Goal: Task Accomplishment & Management: Complete application form

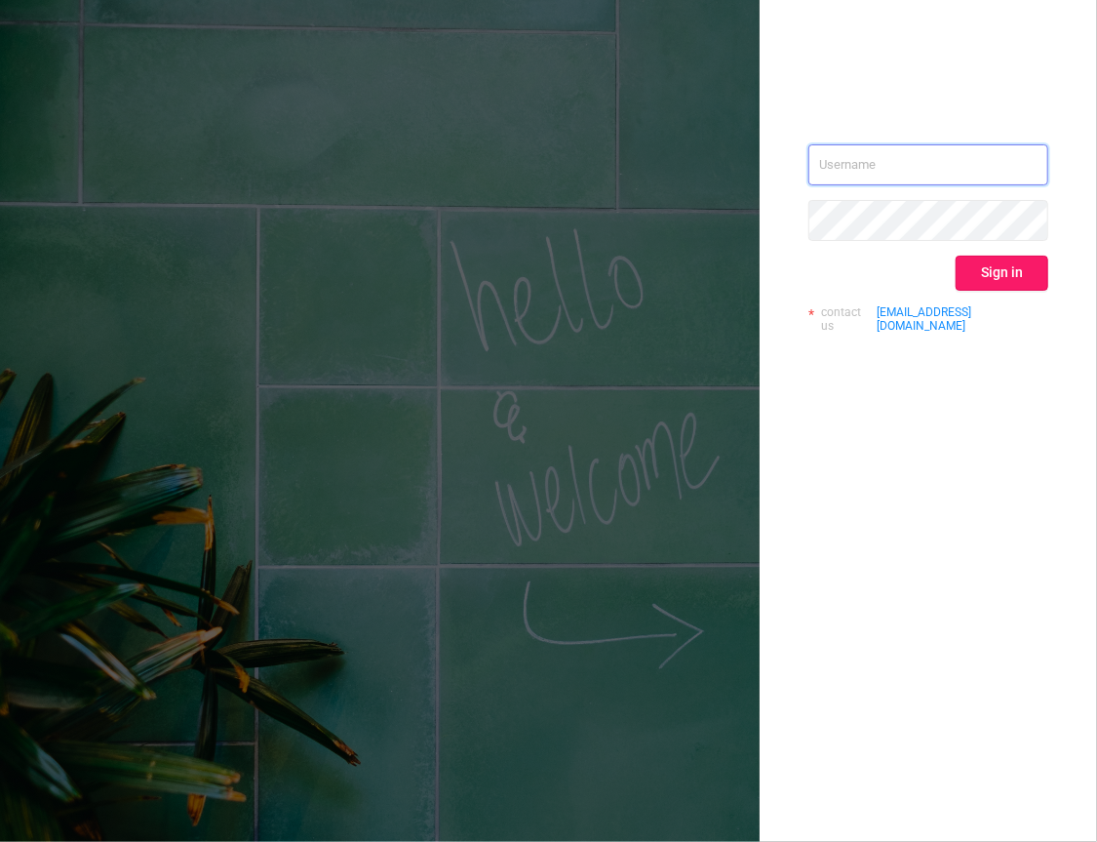
type input "[EMAIL_ADDRESS][DOMAIN_NAME]"
click at [1006, 264] on button "Sign in" at bounding box center [1002, 273] width 93 height 35
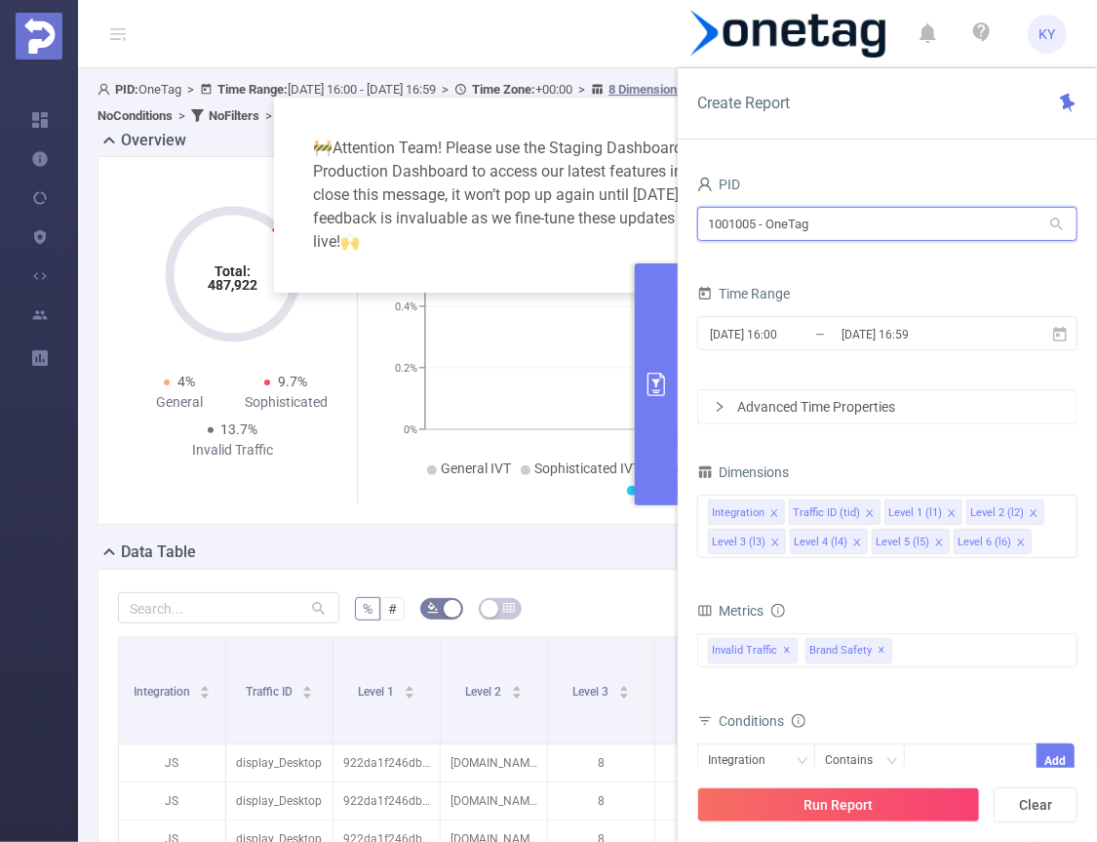
click at [797, 228] on input "1001005 - OneTag" at bounding box center [887, 224] width 380 height 34
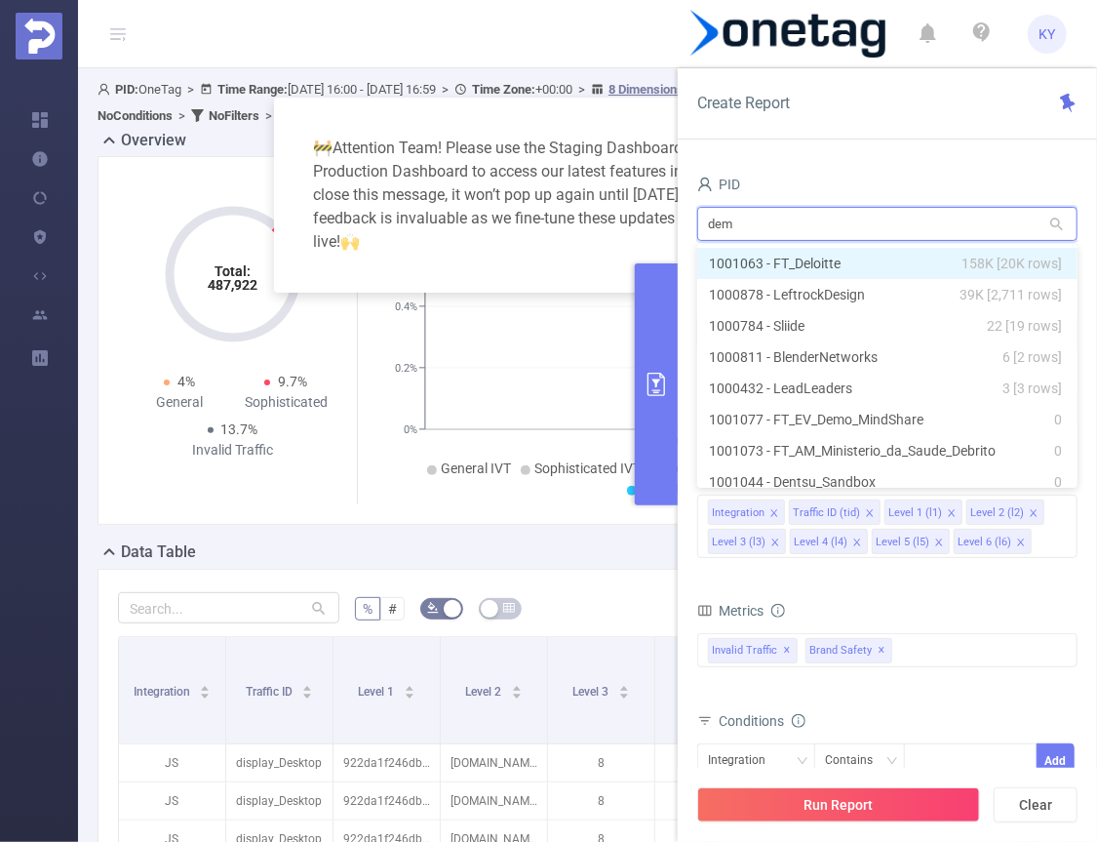
type input "demo"
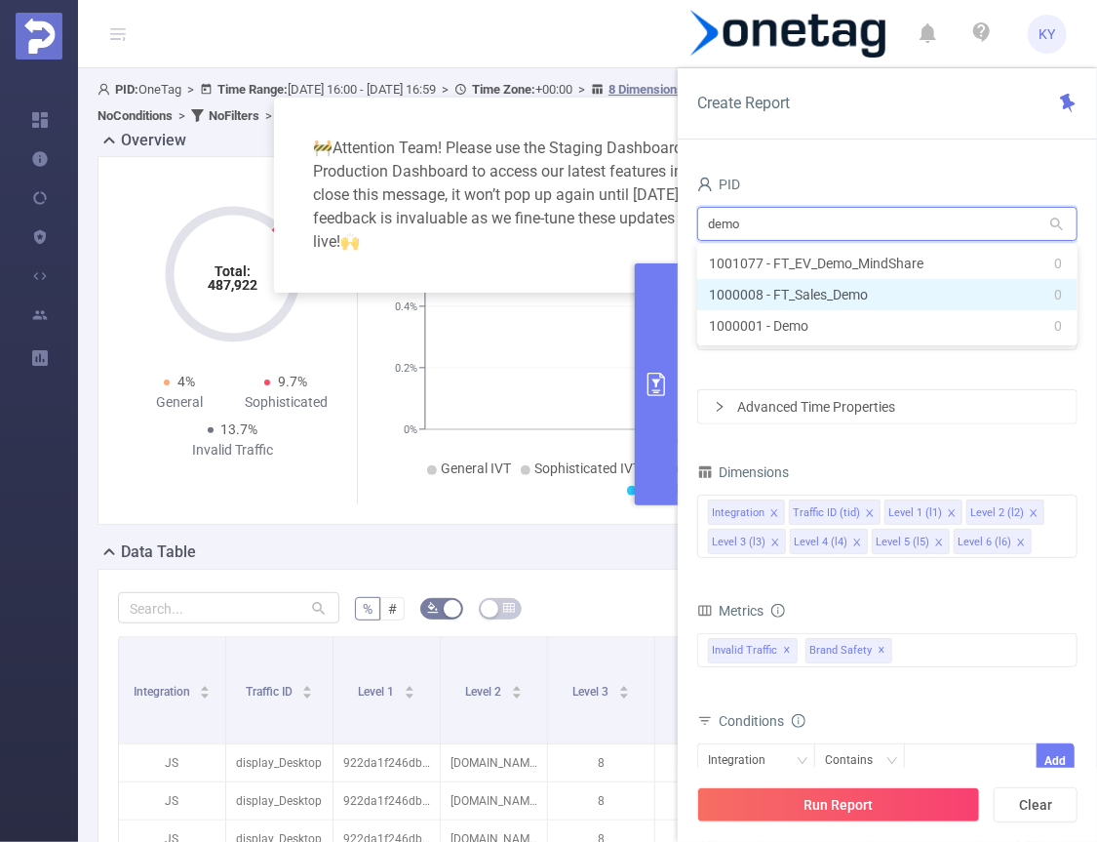
click at [816, 290] on li "1000008 - FT_Sales_Demo 0" at bounding box center [887, 294] width 380 height 31
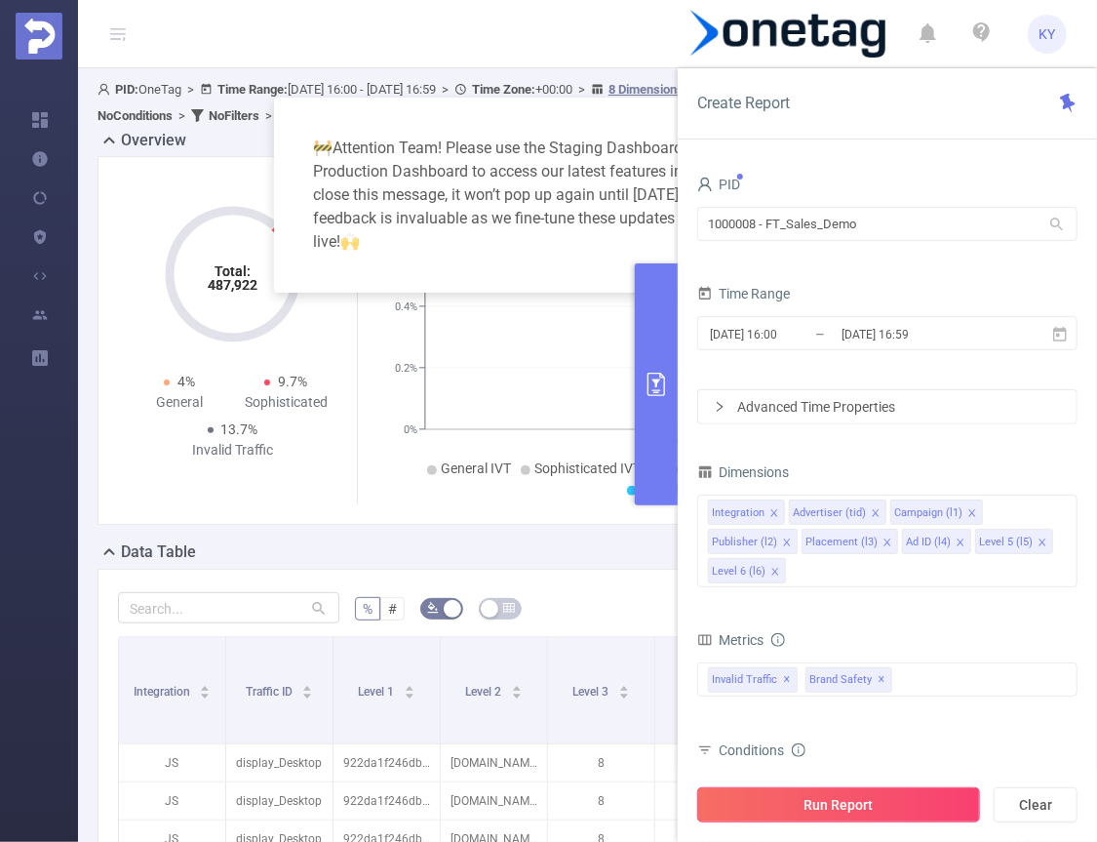
click at [912, 793] on button "Run Report" at bounding box center [838, 804] width 283 height 35
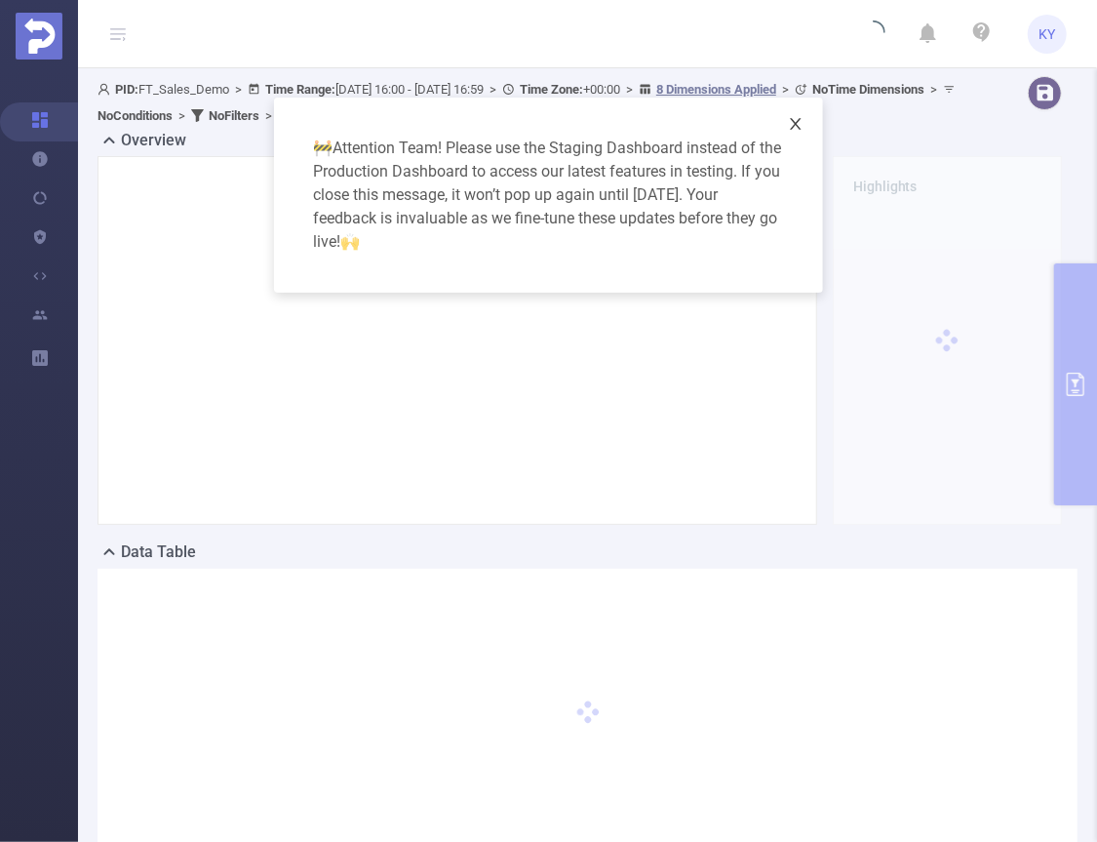
click at [798, 124] on icon "icon: close" at bounding box center [796, 124] width 16 height 16
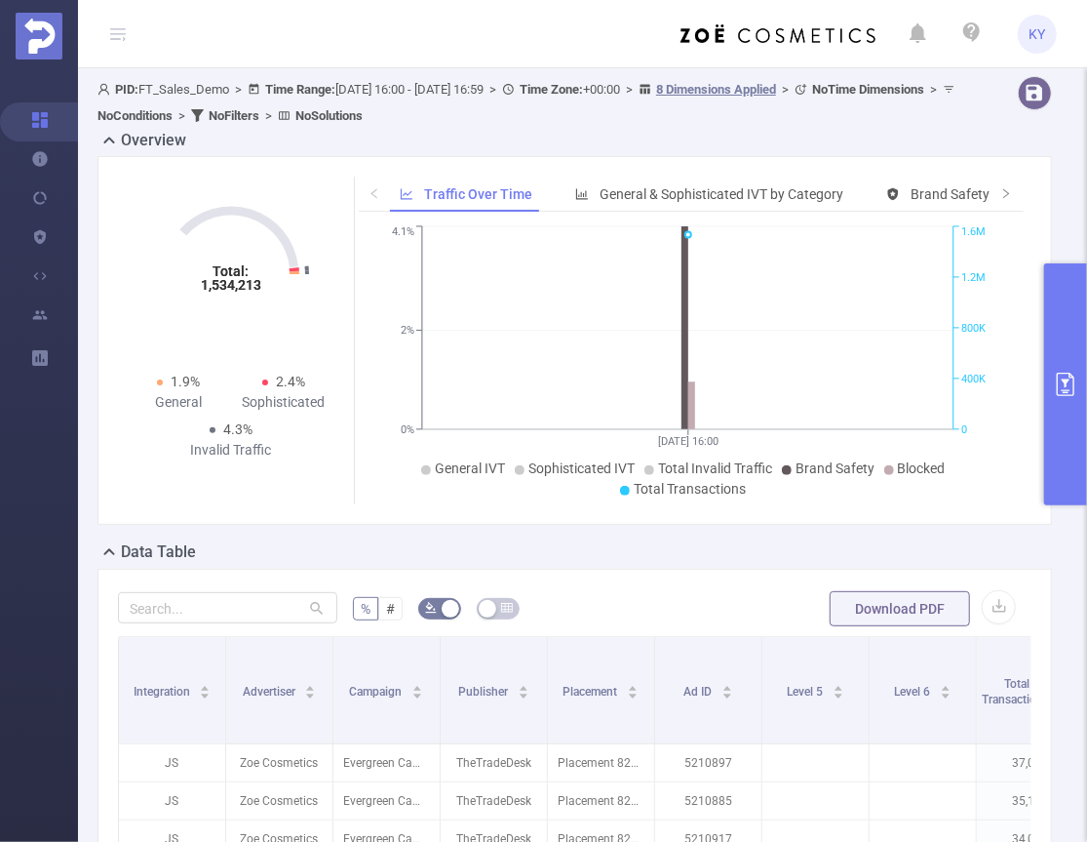
click at [1066, 319] on button "primary" at bounding box center [1066, 384] width 43 height 242
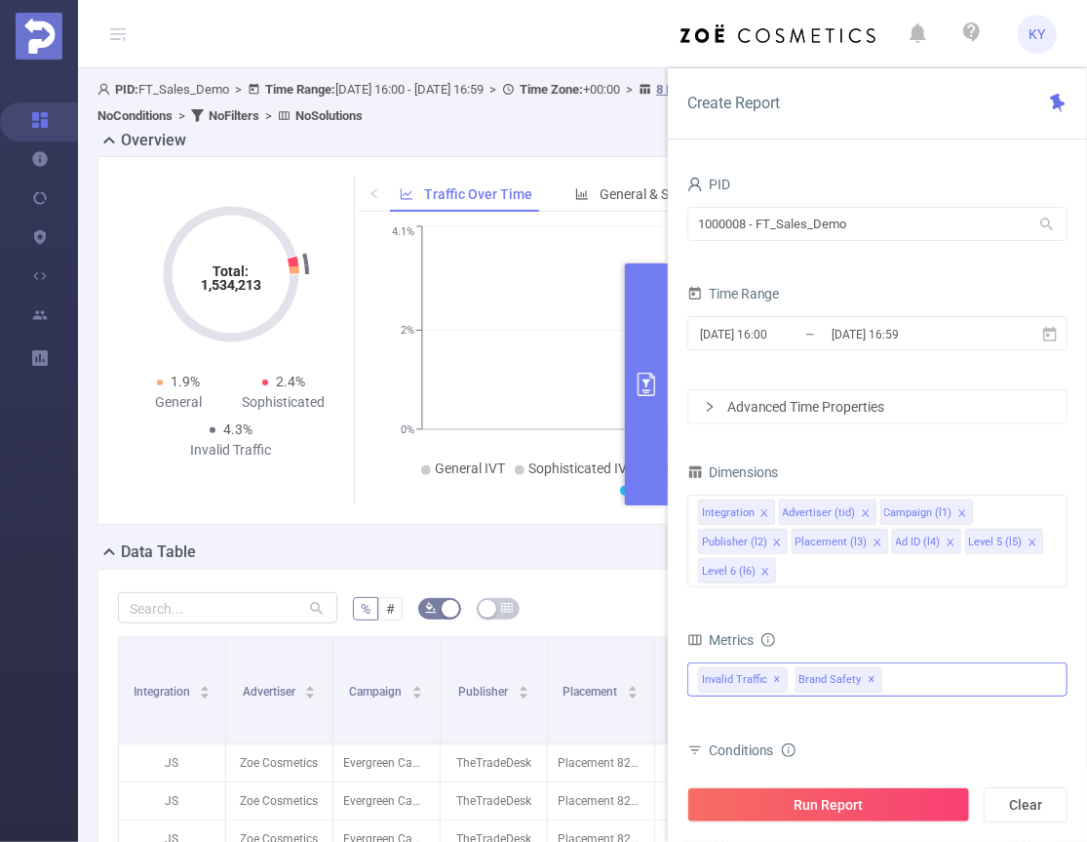
click at [869, 679] on span "✕" at bounding box center [873, 679] width 8 height 23
click at [873, 677] on div "Invalid Traffic ✕" at bounding box center [878, 679] width 380 height 34
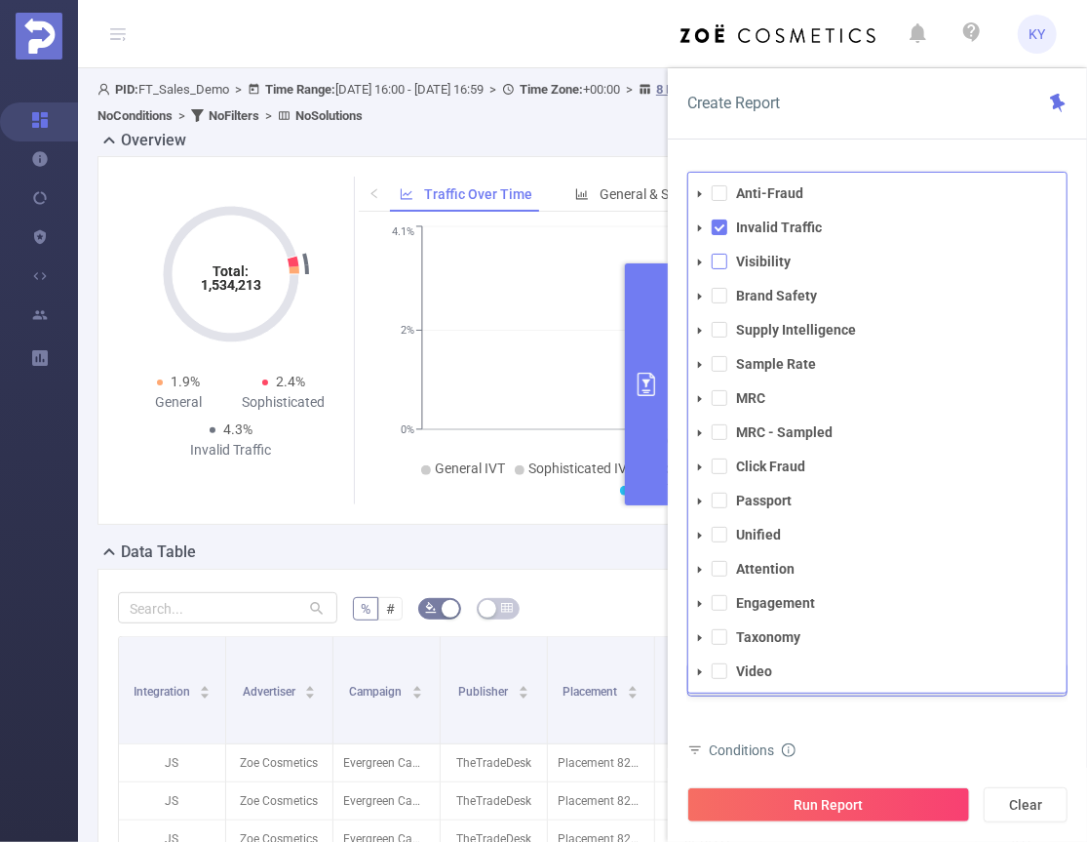
click at [721, 257] on span at bounding box center [720, 262] width 16 height 16
click at [723, 290] on span at bounding box center [720, 296] width 16 height 16
click at [718, 336] on li "Supply Intelligence" at bounding box center [878, 330] width 378 height 26
click at [726, 336] on li "Supply Intelligence" at bounding box center [878, 330] width 378 height 26
click at [723, 334] on span at bounding box center [720, 330] width 16 height 16
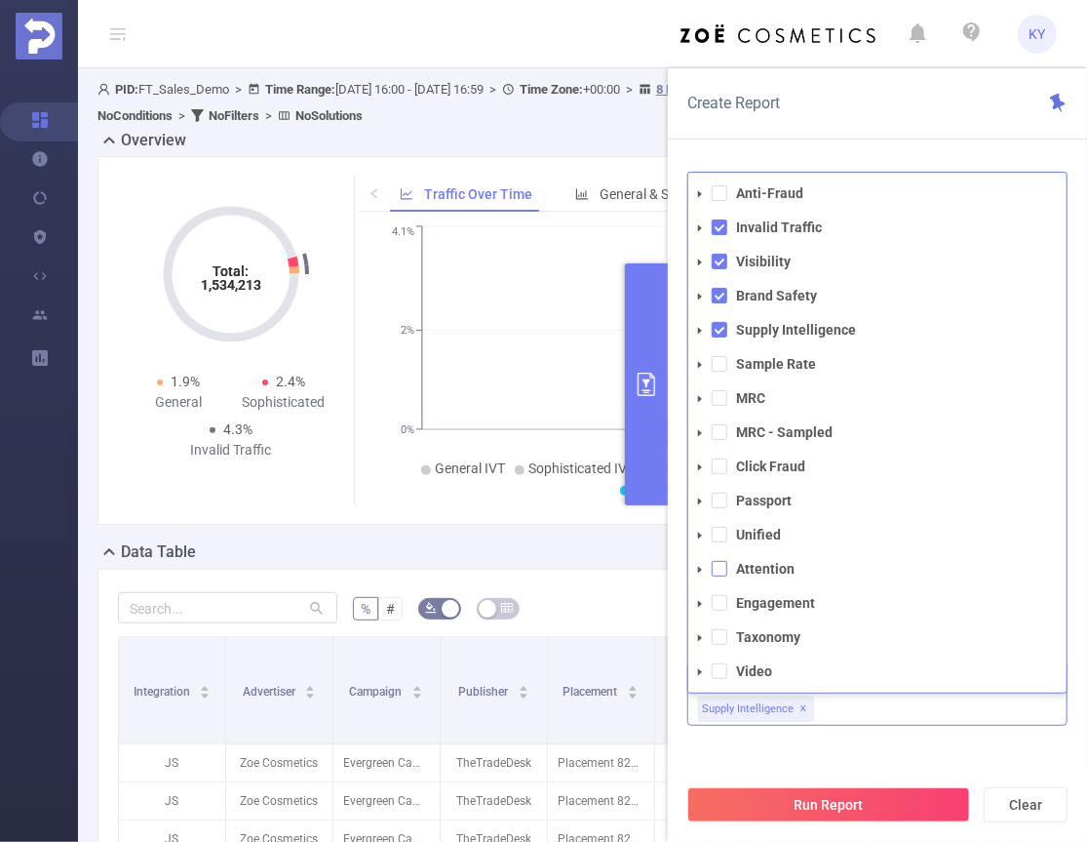
click at [720, 570] on span at bounding box center [720, 569] width 16 height 16
click at [730, 659] on li "Video" at bounding box center [878, 671] width 378 height 26
click at [728, 667] on li "Video" at bounding box center [878, 671] width 378 height 26
click at [724, 667] on span at bounding box center [720, 671] width 16 height 16
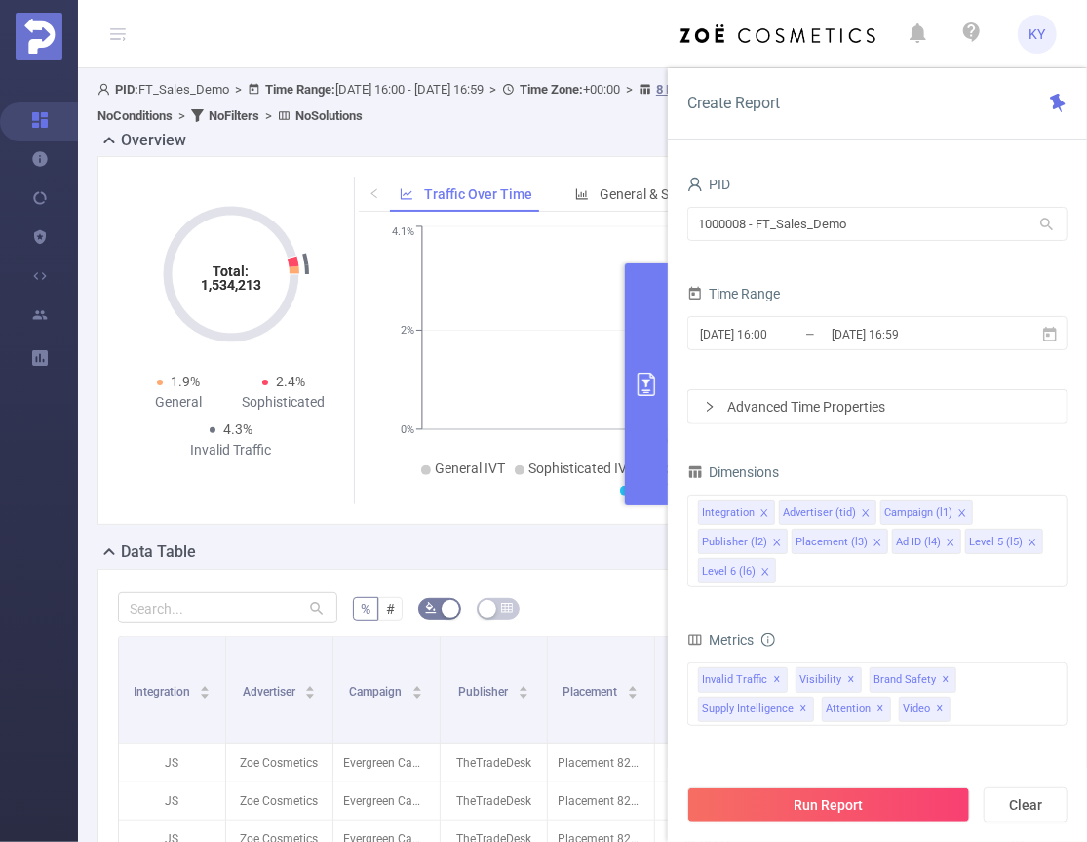
click at [824, 745] on div "total Total General IVT Data Centers Disclosed Bots Known Crawlers Irregular Ac…" at bounding box center [878, 705] width 380 height 87
click at [852, 568] on div "Integration Advertiser (tid) Campaign (l1) Publisher (l2) Placement (l3) Ad ID …" at bounding box center [878, 540] width 380 height 93
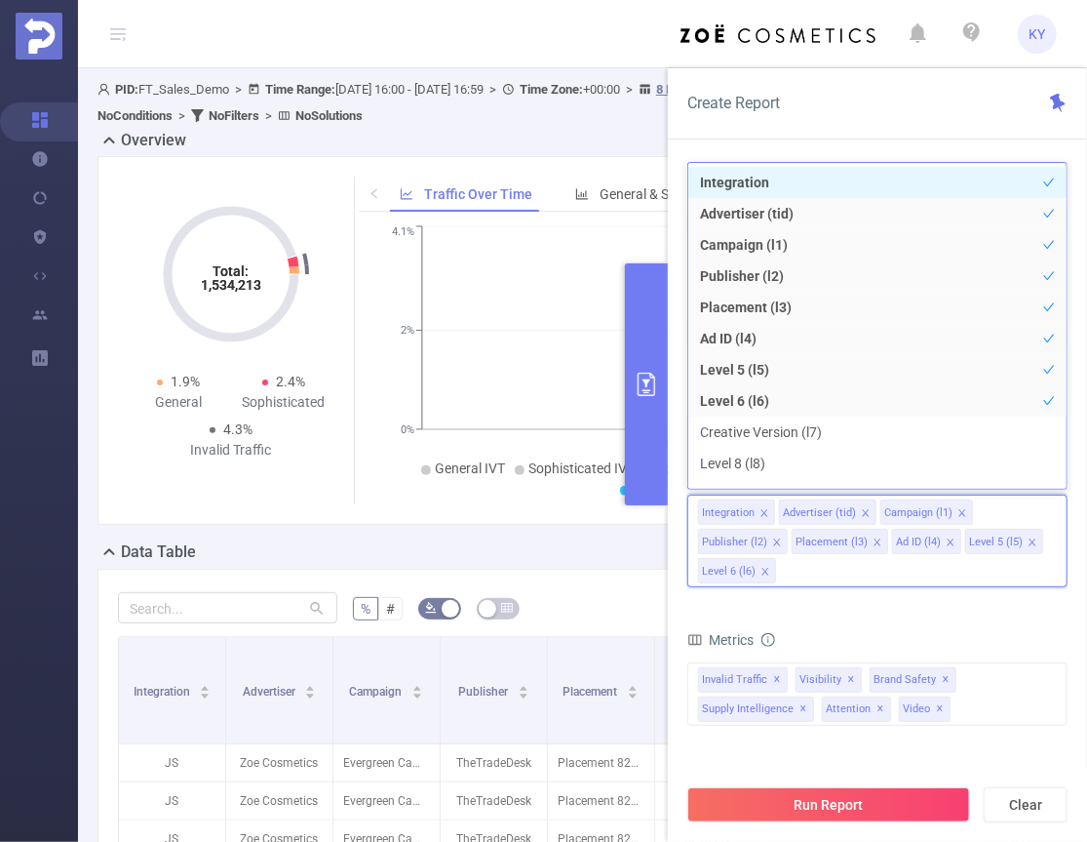
click at [885, 753] on div "total Total General IVT Data Centers Disclosed Bots Known Crawlers Irregular Ac…" at bounding box center [878, 707] width 380 height 99
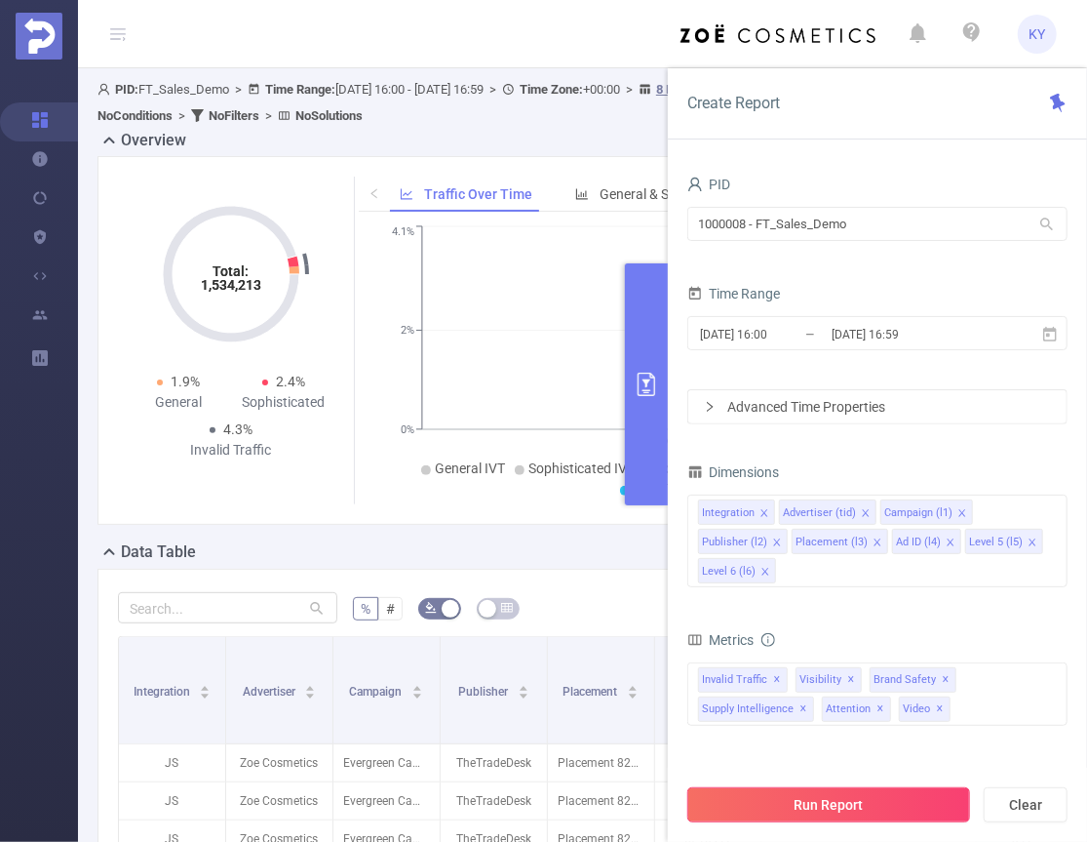
click at [876, 801] on button "Run Report" at bounding box center [829, 804] width 283 height 35
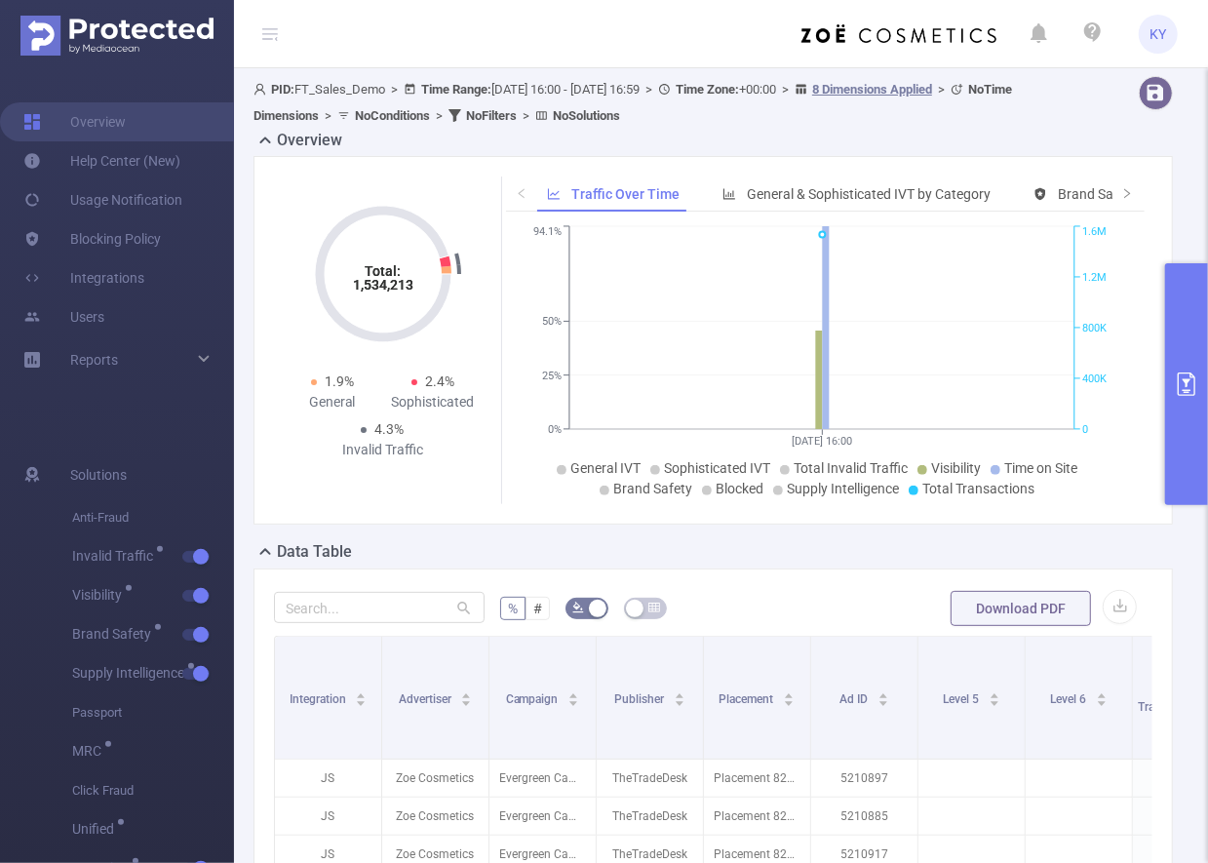
click at [1096, 347] on button "primary" at bounding box center [1187, 384] width 43 height 242
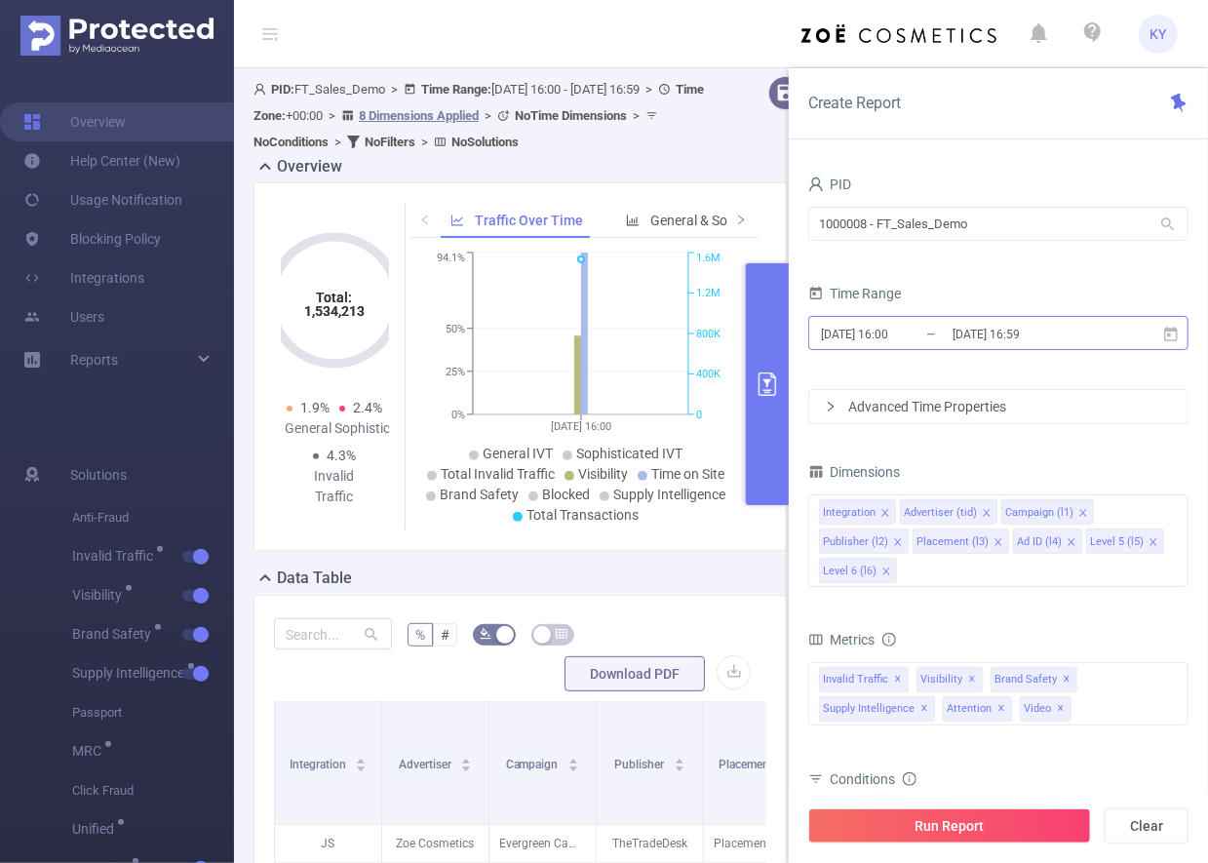
click at [1096, 328] on input "[DATE] 16:59" at bounding box center [1030, 334] width 158 height 26
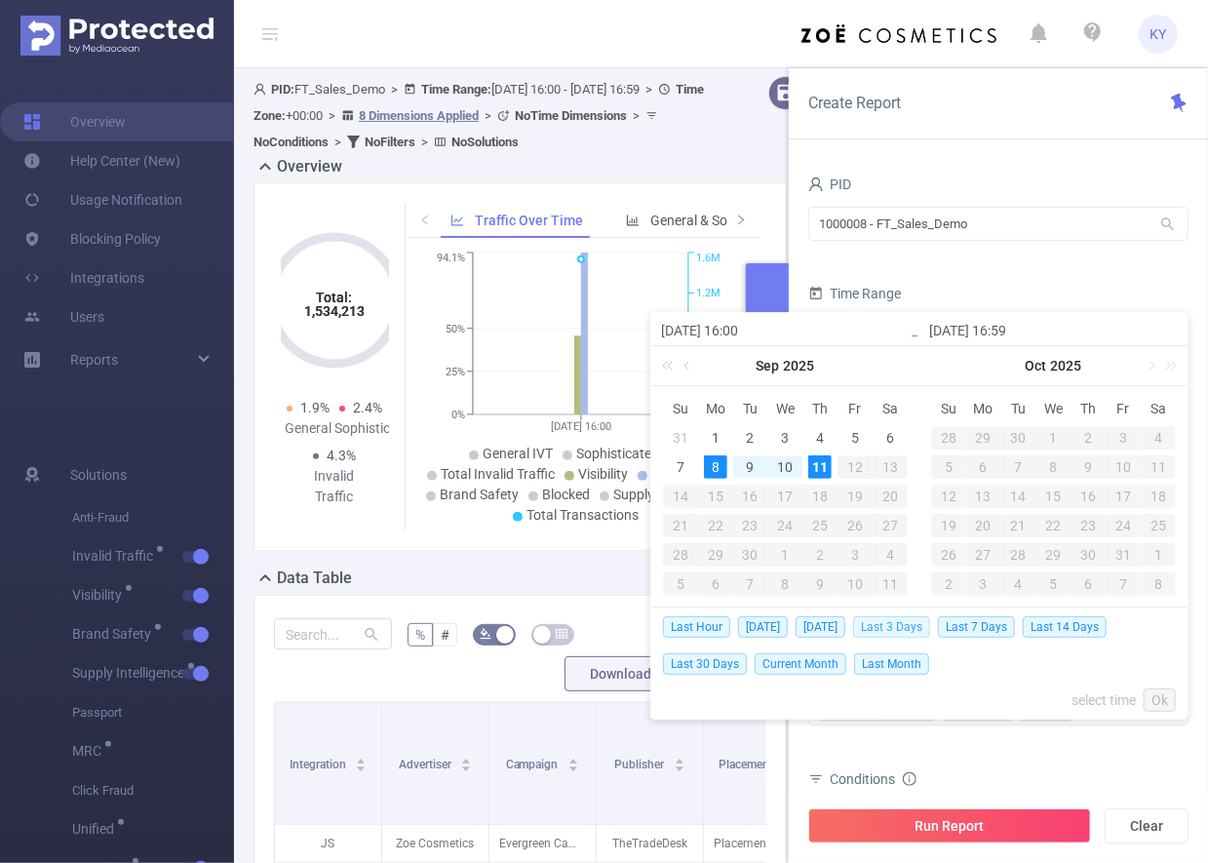
click at [912, 629] on span "Last 3 Days" at bounding box center [891, 626] width 77 height 21
type input "[DATE] 00:00"
type input "[DATE] 23:59"
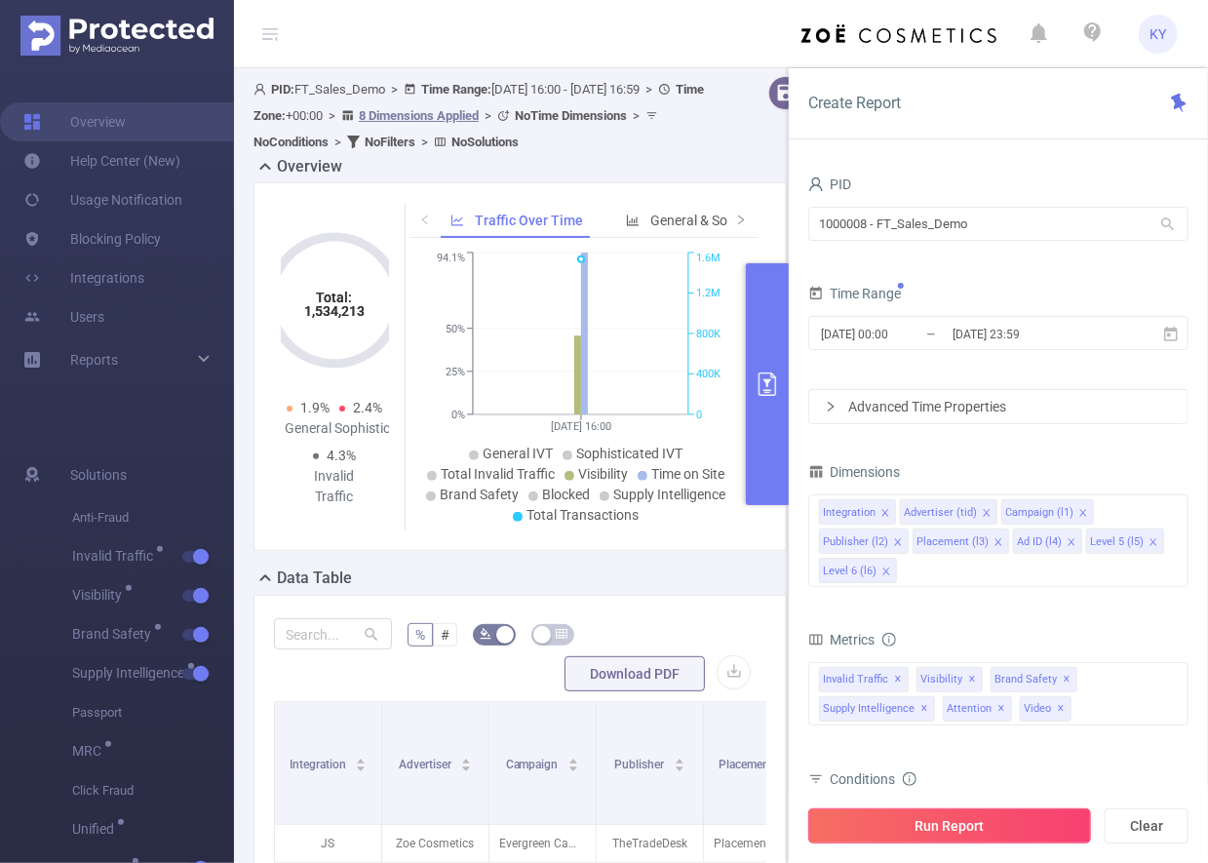
click at [967, 827] on button "Run Report" at bounding box center [950, 826] width 283 height 35
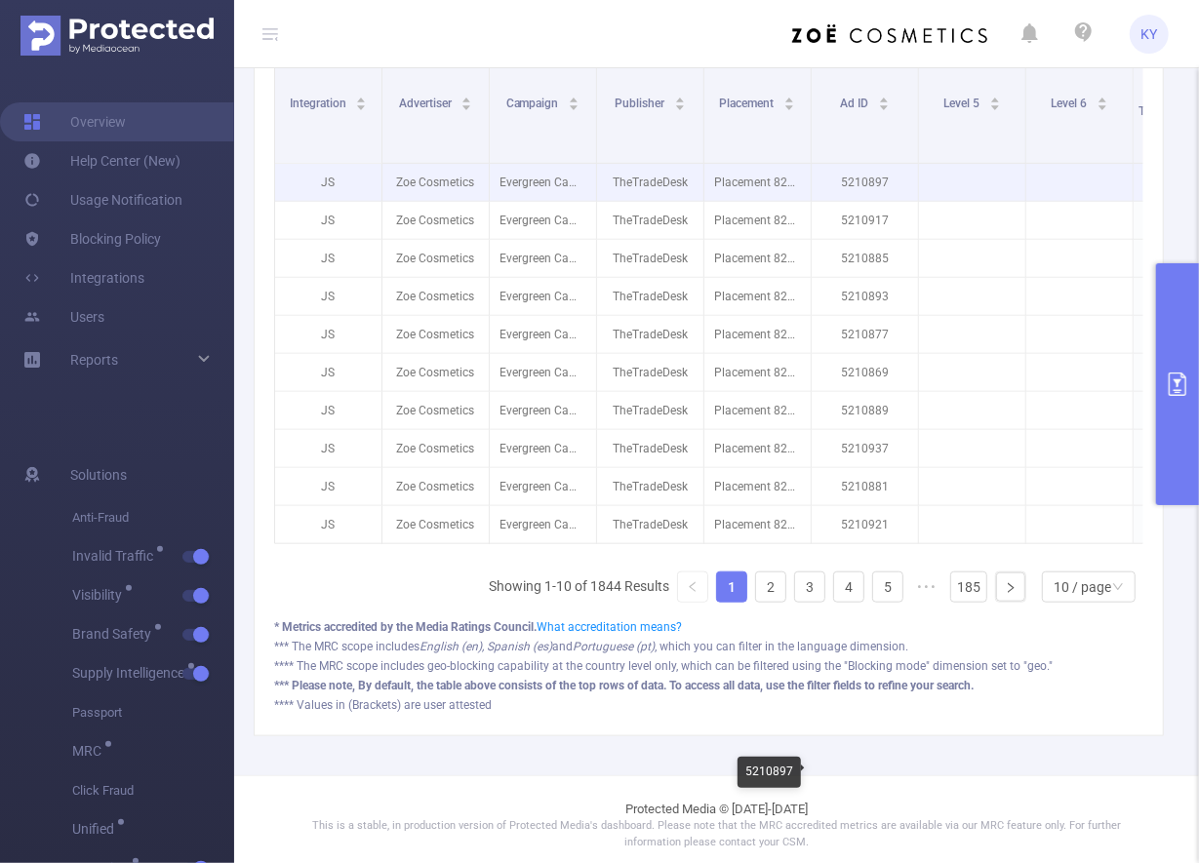
scroll to position [611, 0]
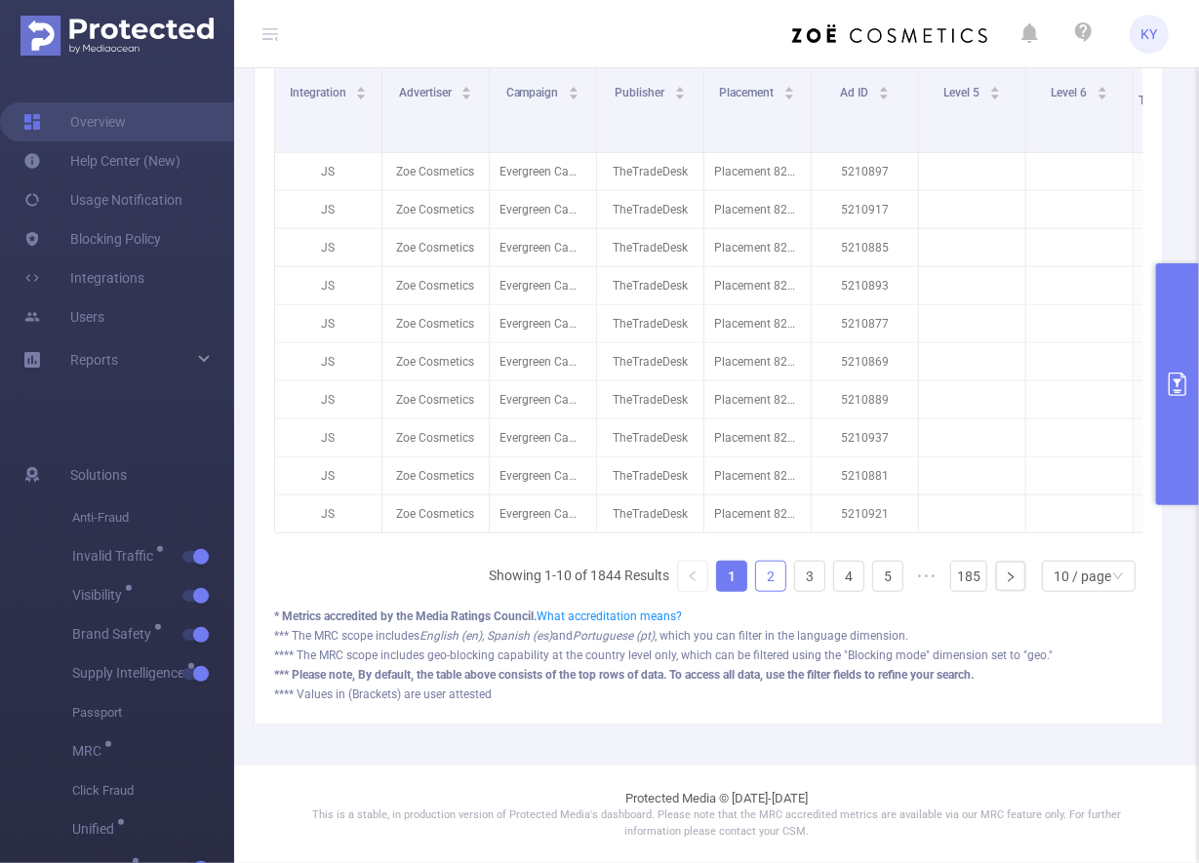
click at [771, 582] on link "2" at bounding box center [770, 576] width 29 height 29
click at [795, 576] on link "3" at bounding box center [809, 576] width 29 height 29
click at [804, 573] on link "3" at bounding box center [809, 576] width 29 height 29
click at [817, 572] on ul "Showing 21-30 of 1844 Results 1 2 3 4 5 ••• 185 10 / page" at bounding box center [812, 576] width 662 height 31
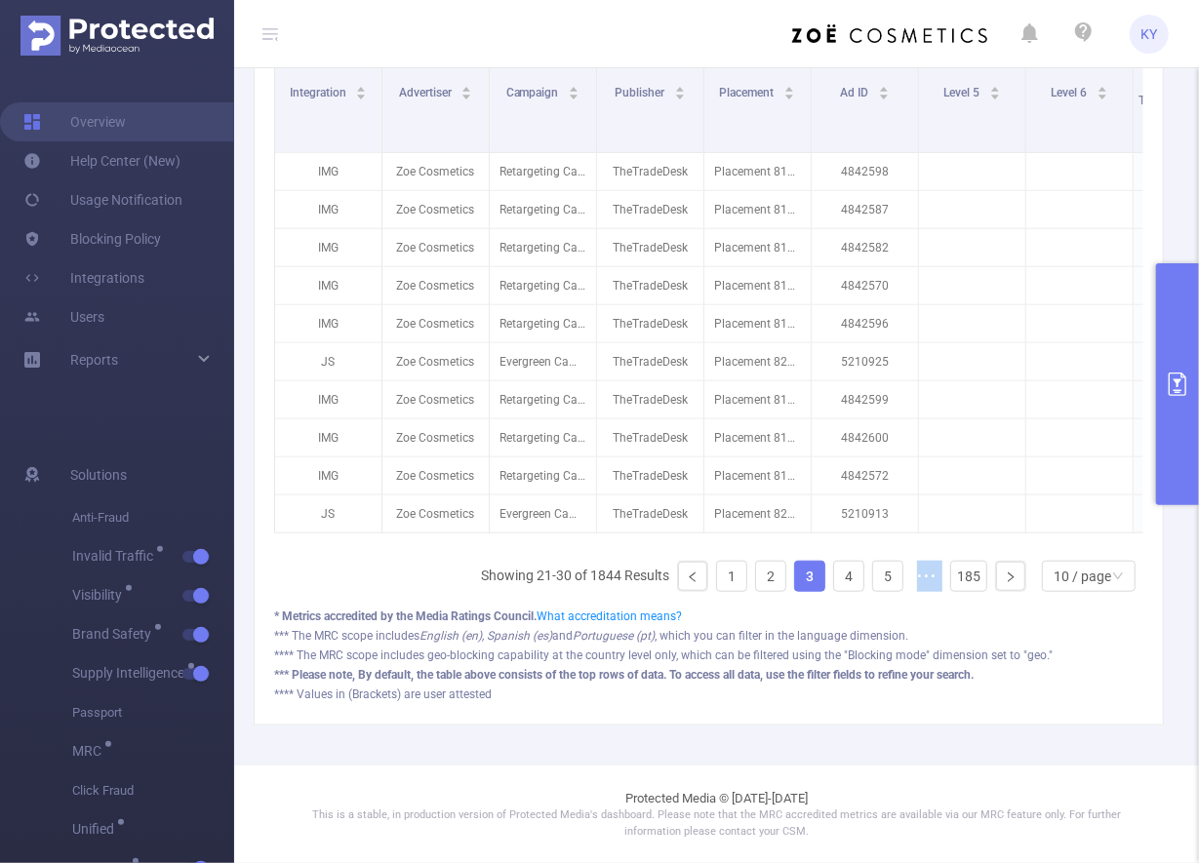
click at [817, 572] on ul "Showing 21-30 of 1844 Results 1 2 3 4 5 ••• 185 10 / page" at bounding box center [812, 576] width 662 height 31
click at [834, 580] on link "4" at bounding box center [848, 576] width 29 height 29
click at [834, 579] on link "5" at bounding box center [848, 576] width 29 height 29
click at [873, 579] on link "6" at bounding box center [887, 576] width 29 height 29
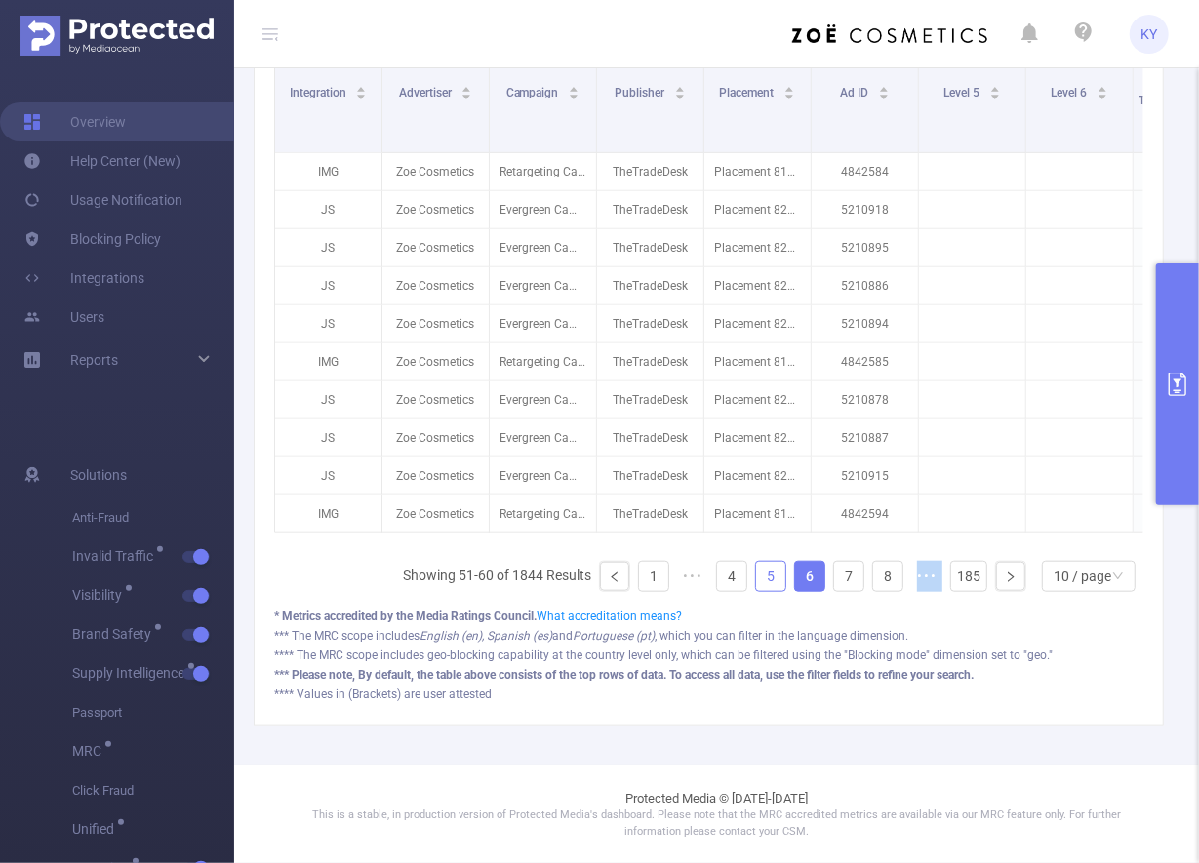
click at [834, 579] on link "7" at bounding box center [848, 576] width 29 height 29
click at [834, 579] on link "8" at bounding box center [848, 576] width 29 height 29
click at [834, 579] on link "9" at bounding box center [848, 576] width 29 height 29
click at [873, 579] on link "10" at bounding box center [887, 576] width 29 height 29
click at [834, 579] on link "11" at bounding box center [848, 576] width 29 height 29
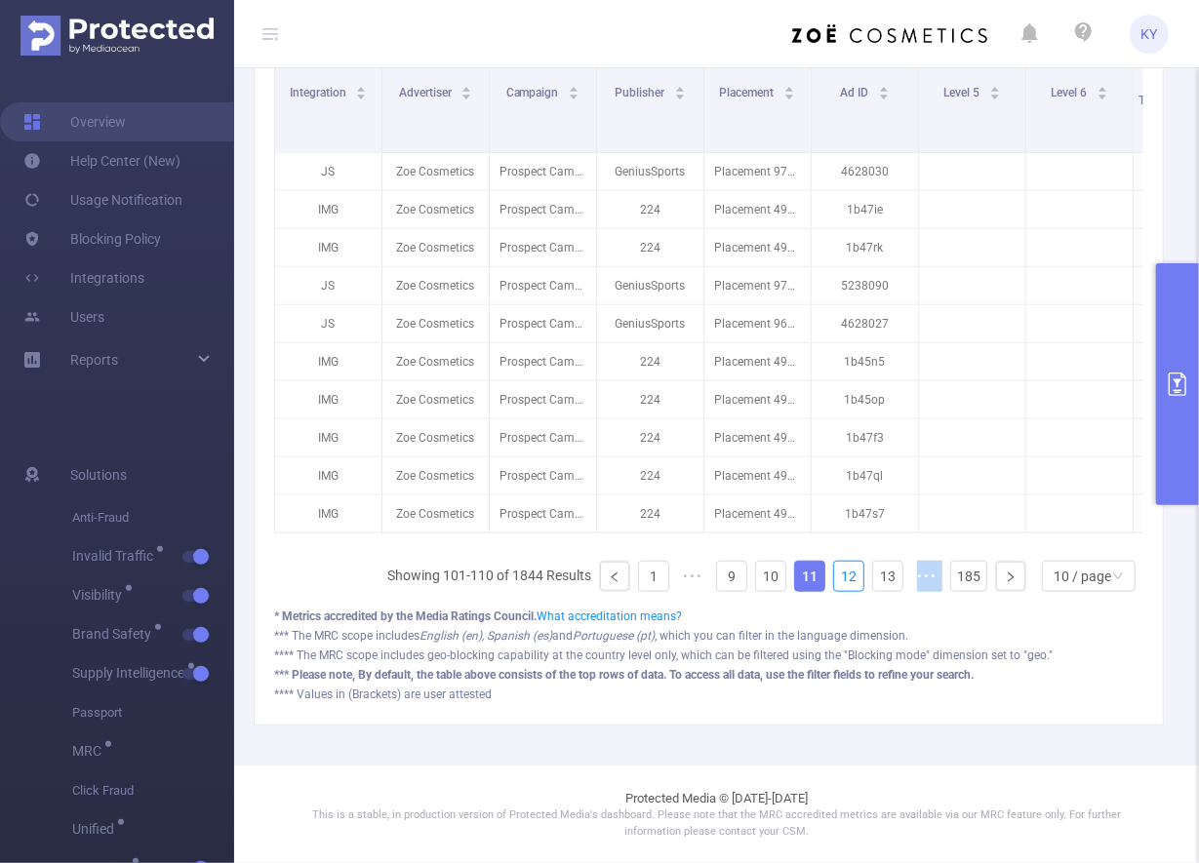
click at [834, 579] on link "12" at bounding box center [848, 576] width 29 height 29
click at [834, 579] on link "13" at bounding box center [848, 576] width 29 height 29
click at [834, 579] on link "14" at bounding box center [848, 576] width 29 height 29
click at [834, 579] on link "15" at bounding box center [848, 576] width 29 height 29
click at [834, 579] on link "16" at bounding box center [848, 576] width 29 height 29
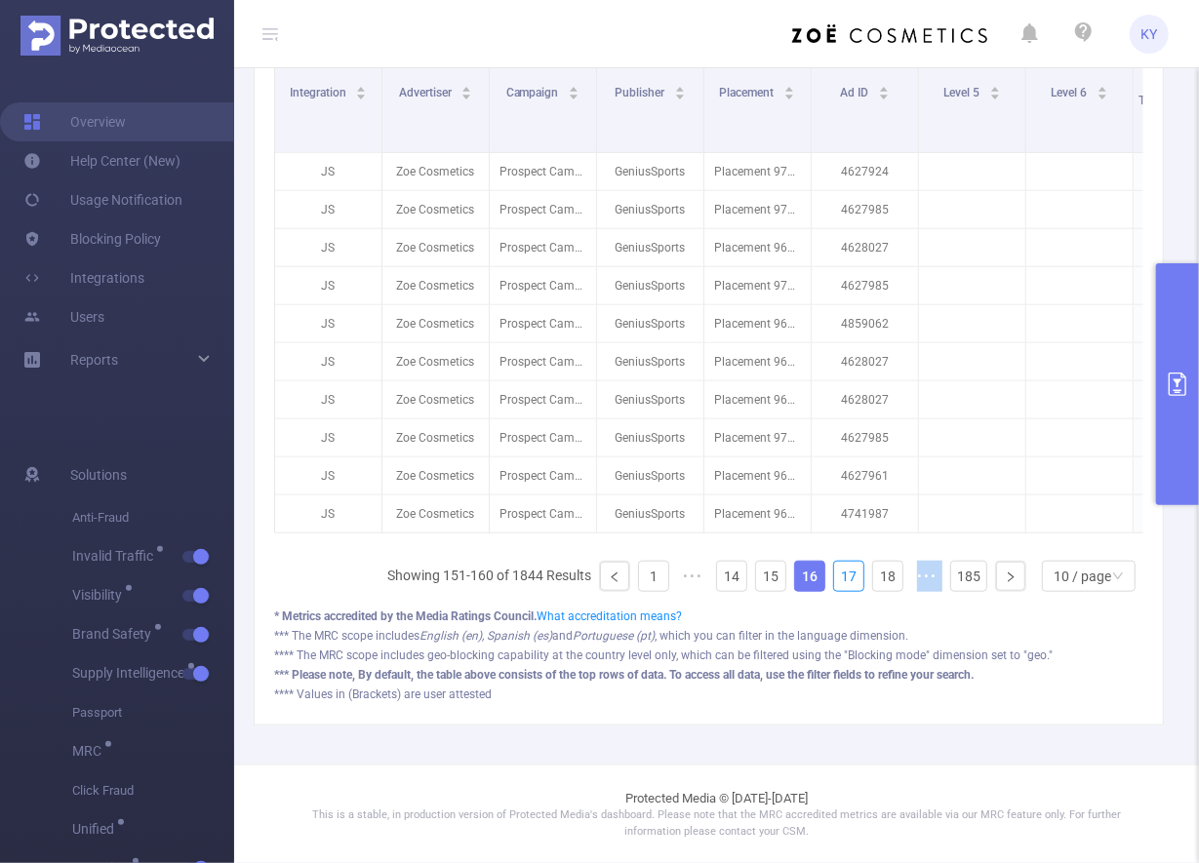
click at [834, 579] on link "17" at bounding box center [848, 576] width 29 height 29
click at [834, 579] on link "18" at bounding box center [848, 576] width 29 height 29
click at [834, 579] on link "19" at bounding box center [848, 576] width 29 height 29
click at [834, 577] on link "20" at bounding box center [848, 576] width 29 height 29
click at [639, 584] on link "1" at bounding box center [653, 576] width 29 height 29
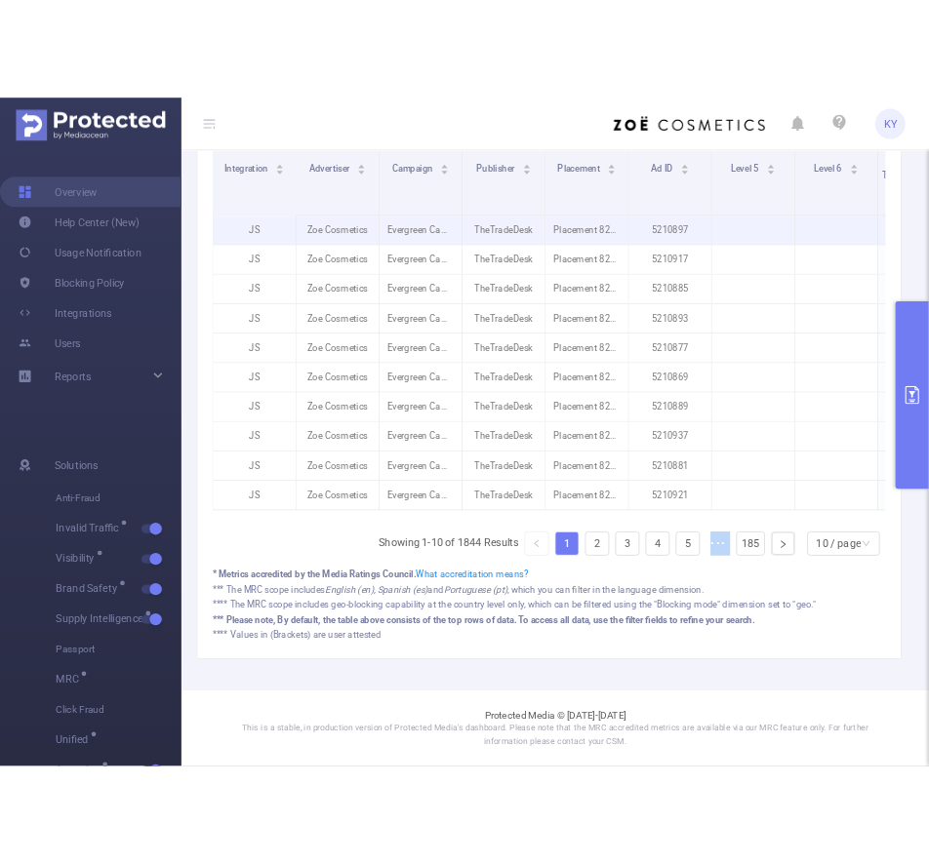
scroll to position [285, 0]
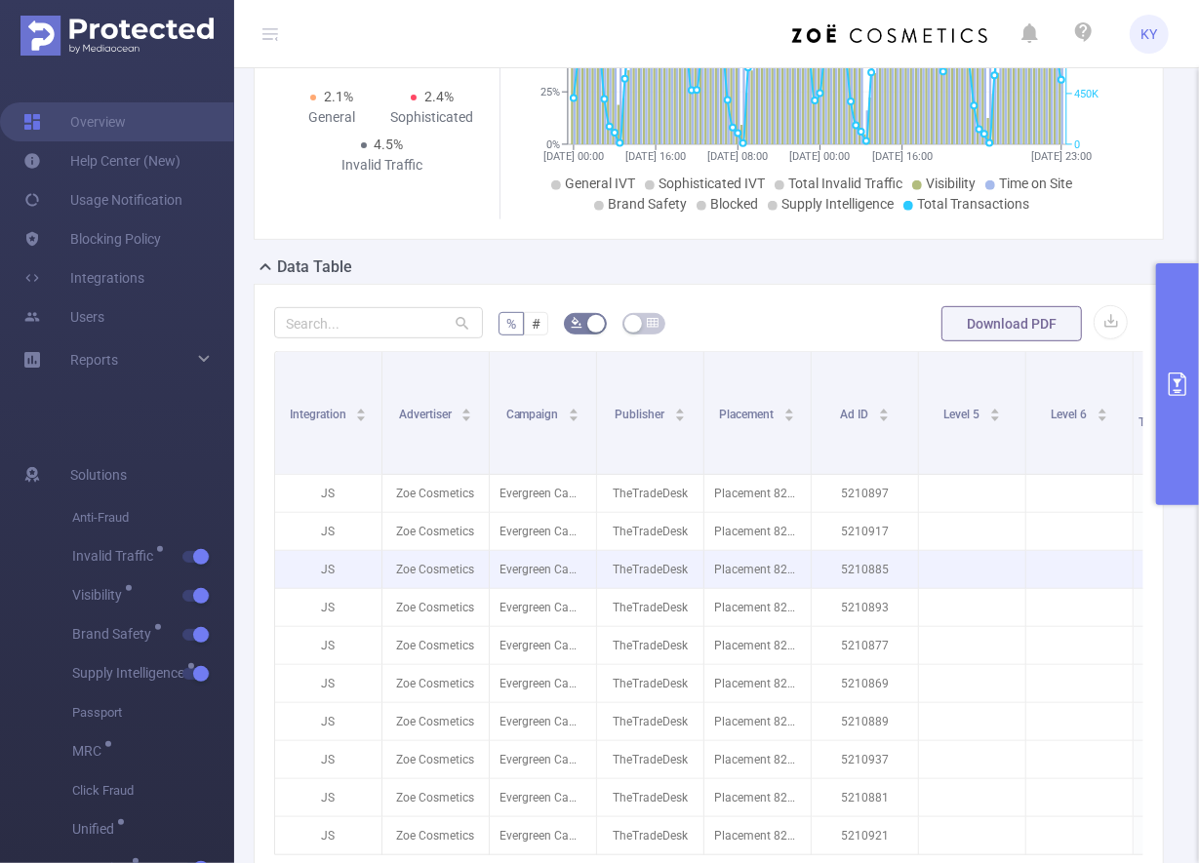
drag, startPoint x: 731, startPoint y: 591, endPoint x: 740, endPoint y: 563, distance: 29.9
click at [731, 589] on p "Placement 8290435" at bounding box center [757, 607] width 106 height 37
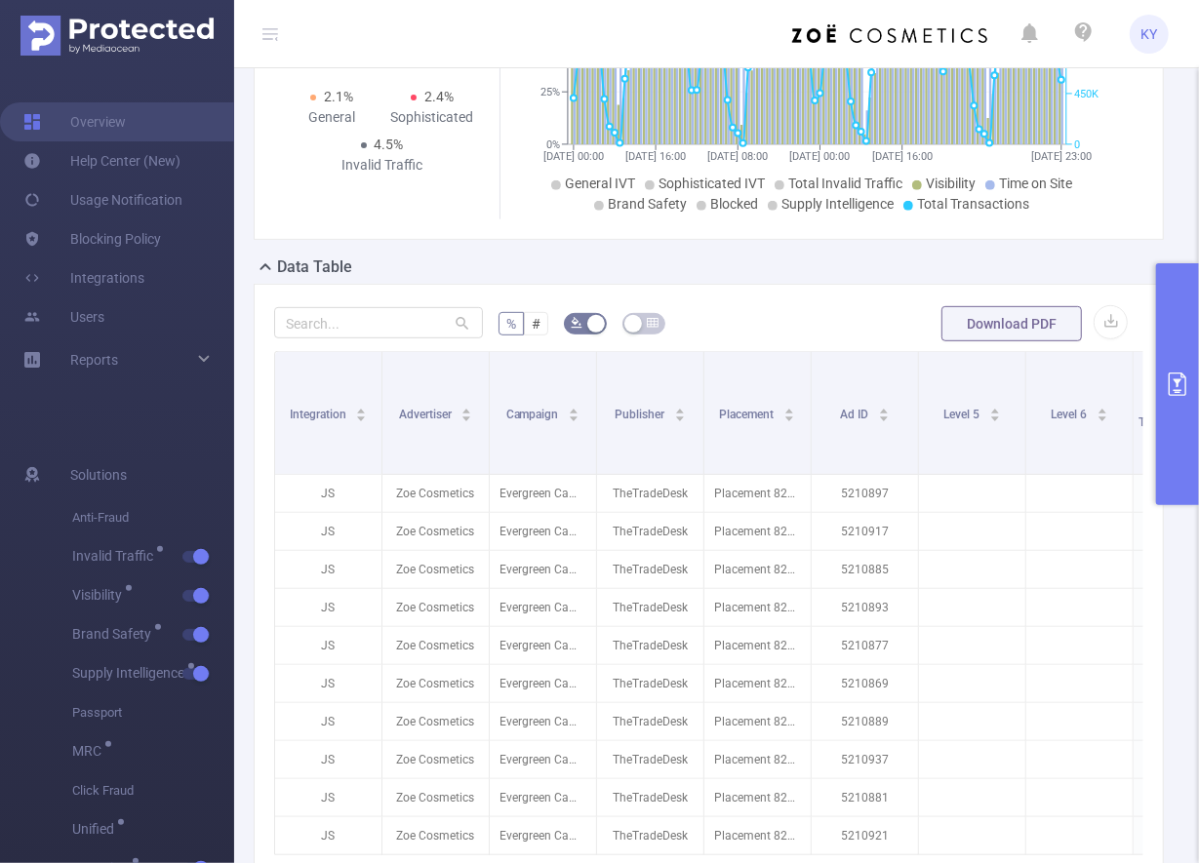
click at [741, 249] on div "Total: 92,757,956 Total: 92,757,956 2.1% General 2.4% Sophisticated 4.5% Invali…" at bounding box center [709, 63] width 926 height 384
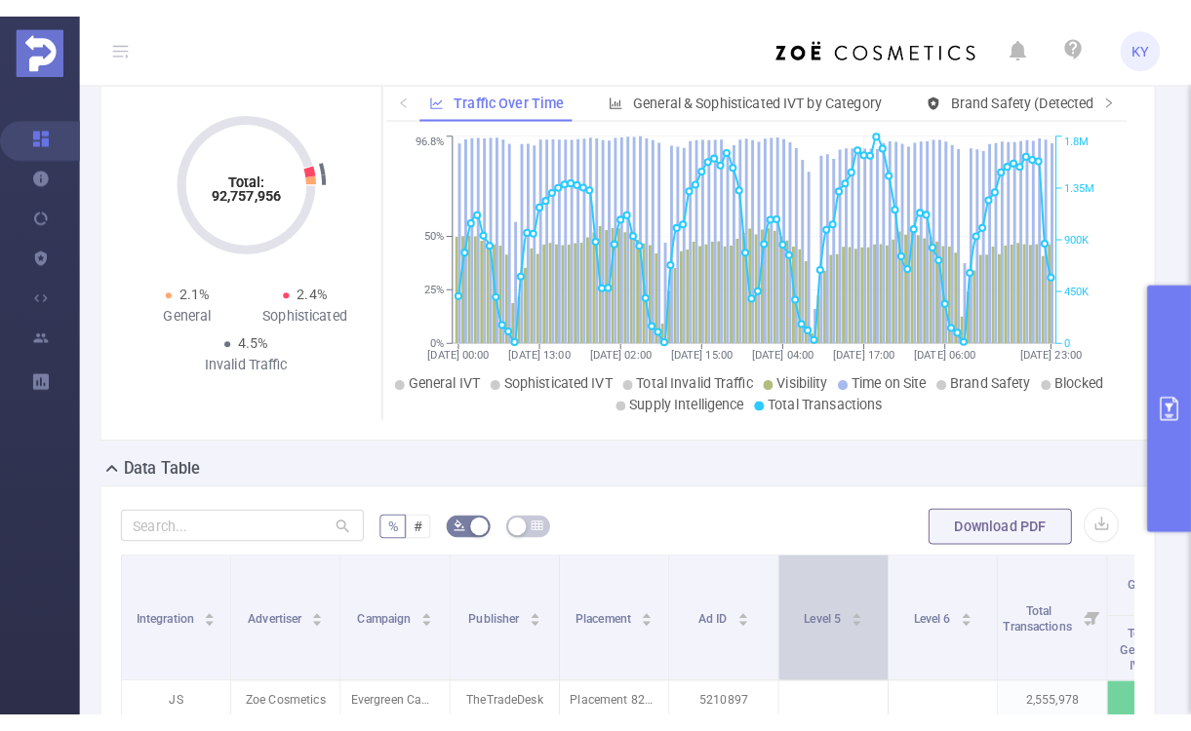
scroll to position [133, 0]
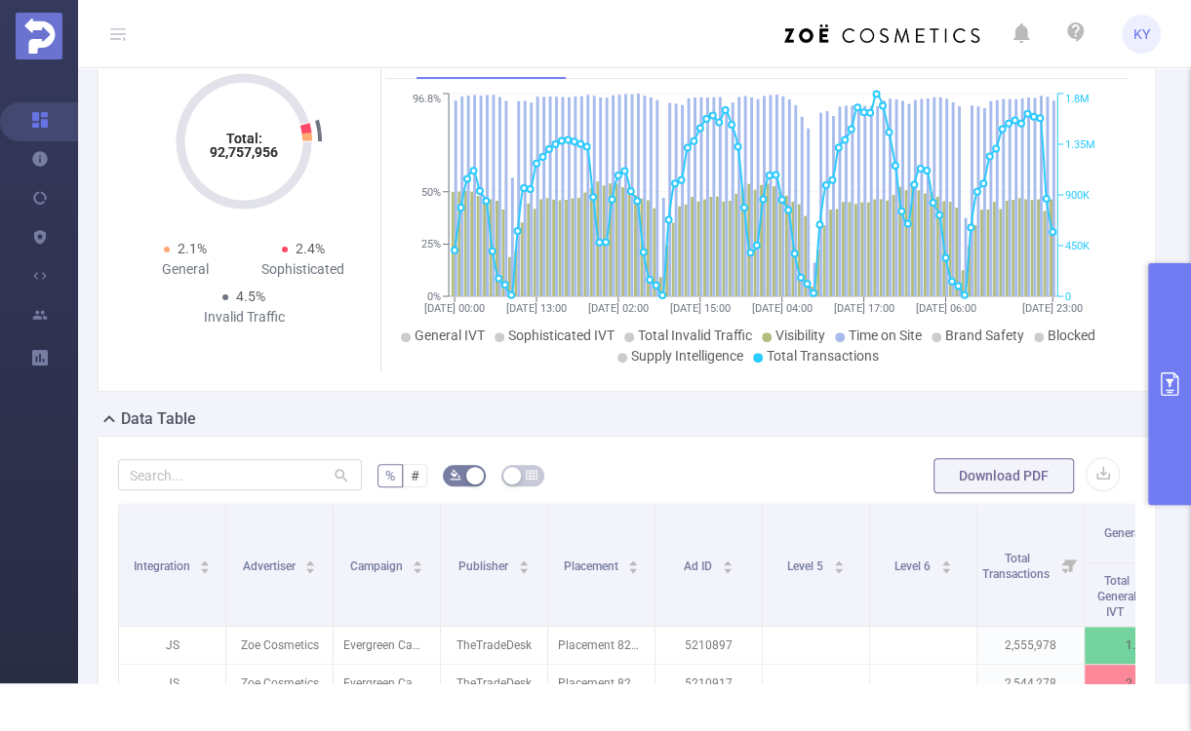
click at [796, 419] on div "Data Table" at bounding box center [635, 421] width 1074 height 27
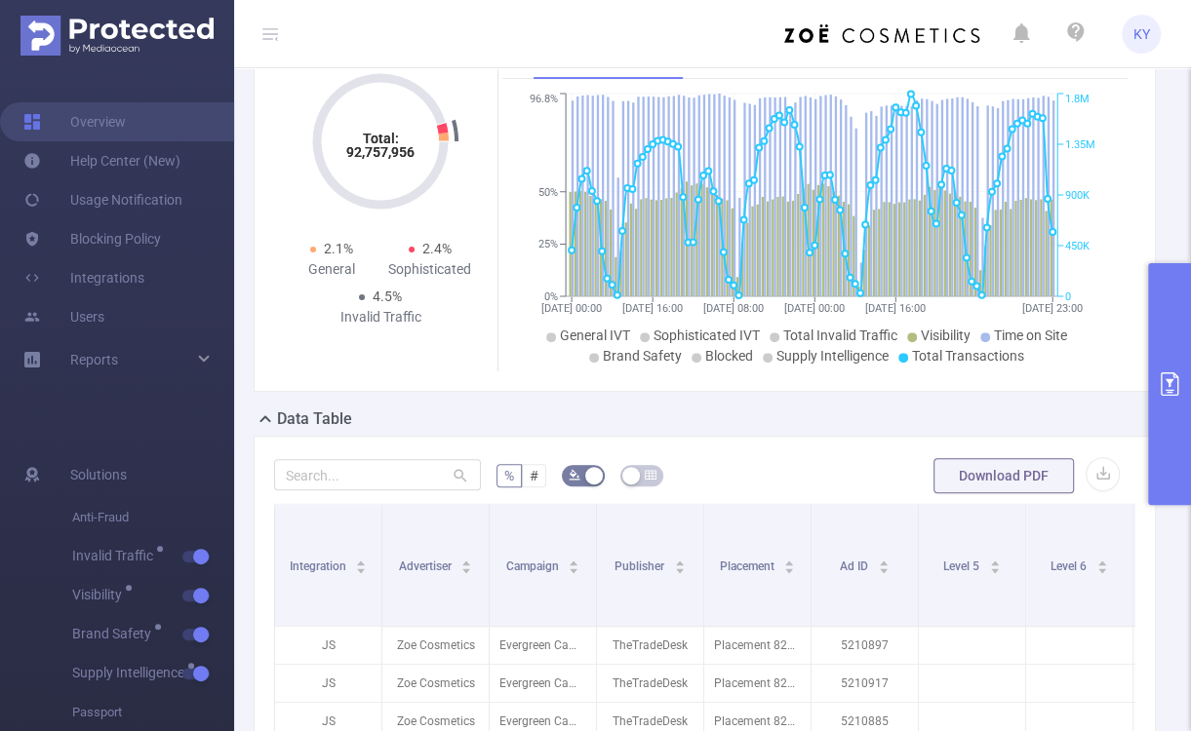
click at [274, 34] on icon at bounding box center [270, 34] width 16 height 16
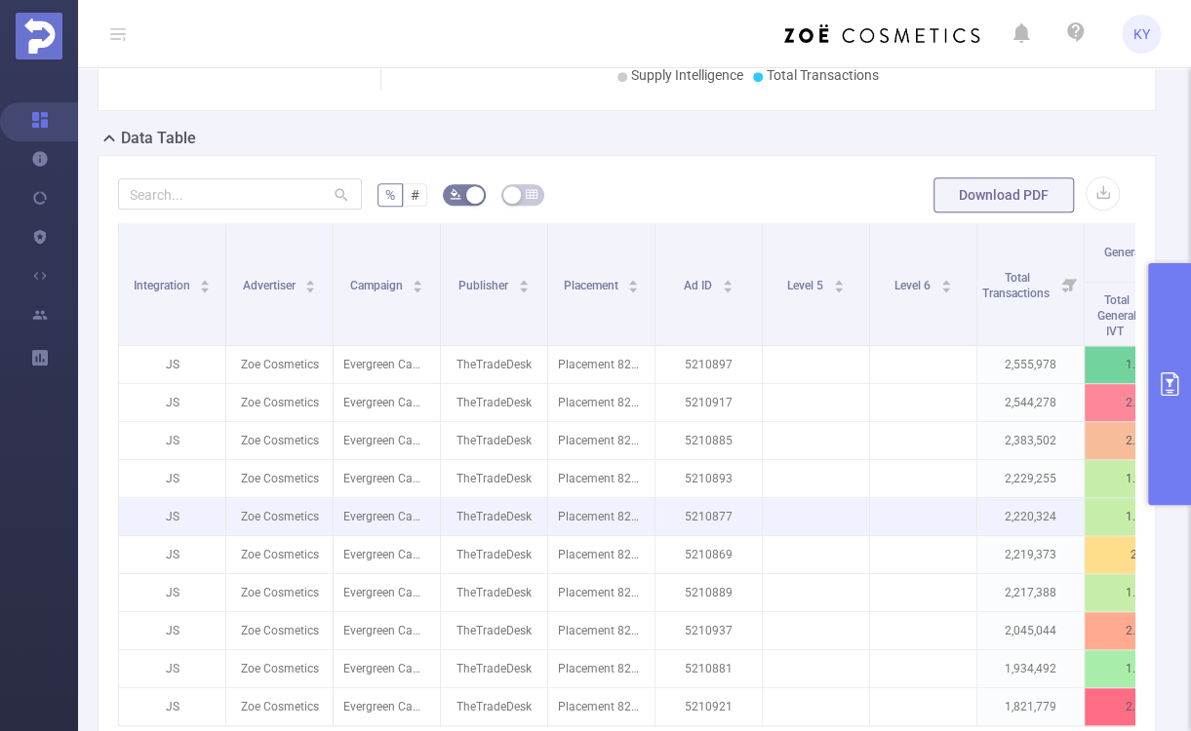
scroll to position [431, 0]
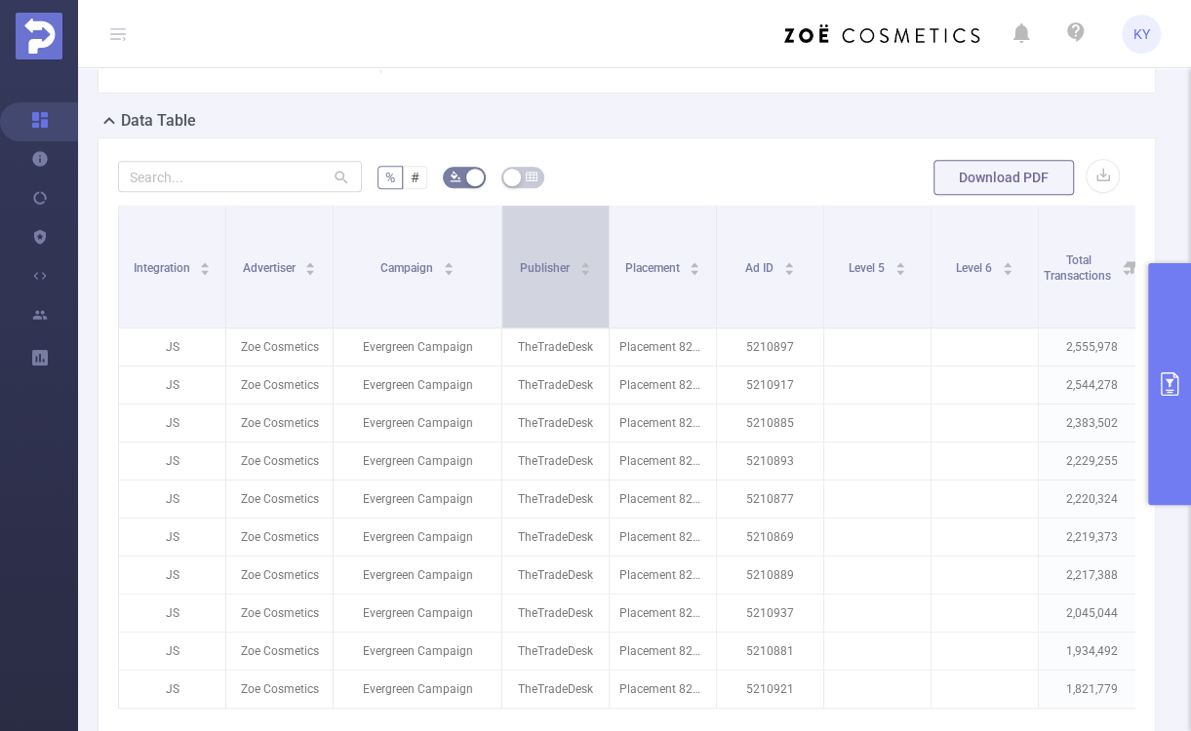
drag, startPoint x: 435, startPoint y: 280, endPoint x: 496, endPoint y: 291, distance: 62.4
click at [496, 291] on span at bounding box center [501, 267] width 10 height 122
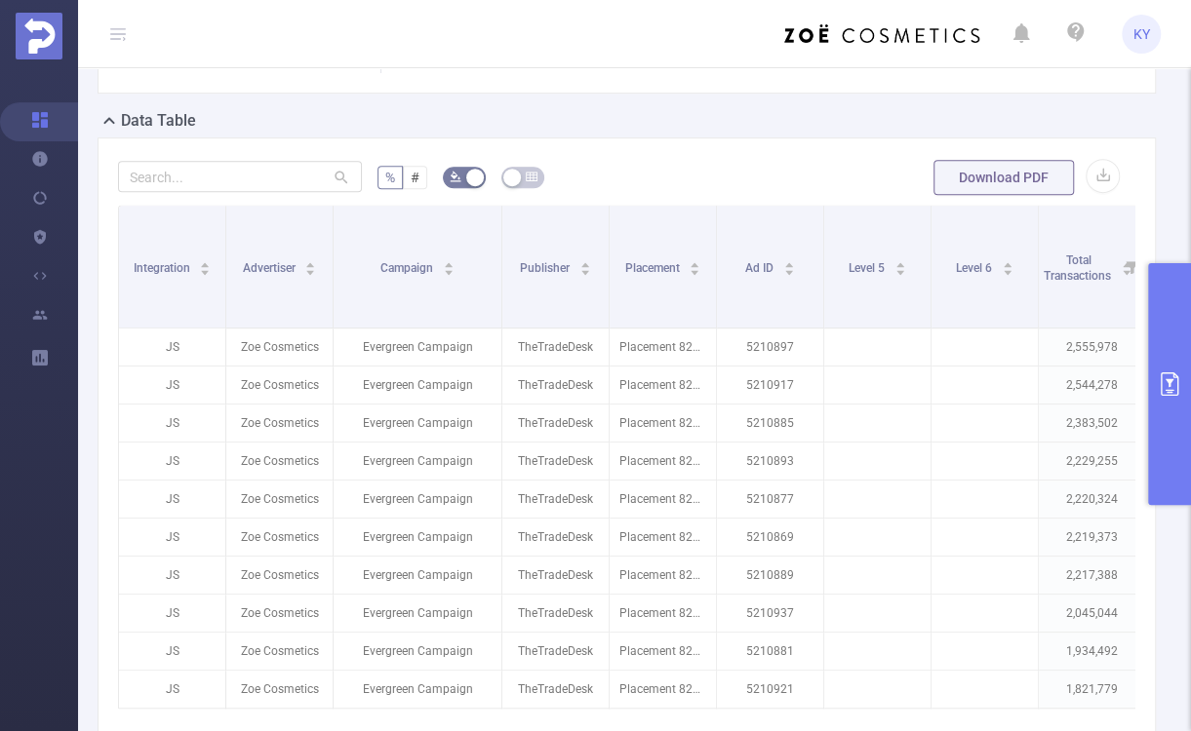
click at [1096, 336] on button "primary" at bounding box center [1169, 384] width 43 height 242
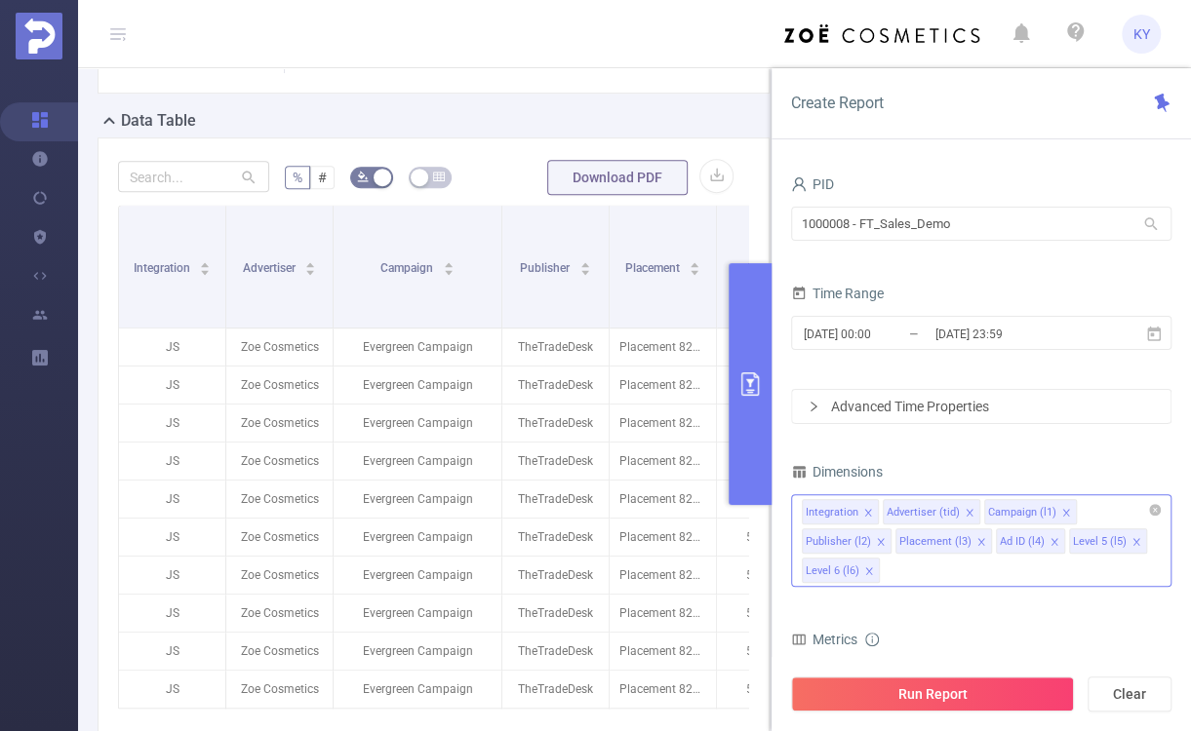
click at [1055, 569] on div "Integration Advertiser (tid) Campaign (l1) Publisher (l2) Placement (l3) Ad ID …" at bounding box center [981, 540] width 380 height 93
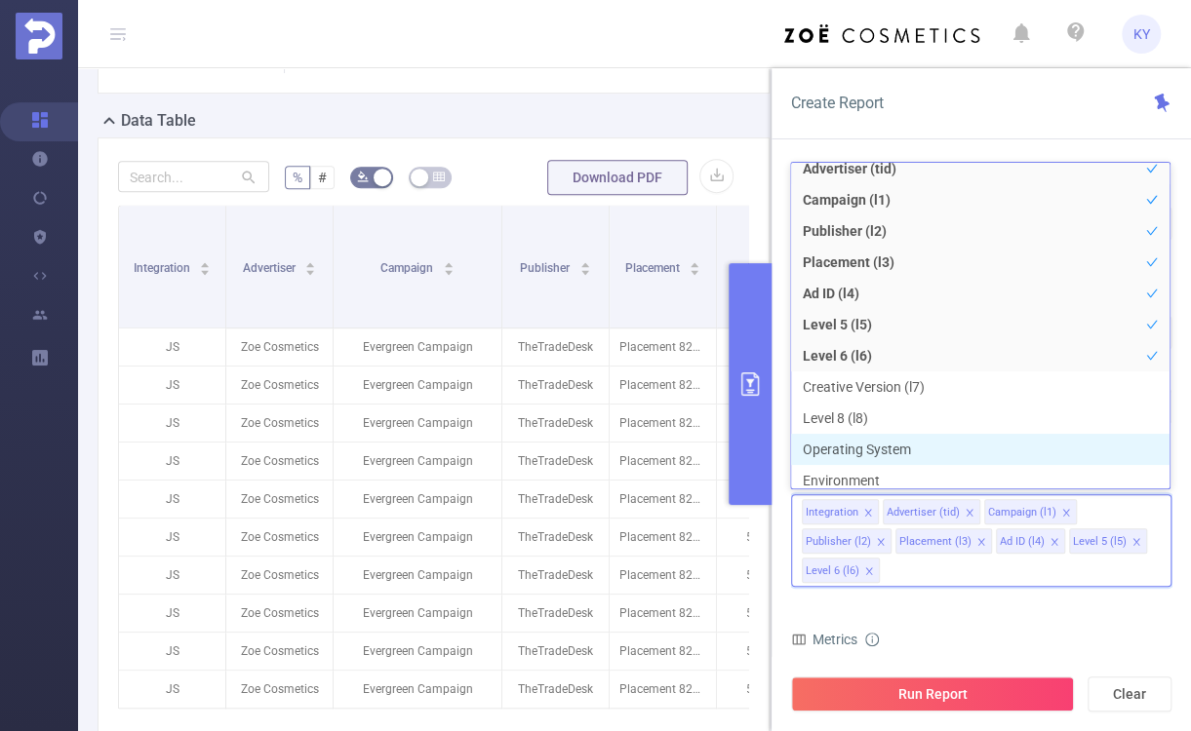
scroll to position [52, 0]
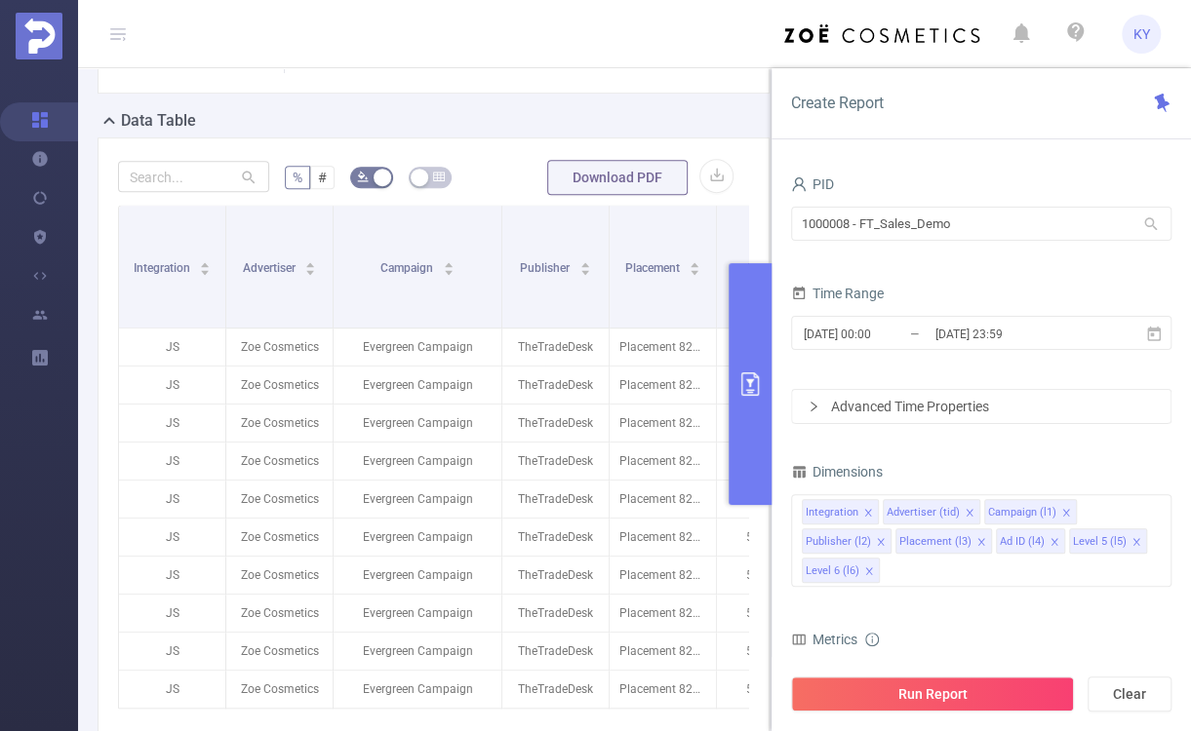
click at [982, 606] on form "Dimensions Integration Advertiser (tid) Campaign (l1) Publisher (l2) Placement …" at bounding box center [981, 719] width 380 height 522
click at [756, 418] on button "primary" at bounding box center [750, 384] width 43 height 242
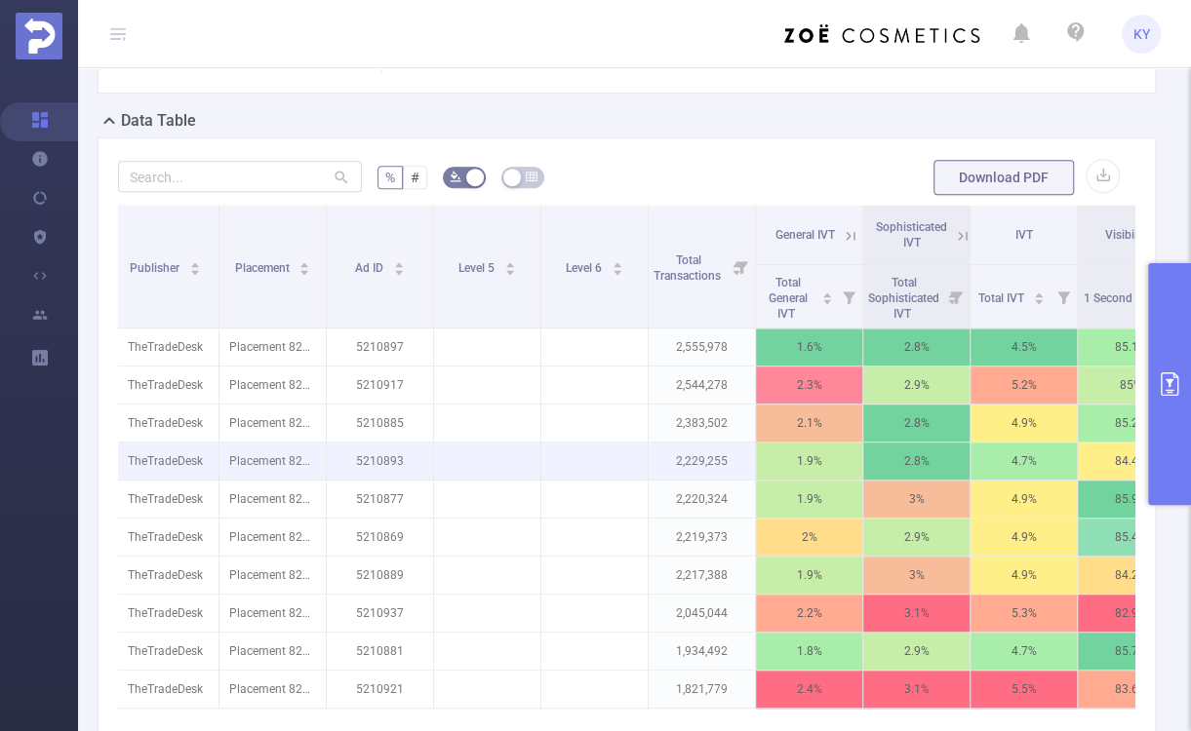
scroll to position [0, 390]
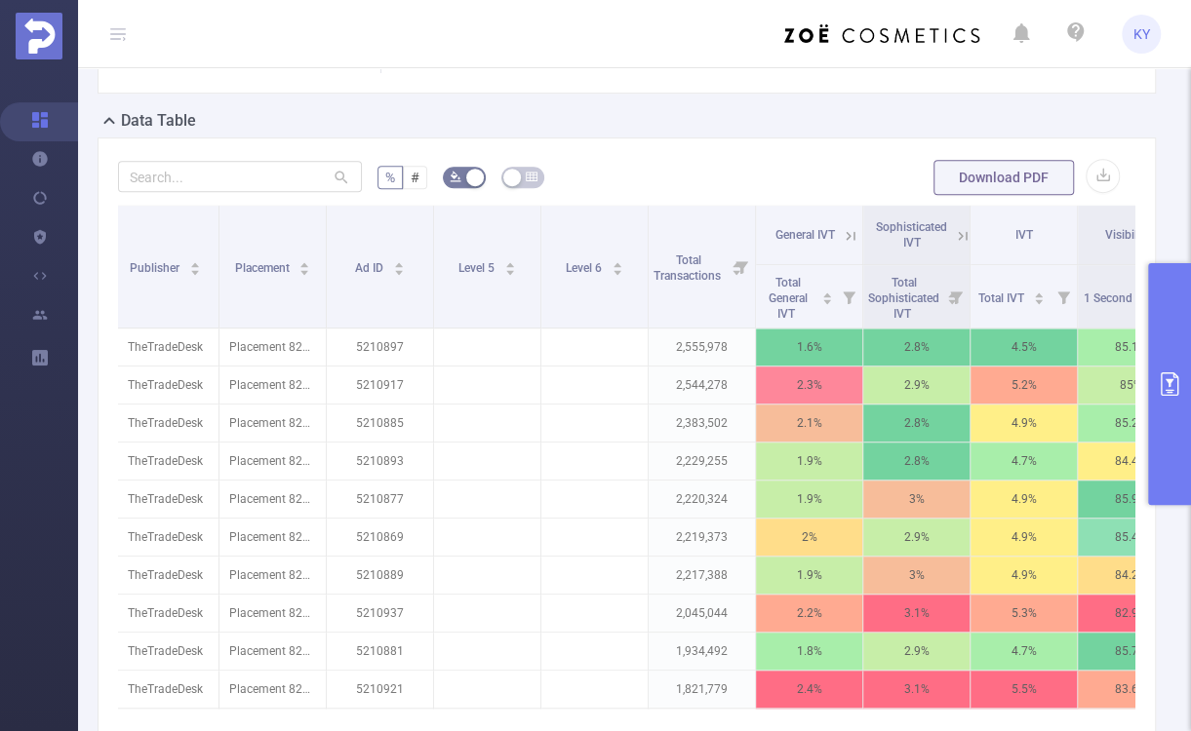
click at [1096, 426] on button "primary" at bounding box center [1169, 384] width 43 height 242
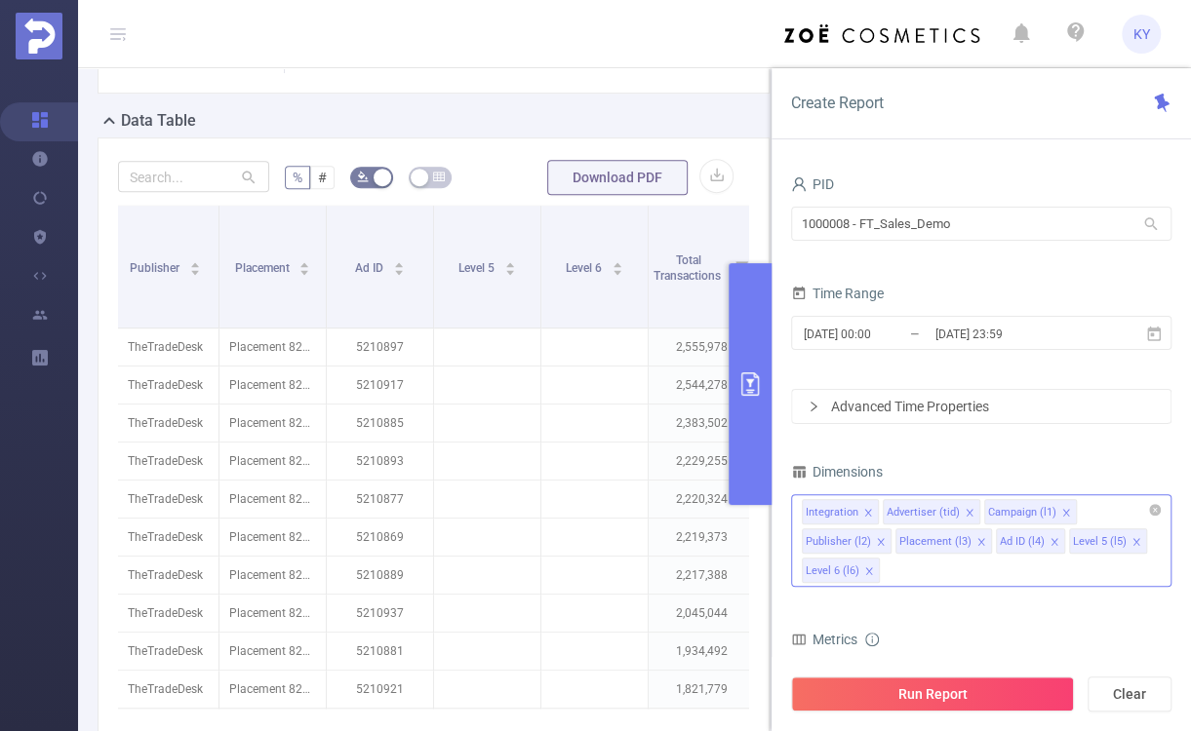
click at [869, 573] on icon "icon: close" at bounding box center [868, 571] width 7 height 7
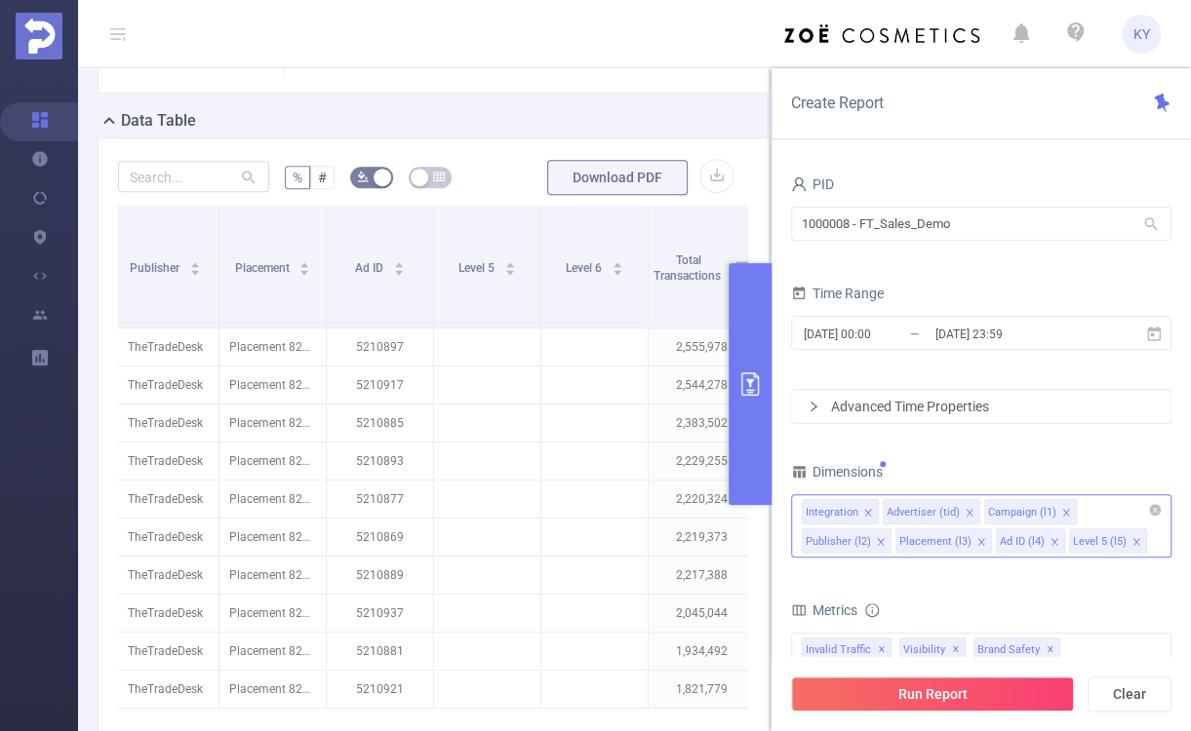
click at [977, 539] on icon "icon: close" at bounding box center [981, 542] width 10 height 10
click at [954, 540] on icon "icon: close" at bounding box center [954, 542] width 10 height 10
click at [960, 539] on icon "icon: close" at bounding box center [963, 542] width 10 height 10
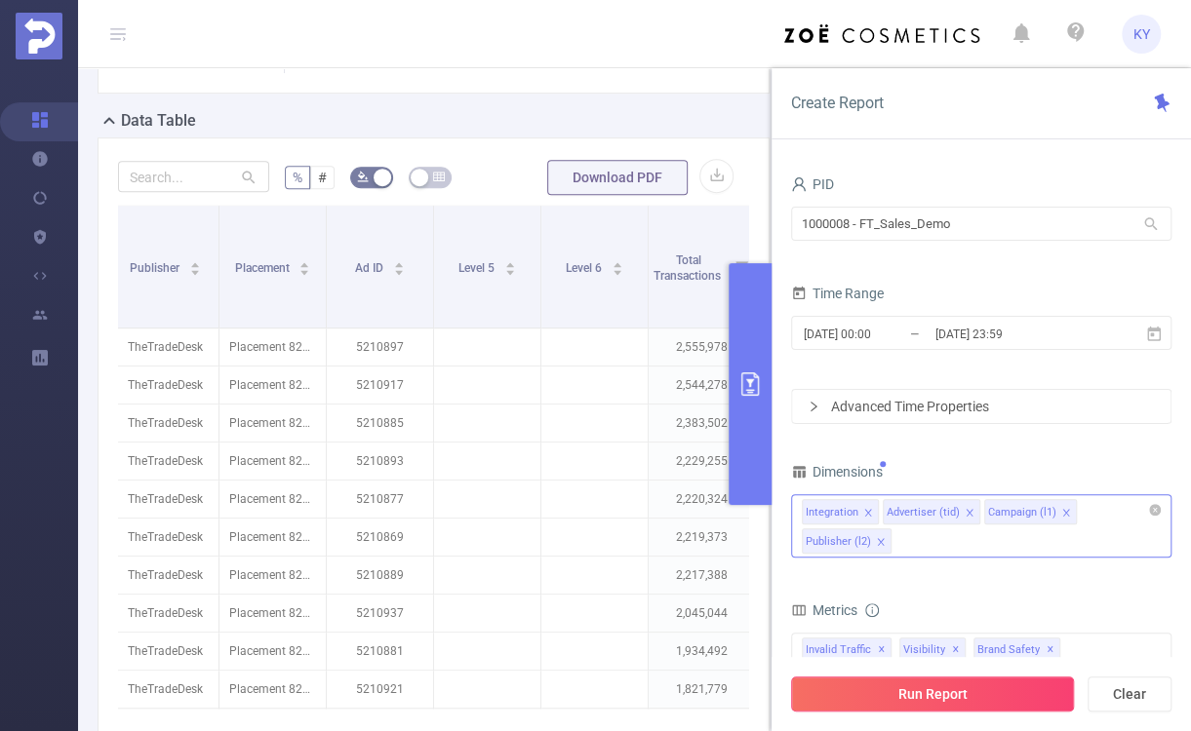
click at [959, 701] on button "Run Report" at bounding box center [932, 694] width 283 height 35
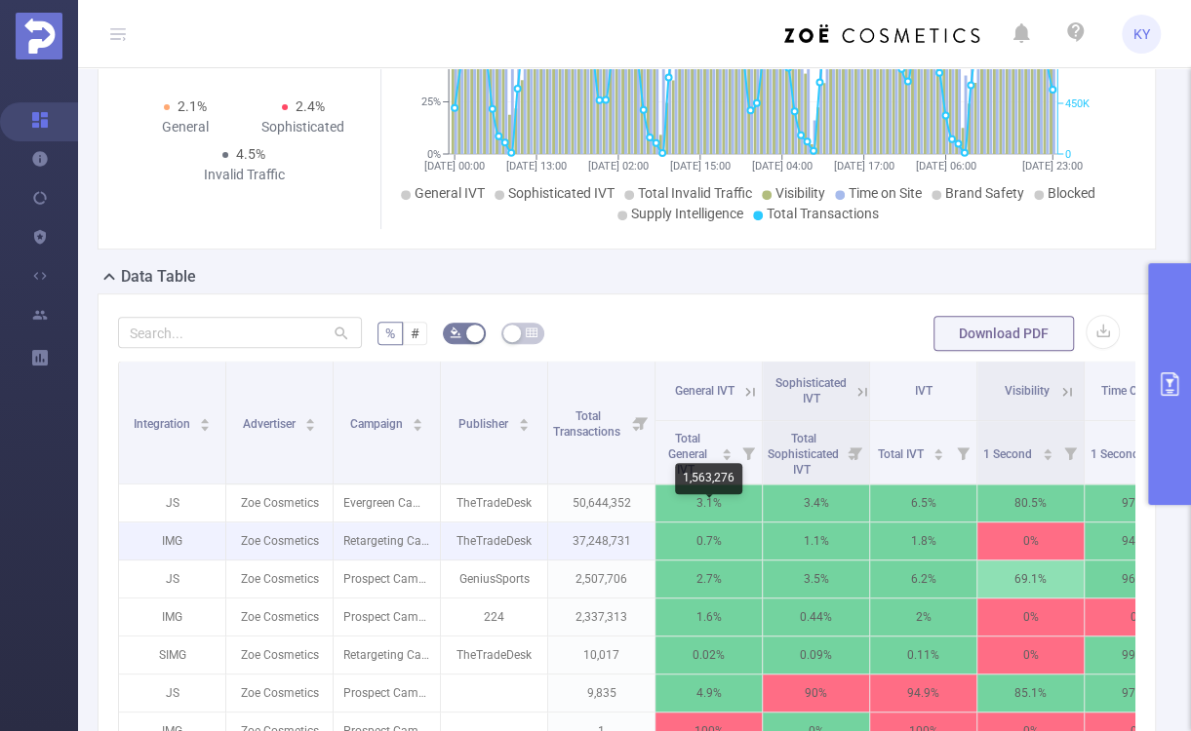
scroll to position [279, 0]
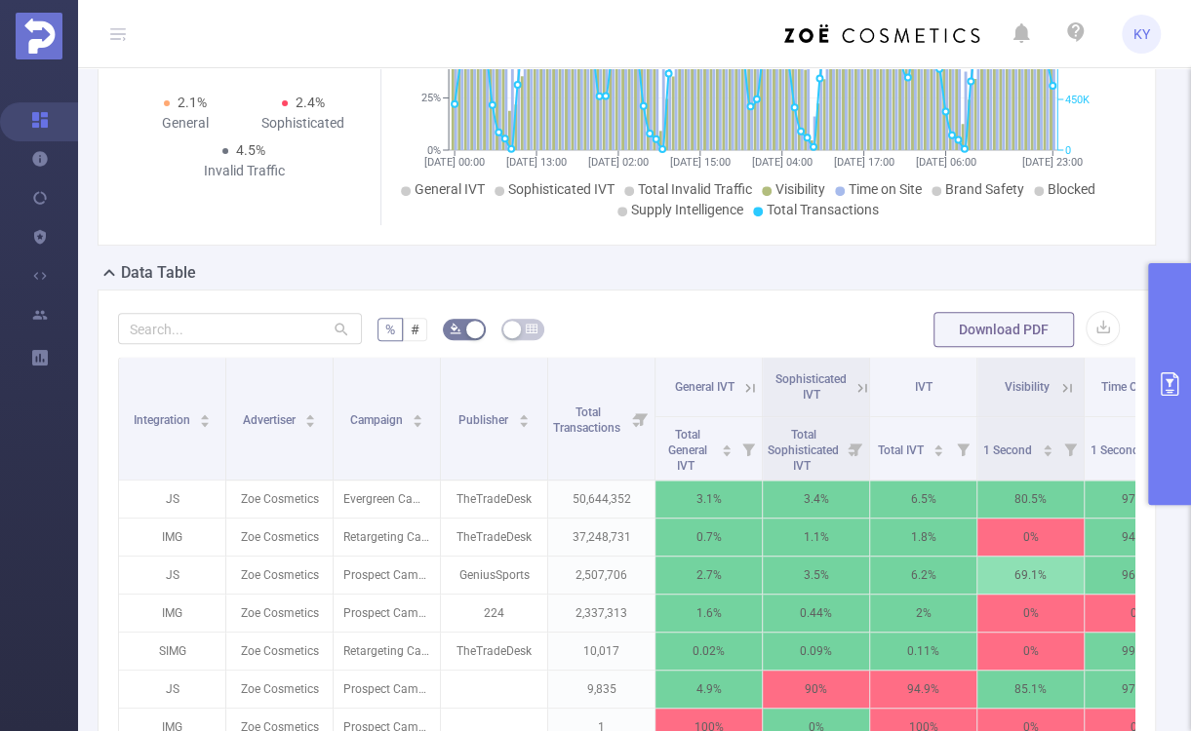
click at [750, 383] on icon at bounding box center [750, 388] width 18 height 18
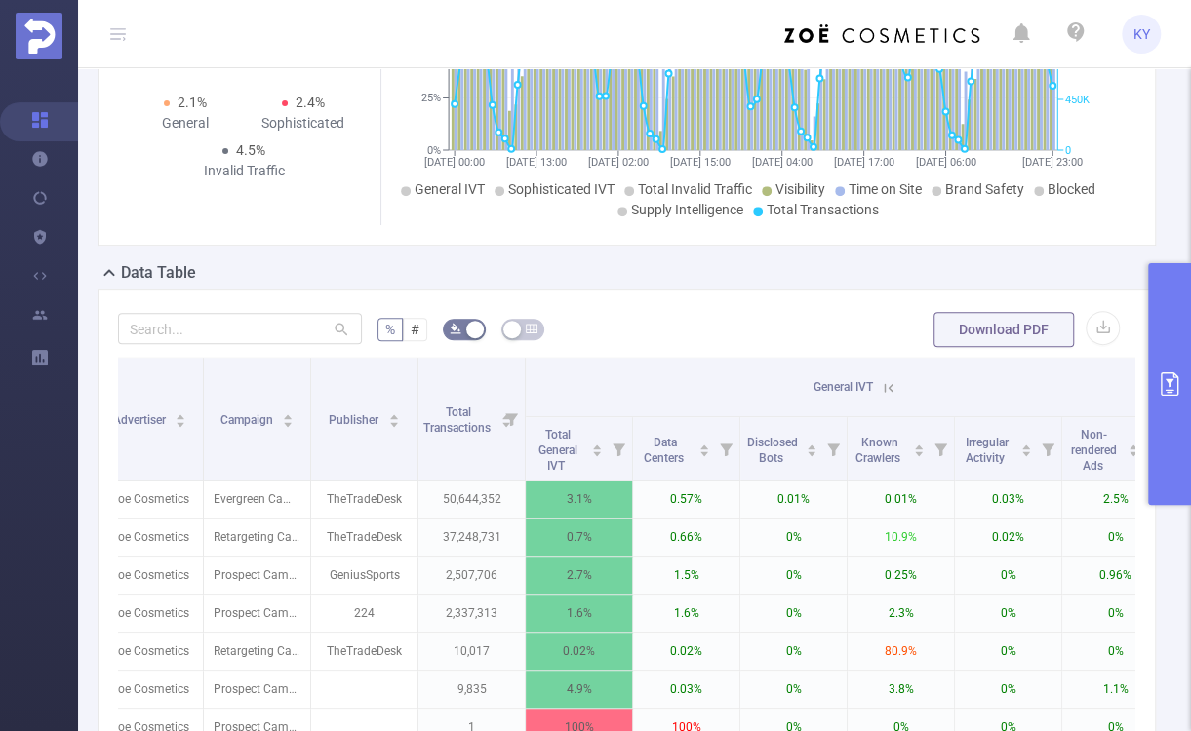
click at [891, 380] on icon at bounding box center [889, 388] width 18 height 18
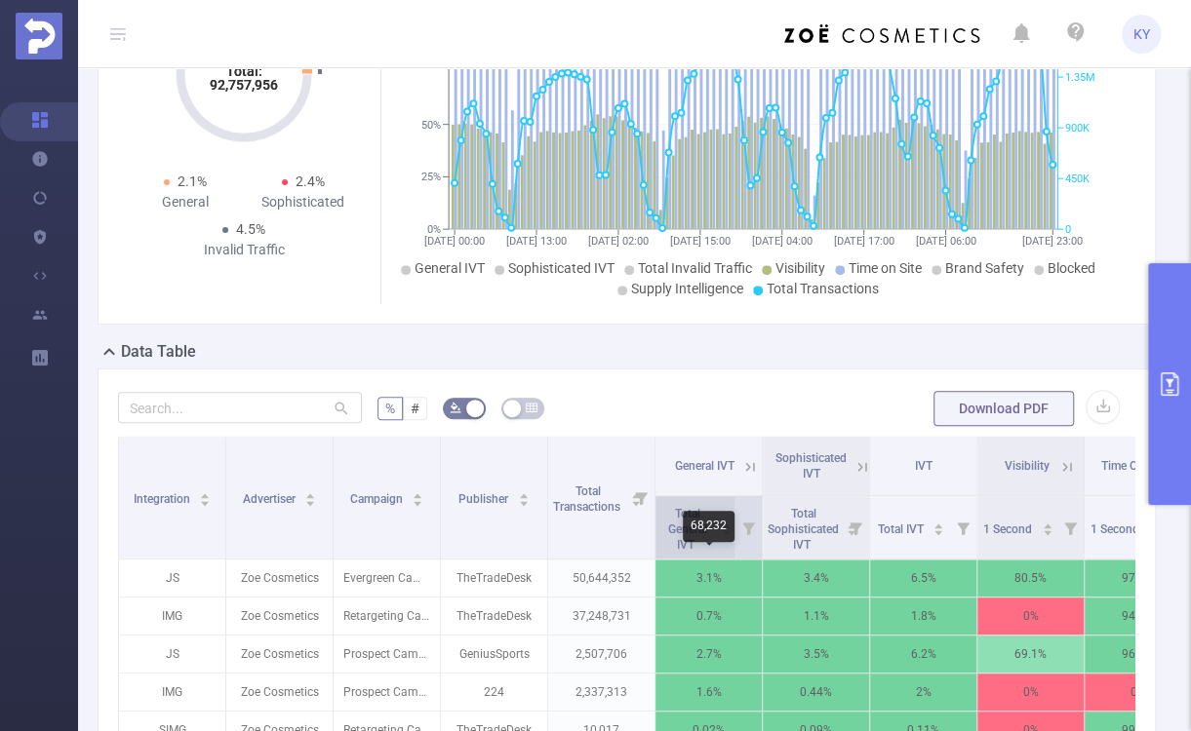
scroll to position [158, 0]
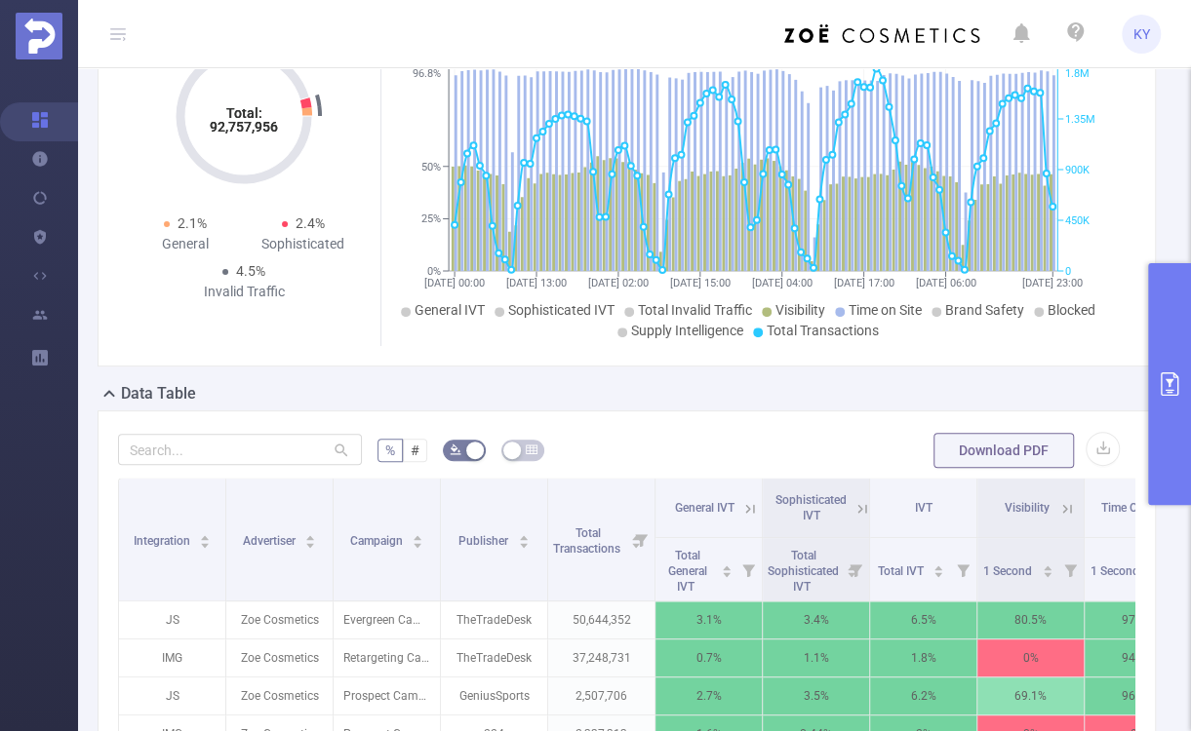
click at [124, 33] on icon at bounding box center [118, 33] width 16 height 1
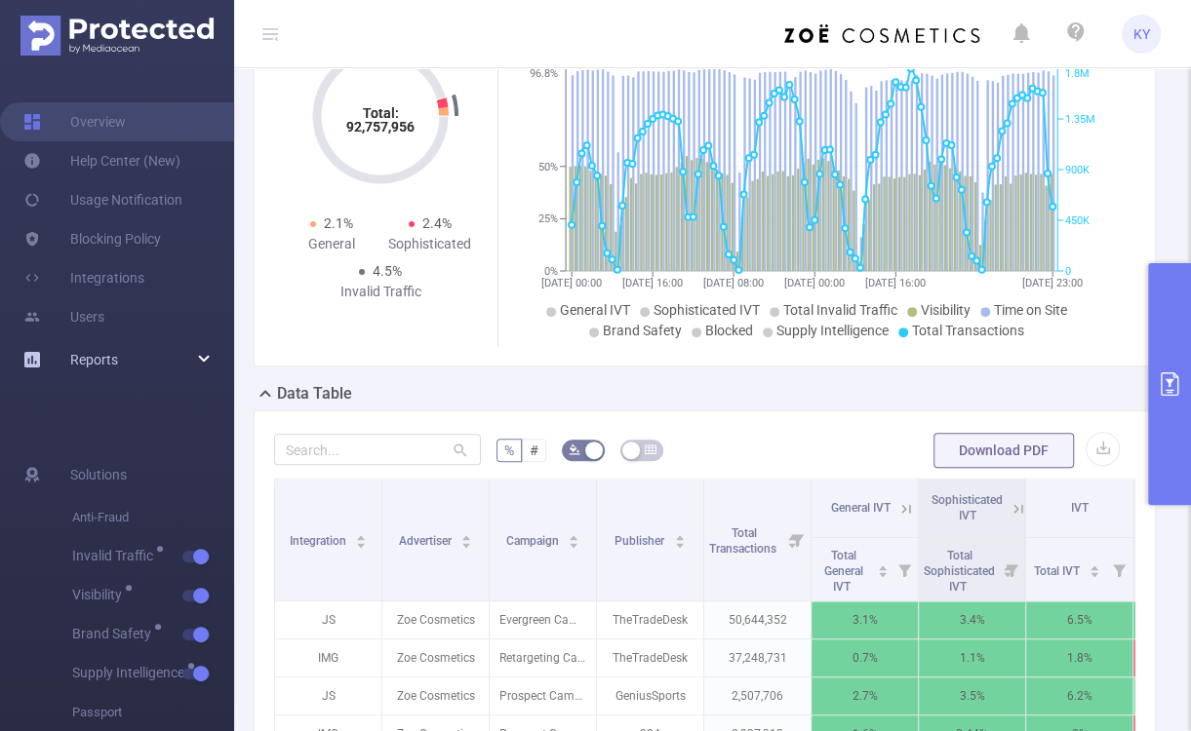
click at [211, 358] on div "Reports" at bounding box center [117, 359] width 234 height 39
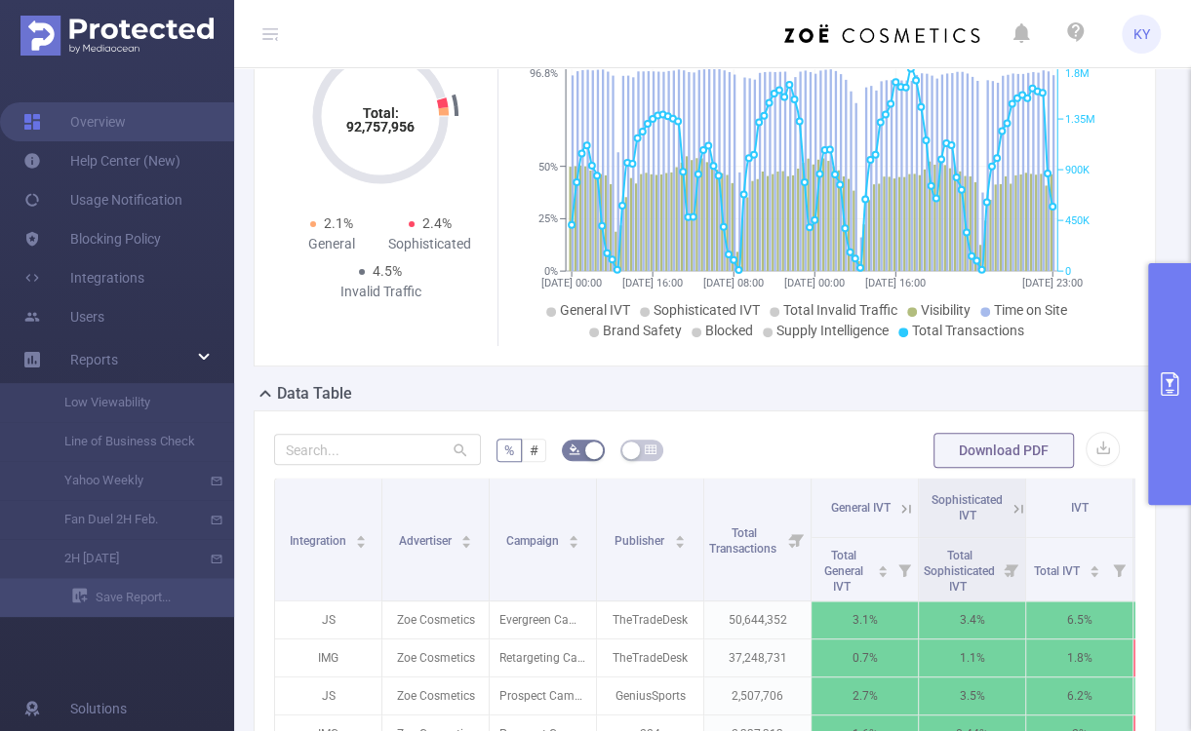
click at [275, 39] on icon at bounding box center [276, 39] width 3 height 4
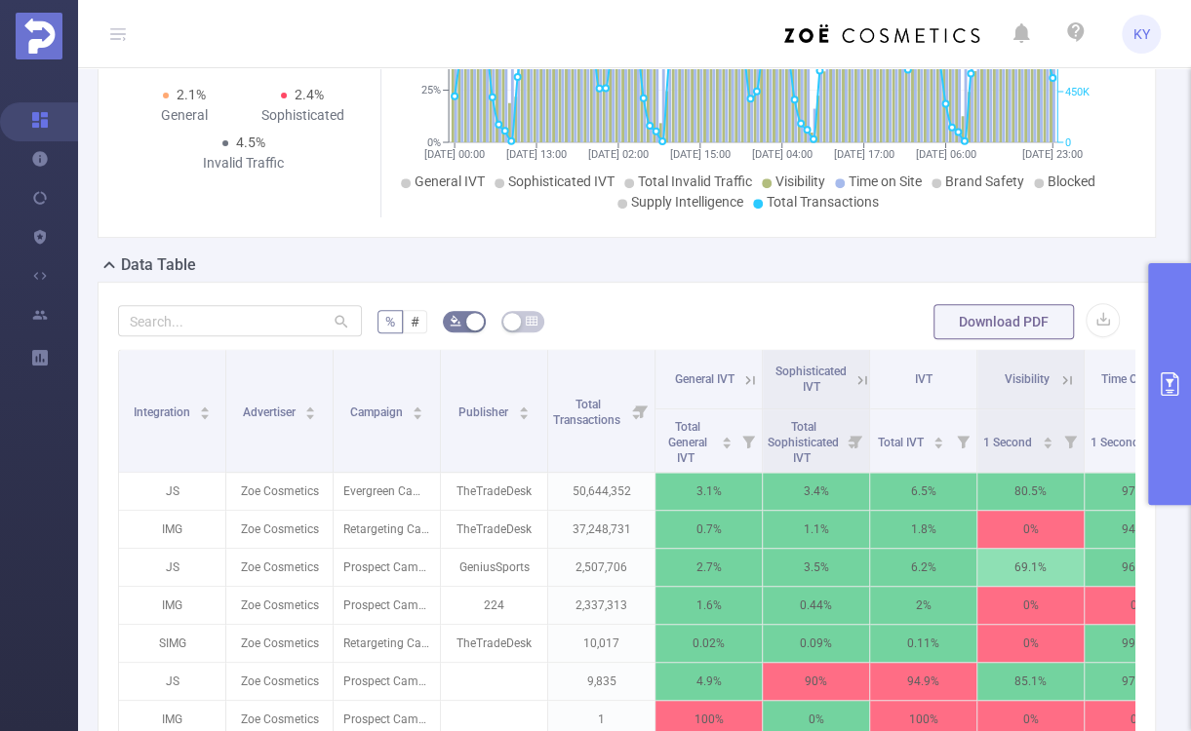
scroll to position [309, 0]
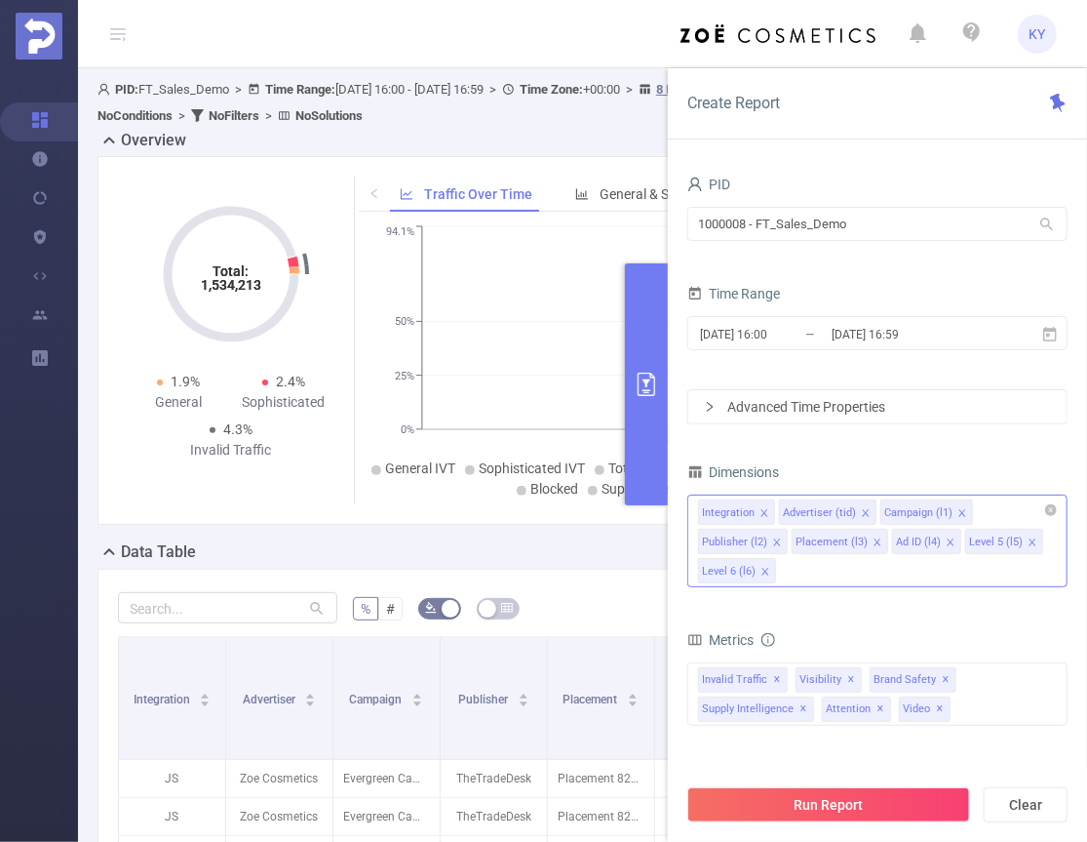
click at [826, 562] on div "Integration Advertiser (tid) Campaign (l1) Publisher (l2) Placement (l3) Ad ID …" at bounding box center [878, 540] width 380 height 93
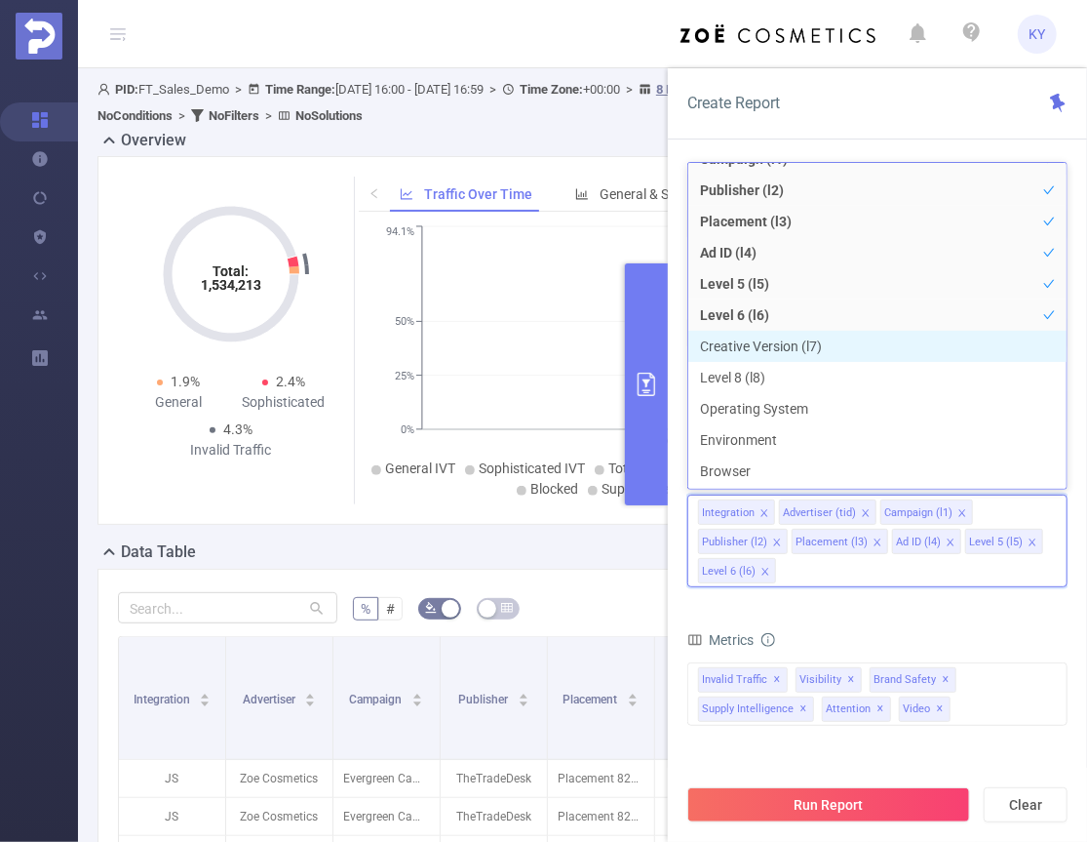
scroll to position [343, 0]
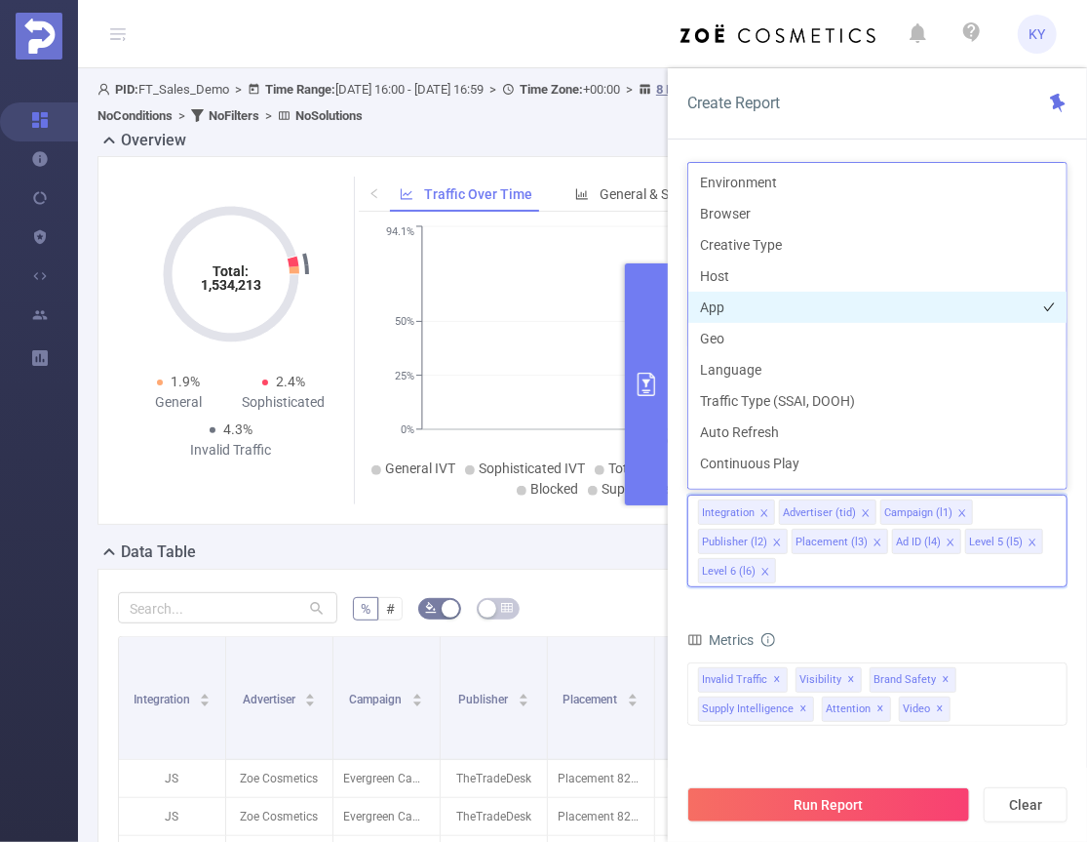
click at [745, 298] on li "App" at bounding box center [878, 307] width 378 height 31
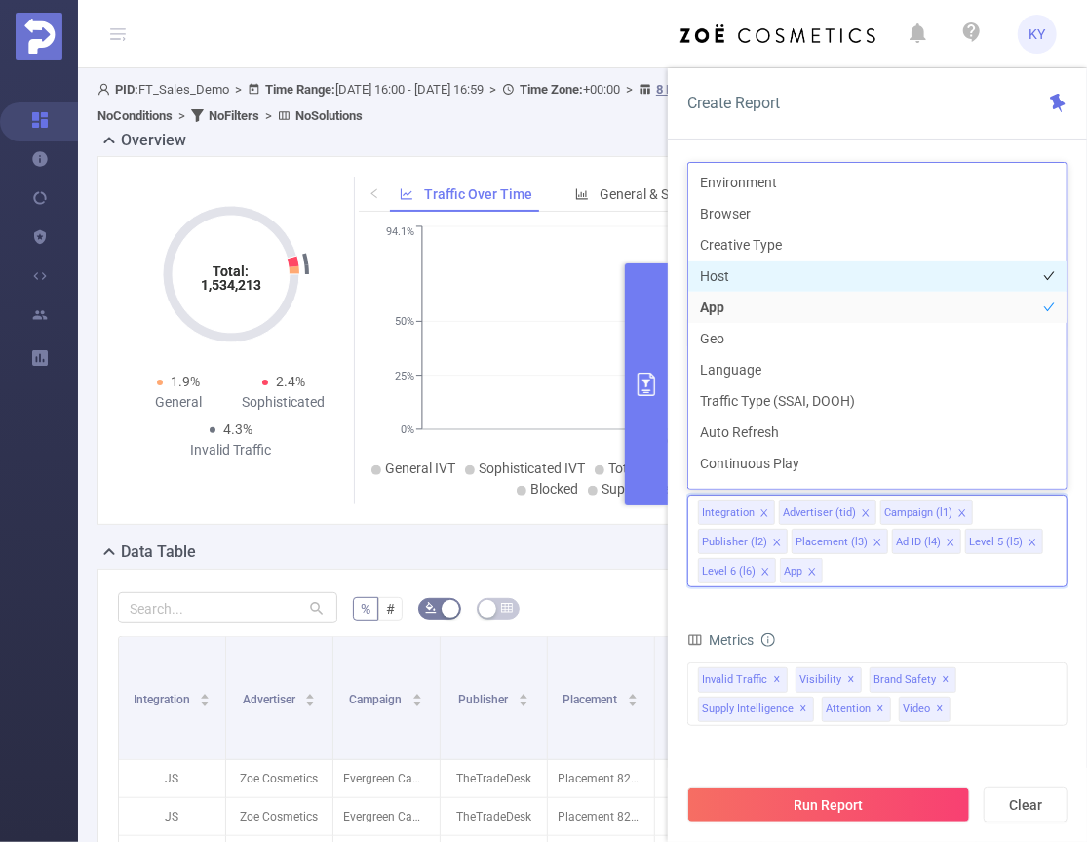
click at [741, 272] on li "Host" at bounding box center [878, 275] width 378 height 31
click at [866, 794] on button "Run Report" at bounding box center [829, 804] width 283 height 35
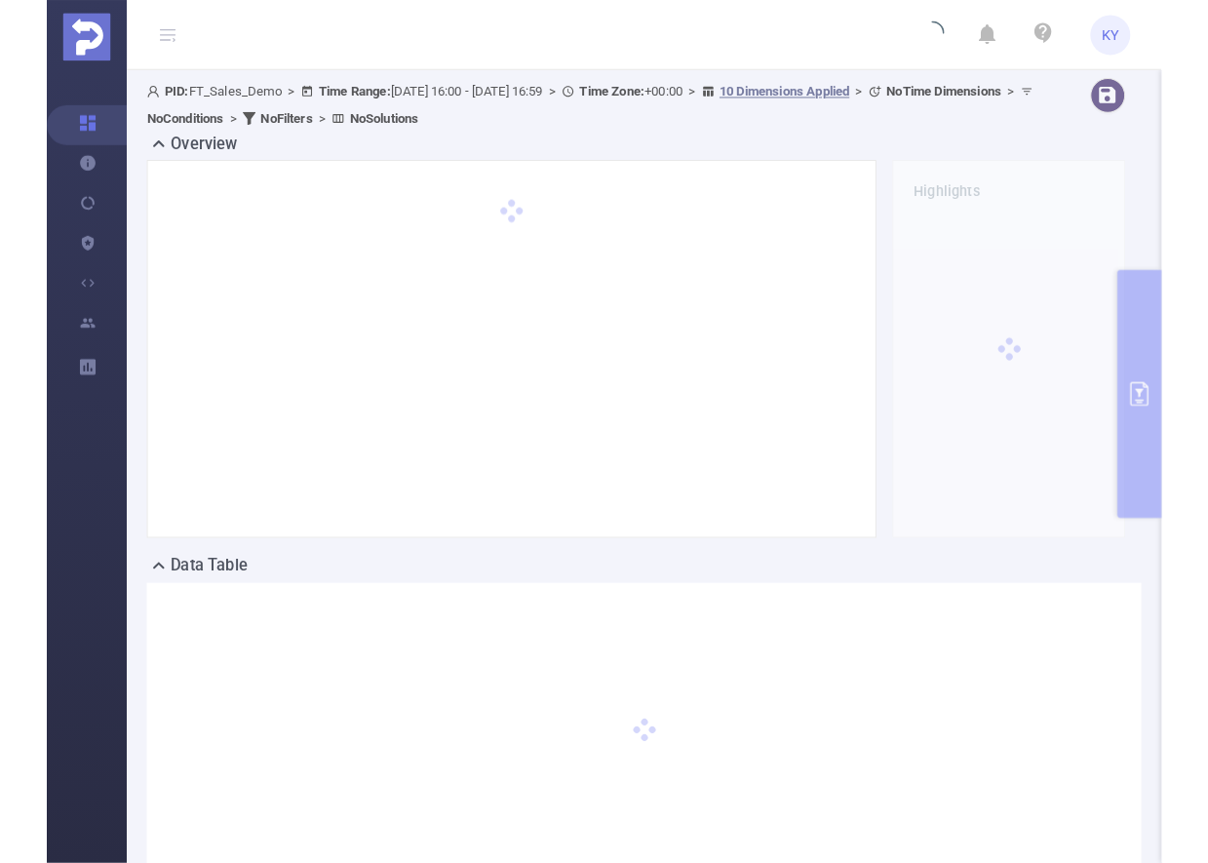
scroll to position [4, 0]
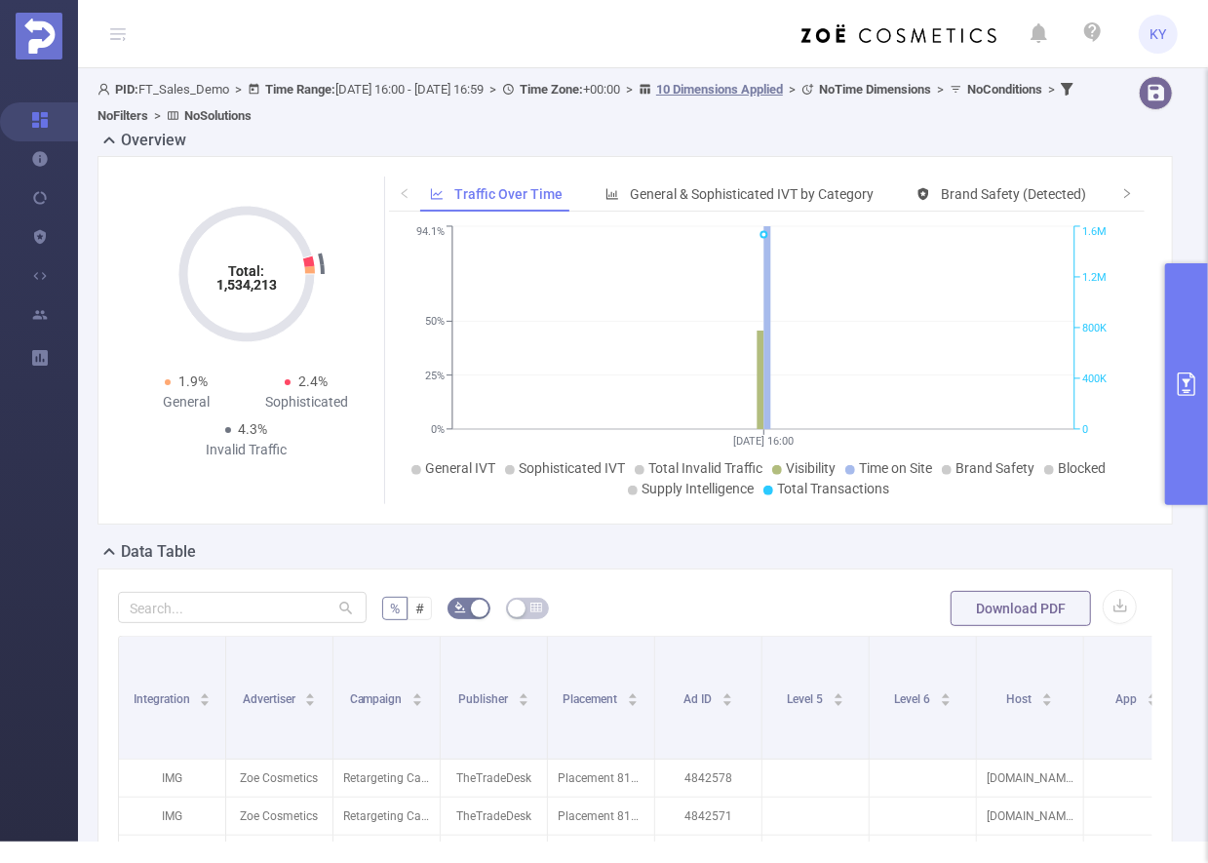
click at [1087, 355] on button "primary" at bounding box center [1187, 384] width 43 height 242
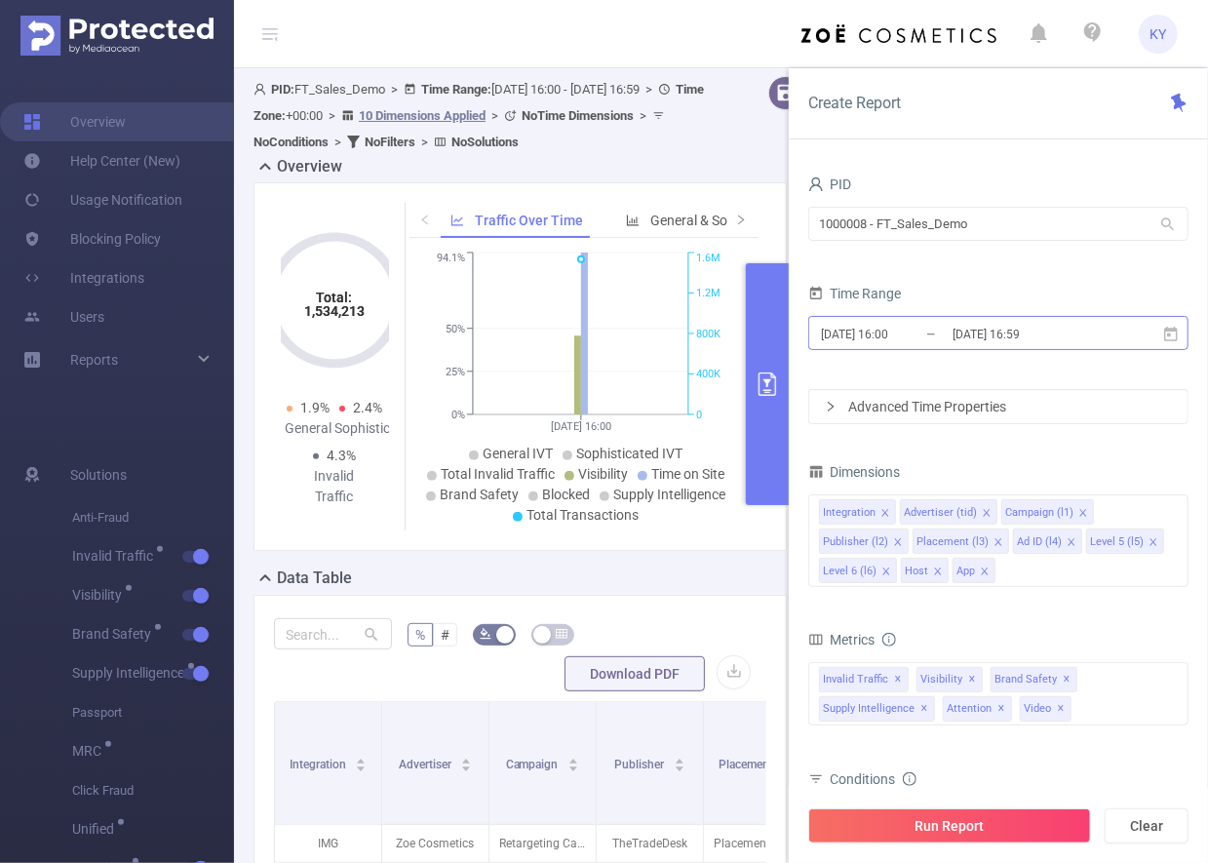
click at [985, 332] on input "[DATE] 16:59" at bounding box center [1030, 334] width 158 height 26
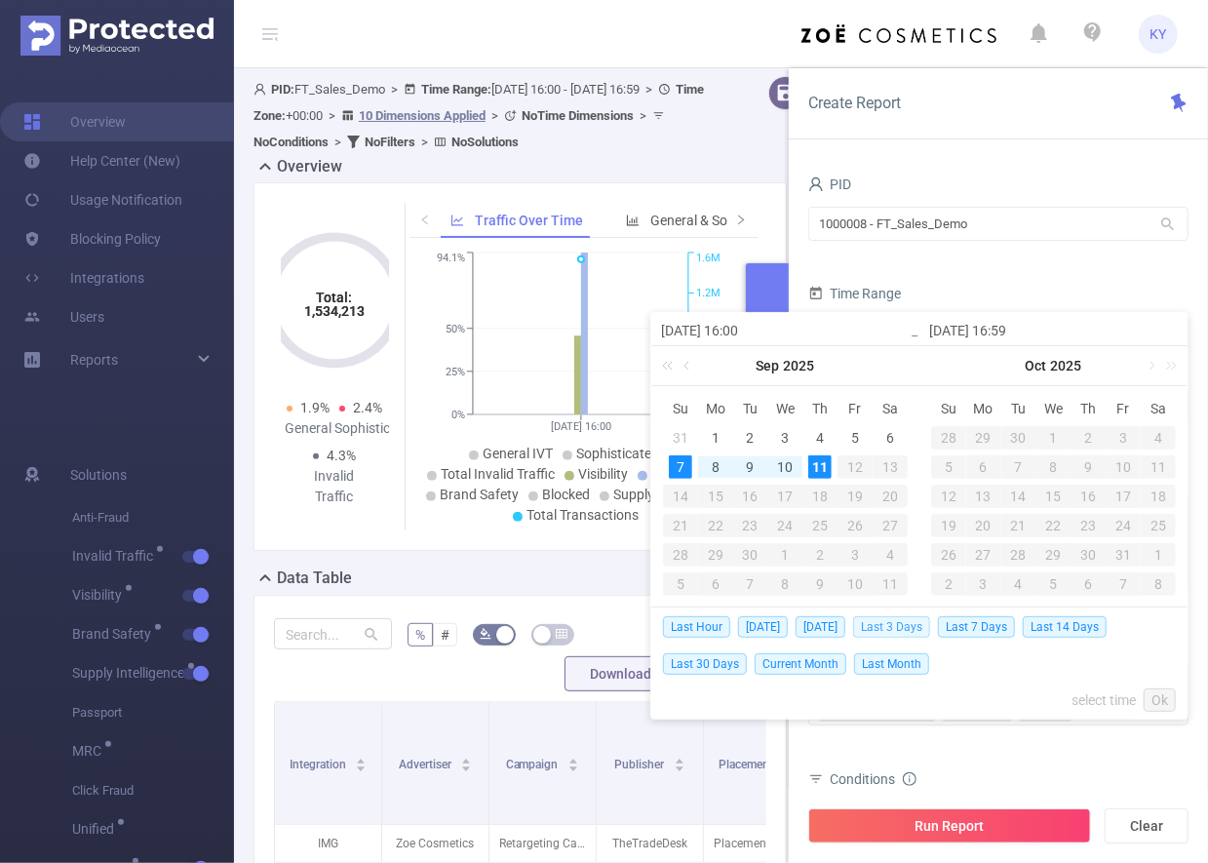
click at [907, 628] on span "Last 3 Days" at bounding box center [891, 626] width 77 height 21
type input "[DATE] 00:00"
type input "[DATE] 23:59"
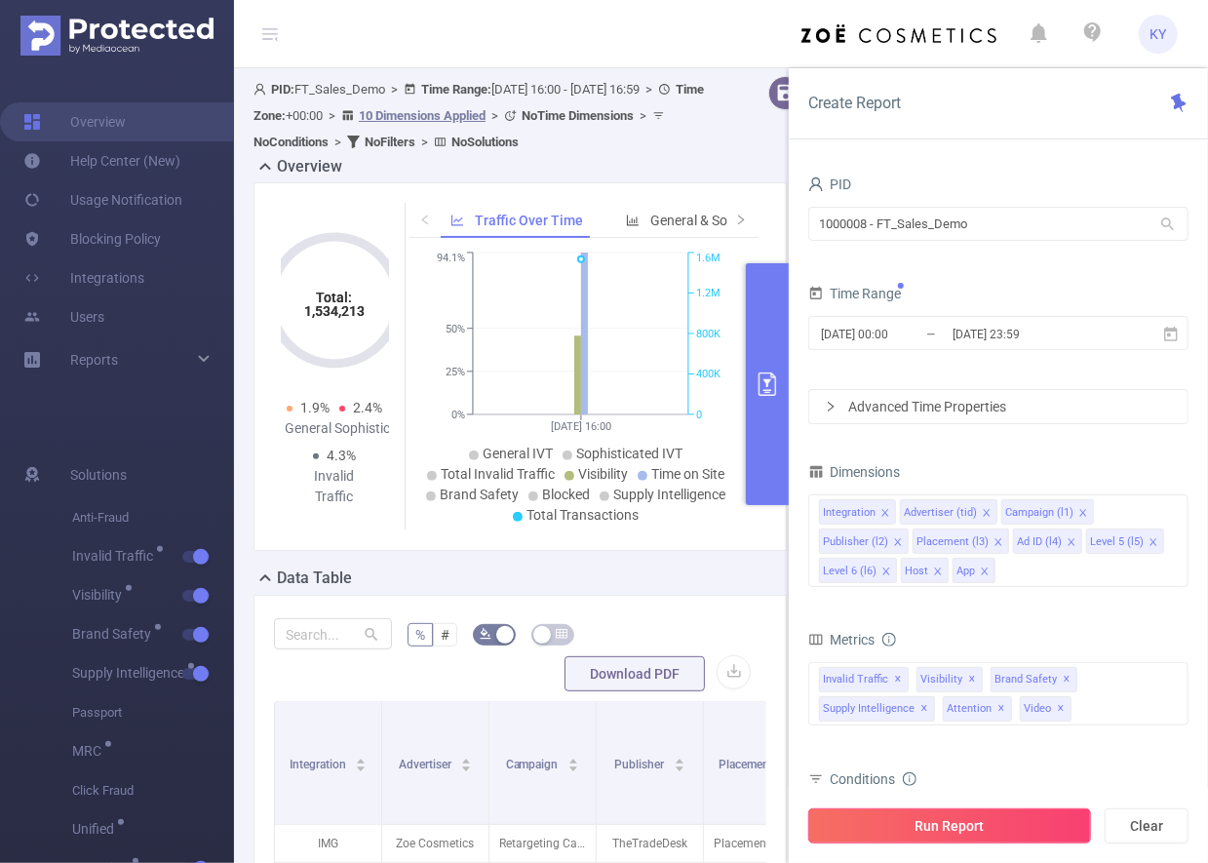
click at [994, 810] on button "Run Report" at bounding box center [950, 826] width 283 height 35
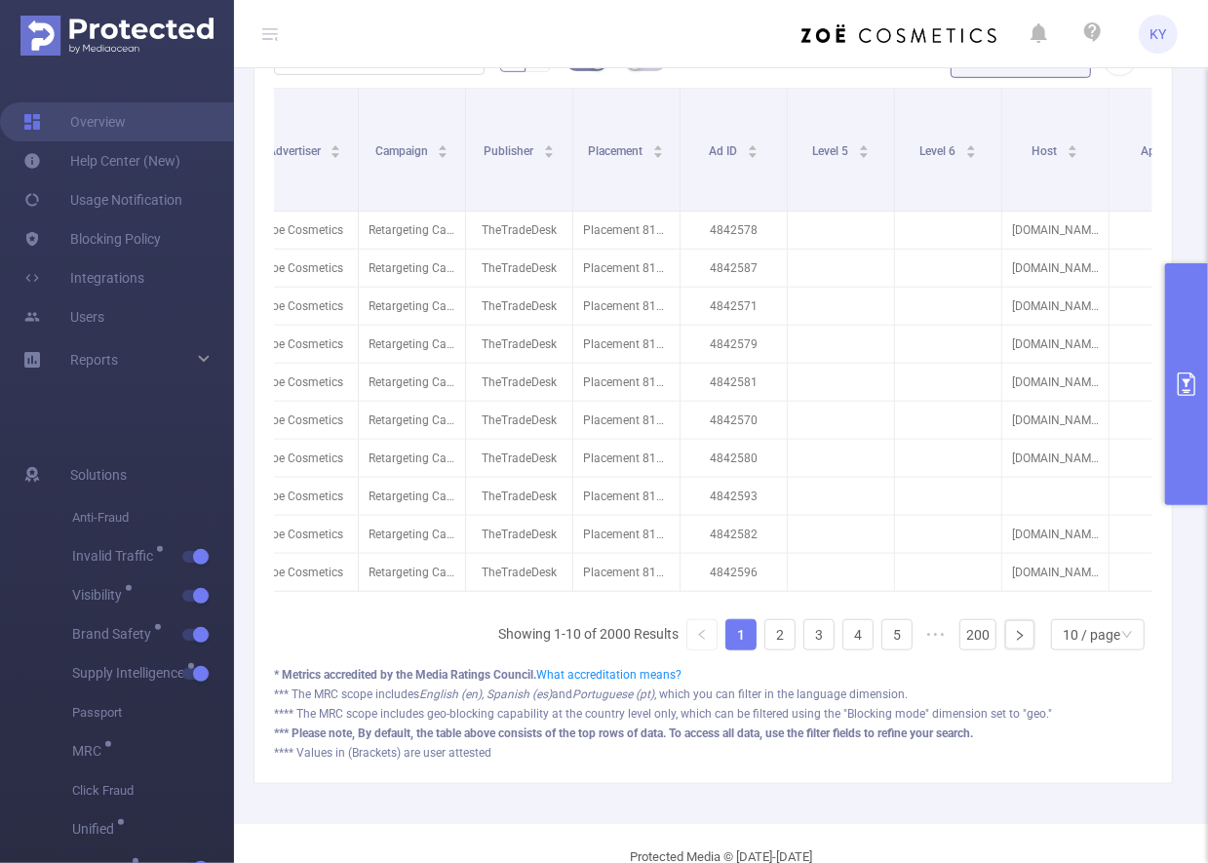
scroll to position [0, 156]
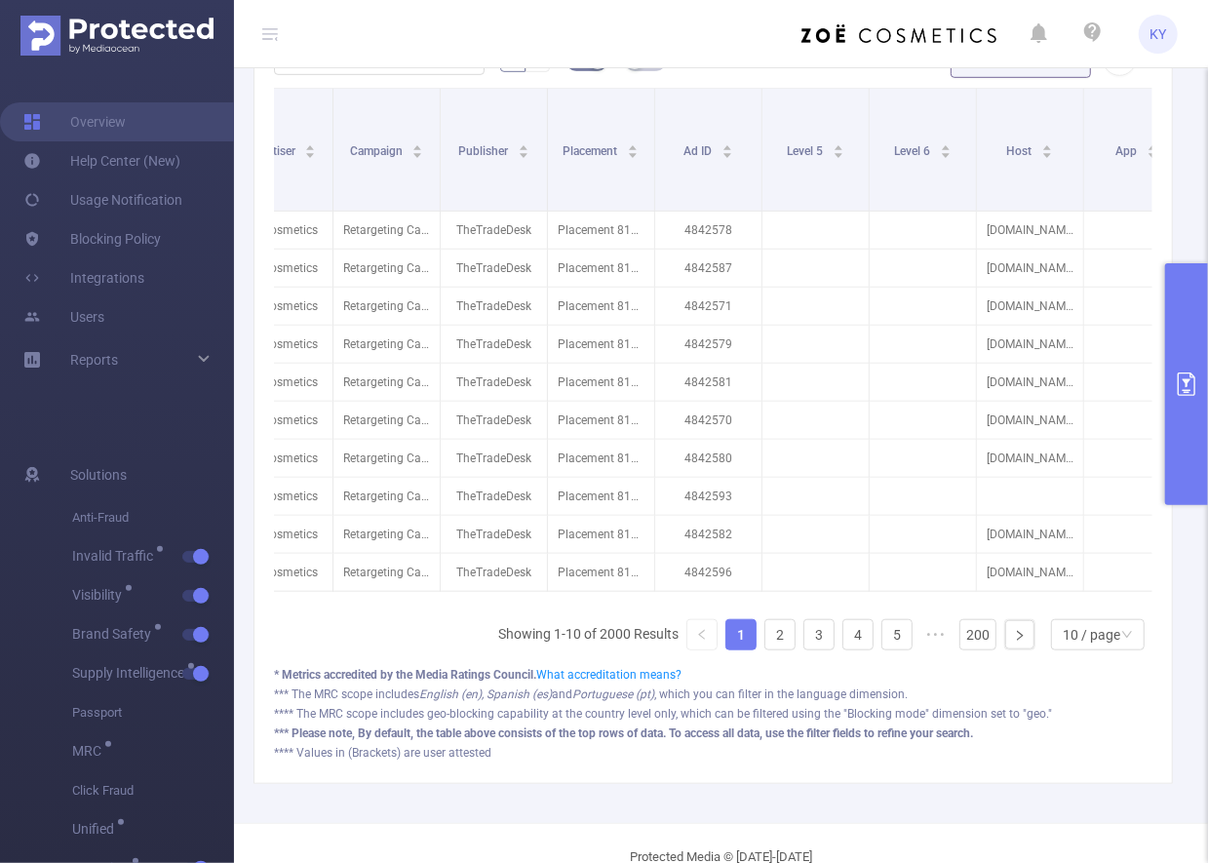
click at [1087, 399] on button "primary" at bounding box center [1187, 384] width 43 height 242
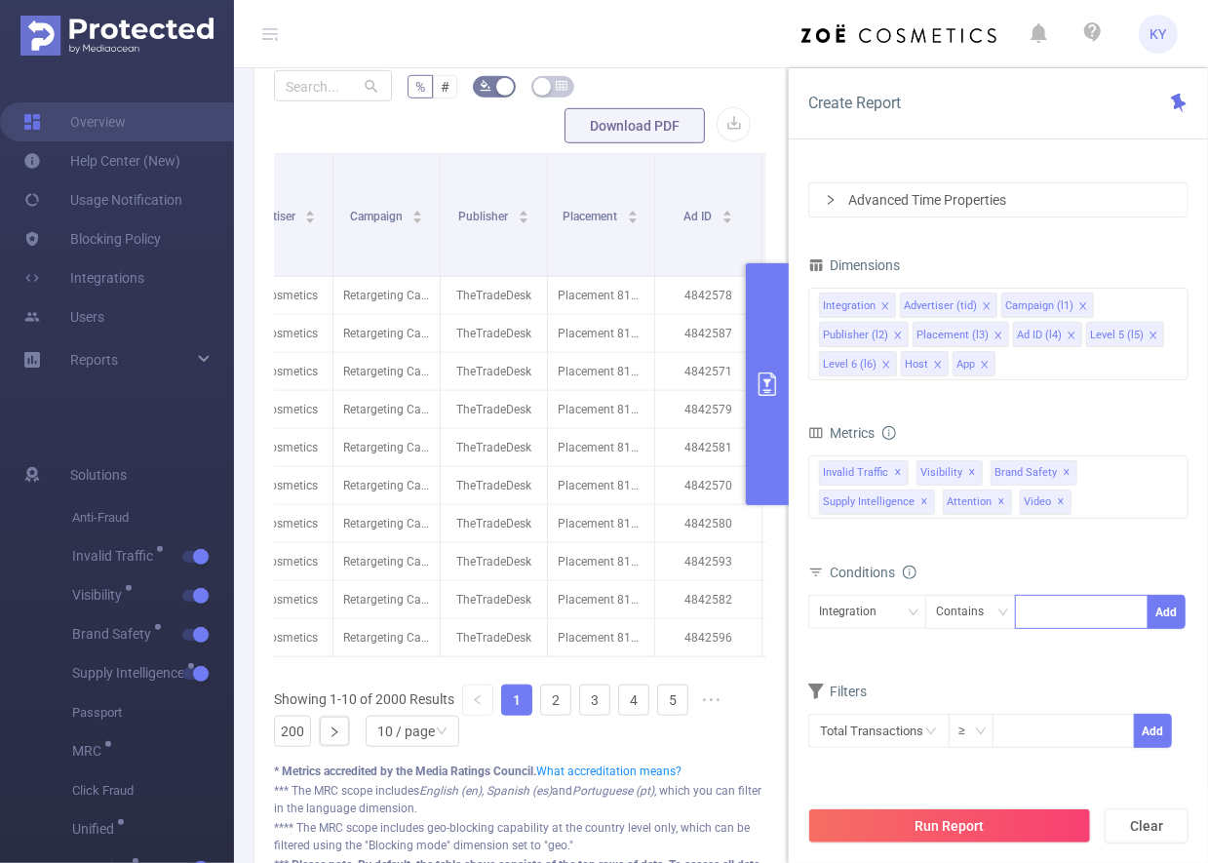
click at [1083, 619] on div at bounding box center [1082, 612] width 112 height 32
type input "JS"
click at [1059, 662] on li "JS" at bounding box center [1082, 648] width 134 height 31
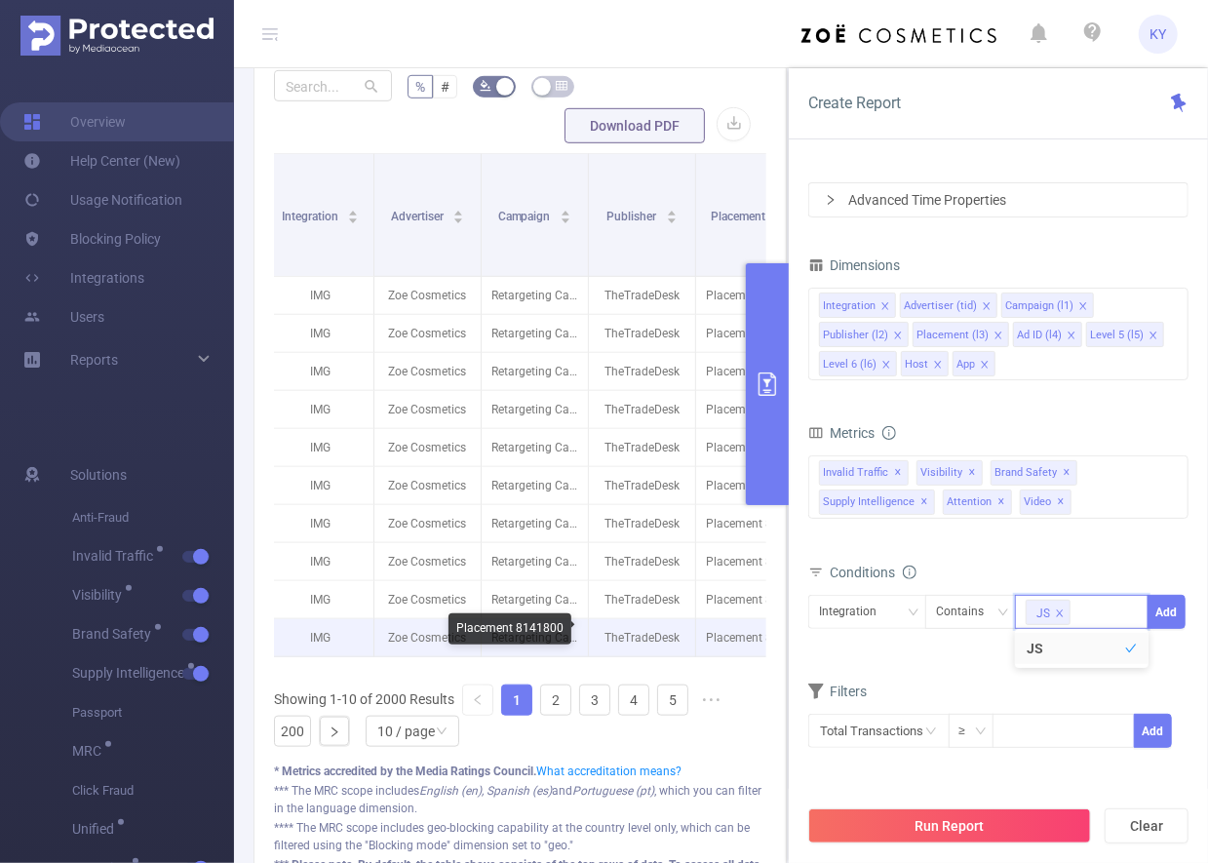
scroll to position [0, 0]
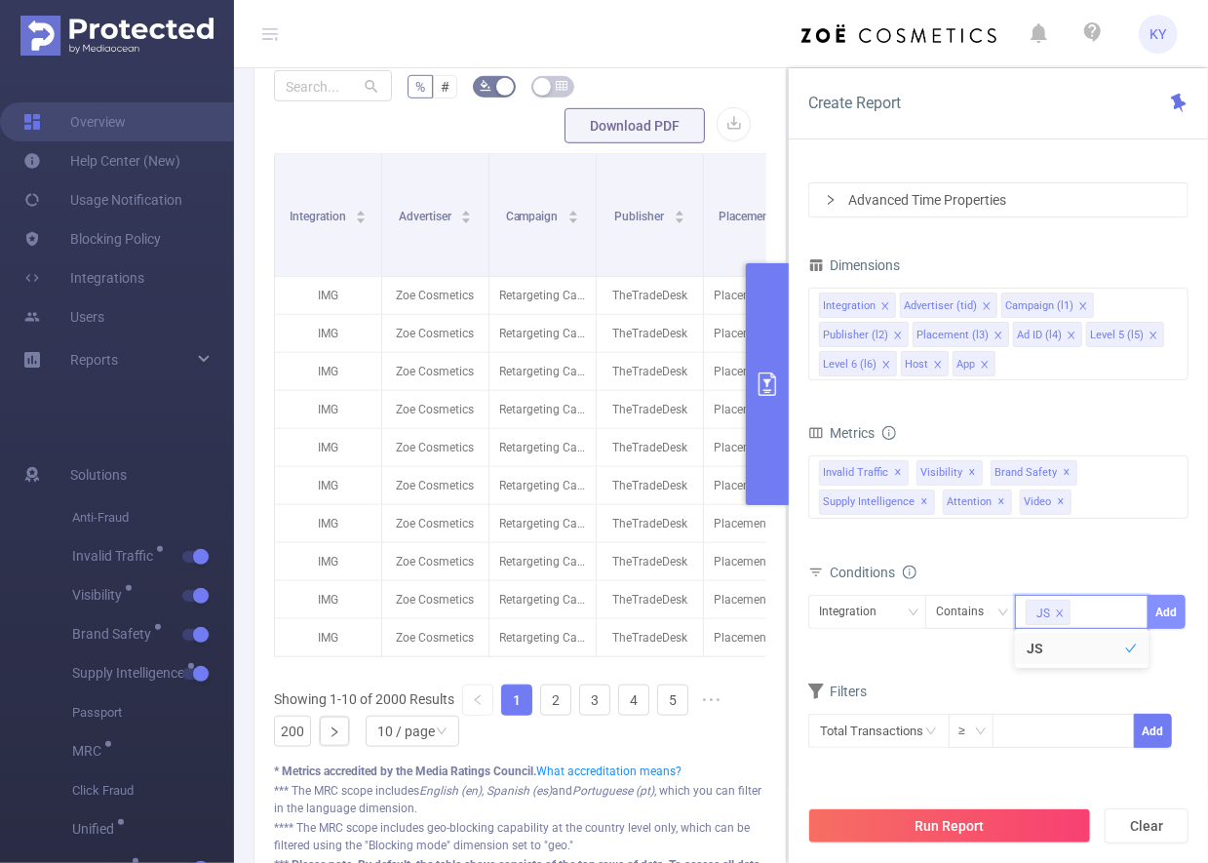
click at [1087, 615] on button "Add" at bounding box center [1167, 612] width 38 height 34
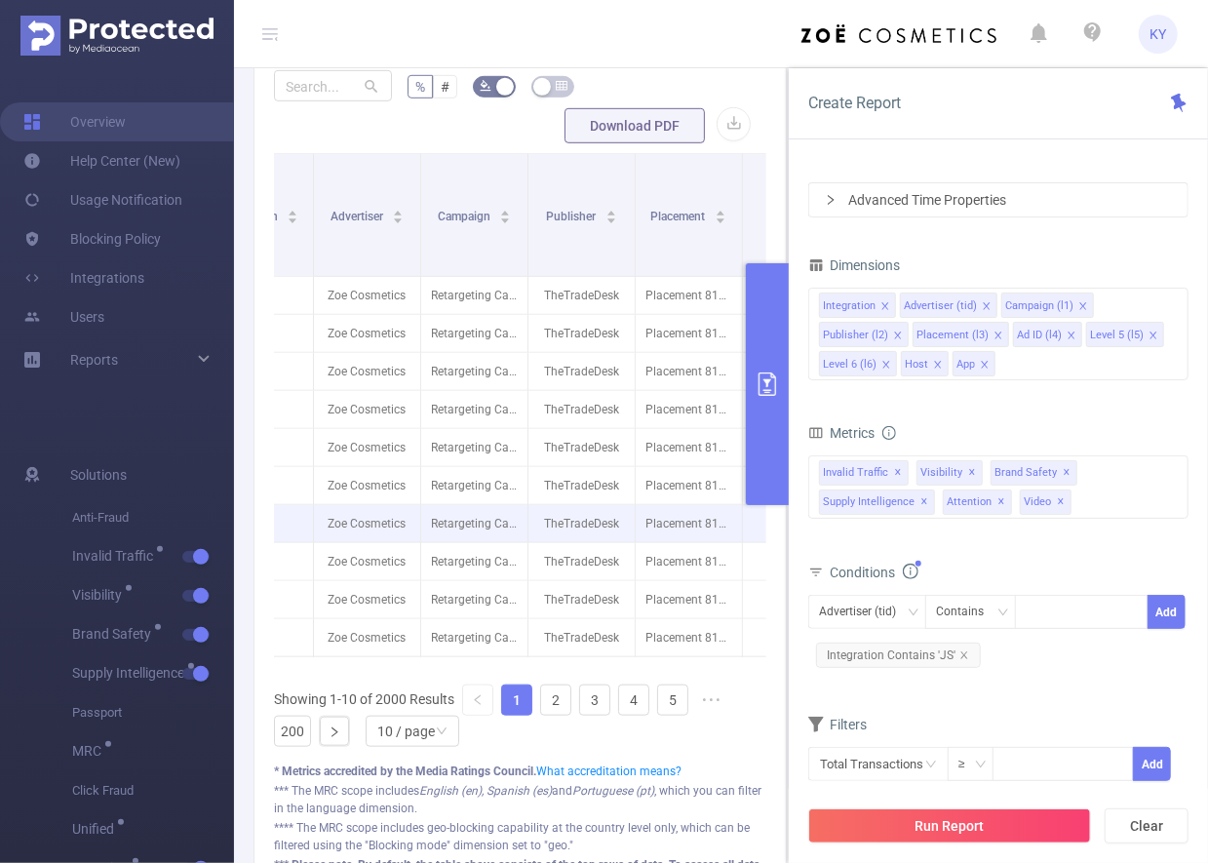
scroll to position [0, 25]
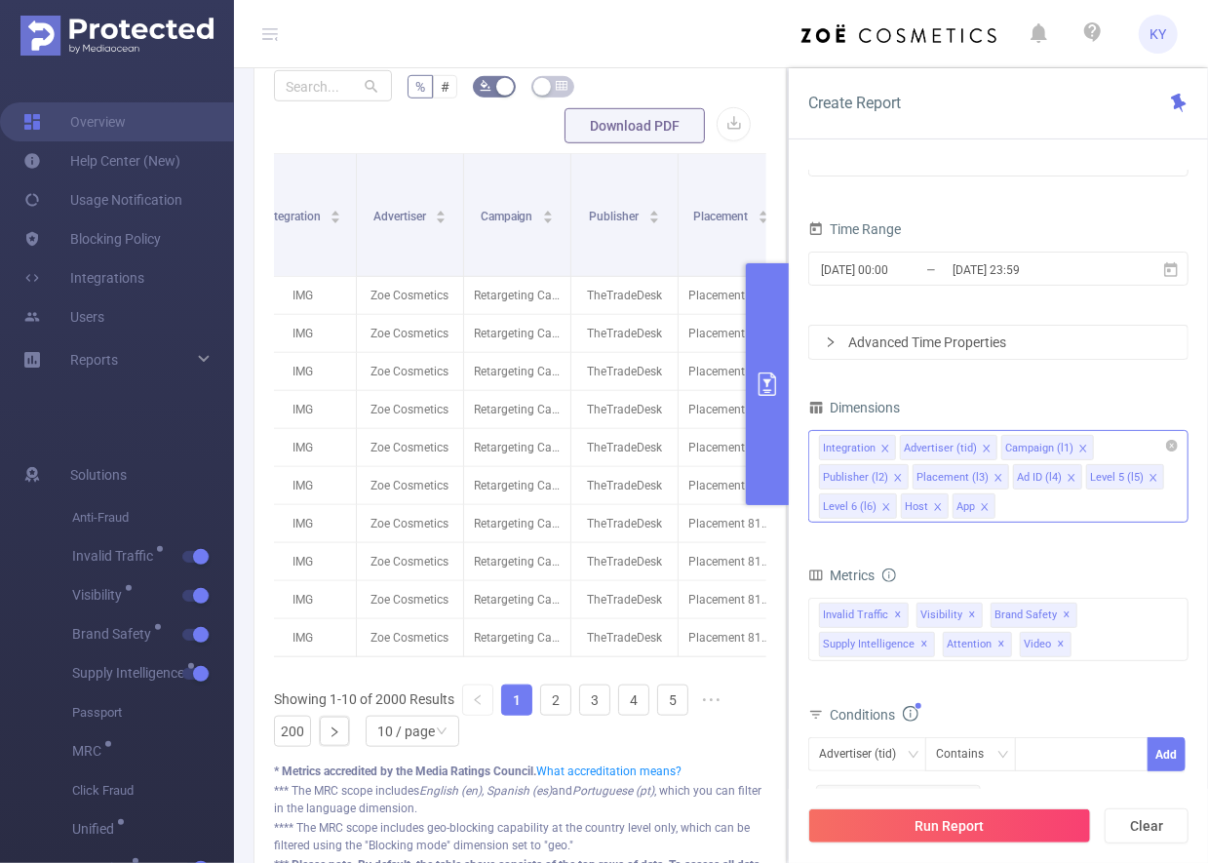
click at [890, 505] on li "Level 6 (l6)" at bounding box center [858, 506] width 78 height 25
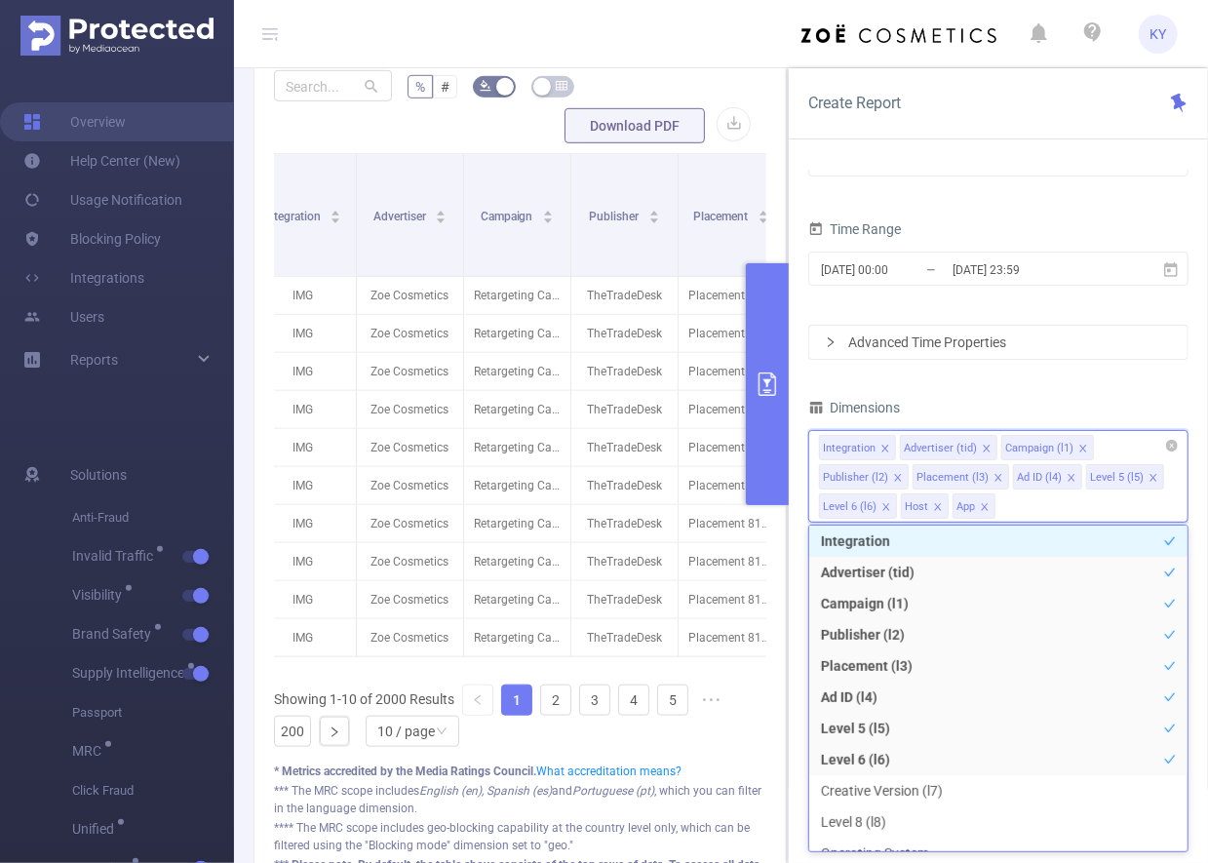
click at [887, 506] on icon "icon: close" at bounding box center [887, 507] width 10 height 10
click at [1087, 476] on icon "icon: close" at bounding box center [1154, 478] width 10 height 10
click at [1087, 387] on div "PID 1000008 - FT_Sales_Demo 1000008 - FT_Sales_Demo Time Range [DATE] 00:00 _ […" at bounding box center [999, 527] width 380 height 843
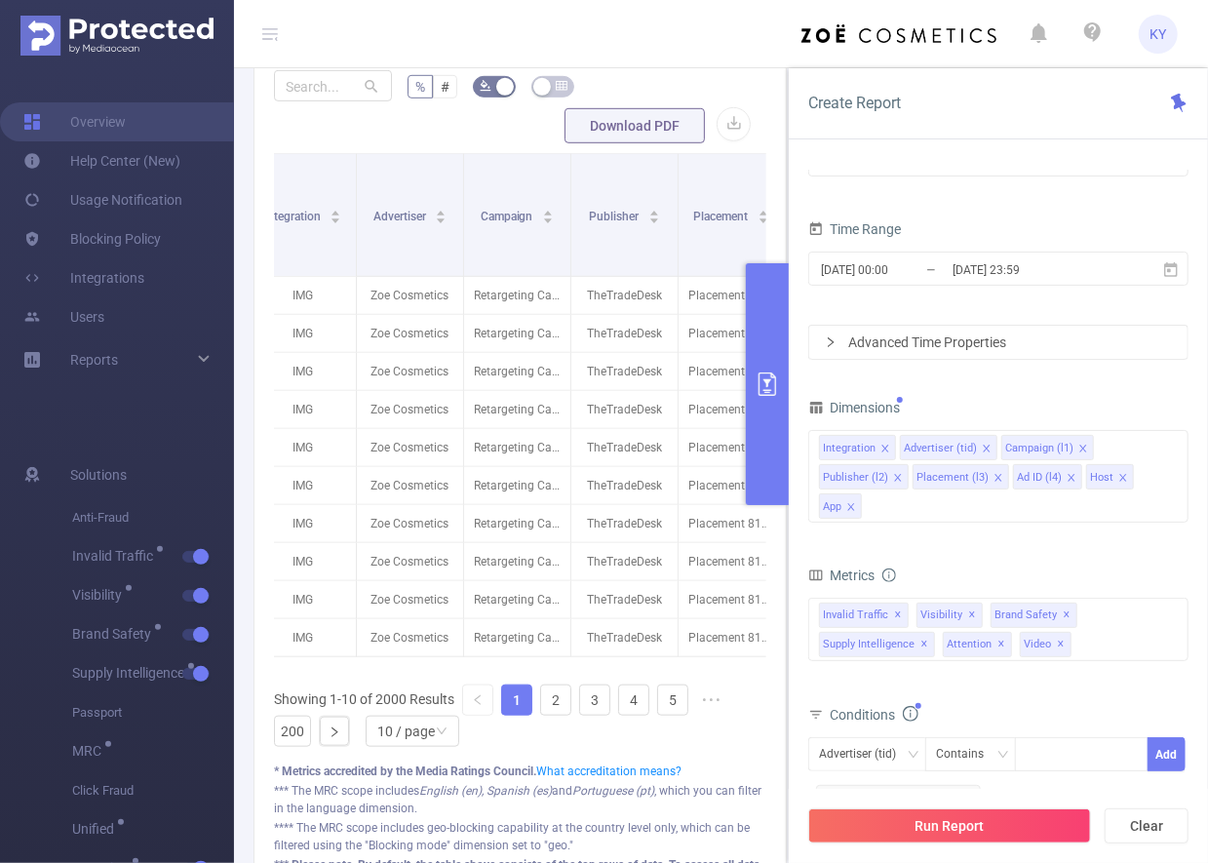
click at [965, 820] on button "Run Report" at bounding box center [950, 826] width 283 height 35
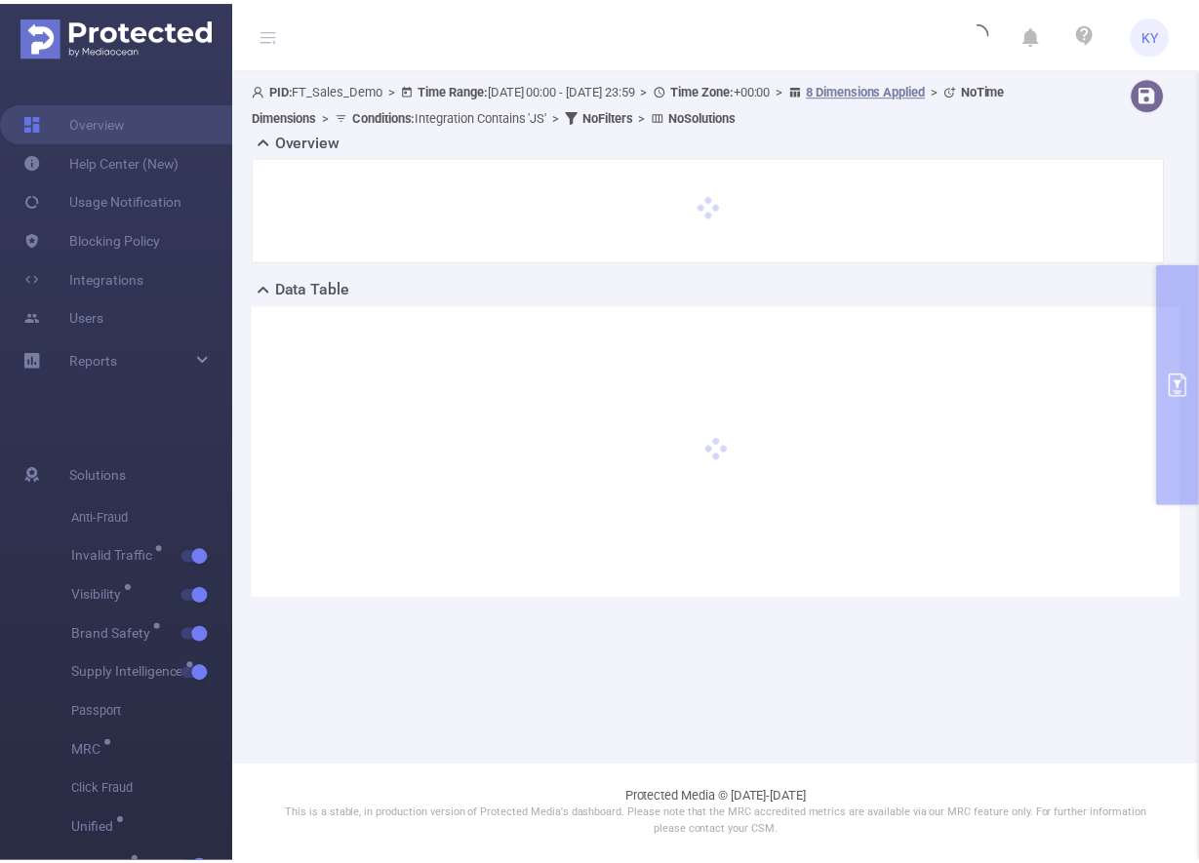
scroll to position [0, 0]
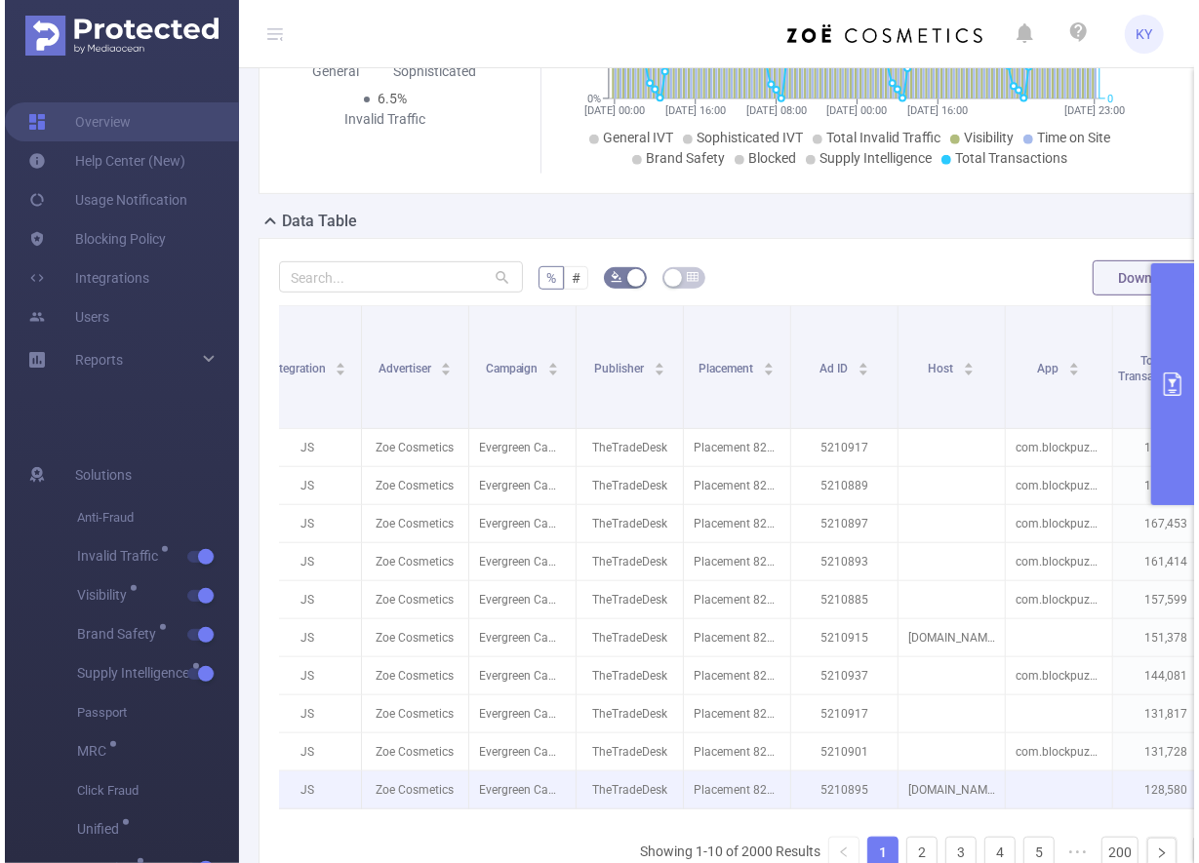
scroll to position [566, 0]
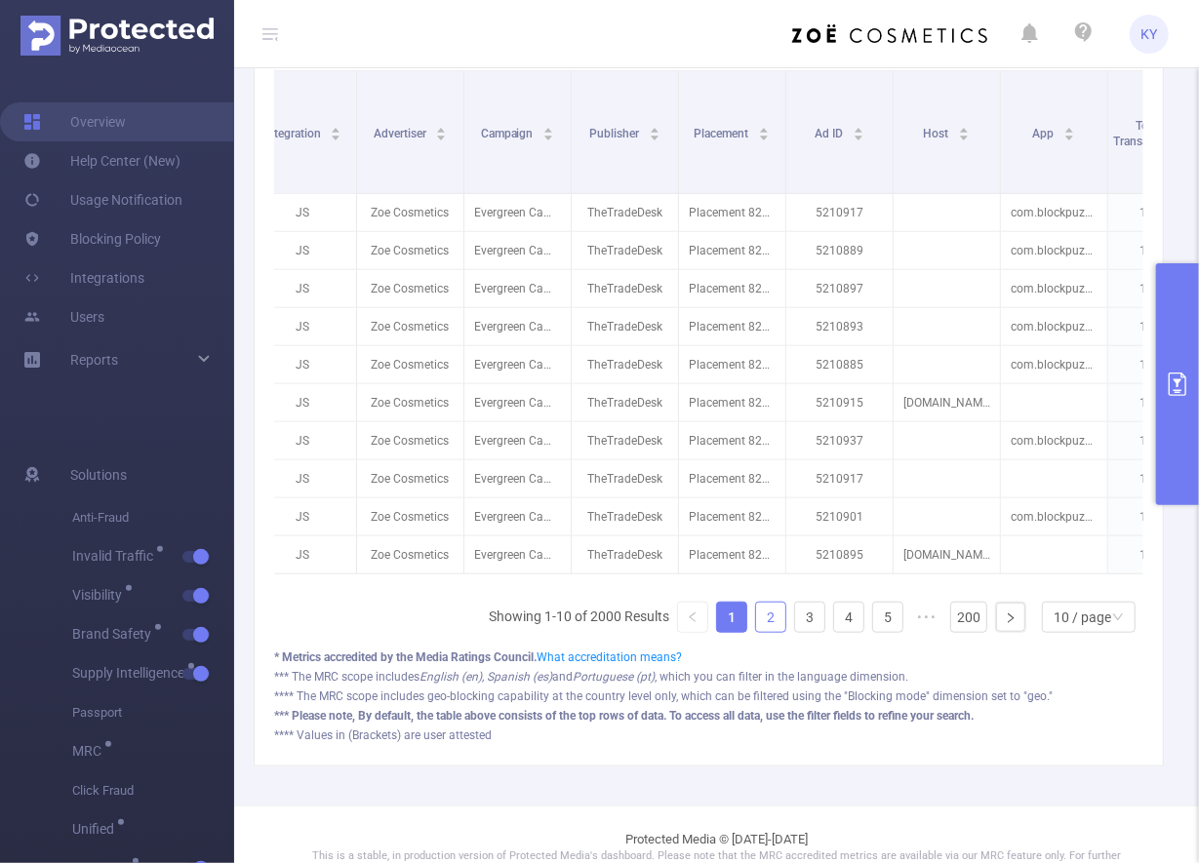
click at [764, 620] on link "2" at bounding box center [770, 617] width 29 height 29
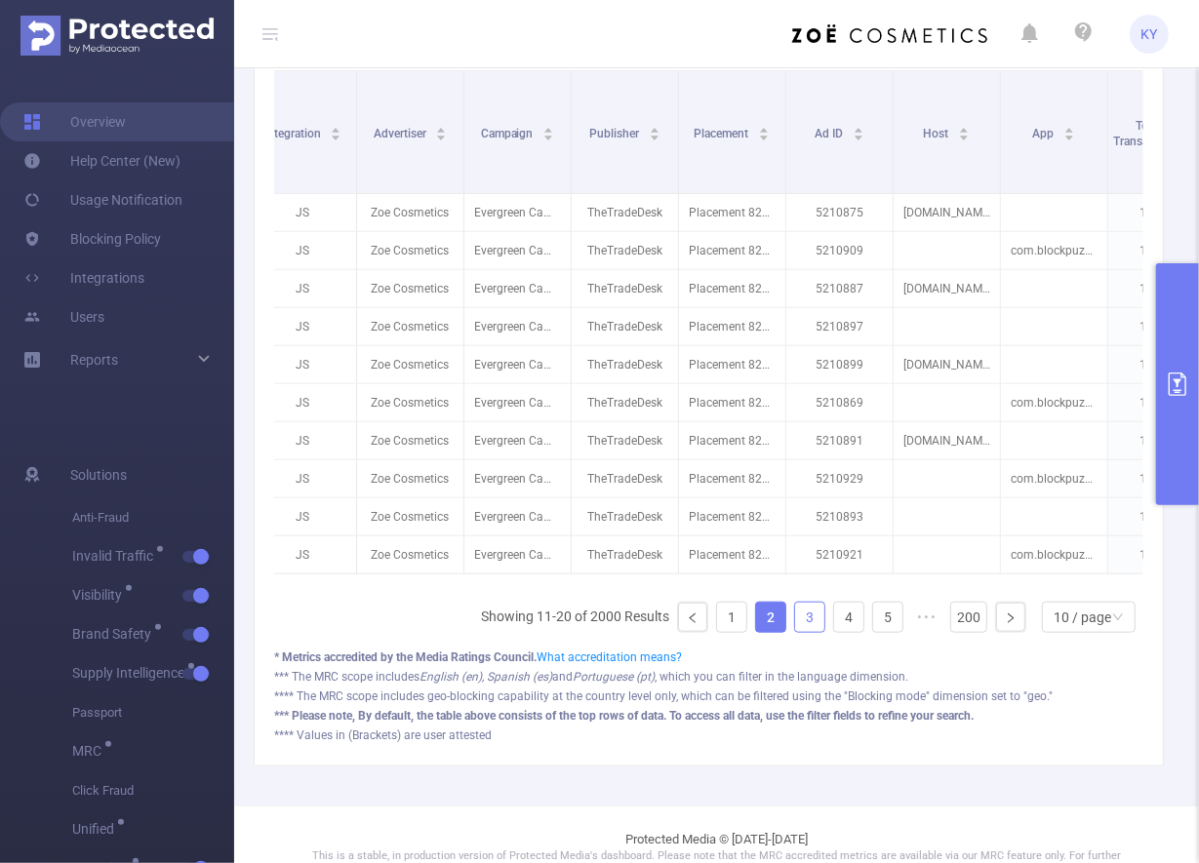
click at [816, 618] on link "3" at bounding box center [809, 617] width 29 height 29
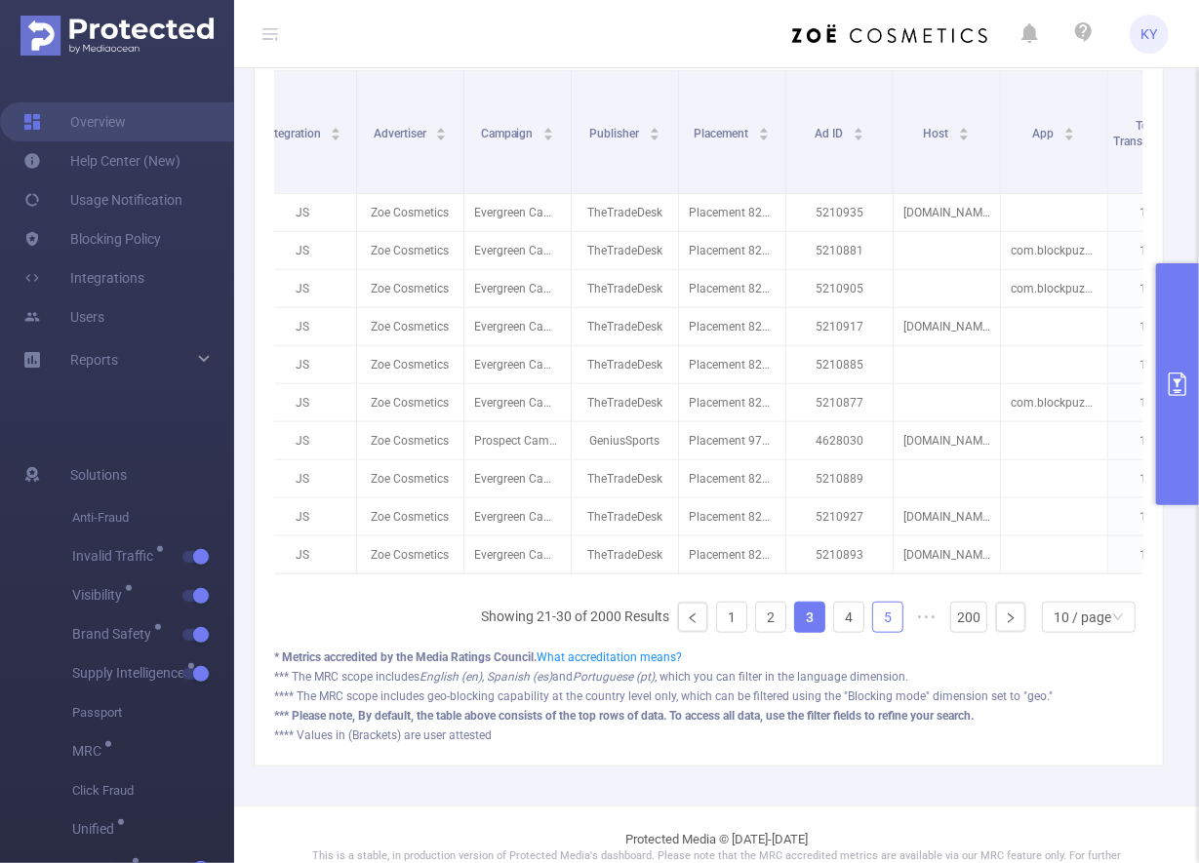
click at [874, 622] on link "5" at bounding box center [887, 617] width 29 height 29
click at [879, 621] on link "7" at bounding box center [887, 617] width 29 height 29
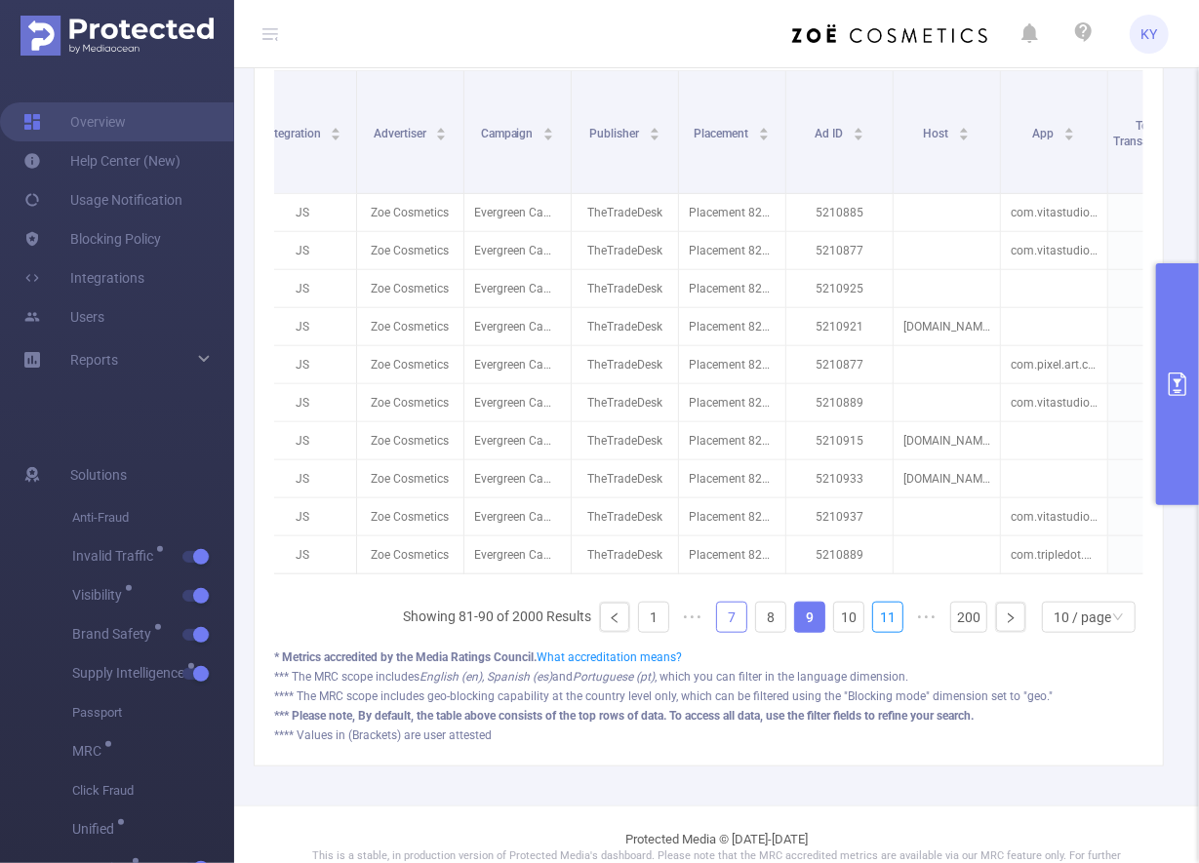
click at [879, 621] on link "11" at bounding box center [887, 617] width 29 height 29
click at [879, 621] on link "13" at bounding box center [887, 617] width 29 height 29
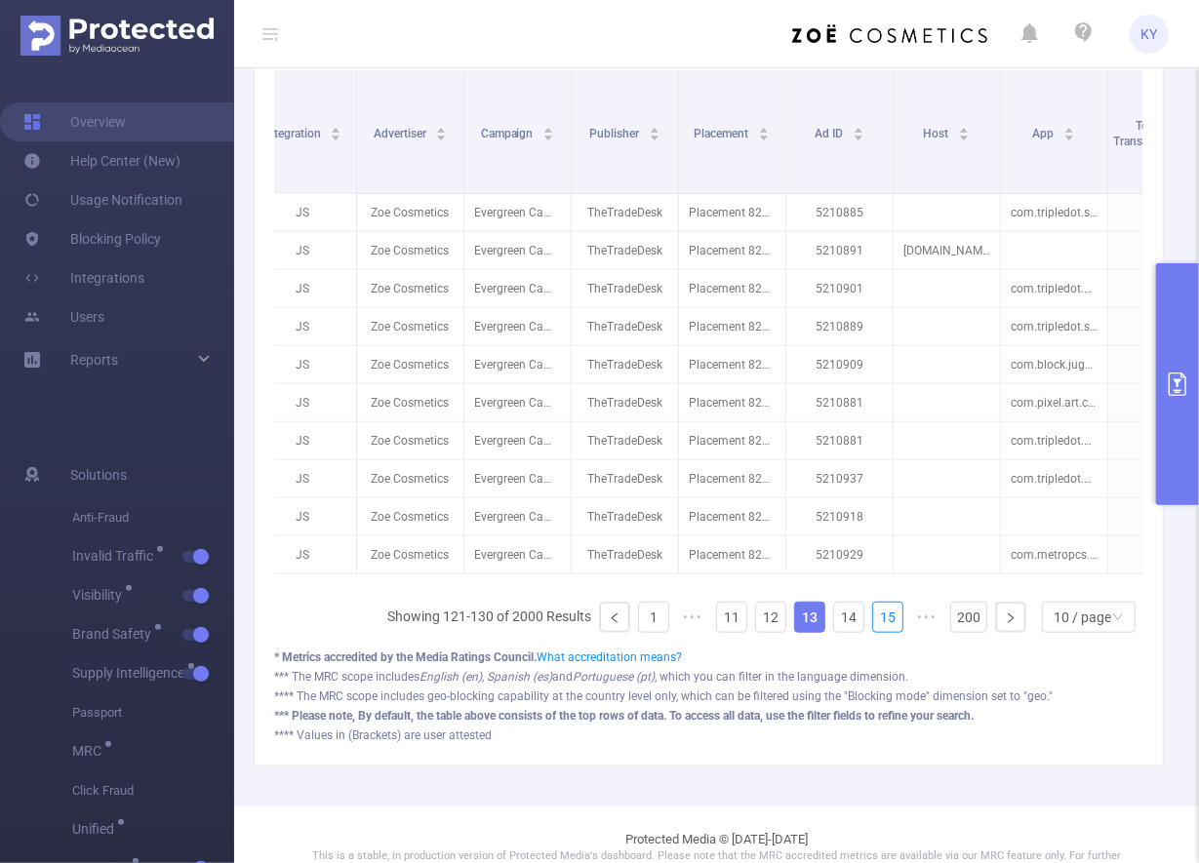
click at [879, 621] on link "15" at bounding box center [887, 617] width 29 height 29
click at [879, 621] on link "17" at bounding box center [887, 617] width 29 height 29
click at [879, 621] on link "19" at bounding box center [887, 617] width 29 height 29
click at [879, 621] on link "21" at bounding box center [887, 617] width 29 height 29
click at [897, 625] on ul "Showing 201-210 of 2000 Results 1 ••• 19 20 21 22 23 ••• 200 10 / page" at bounding box center [765, 617] width 756 height 31
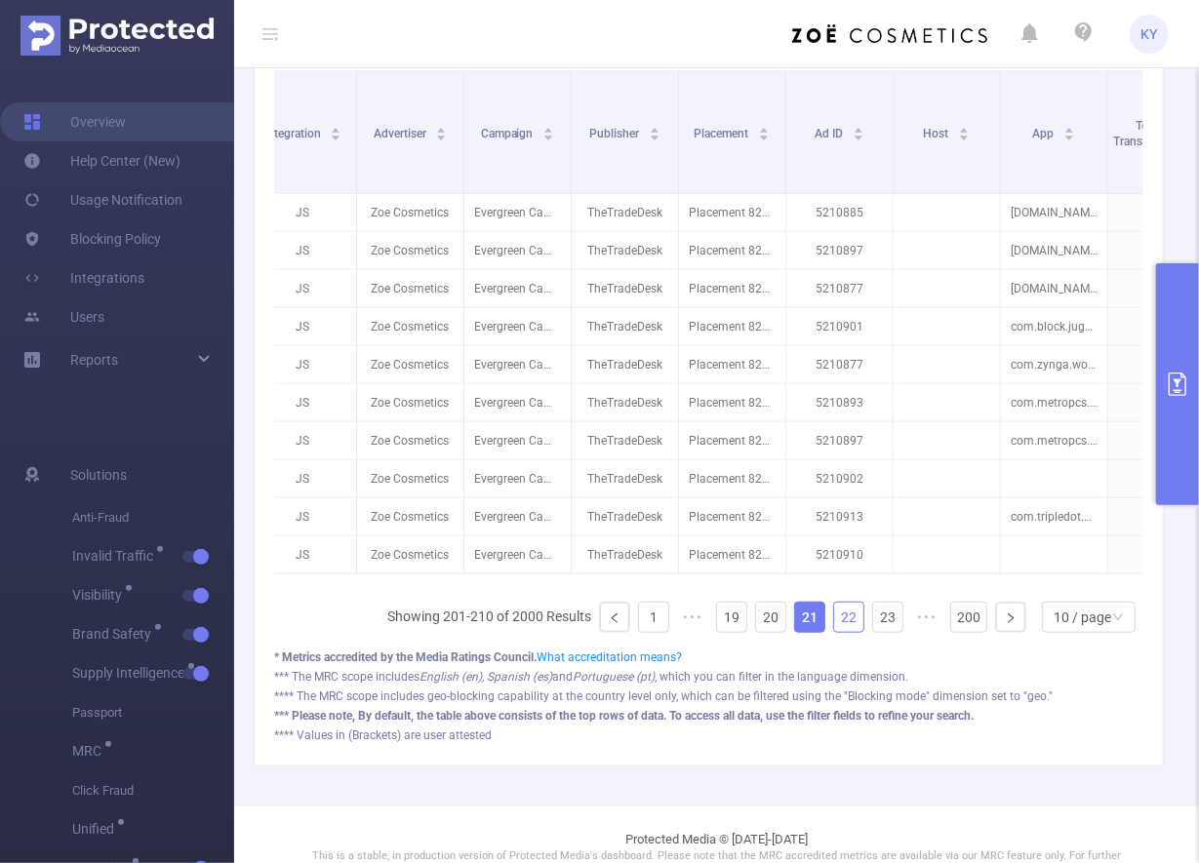
click at [842, 625] on link "22" at bounding box center [848, 617] width 29 height 29
click at [661, 630] on ul "Showing 211-220 of 2000 Results 1 ••• 20 21 22 23 24 ••• 200 10 / page" at bounding box center [765, 617] width 756 height 31
click at [659, 629] on link "1" at bounding box center [653, 617] width 29 height 29
click at [1087, 431] on button "primary" at bounding box center [1177, 384] width 43 height 242
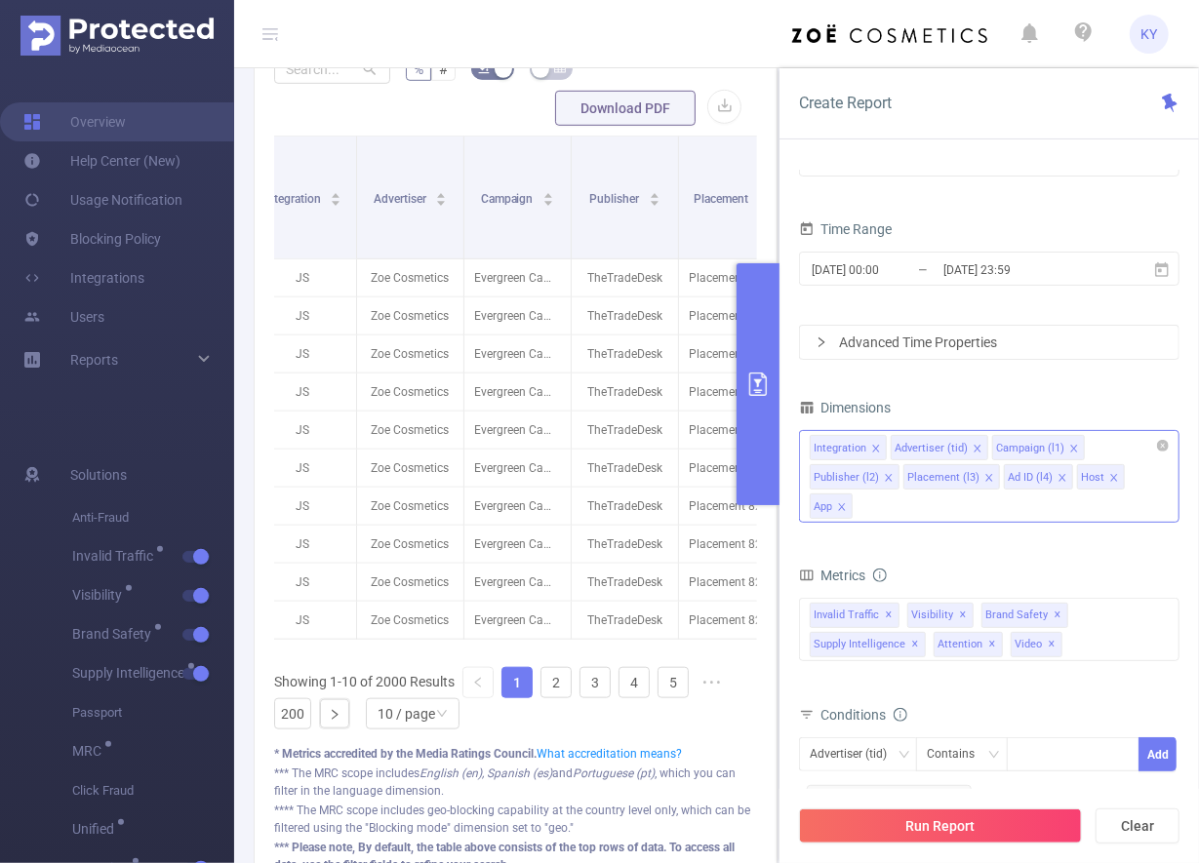
click at [1058, 478] on icon "icon: close" at bounding box center [1061, 477] width 7 height 7
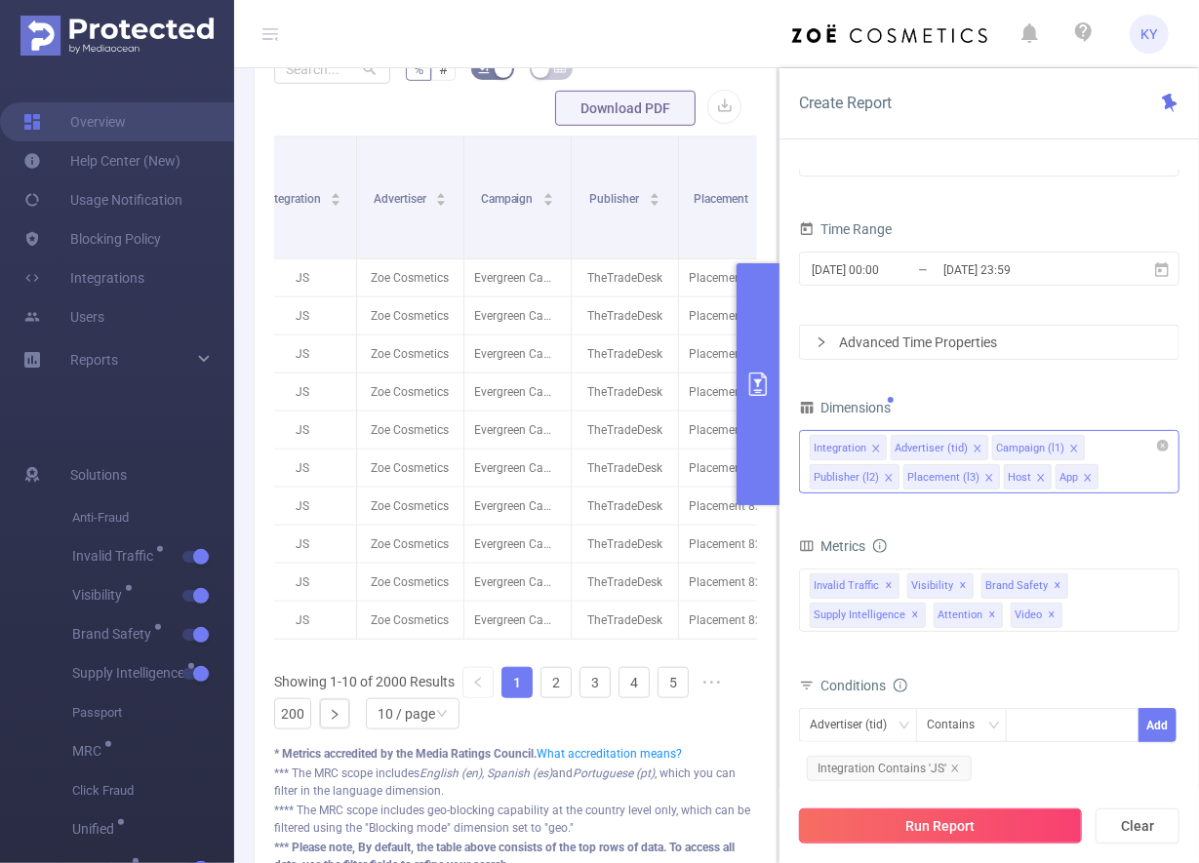
click at [974, 837] on button "Run Report" at bounding box center [940, 826] width 283 height 35
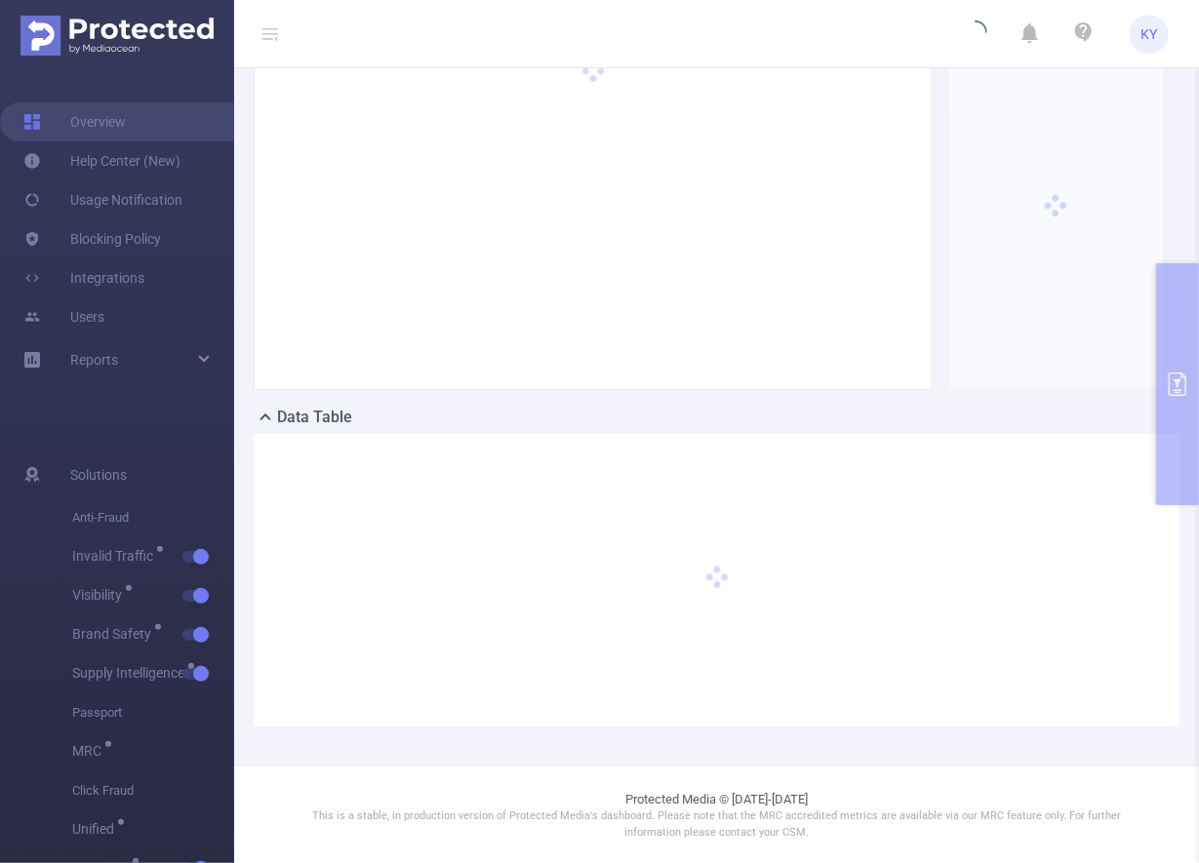
scroll to position [0, 0]
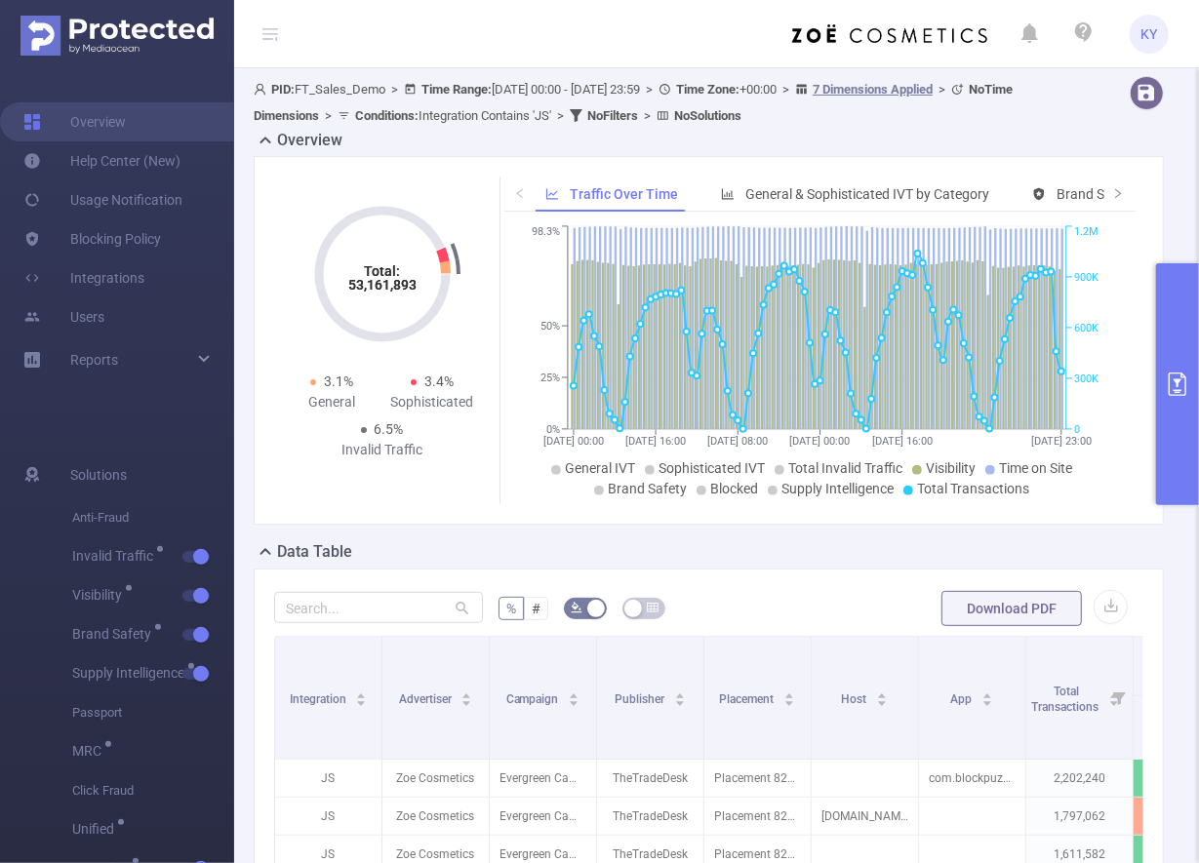
scroll to position [343, 0]
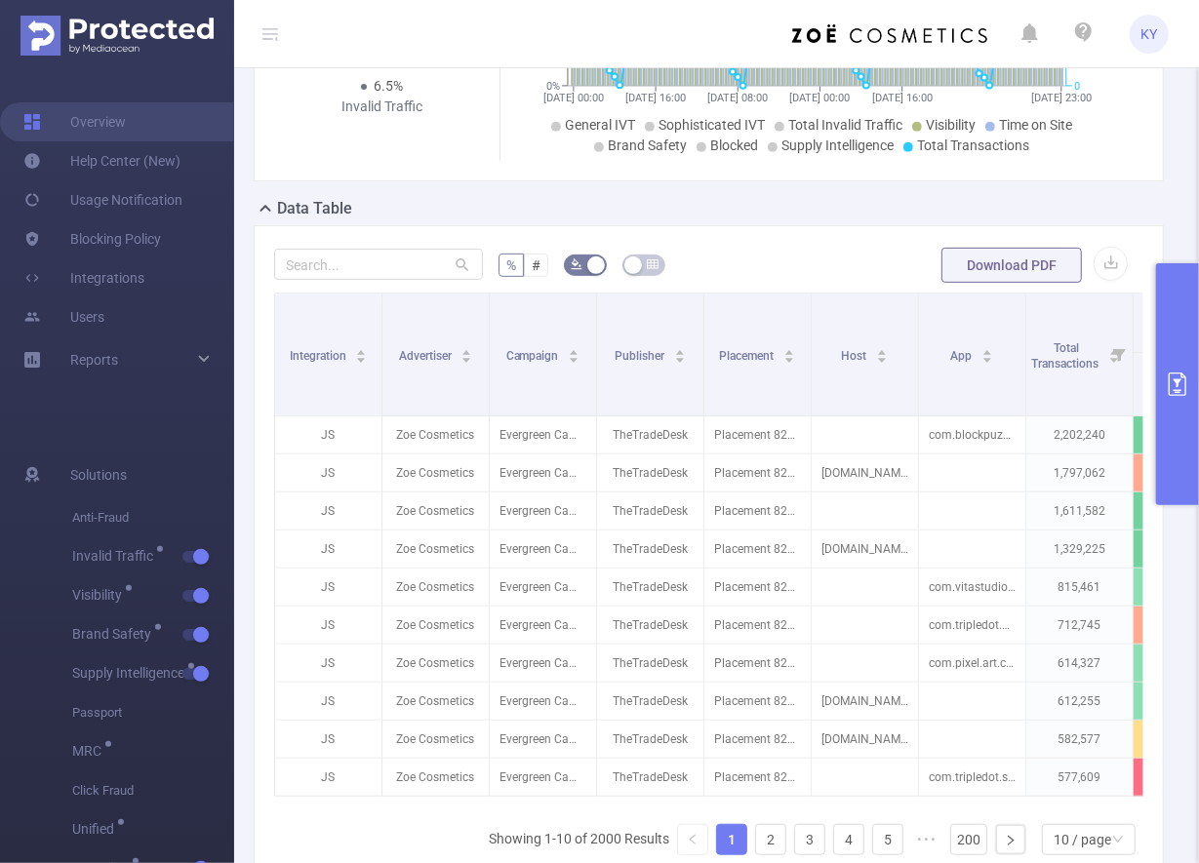
click at [1087, 449] on button "primary" at bounding box center [1177, 384] width 43 height 242
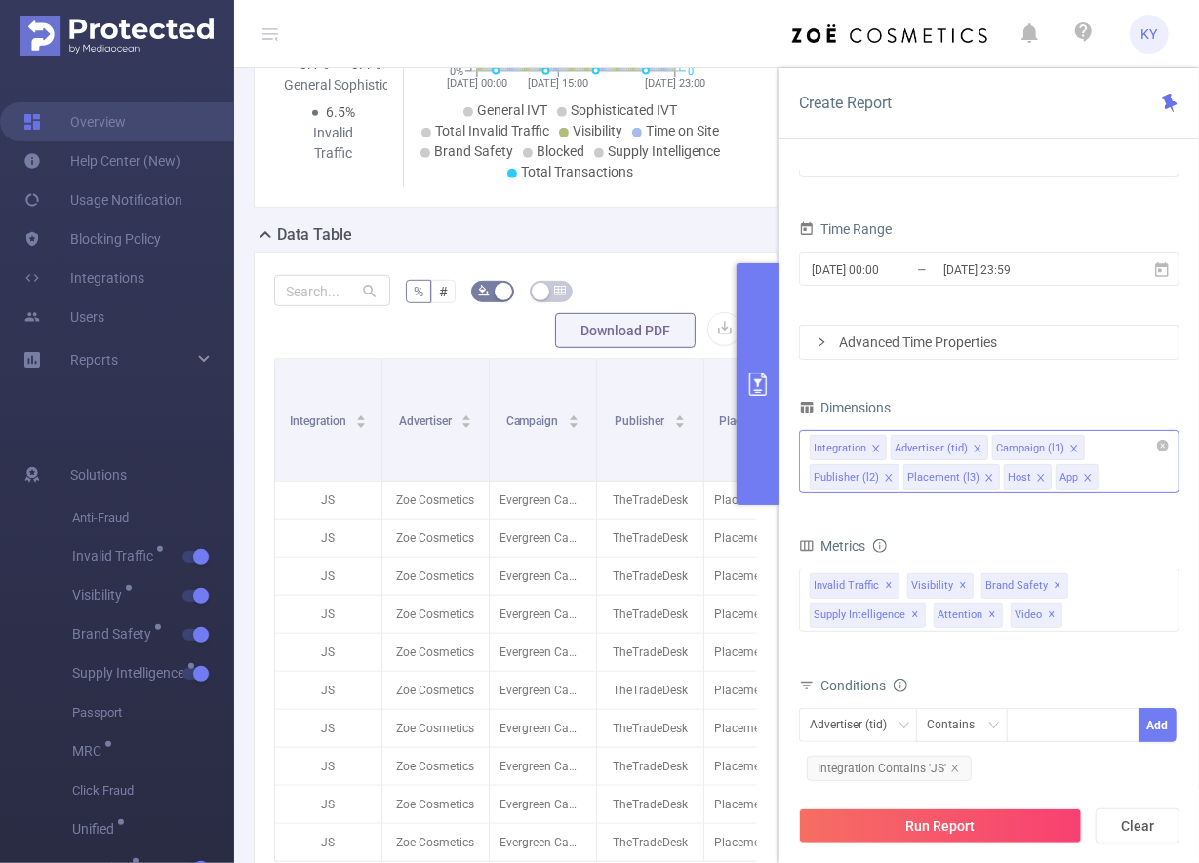
click at [985, 473] on icon "icon: close" at bounding box center [989, 478] width 10 height 10
click at [967, 805] on div "Run Report Clear" at bounding box center [988, 826] width 419 height 74
click at [973, 823] on button "Run Report" at bounding box center [940, 826] width 283 height 35
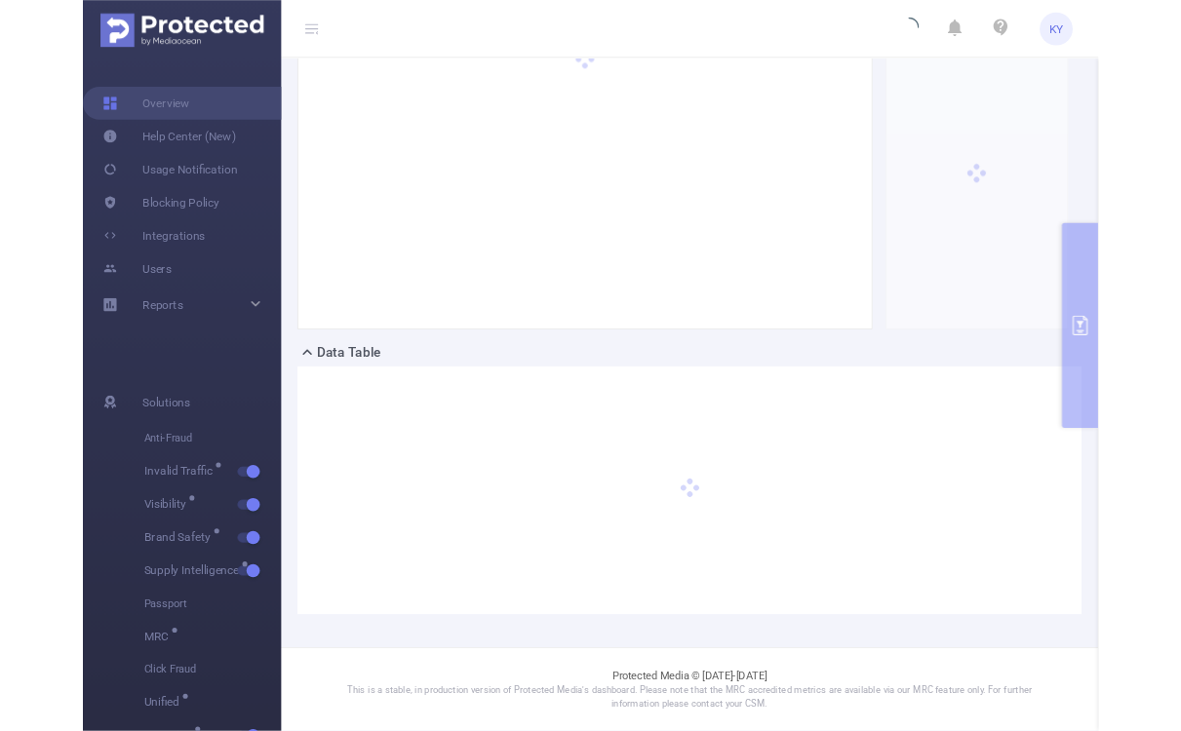
scroll to position [135, 0]
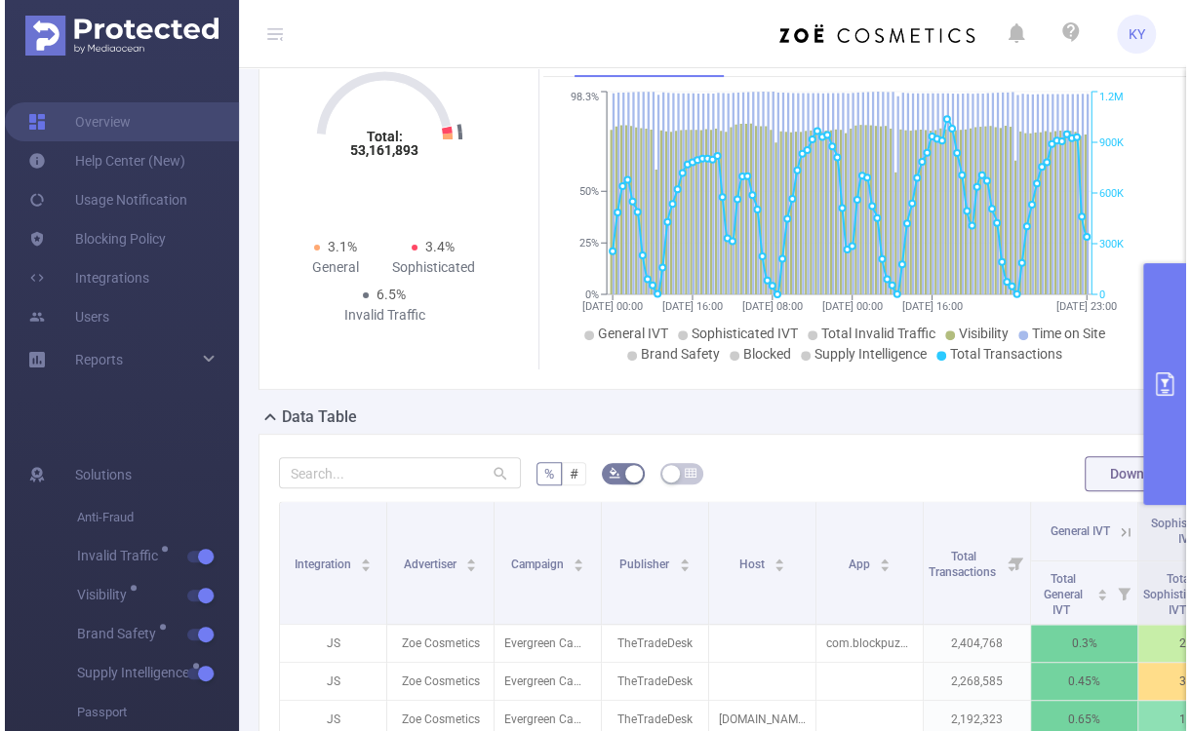
scroll to position [340, 0]
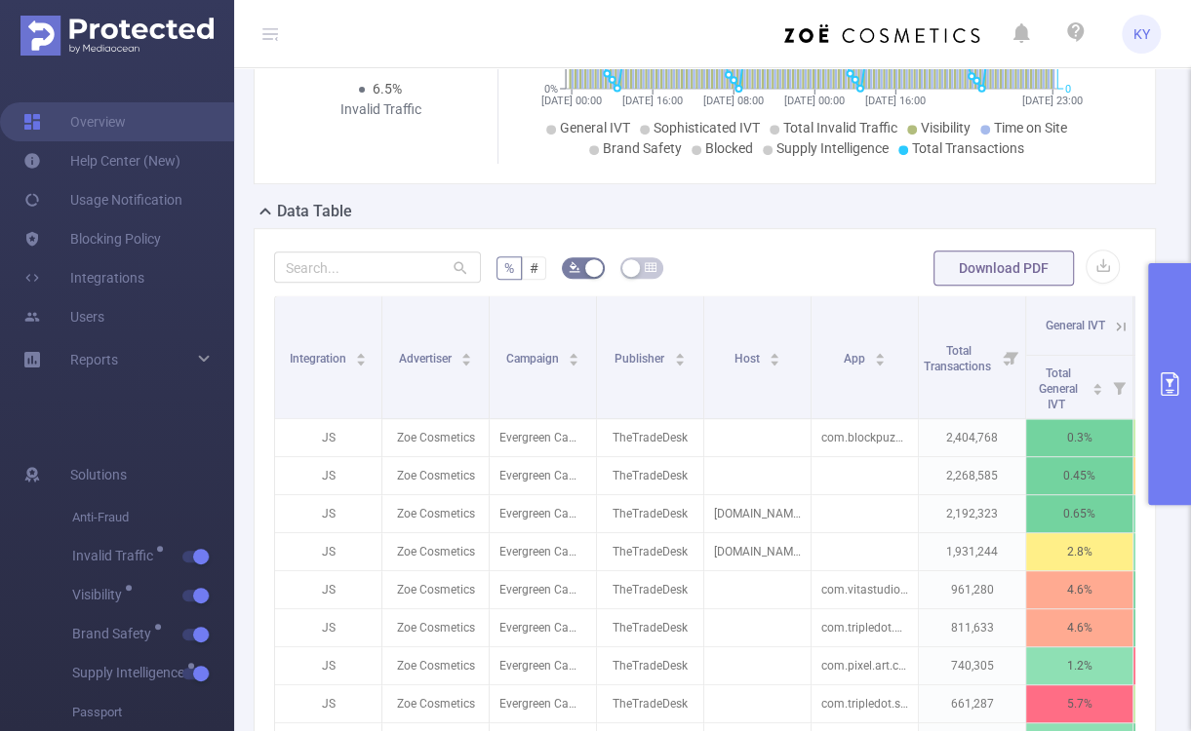
click at [279, 43] on icon at bounding box center [269, 33] width 23 height 67
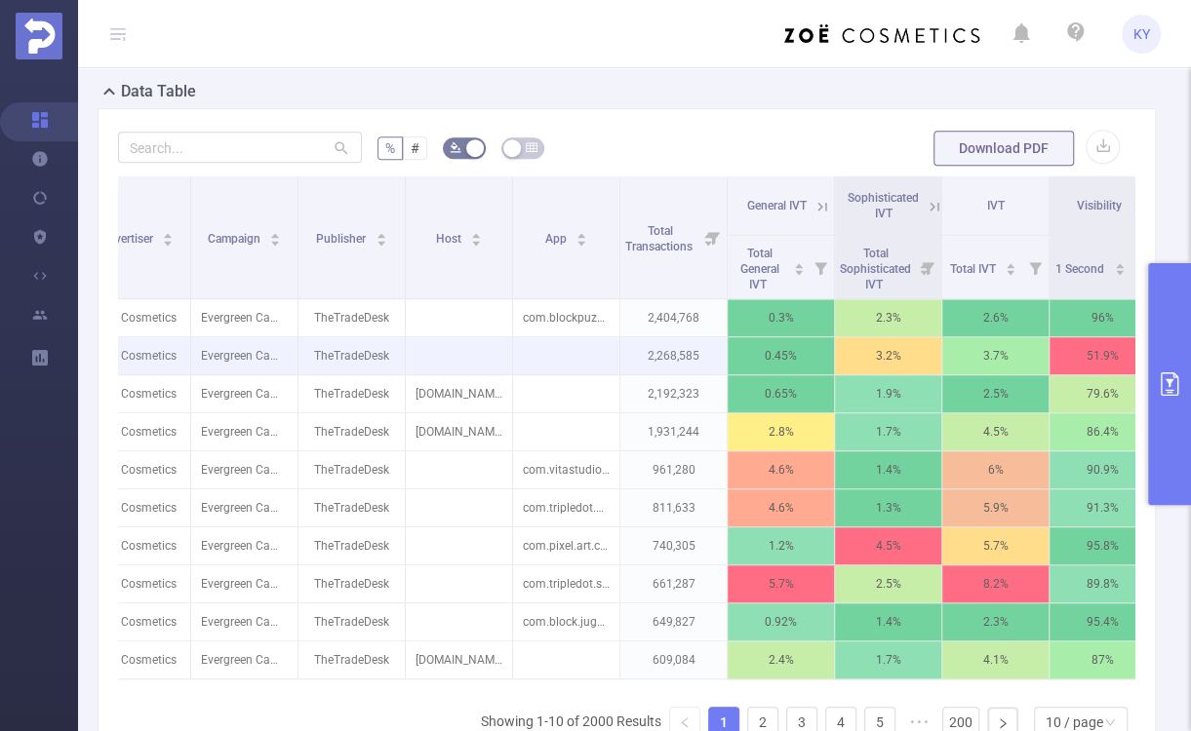
scroll to position [0, 181]
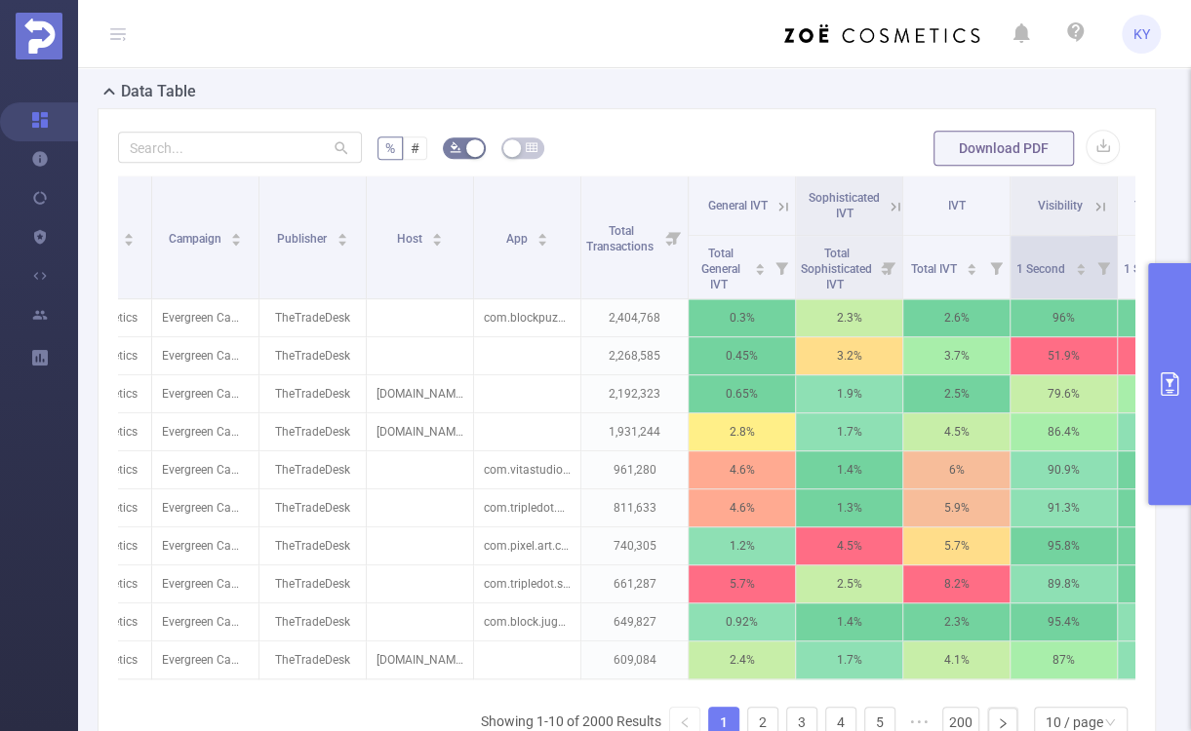
click at [1087, 265] on icon at bounding box center [1103, 268] width 13 height 13
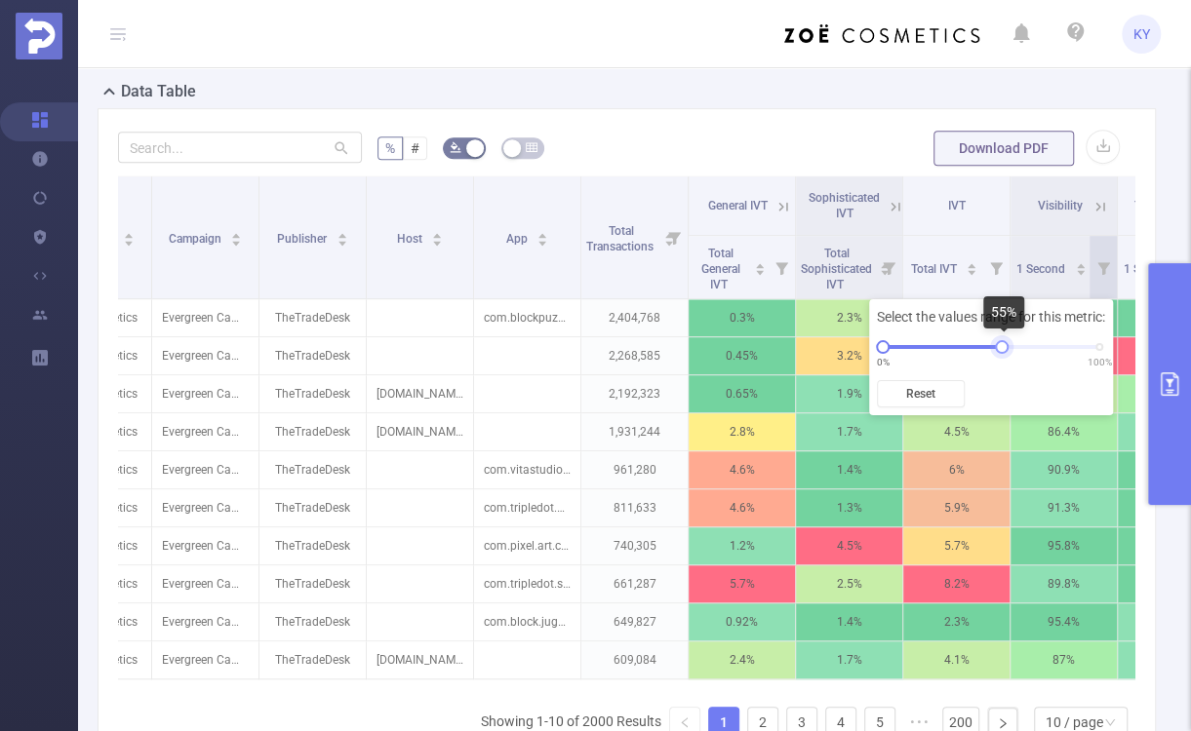
drag, startPoint x: 1102, startPoint y: 343, endPoint x: 995, endPoint y: 348, distance: 107.4
click at [995, 348] on div at bounding box center [1002, 347] width 14 height 14
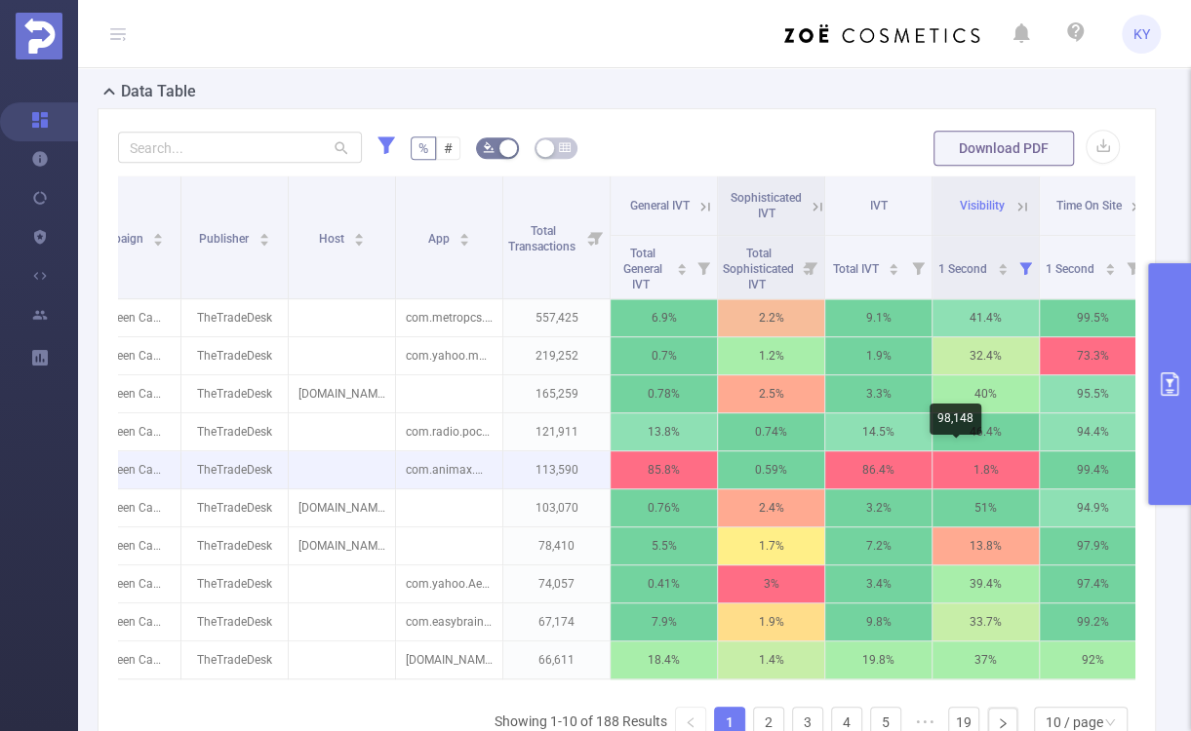
scroll to position [0, 442]
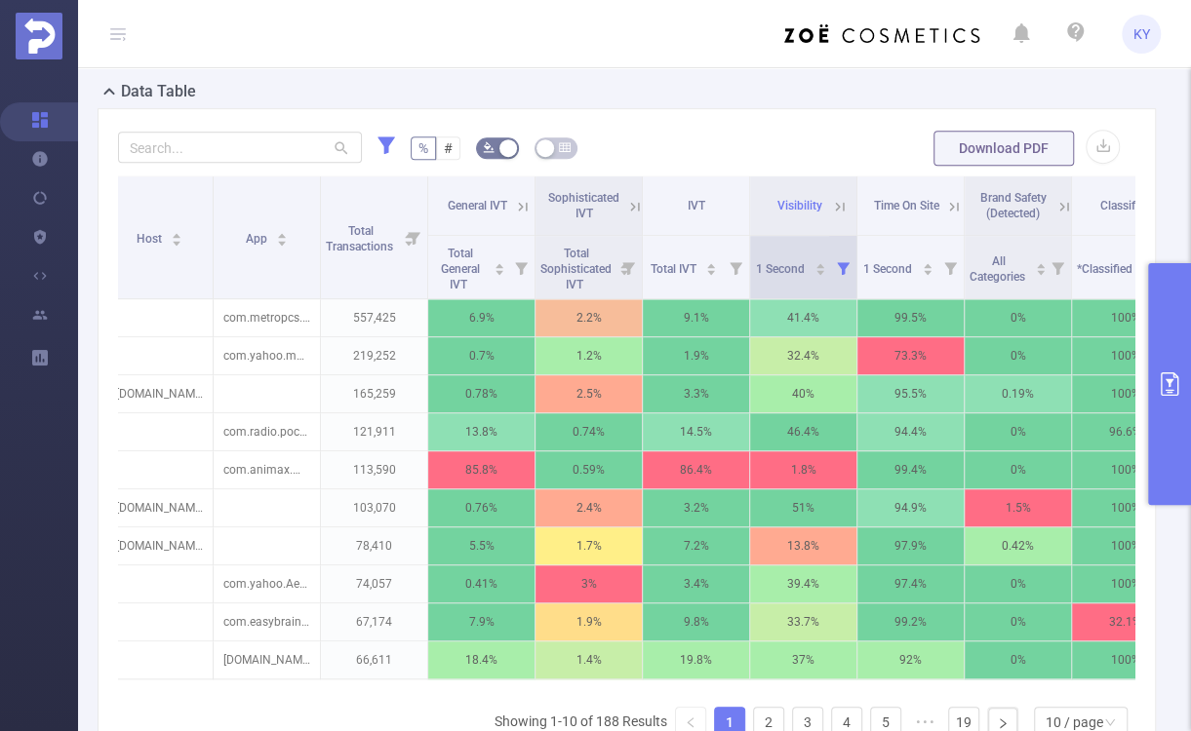
click at [839, 262] on icon at bounding box center [843, 268] width 13 height 13
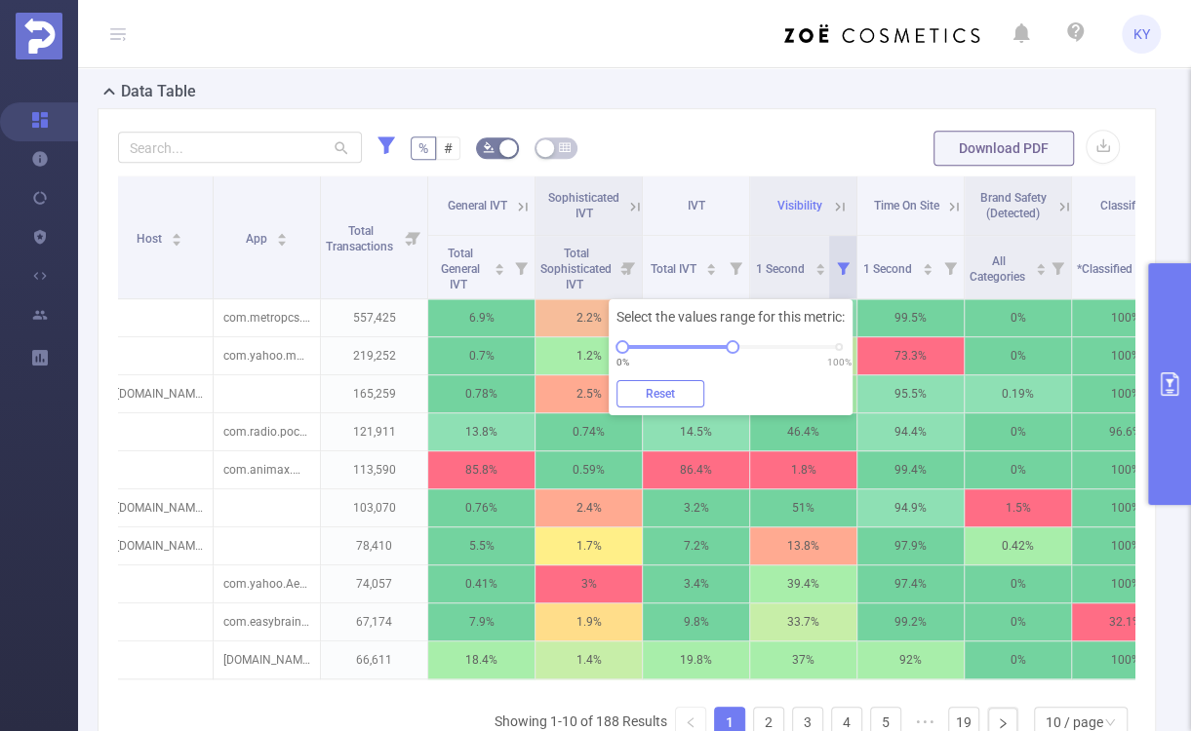
click at [671, 395] on button "Reset" at bounding box center [660, 393] width 88 height 27
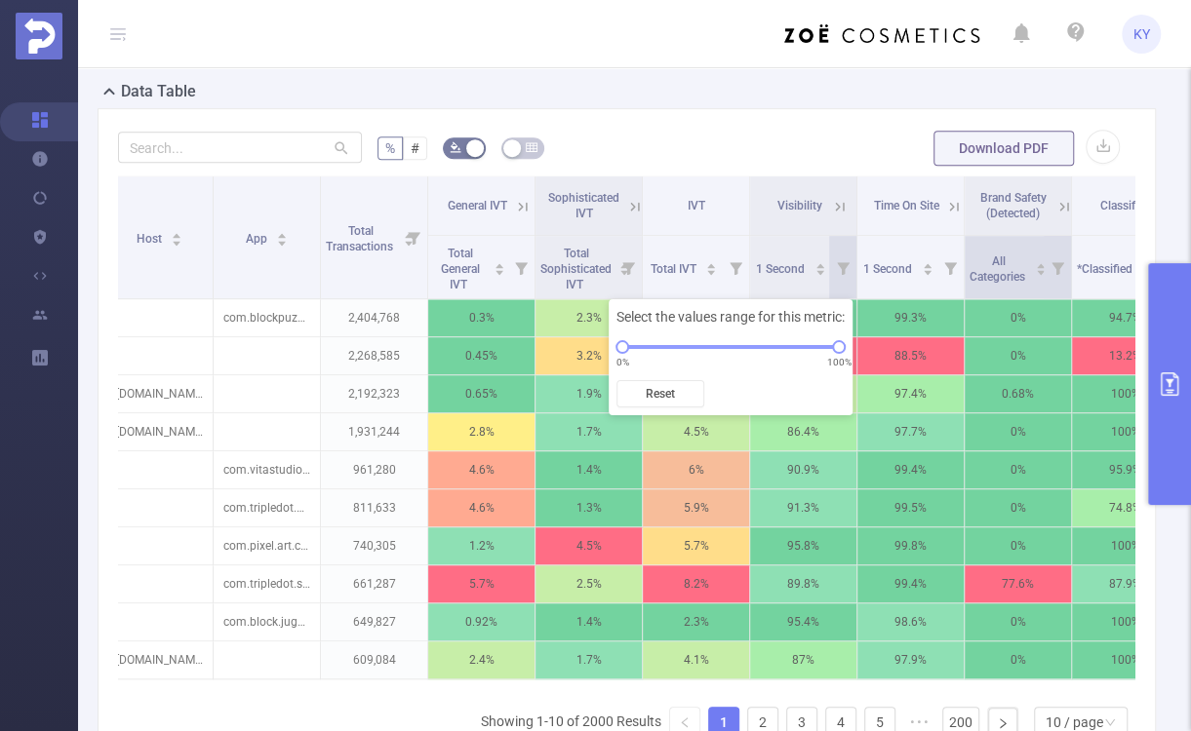
click at [1061, 265] on icon at bounding box center [1057, 268] width 13 height 13
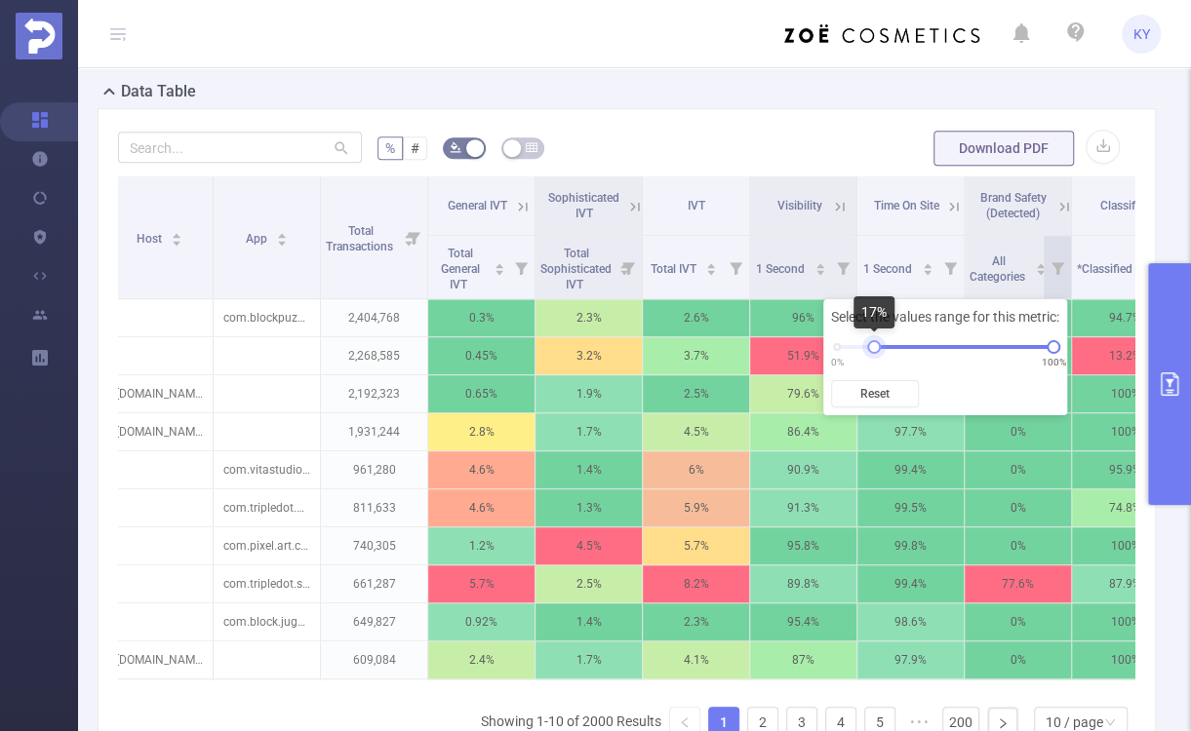
drag, startPoint x: 837, startPoint y: 350, endPoint x: 875, endPoint y: 350, distance: 38.0
click at [875, 350] on div at bounding box center [874, 347] width 14 height 14
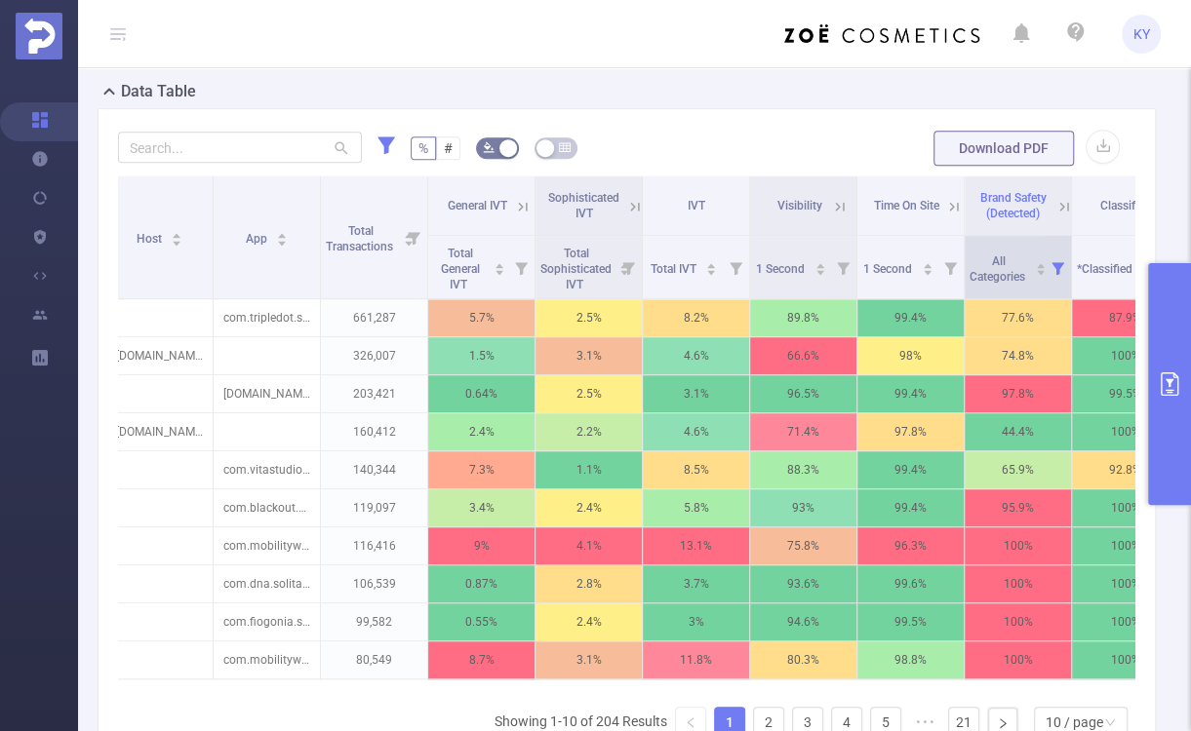
click at [1055, 262] on icon at bounding box center [1057, 268] width 13 height 13
click at [273, 148] on input "text" at bounding box center [240, 147] width 244 height 31
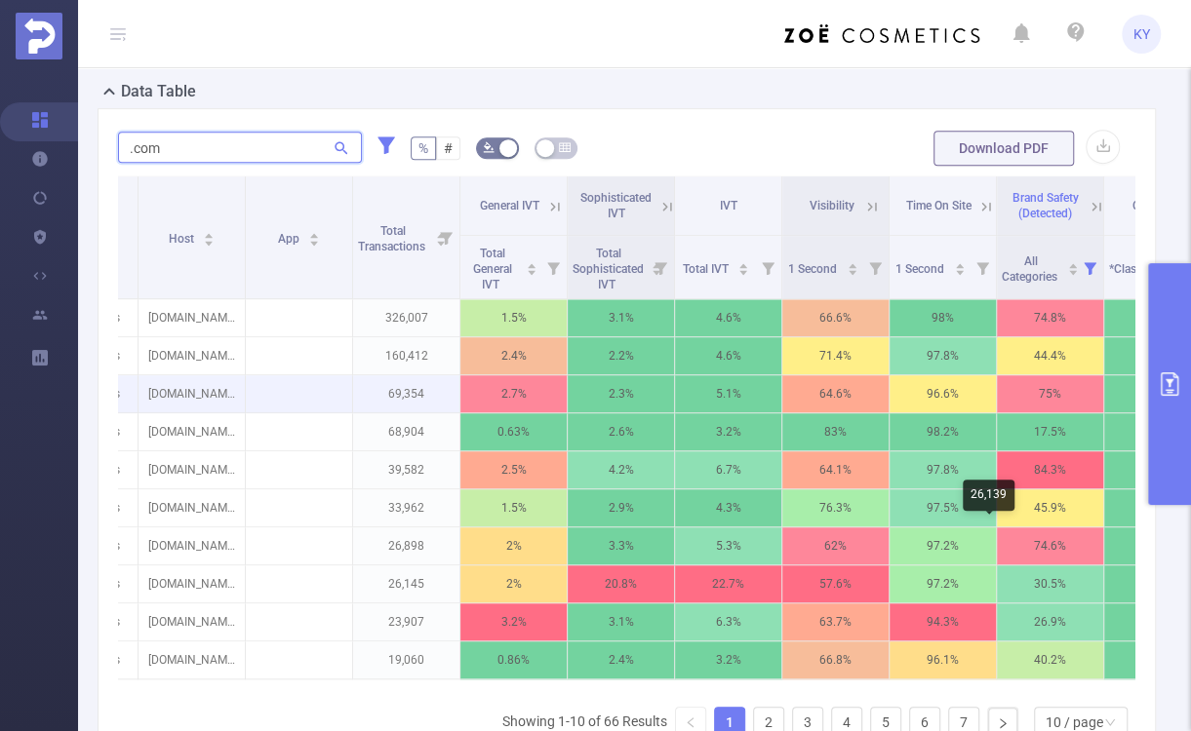
scroll to position [0, 468]
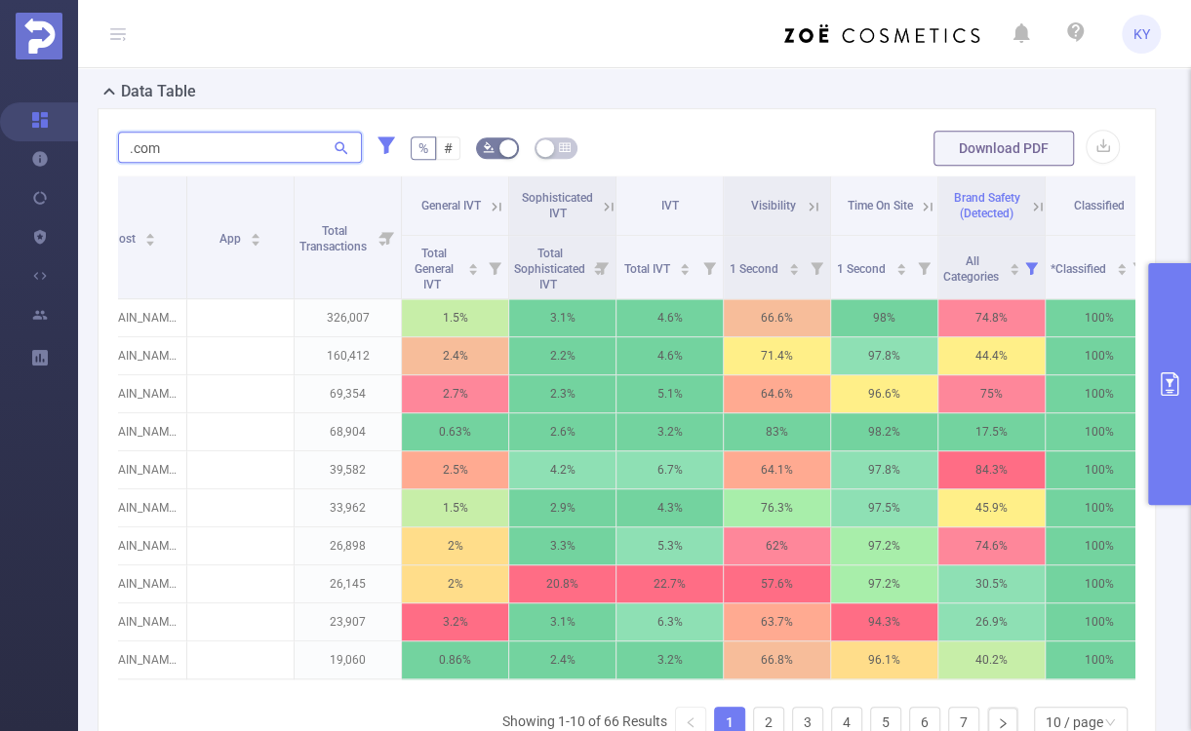
type input ".com"
click at [1032, 202] on icon at bounding box center [1038, 207] width 18 height 18
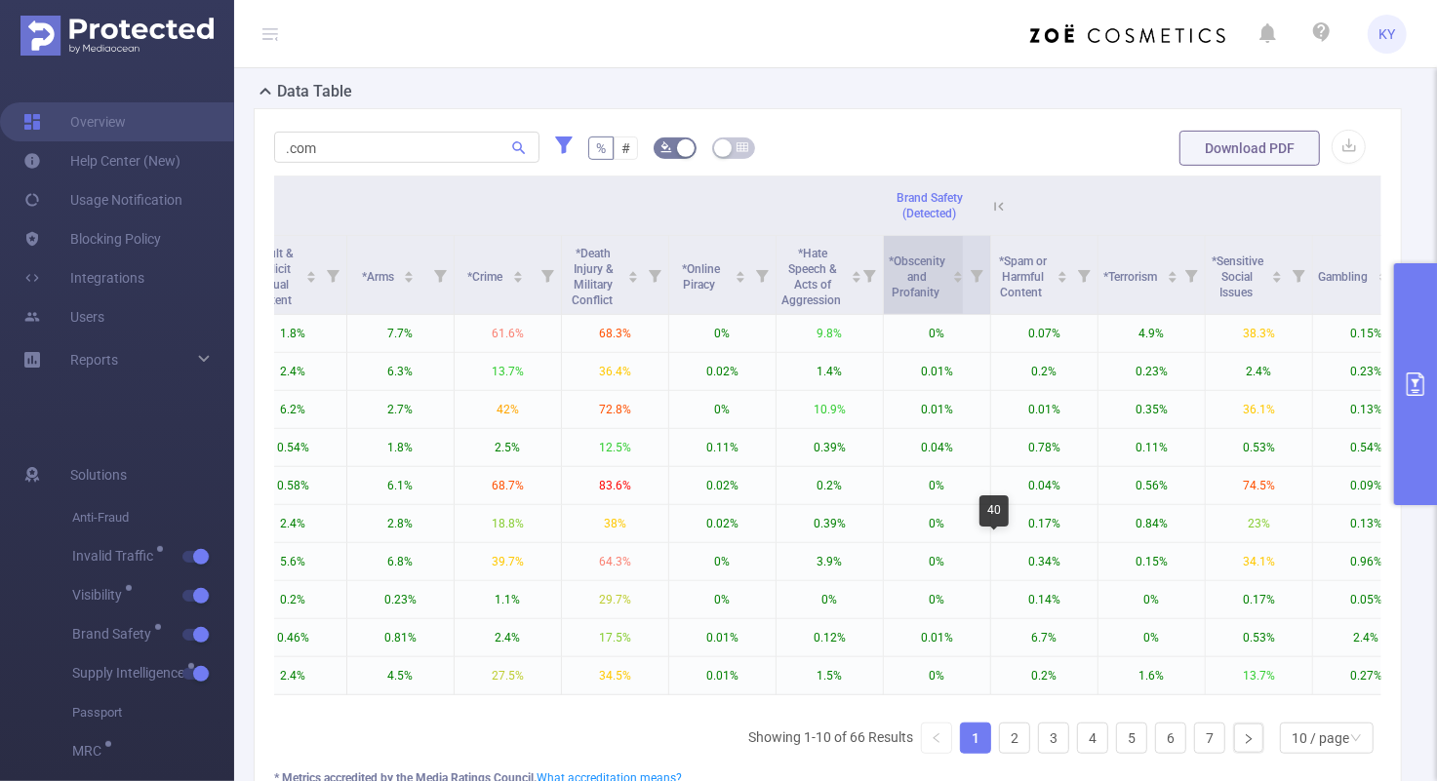
scroll to position [0, 1378]
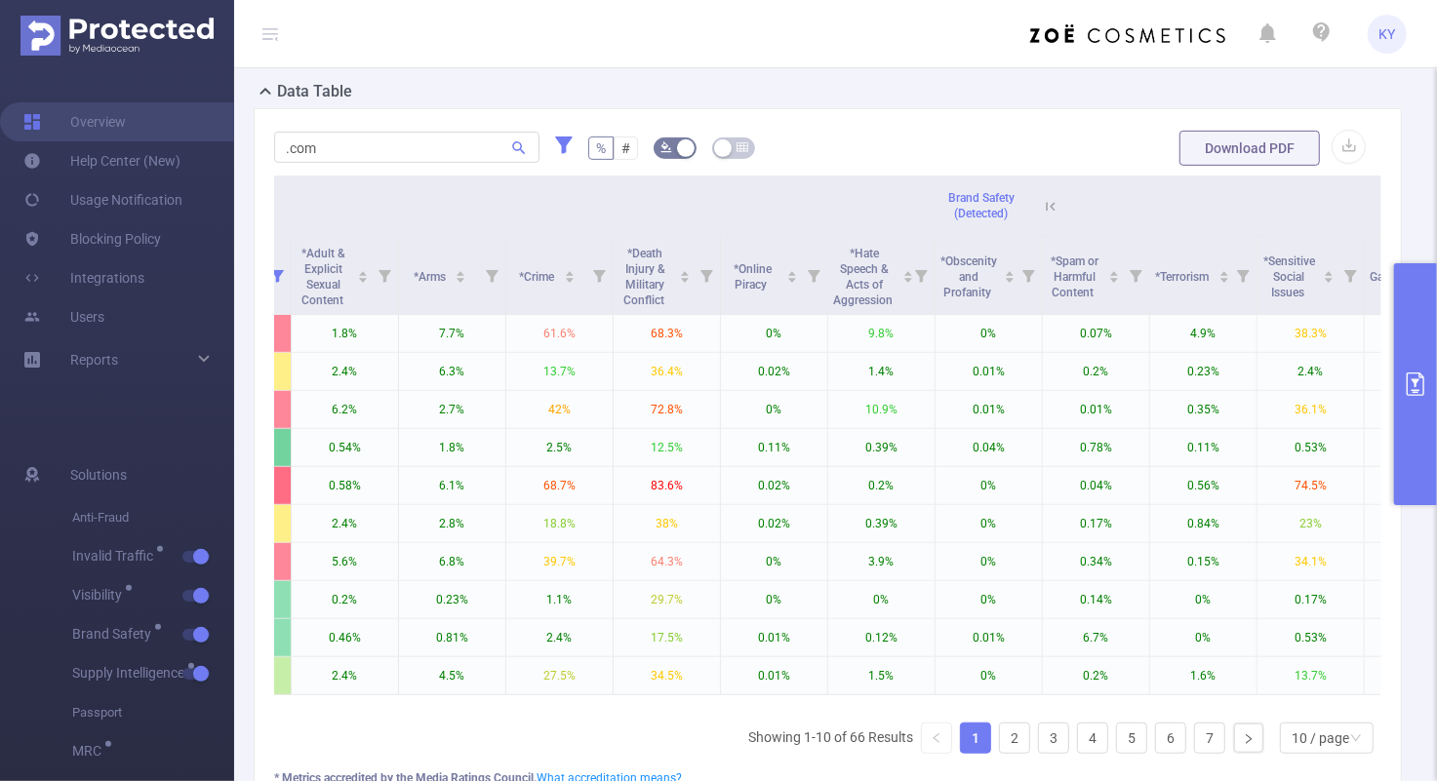
click at [1044, 199] on icon at bounding box center [1051, 207] width 18 height 18
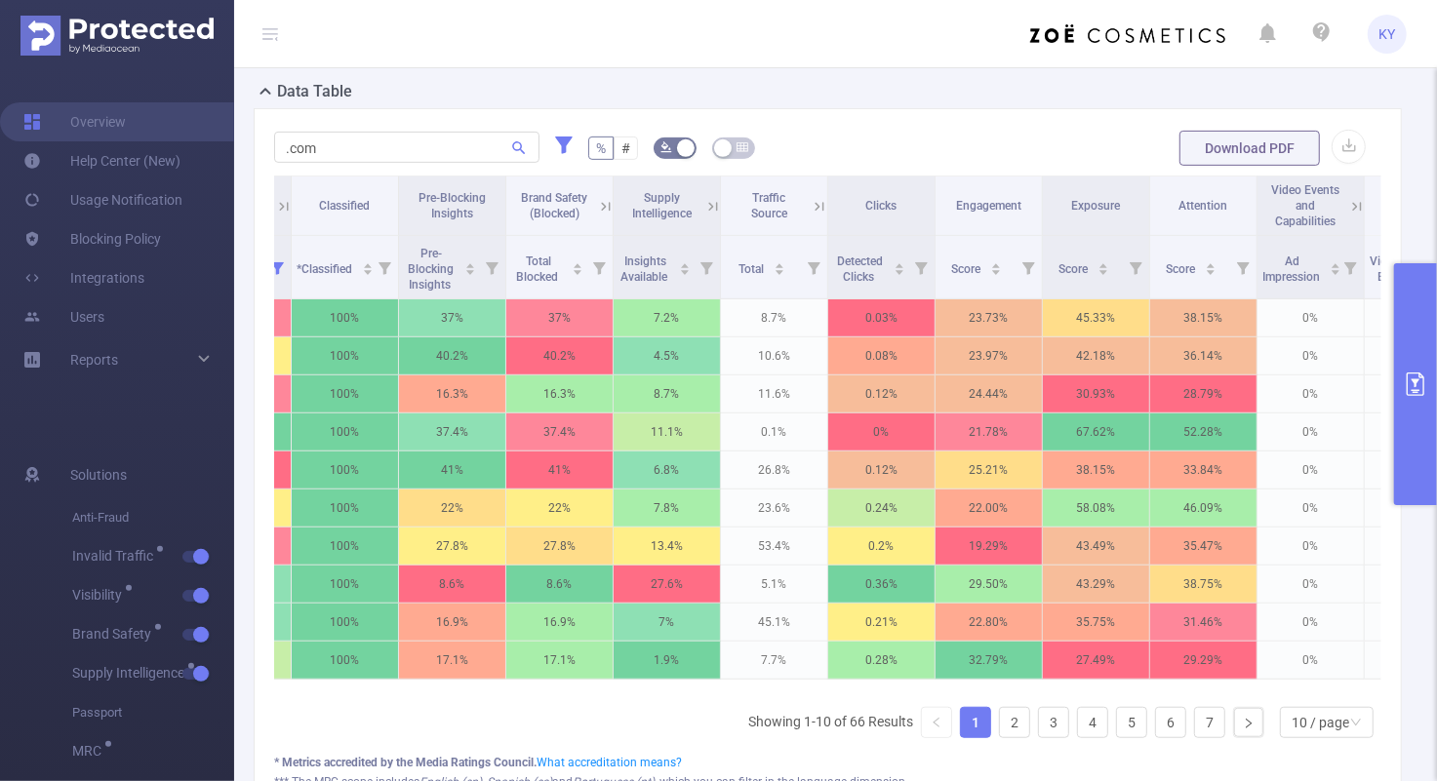
click at [606, 200] on icon at bounding box center [606, 207] width 18 height 18
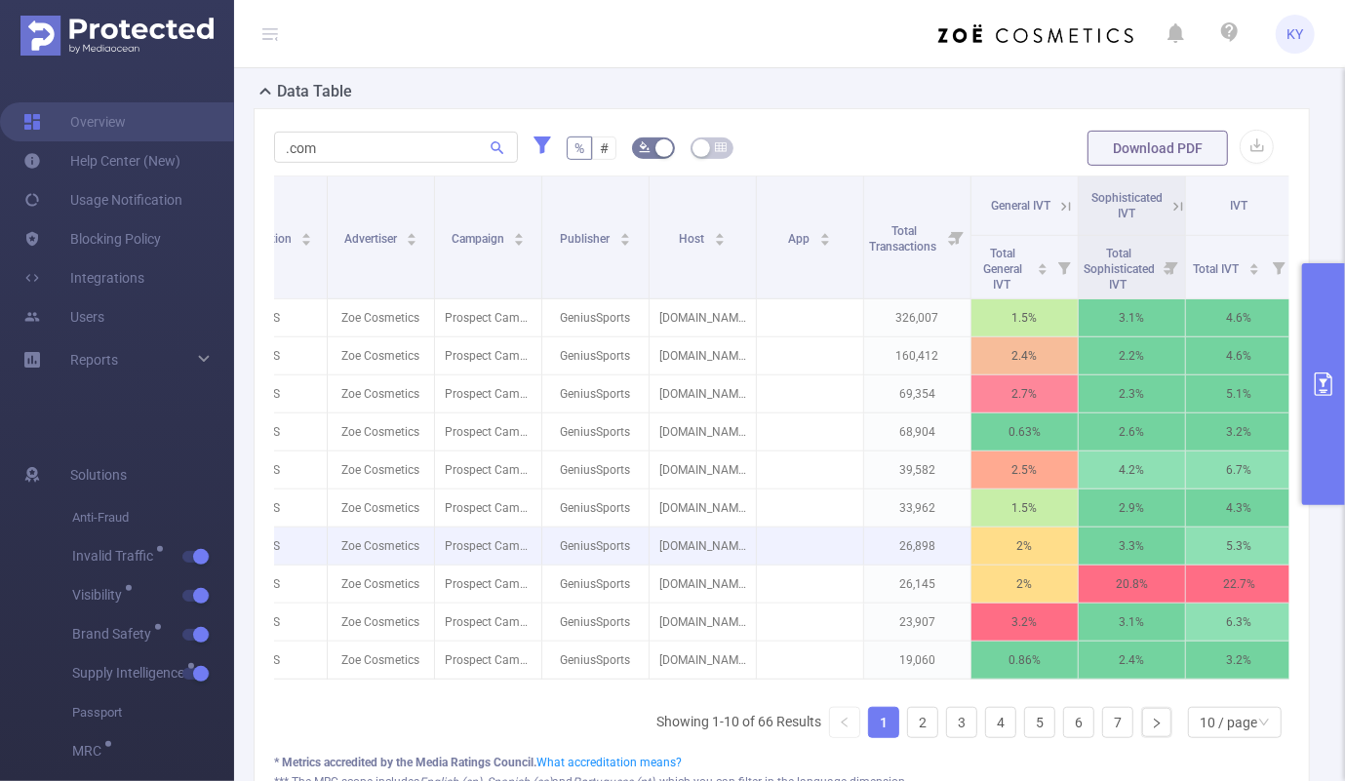
scroll to position [0, 0]
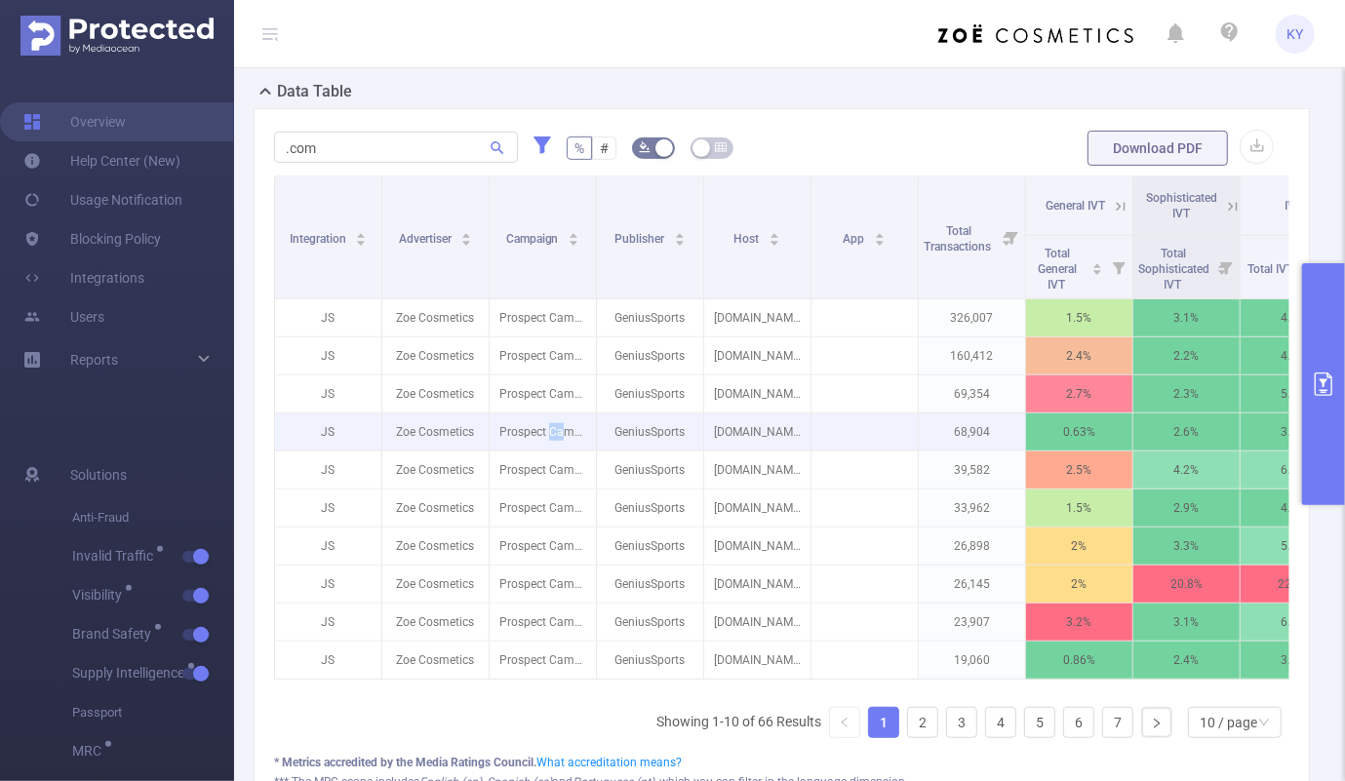
drag, startPoint x: 549, startPoint y: 430, endPoint x: 565, endPoint y: 433, distance: 15.9
click at [565, 433] on p "Prospect Campaign" at bounding box center [543, 432] width 106 height 37
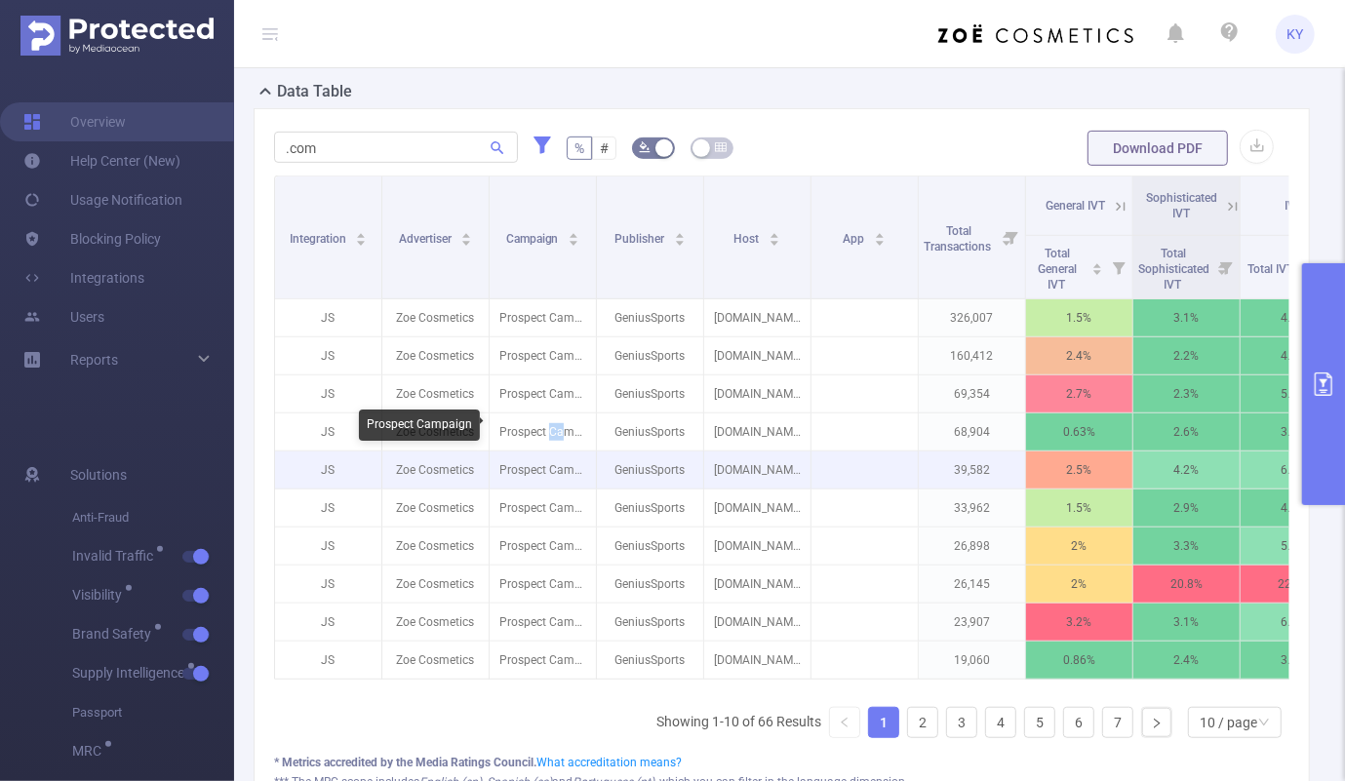
copy p "Ca"
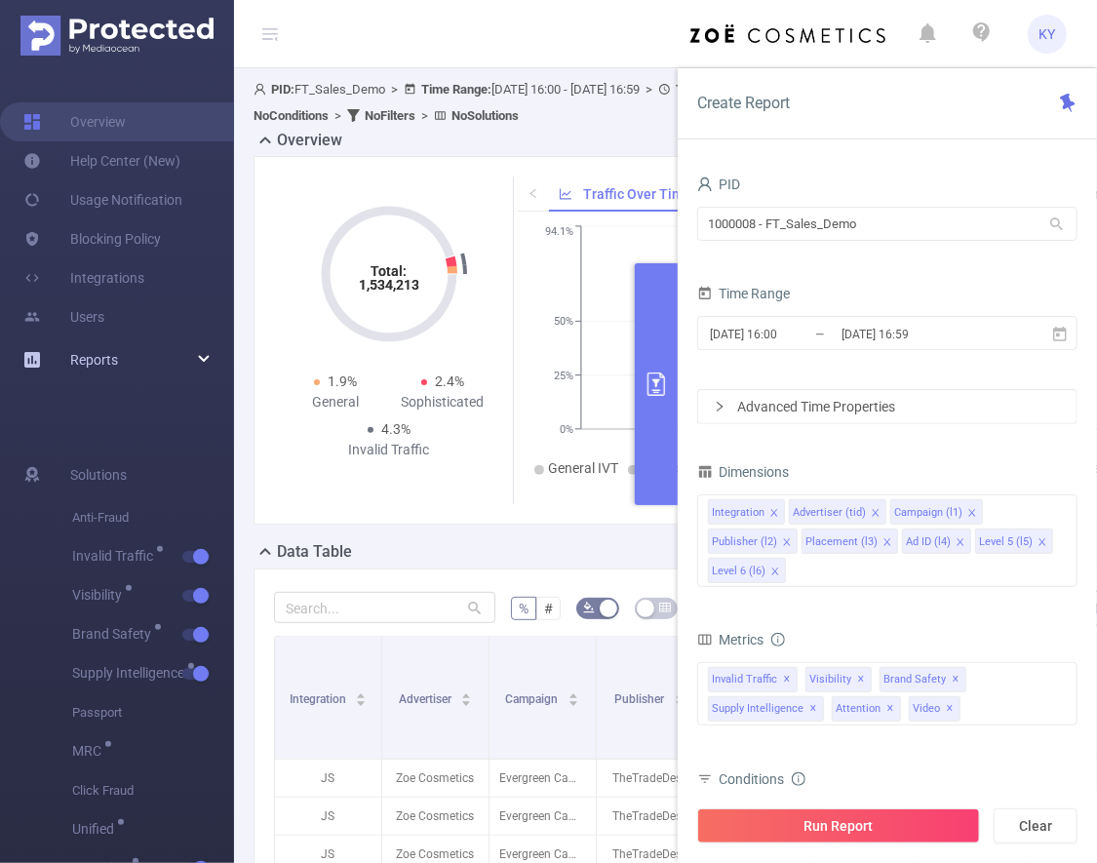
click at [83, 354] on span "Reports" at bounding box center [94, 360] width 48 height 16
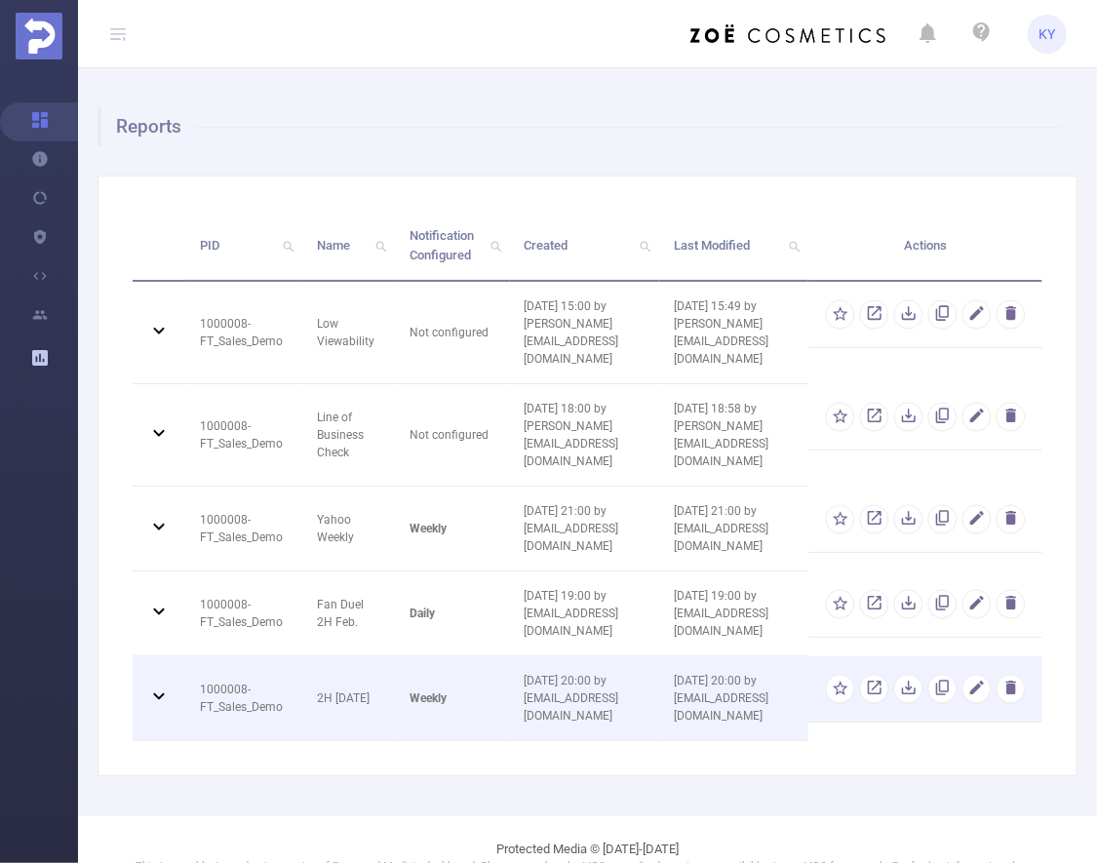
click at [421, 692] on b "weekly" at bounding box center [428, 699] width 37 height 14
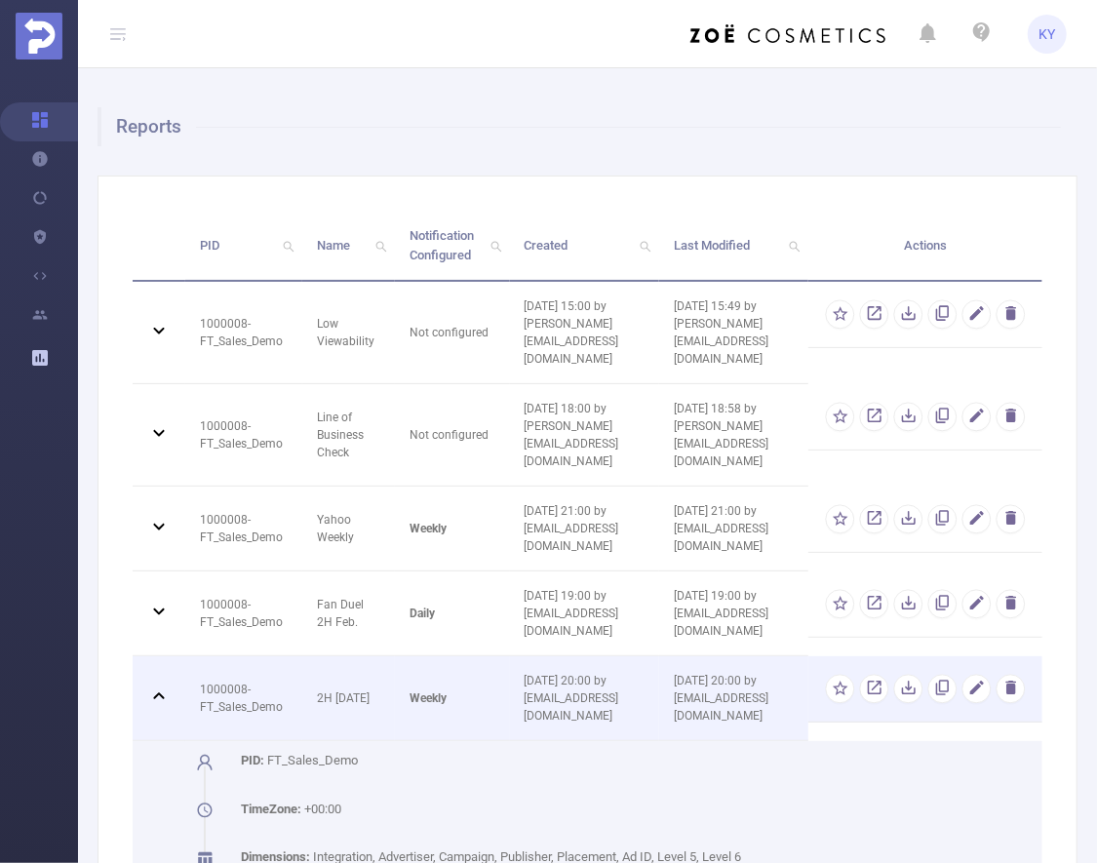
click at [395, 656] on td "weekly" at bounding box center [452, 698] width 114 height 85
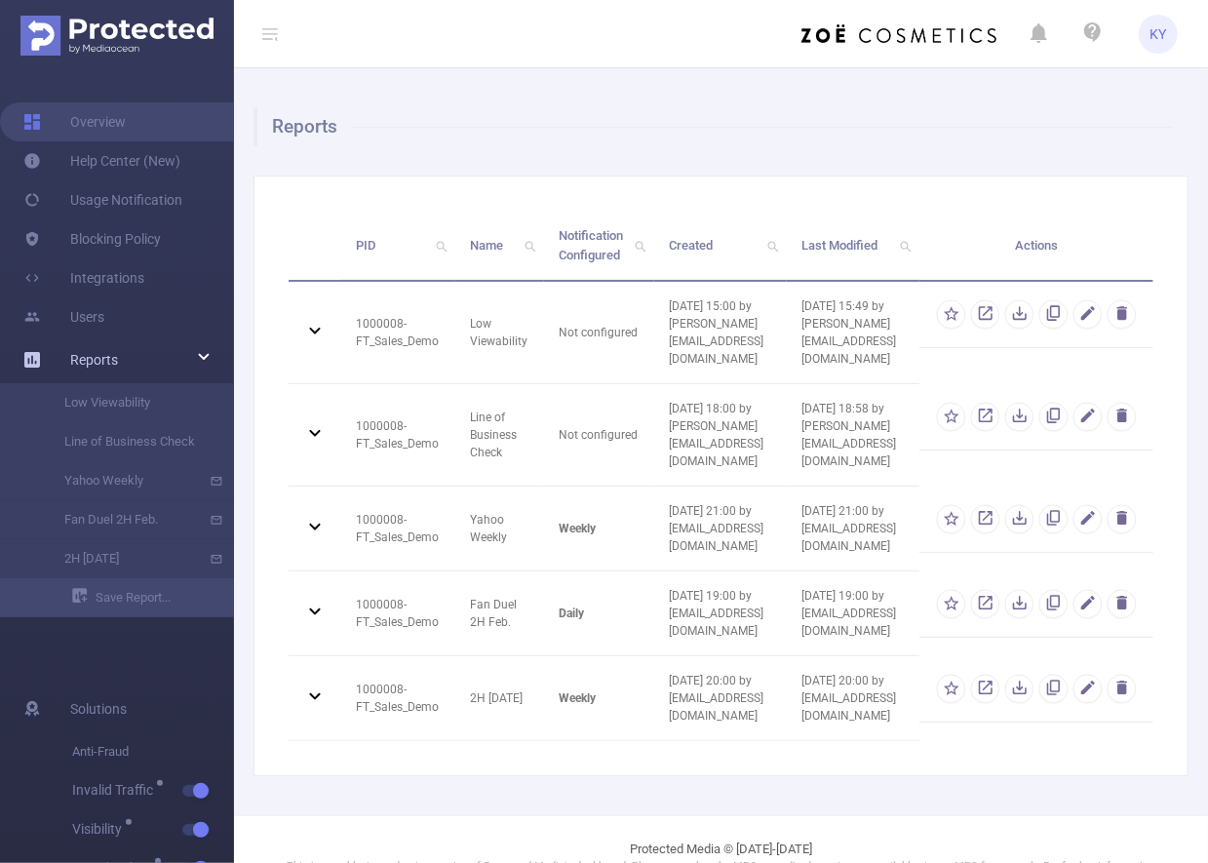
click at [258, 36] on icon at bounding box center [269, 33] width 23 height 67
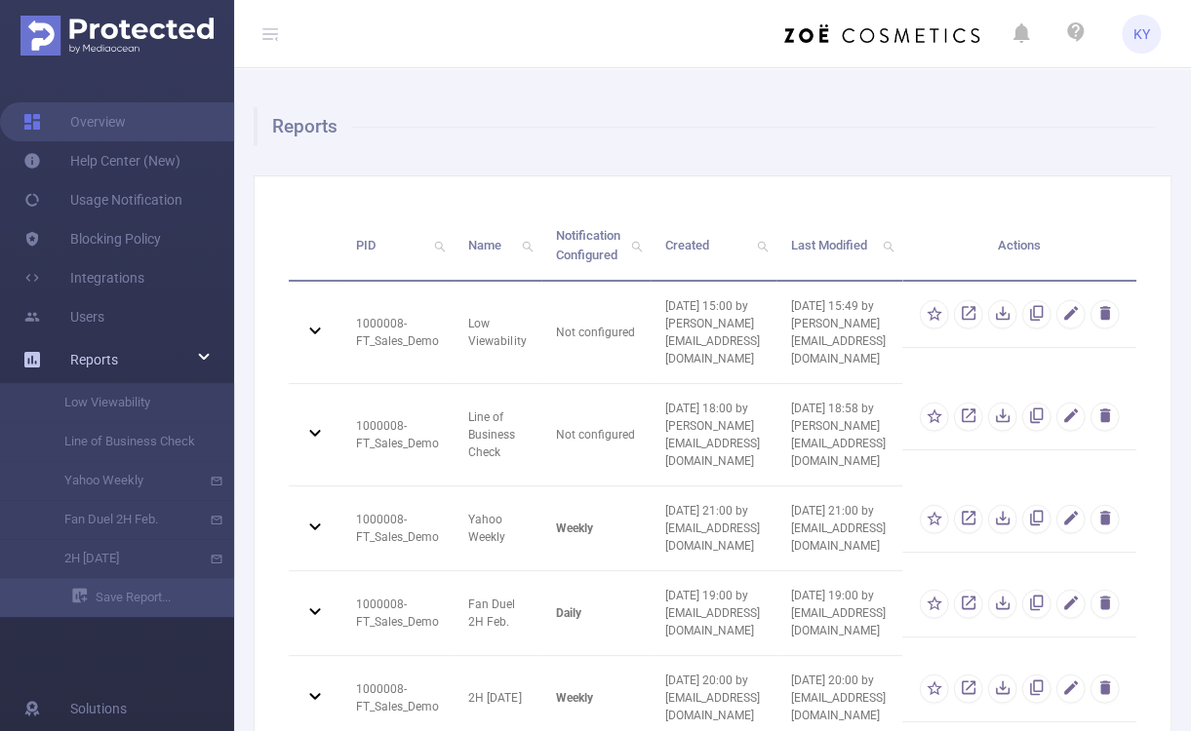
click at [280, 24] on icon at bounding box center [269, 33] width 23 height 67
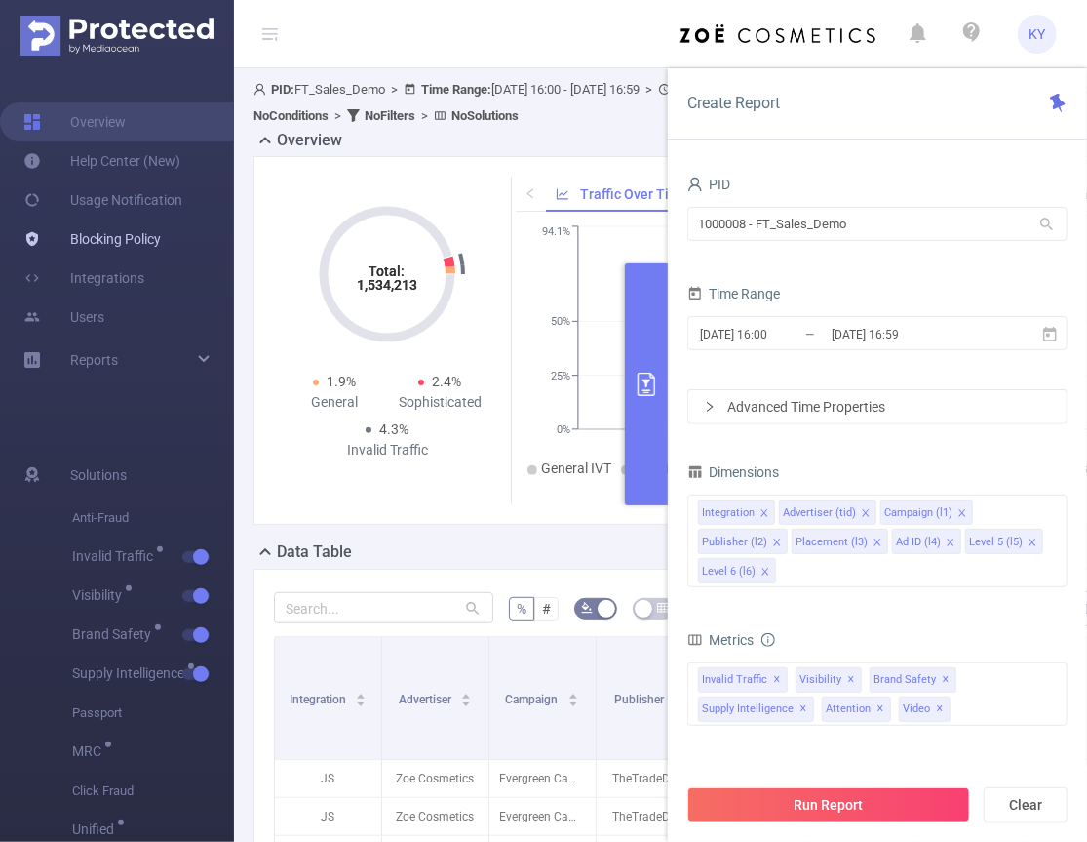
click at [94, 233] on link "Blocking Policy" at bounding box center [92, 238] width 138 height 39
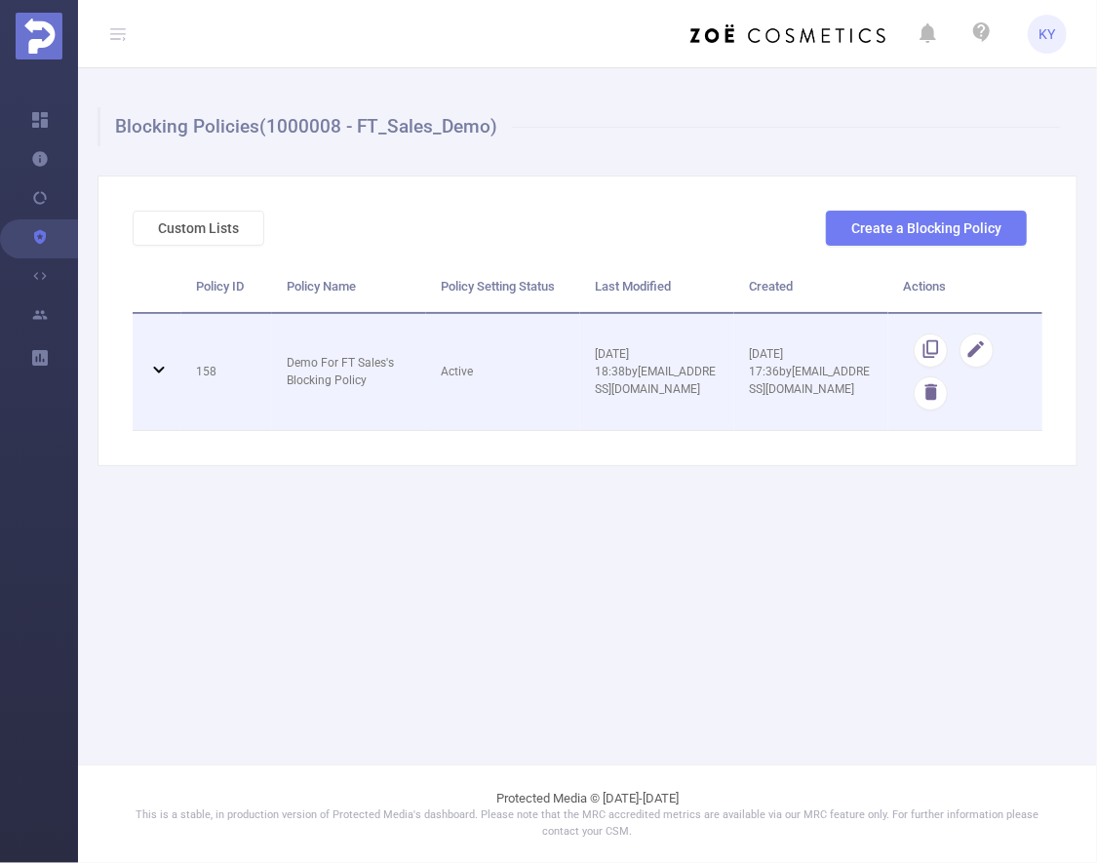
click at [482, 391] on td "Active" at bounding box center [503, 373] width 154 height 118
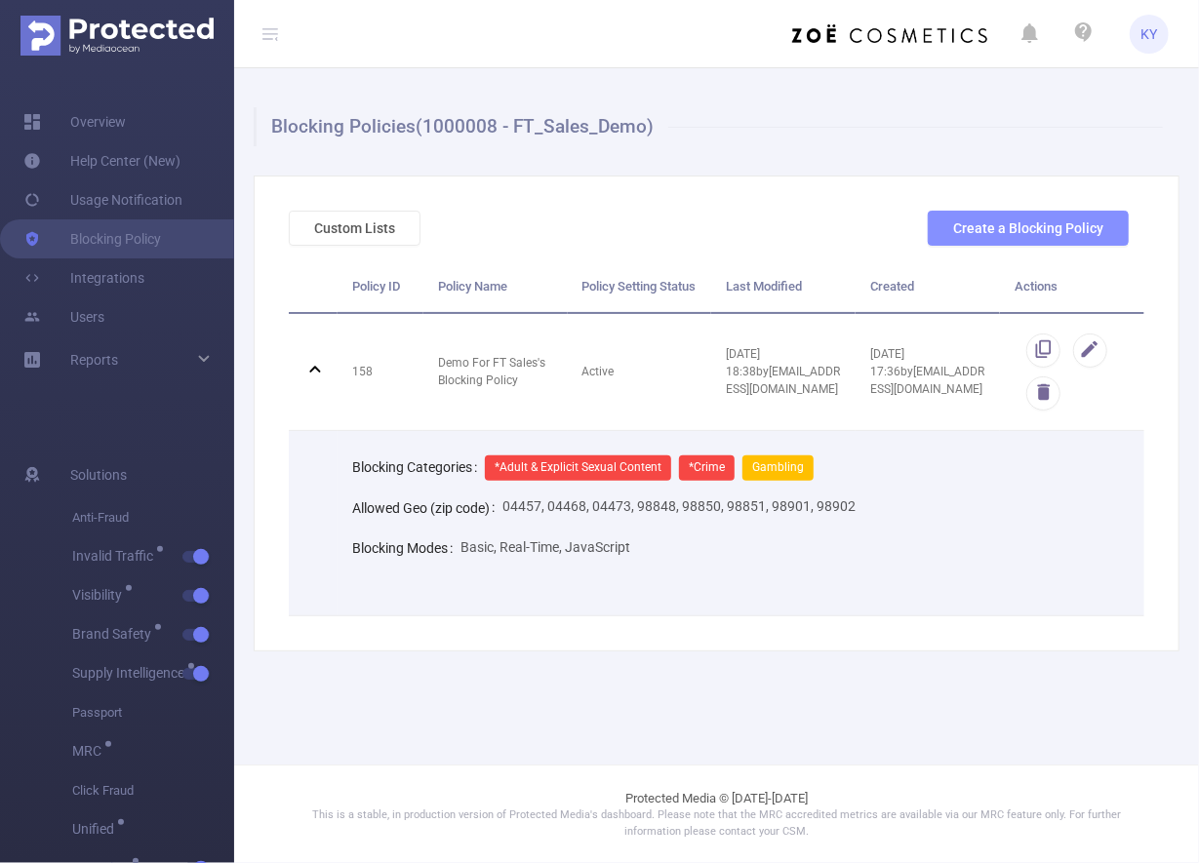
click at [1027, 230] on button "Create a Blocking Policy" at bounding box center [1028, 228] width 201 height 35
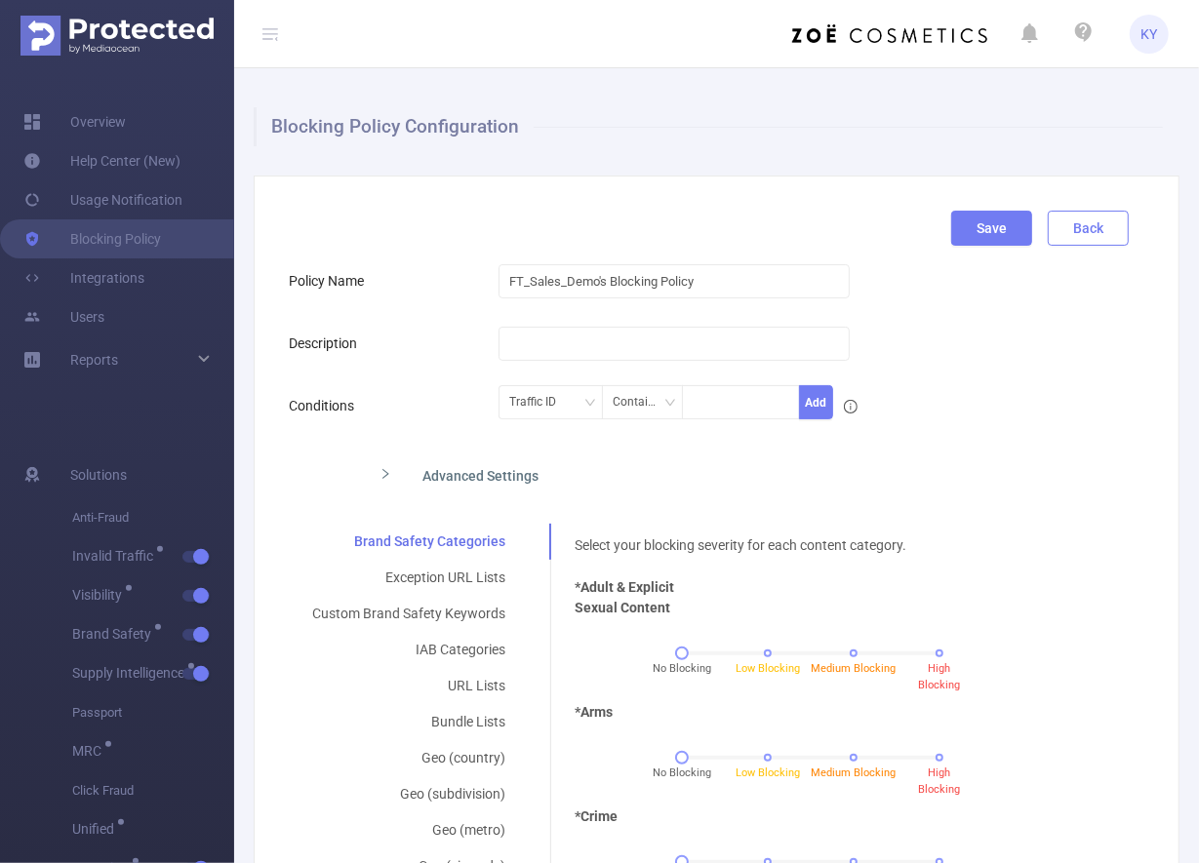
click at [1080, 240] on button "Back" at bounding box center [1088, 228] width 81 height 35
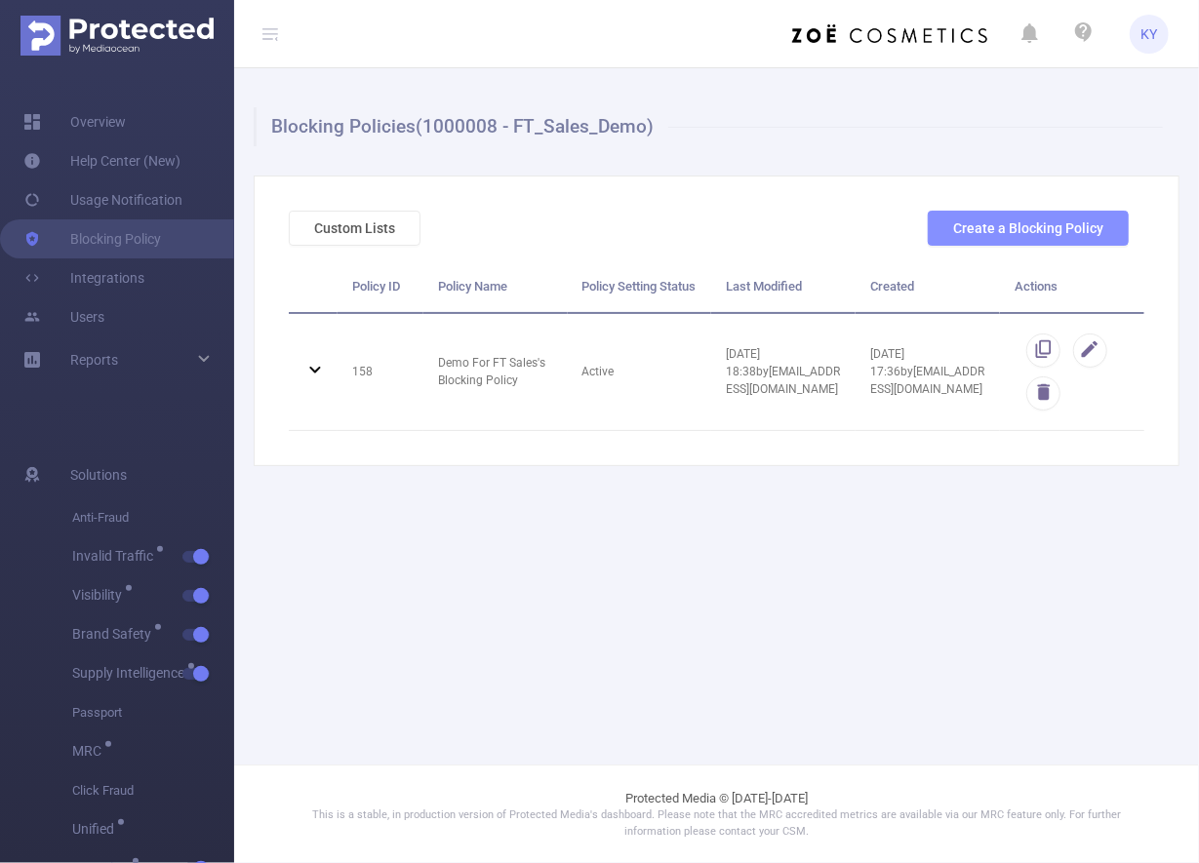
click at [995, 237] on button "Create a Blocking Policy" at bounding box center [1028, 228] width 201 height 35
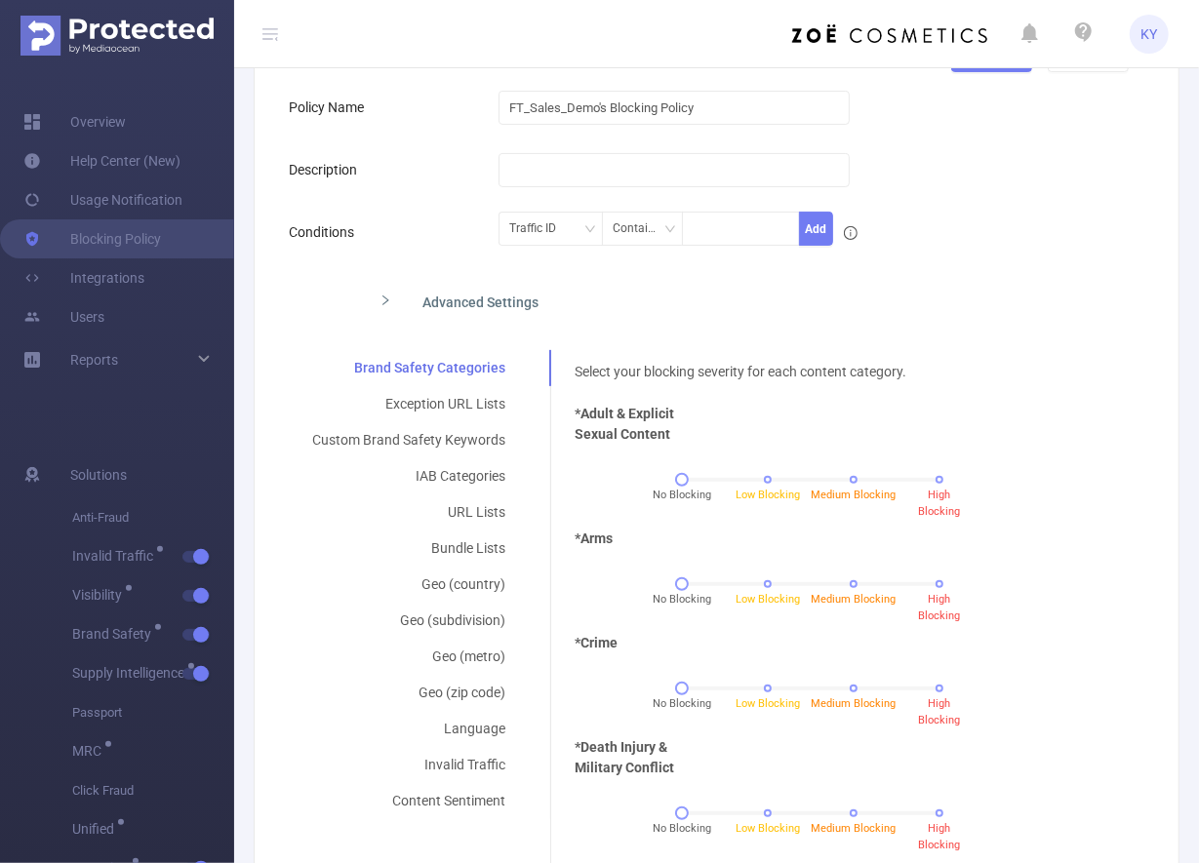
scroll to position [435, 0]
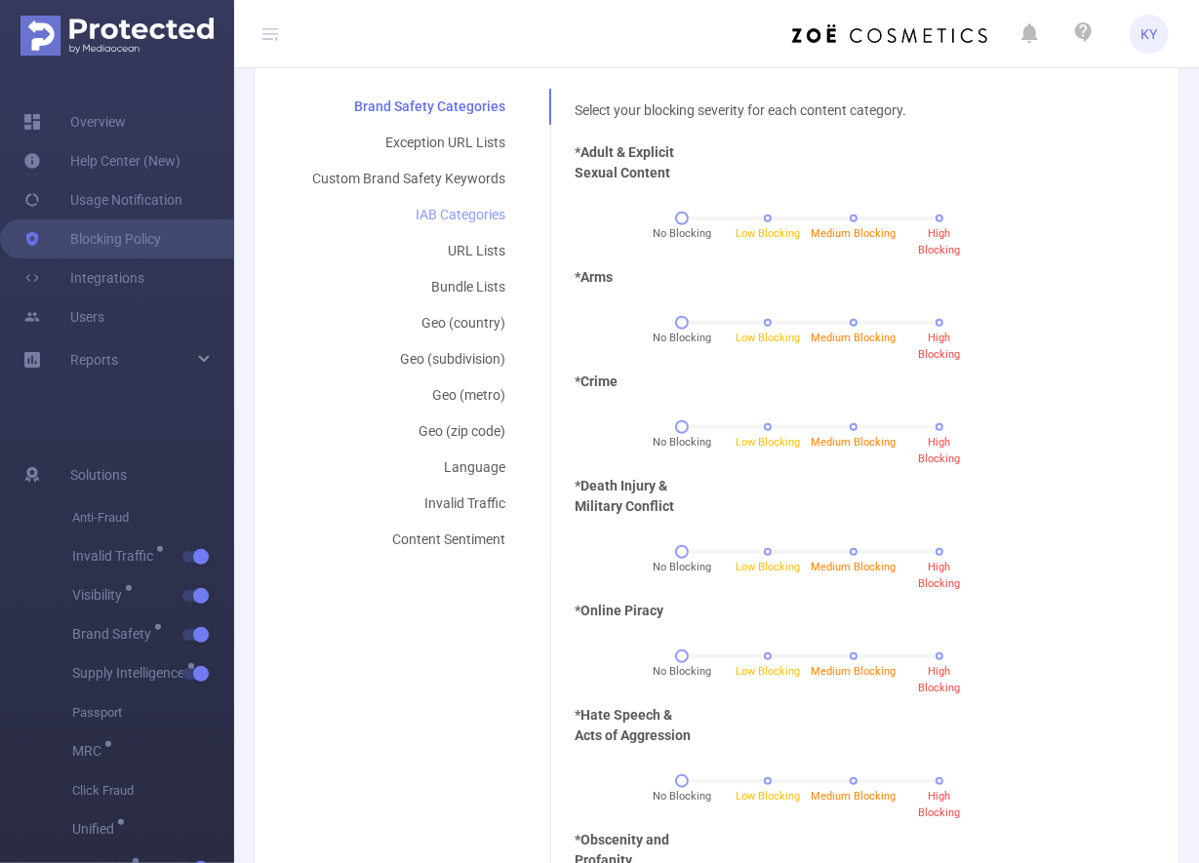
click at [455, 213] on div "IAB Categories" at bounding box center [409, 215] width 240 height 36
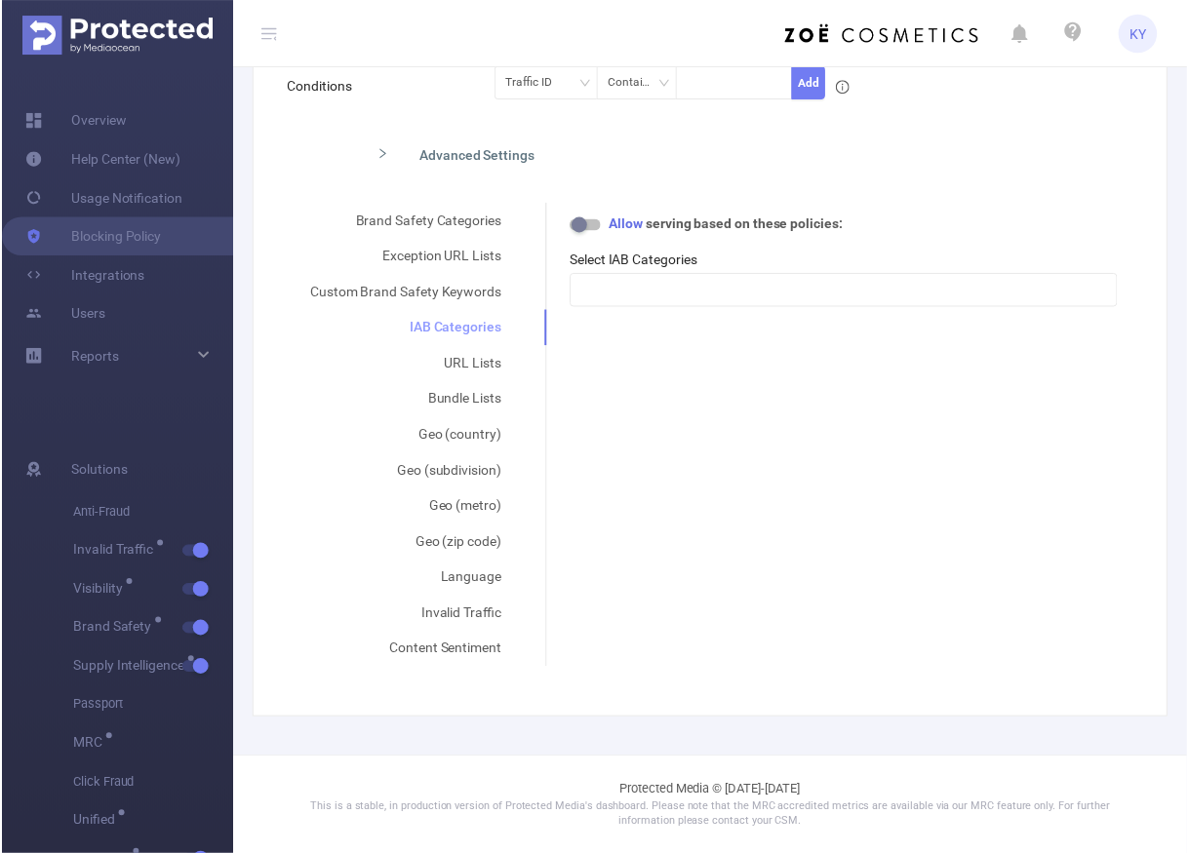
scroll to position [317, 0]
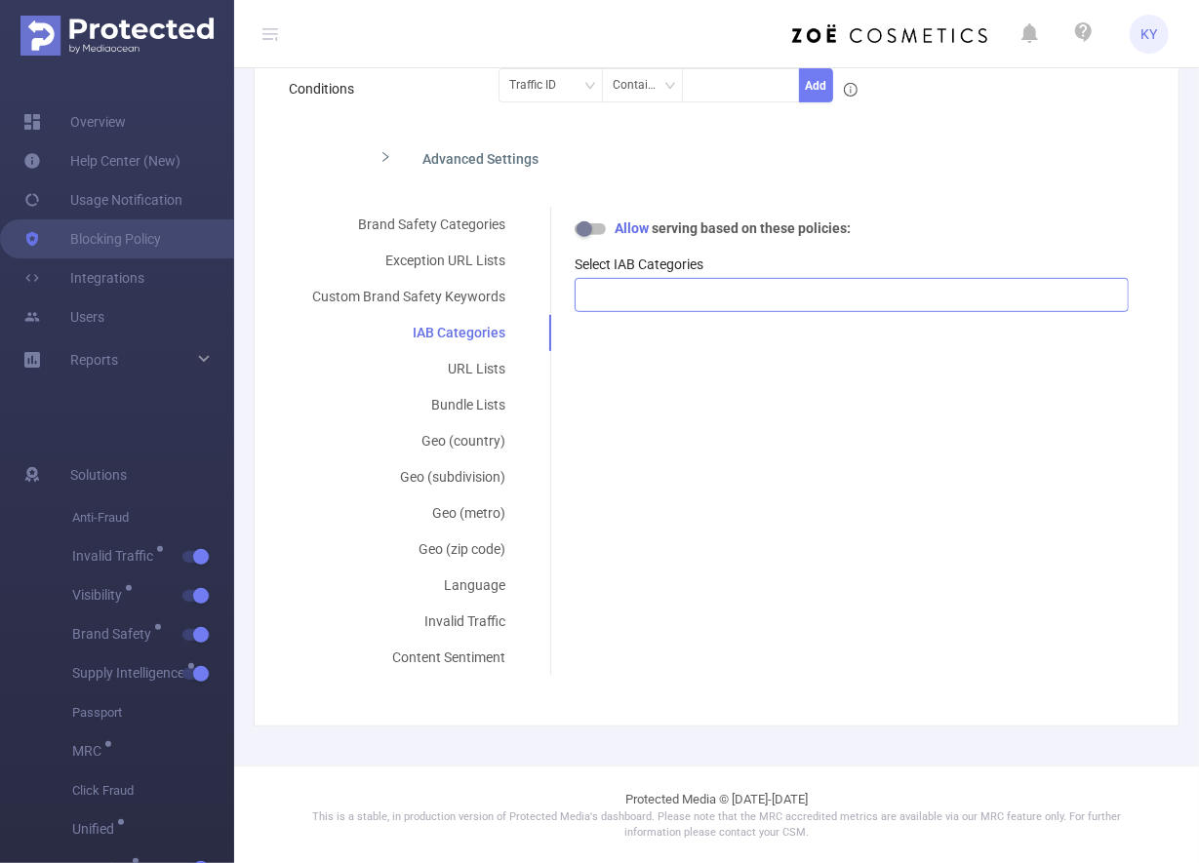
click at [619, 293] on div at bounding box center [851, 295] width 533 height 32
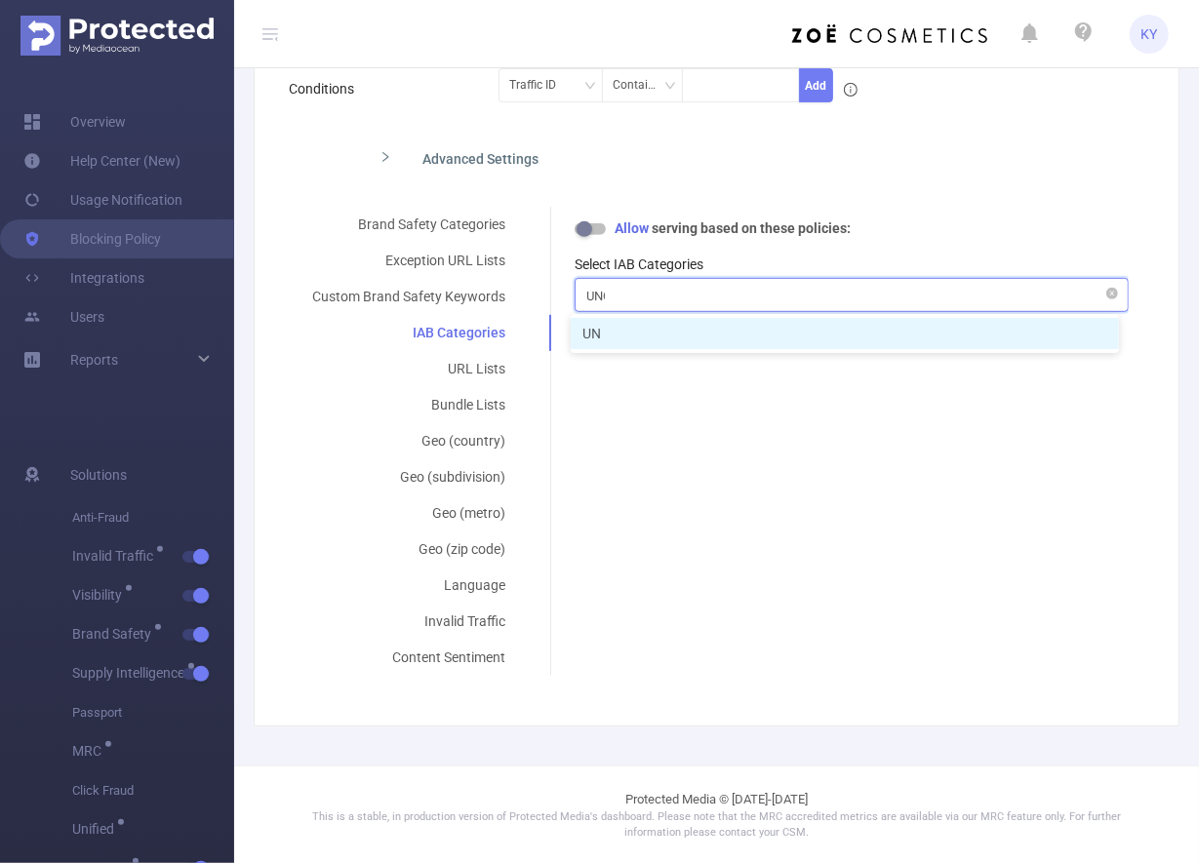
type input "UNCA"
click at [1087, 293] on icon "icon: close-circle" at bounding box center [1112, 294] width 12 height 12
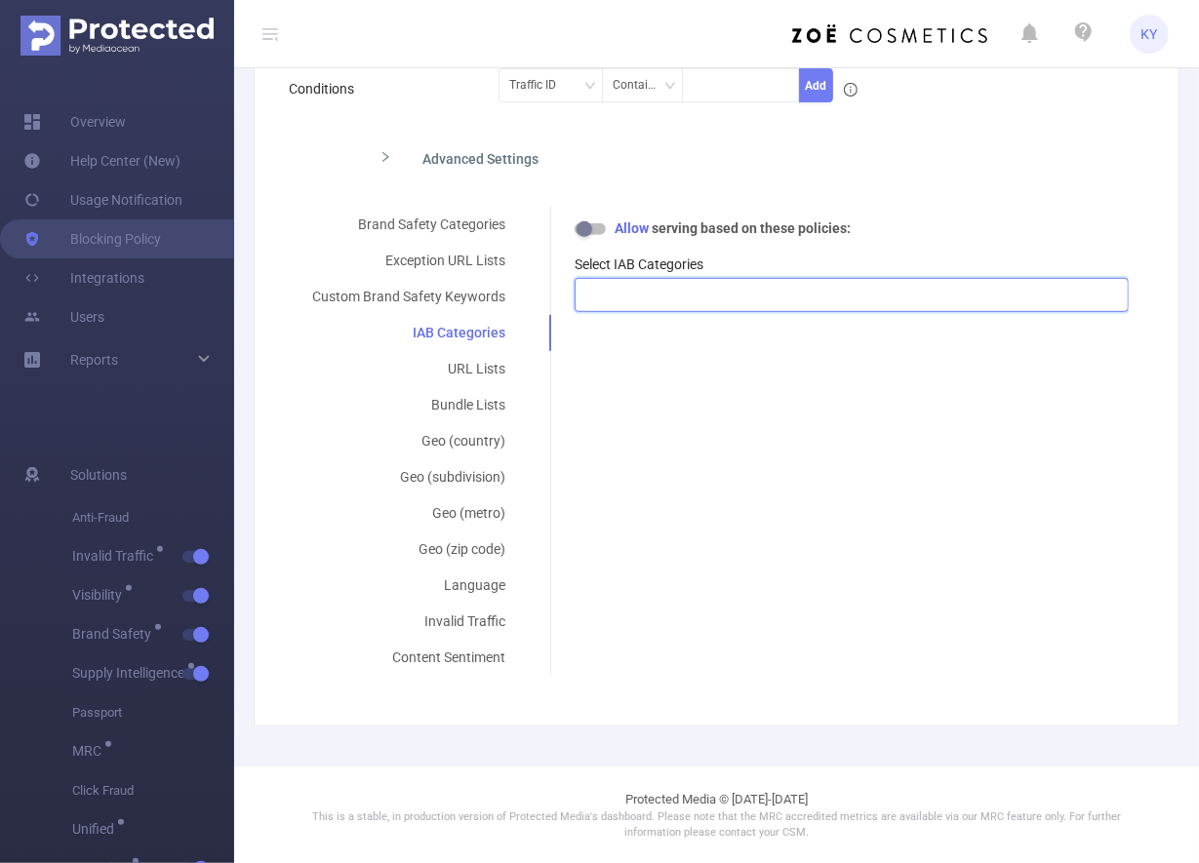
click at [1087, 294] on div at bounding box center [851, 295] width 533 height 32
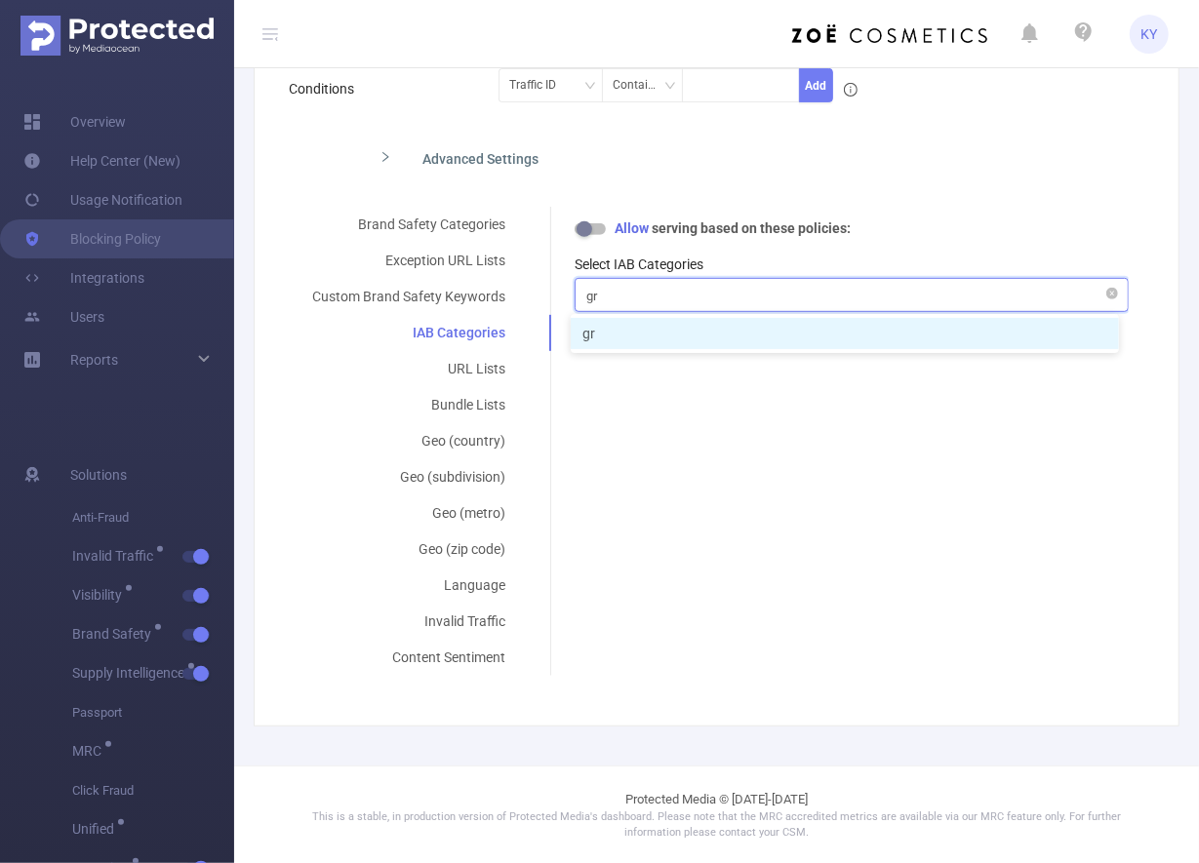
type input "gr"
click at [1087, 297] on div "Policy Name FT_Sales_Demo's Blocking Policy Description Conditions Traffic ID C…" at bounding box center [708, 309] width 855 height 731
click at [1087, 295] on div "gr gr" at bounding box center [851, 295] width 554 height 34
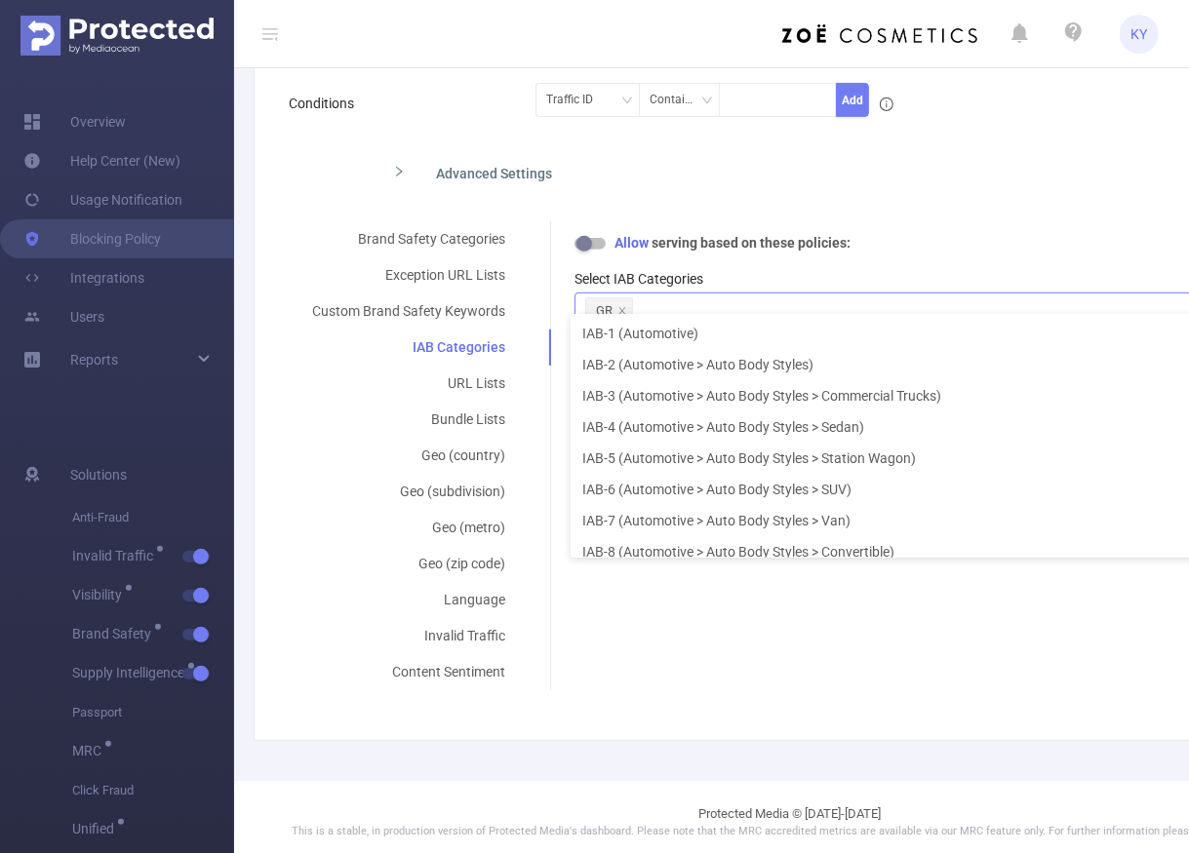
click at [1087, 295] on div "GR" at bounding box center [924, 310] width 700 height 34
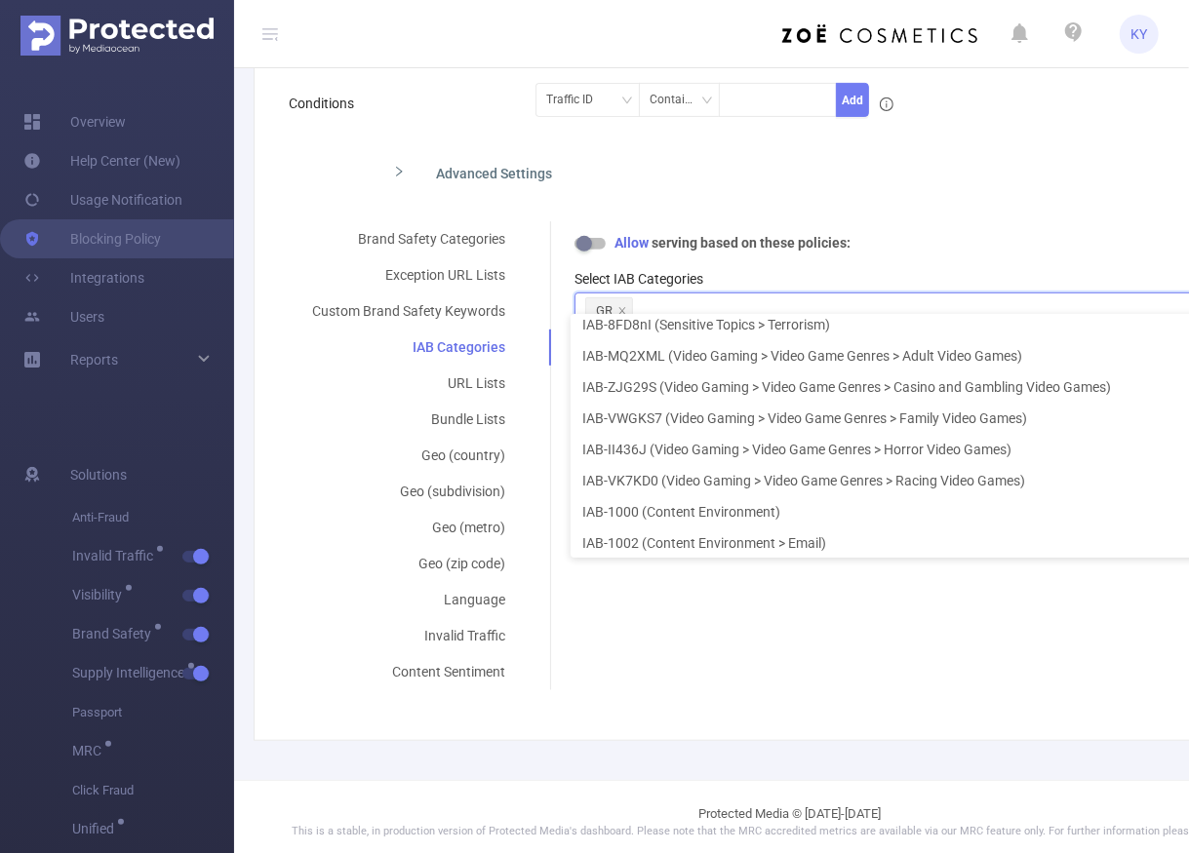
scroll to position [21670, 0]
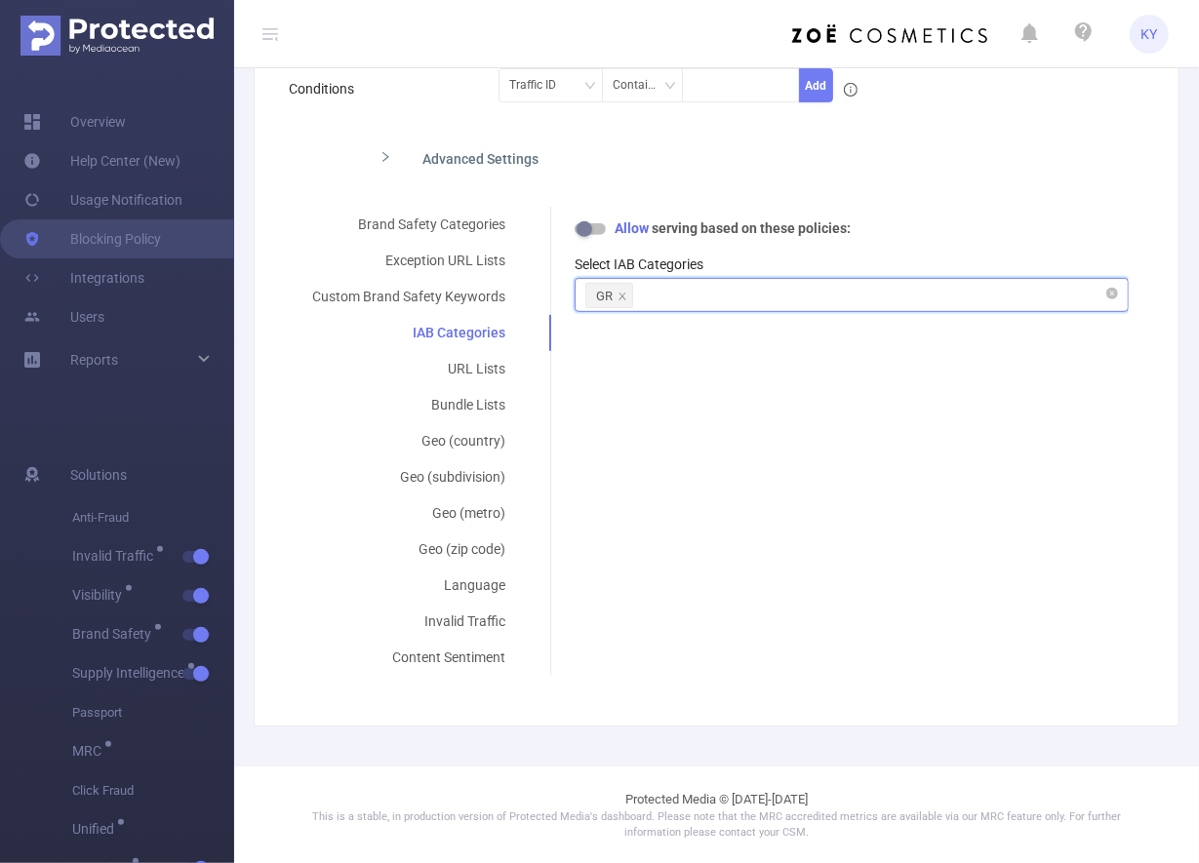
click at [721, 301] on div "GR" at bounding box center [851, 295] width 533 height 32
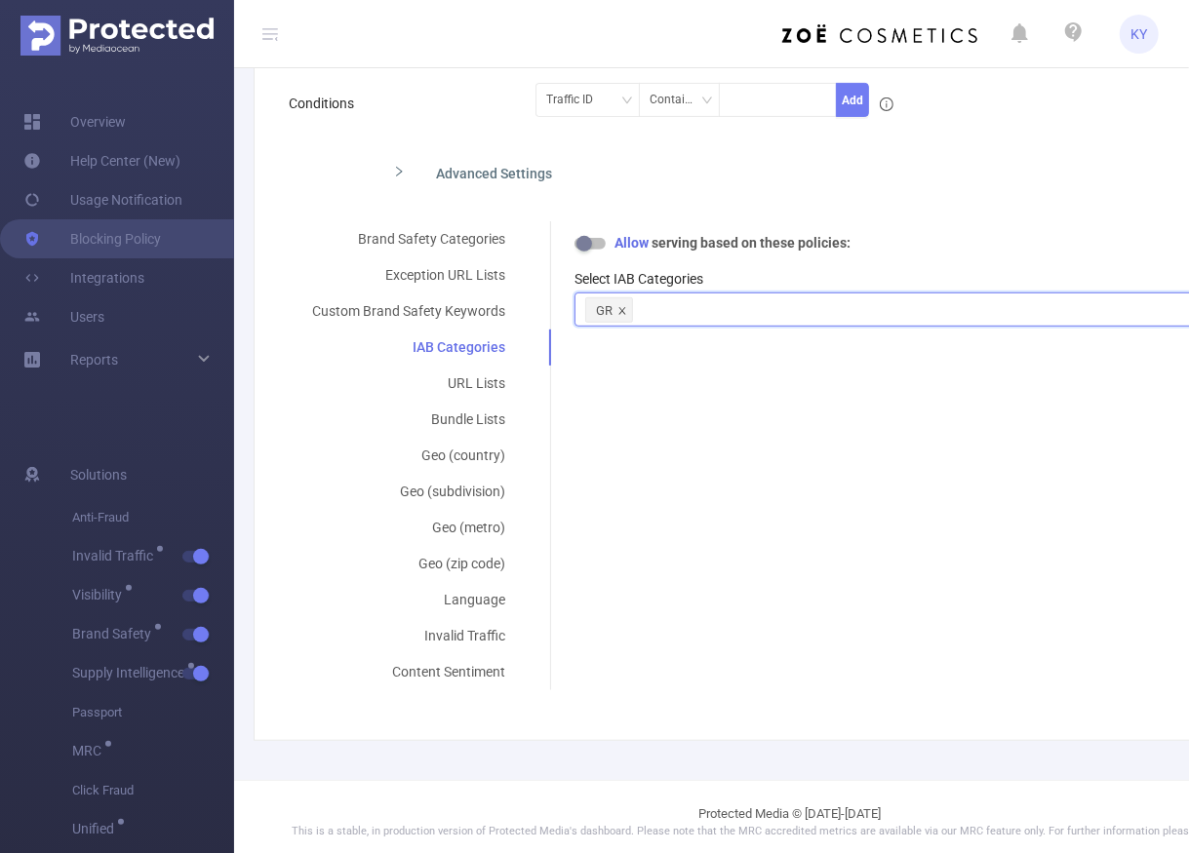
scroll to position [23199, 0]
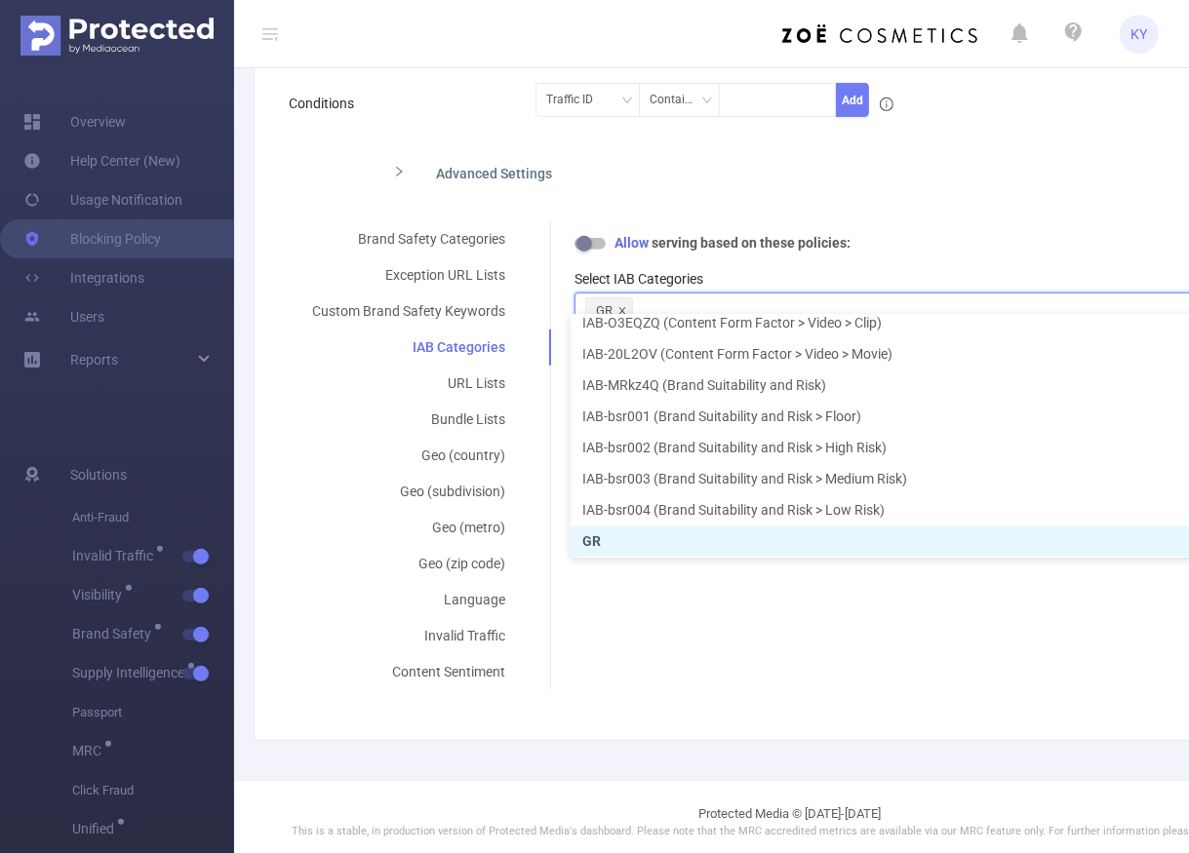
click at [617, 306] on icon "icon: close" at bounding box center [622, 311] width 10 height 10
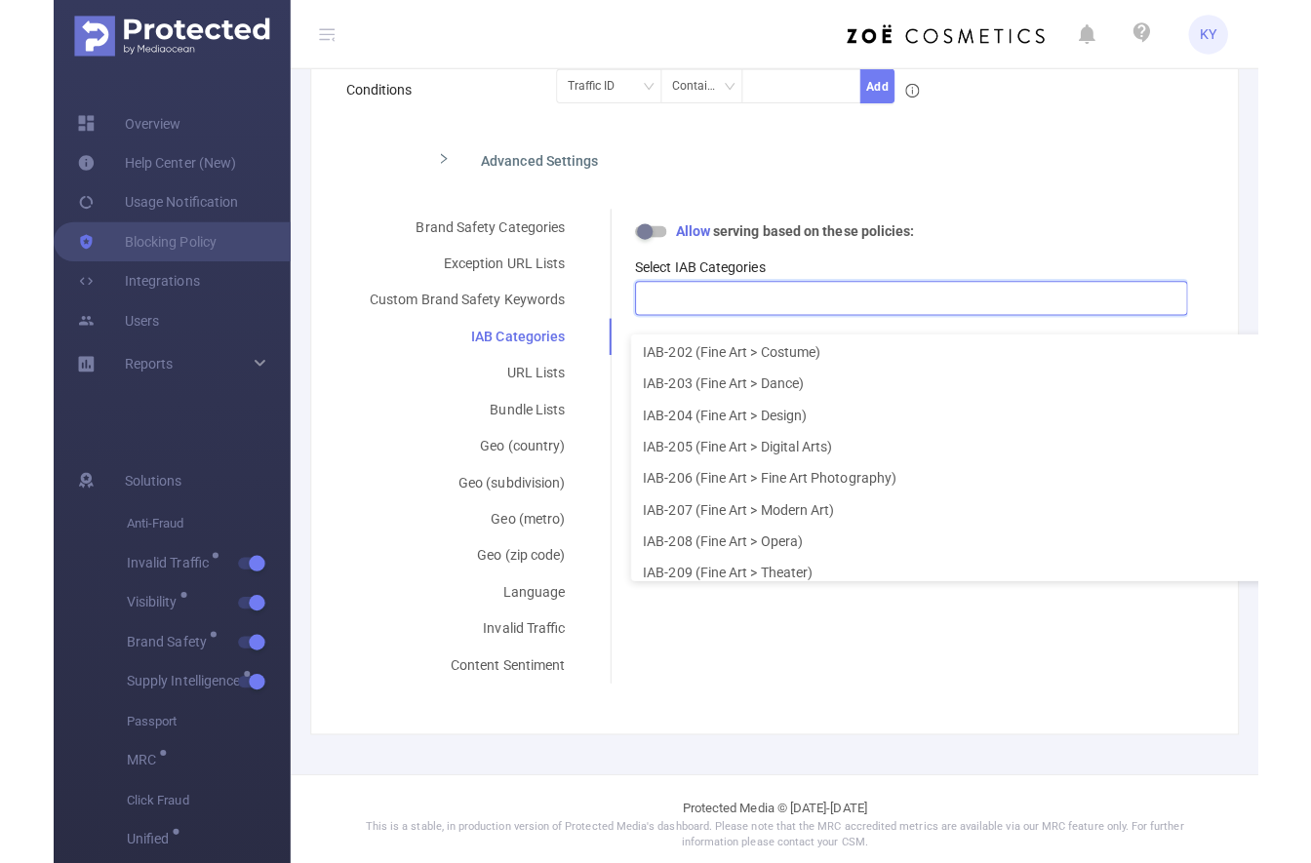
scroll to position [300, 0]
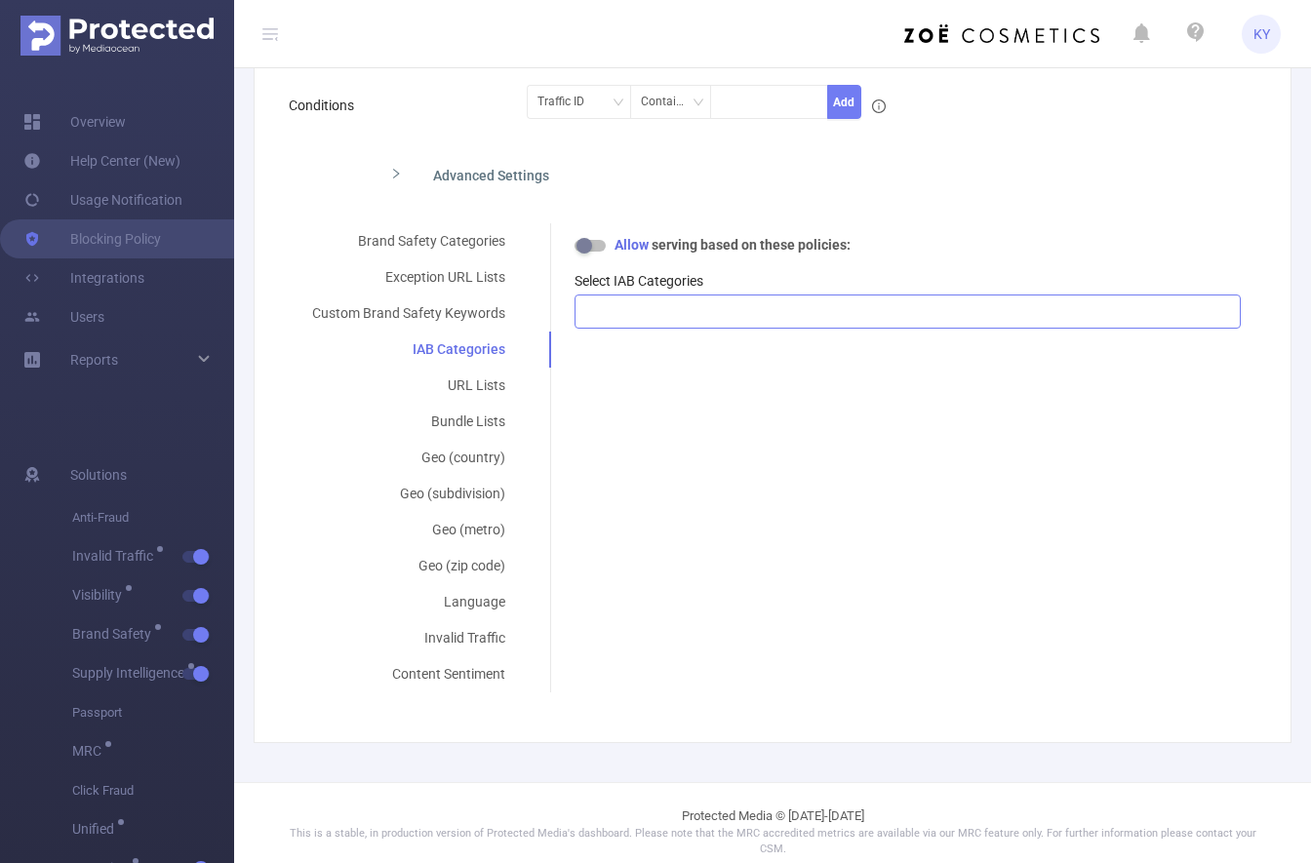
drag, startPoint x: 285, startPoint y: 33, endPoint x: 268, endPoint y: 32, distance: 16.6
click at [282, 33] on header "KY" at bounding box center [655, 34] width 1311 height 68
click at [268, 32] on icon at bounding box center [270, 34] width 16 height 16
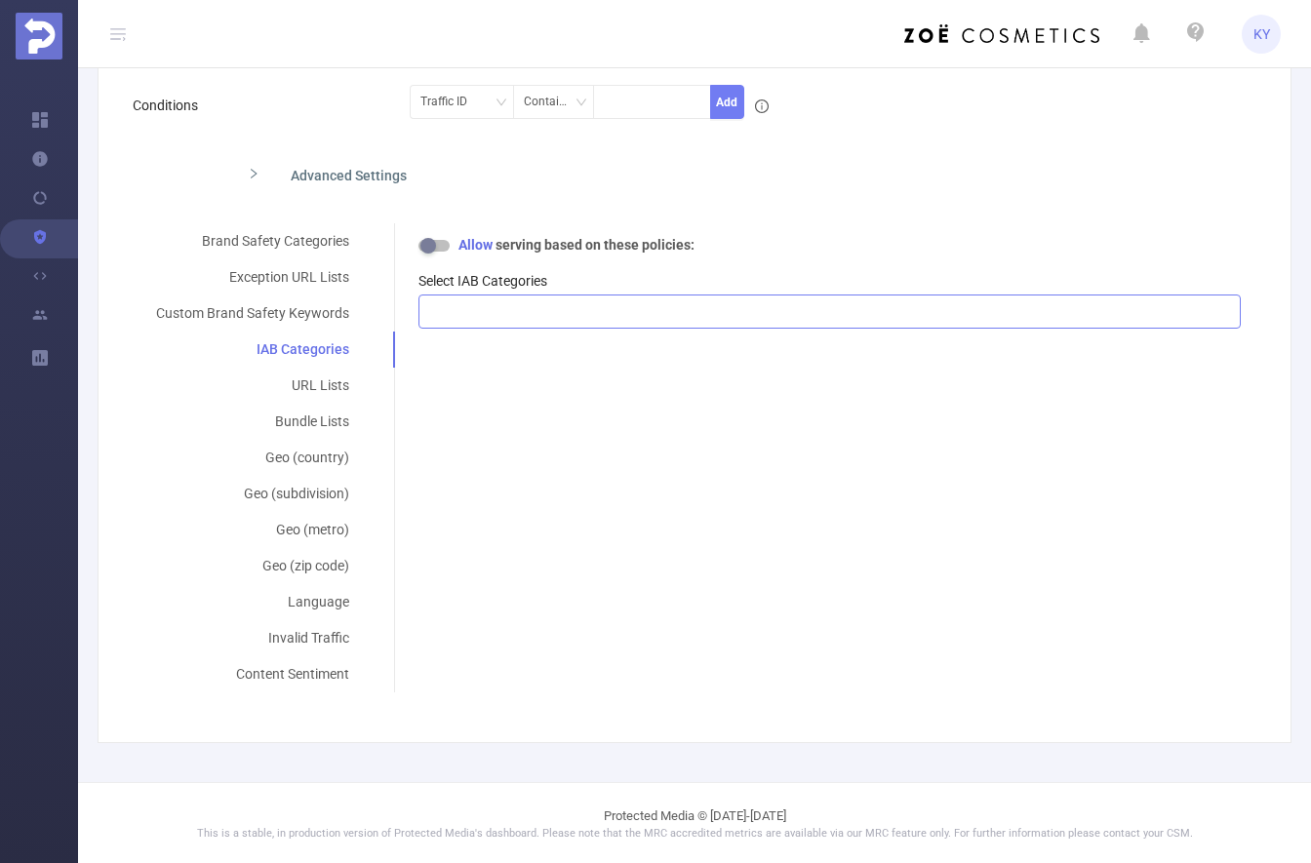
click at [1087, 309] on div at bounding box center [829, 312] width 801 height 32
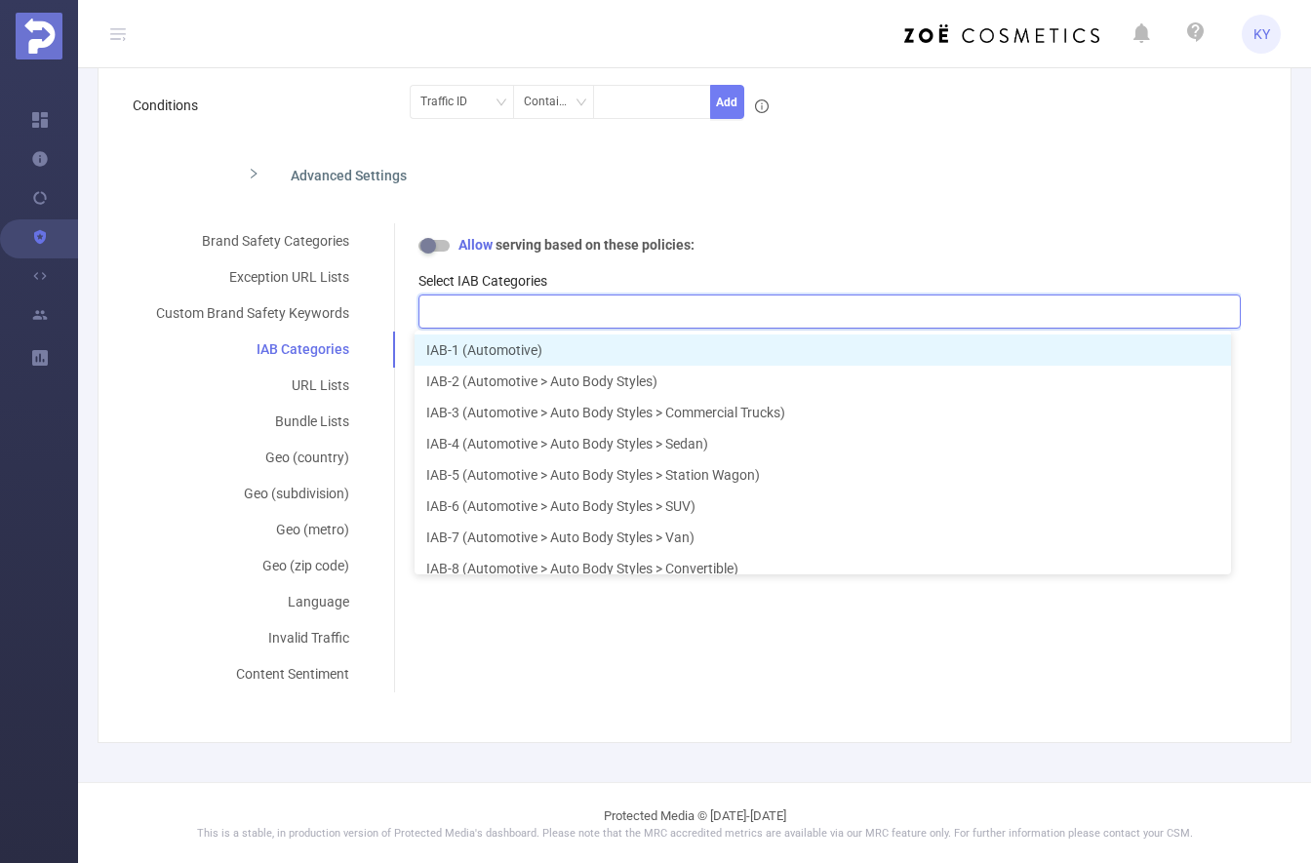
click at [1087, 312] on div at bounding box center [829, 312] width 801 height 32
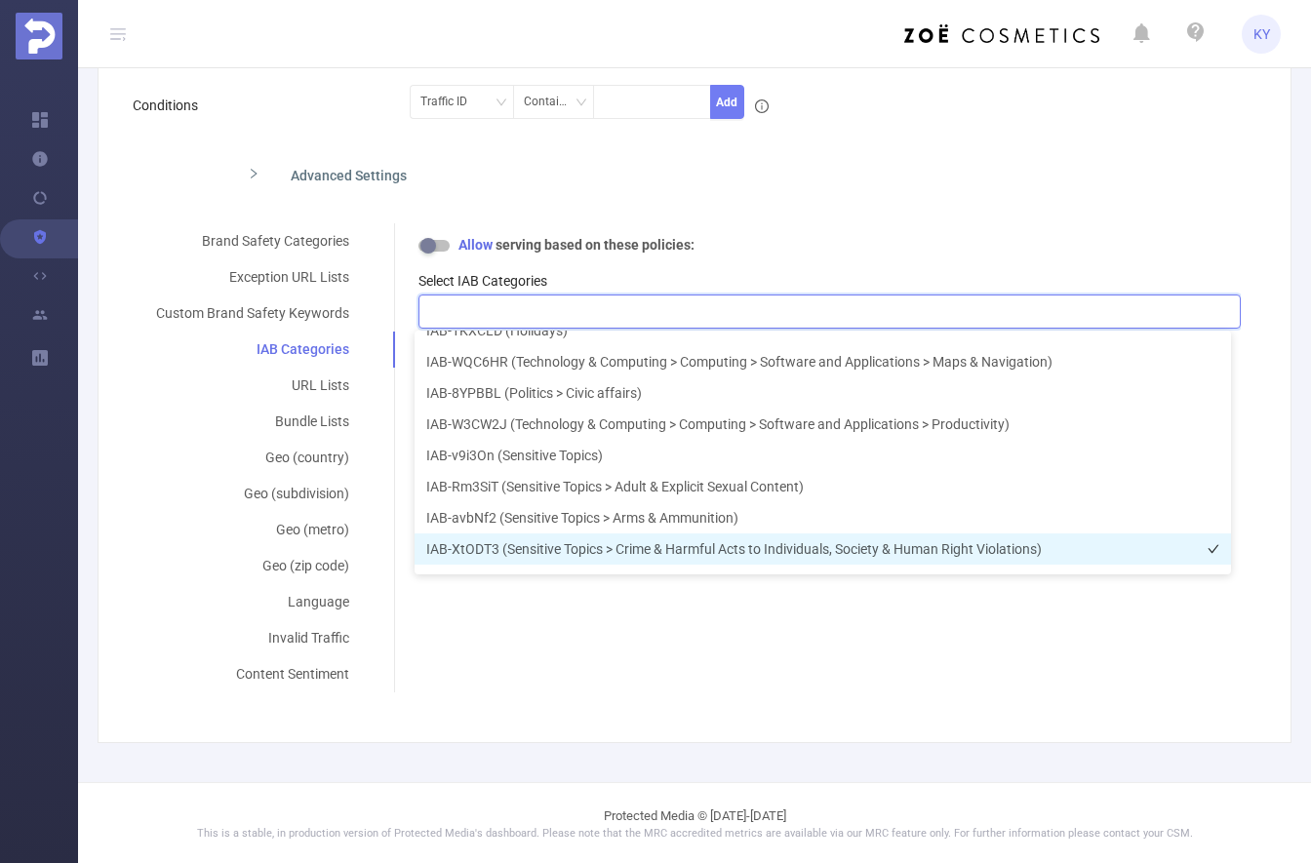
scroll to position [21303, 0]
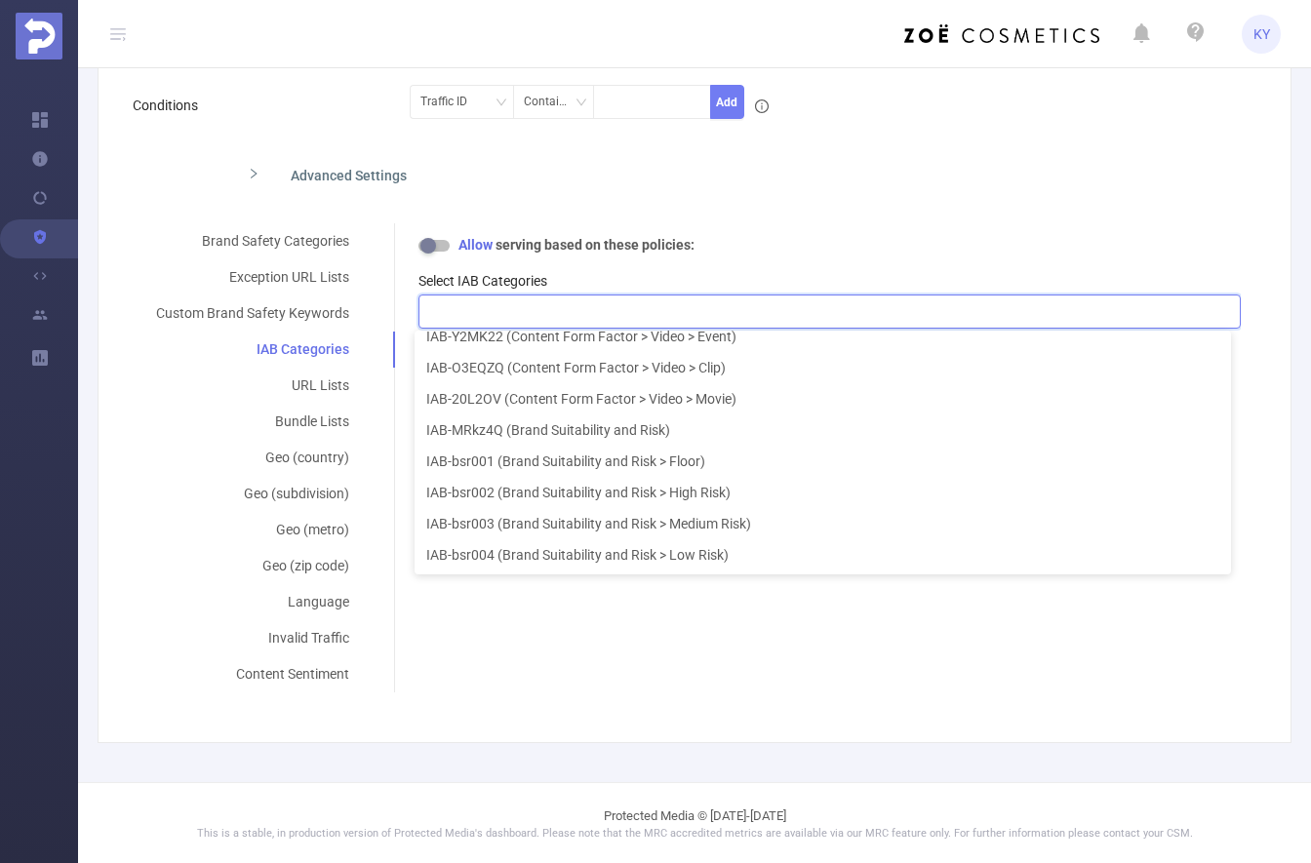
click at [1008, 676] on div "Brand Safety Categories Exception URL Lists Custom Brand Safety Keywords IAB Ca…" at bounding box center [687, 457] width 1108 height 469
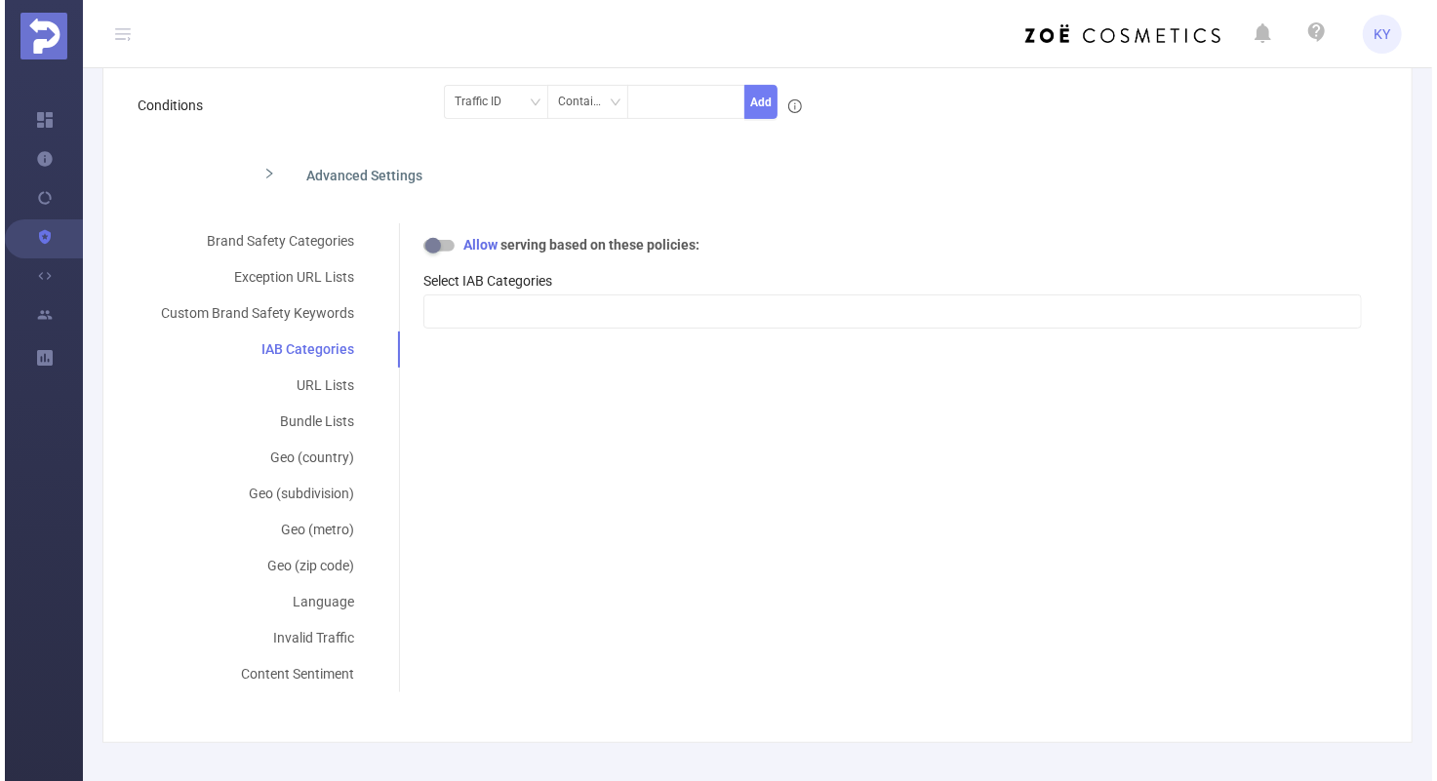
scroll to position [0, 0]
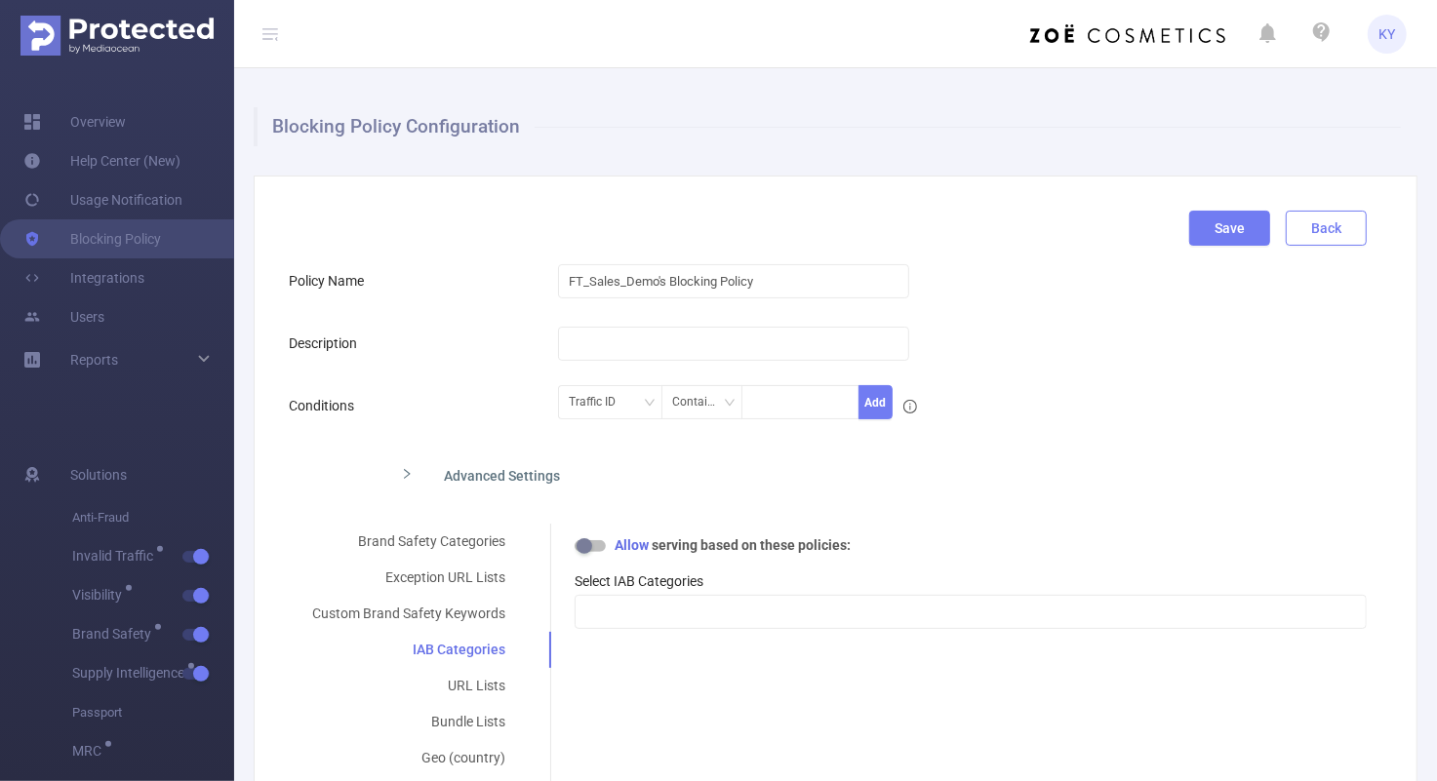
click at [1087, 226] on button "Back" at bounding box center [1325, 228] width 81 height 35
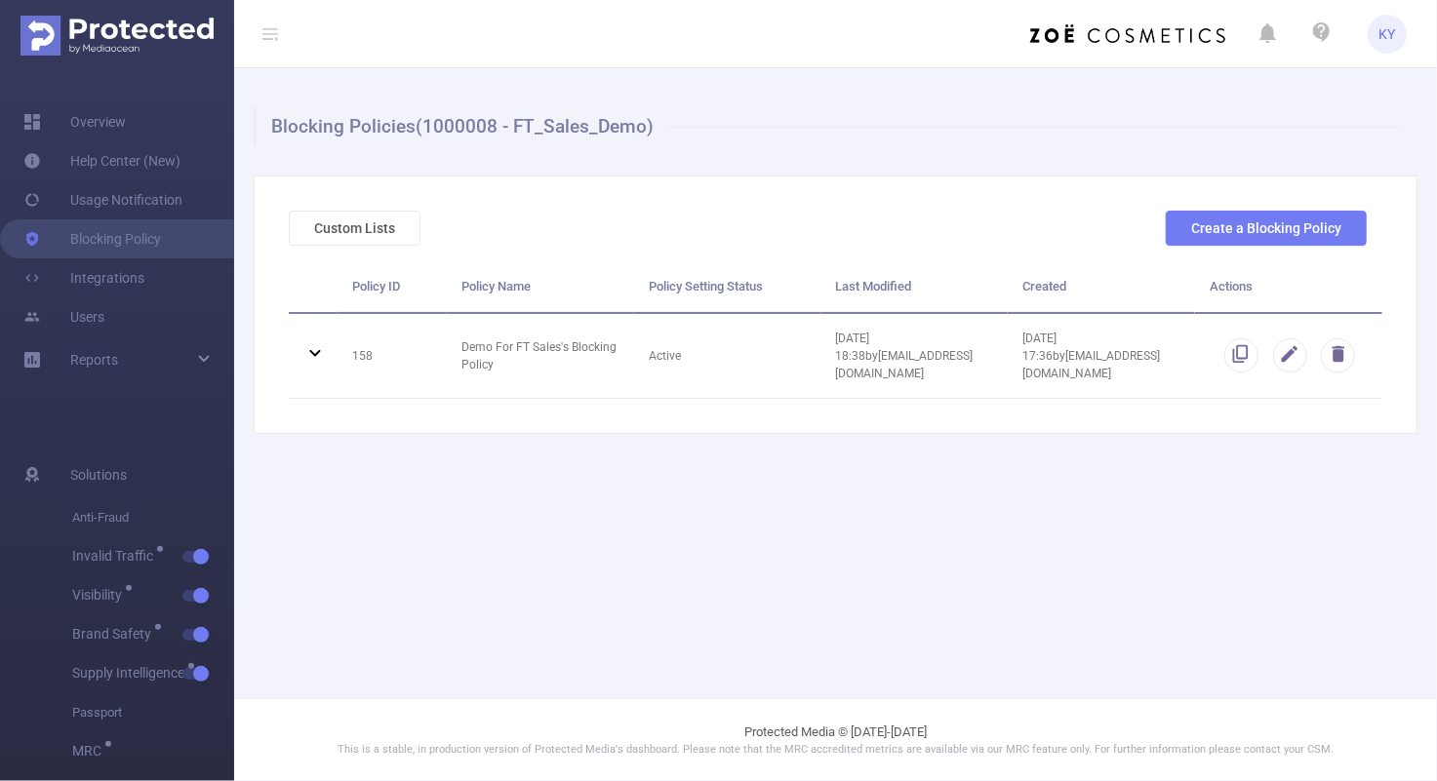
click at [265, 23] on icon at bounding box center [269, 33] width 23 height 67
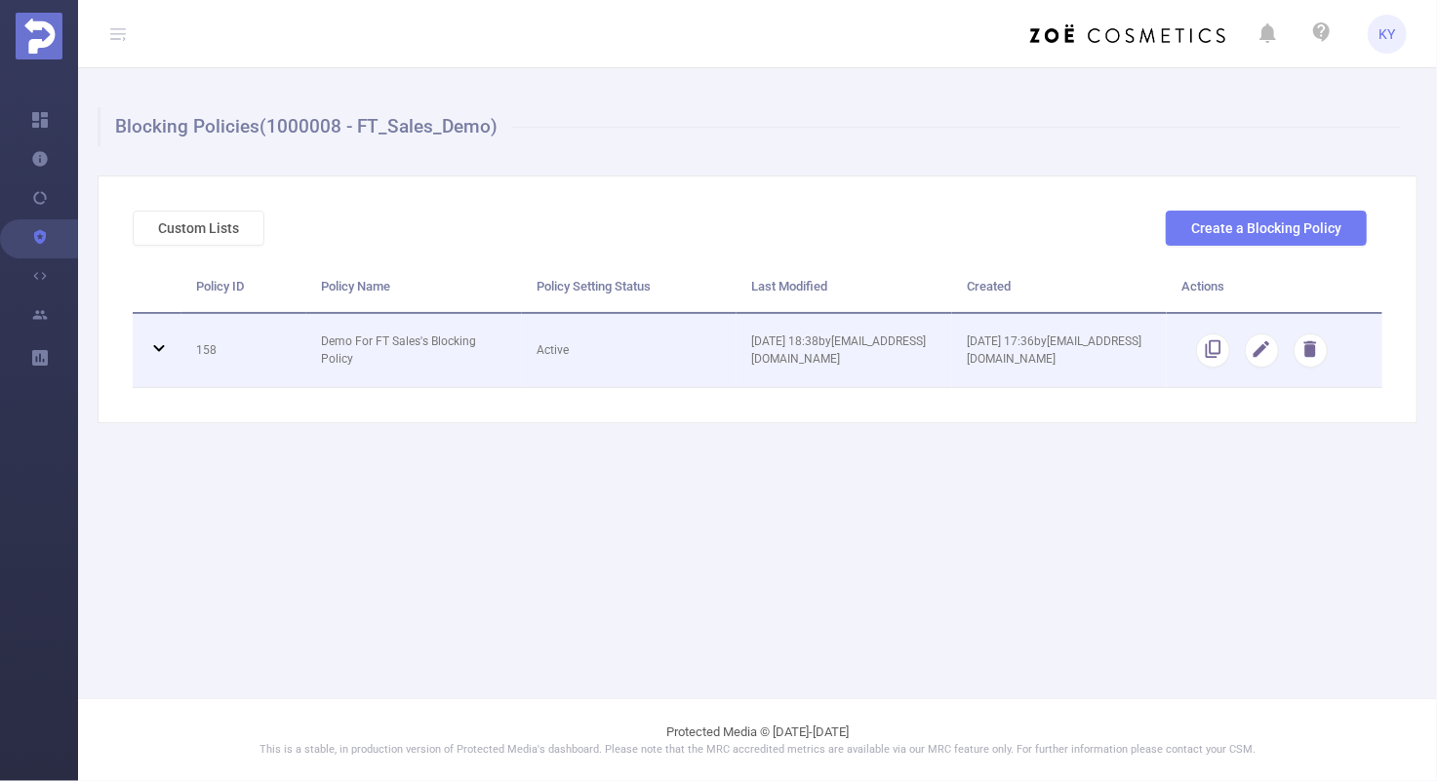
click at [572, 335] on td "Active" at bounding box center [630, 351] width 216 height 74
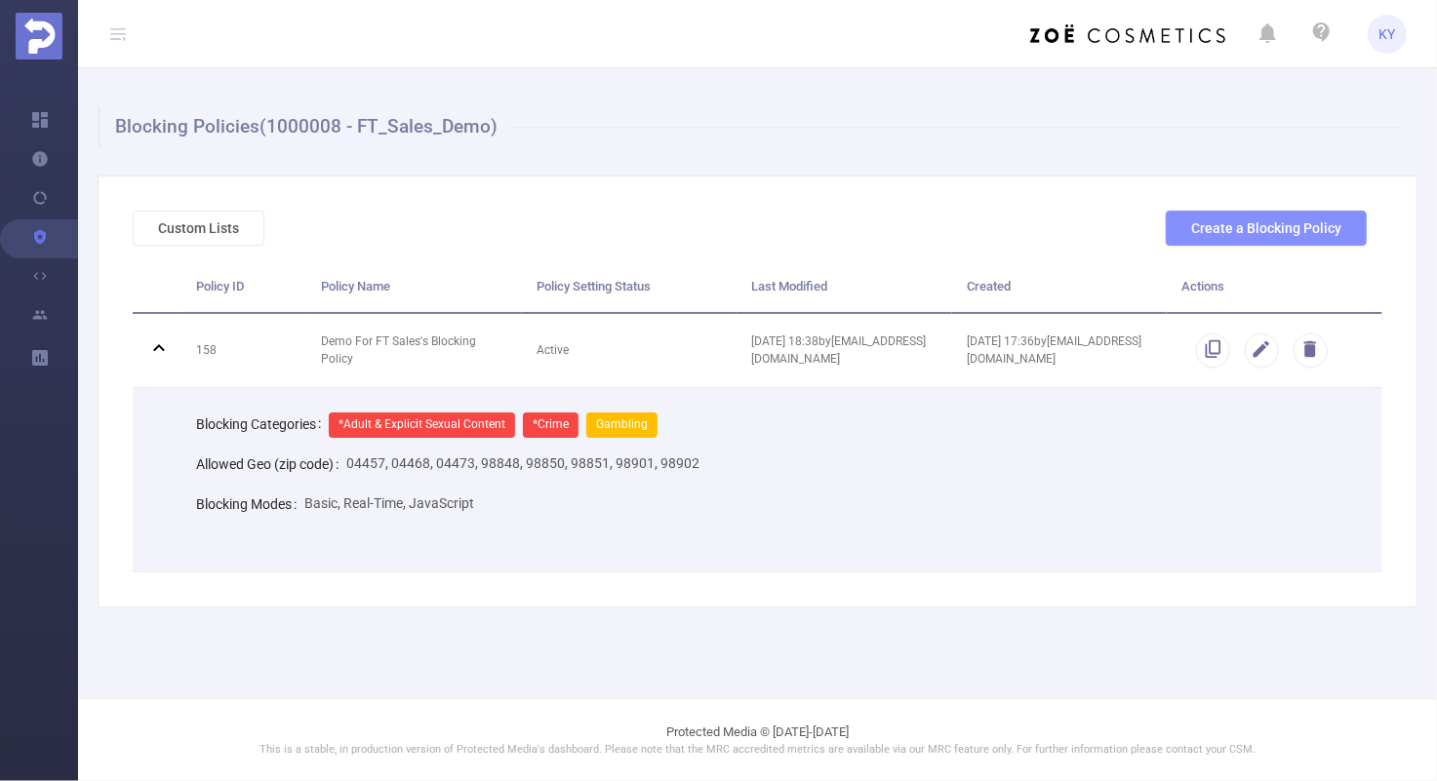
click at [1087, 229] on button "Create a Blocking Policy" at bounding box center [1266, 228] width 201 height 35
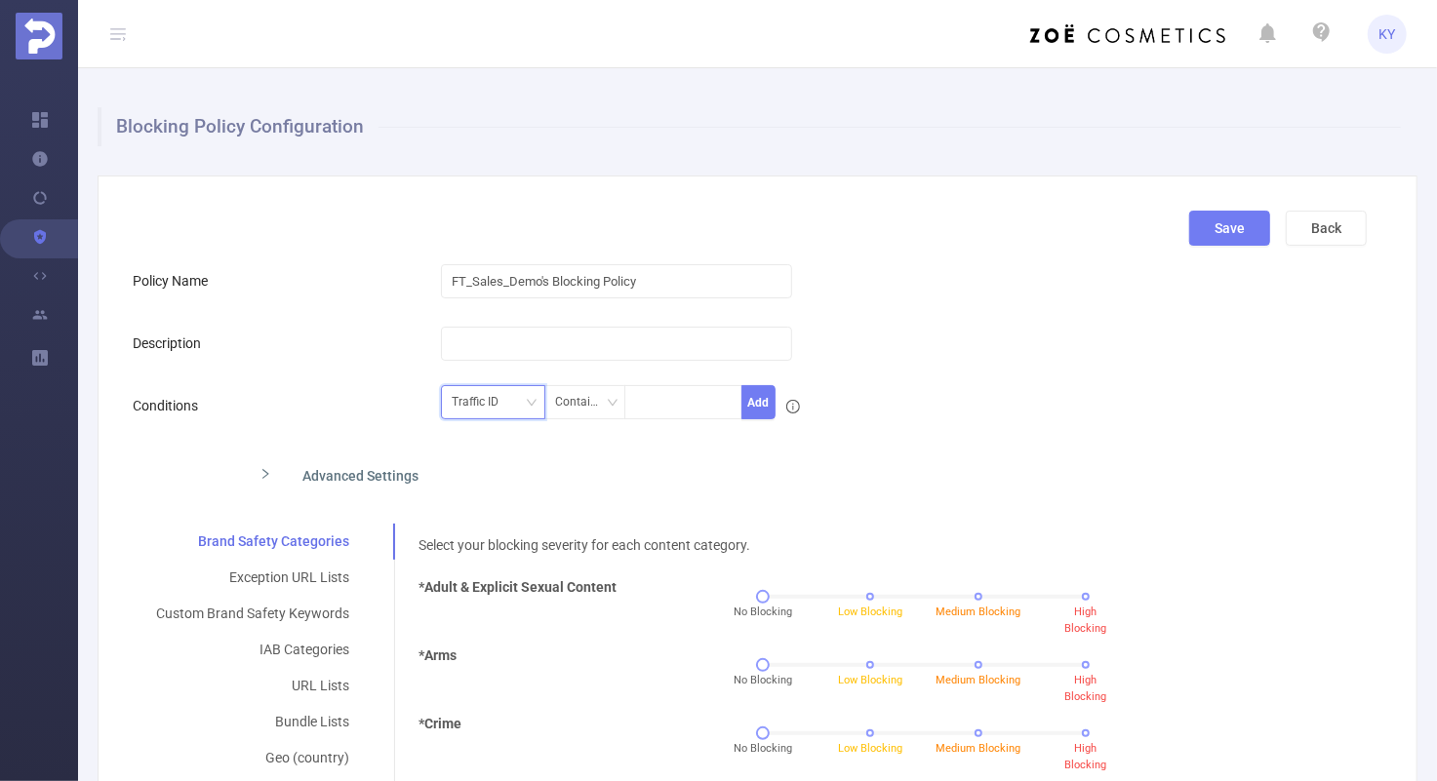
click at [468, 394] on div "Traffic ID" at bounding box center [482, 402] width 60 height 32
drag, startPoint x: 489, startPoint y: 457, endPoint x: 500, endPoint y: 457, distance: 11.7
click at [489, 458] on li "Level 1" at bounding box center [490, 472] width 104 height 31
click at [660, 418] on span "Level 1 Contains Add" at bounding box center [609, 402] width 337 height 34
drag, startPoint x: 660, startPoint y: 398, endPoint x: 692, endPoint y: 414, distance: 34.9
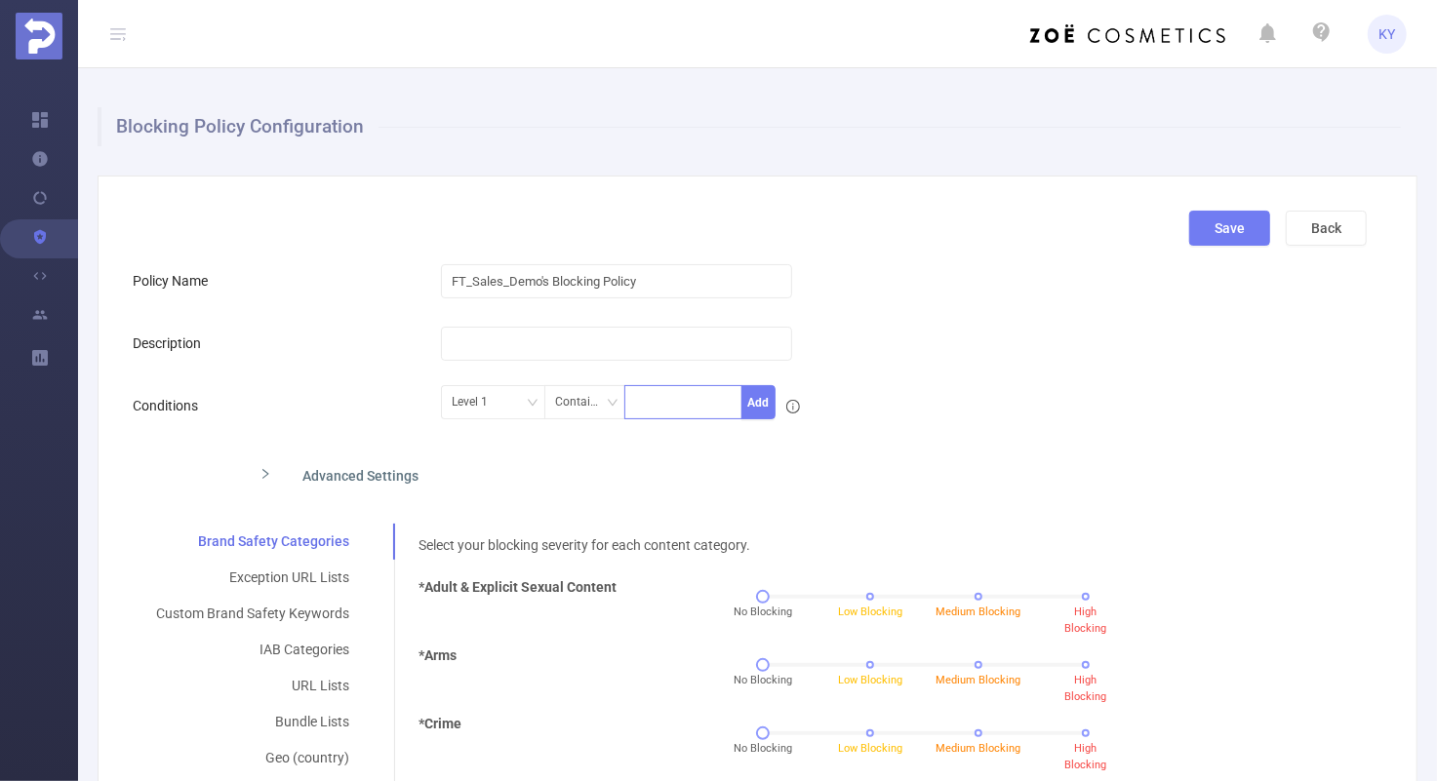
click at [660, 398] on div at bounding box center [683, 402] width 97 height 32
click at [1040, 427] on div "Level 1 Contains Add" at bounding box center [801, 408] width 720 height 44
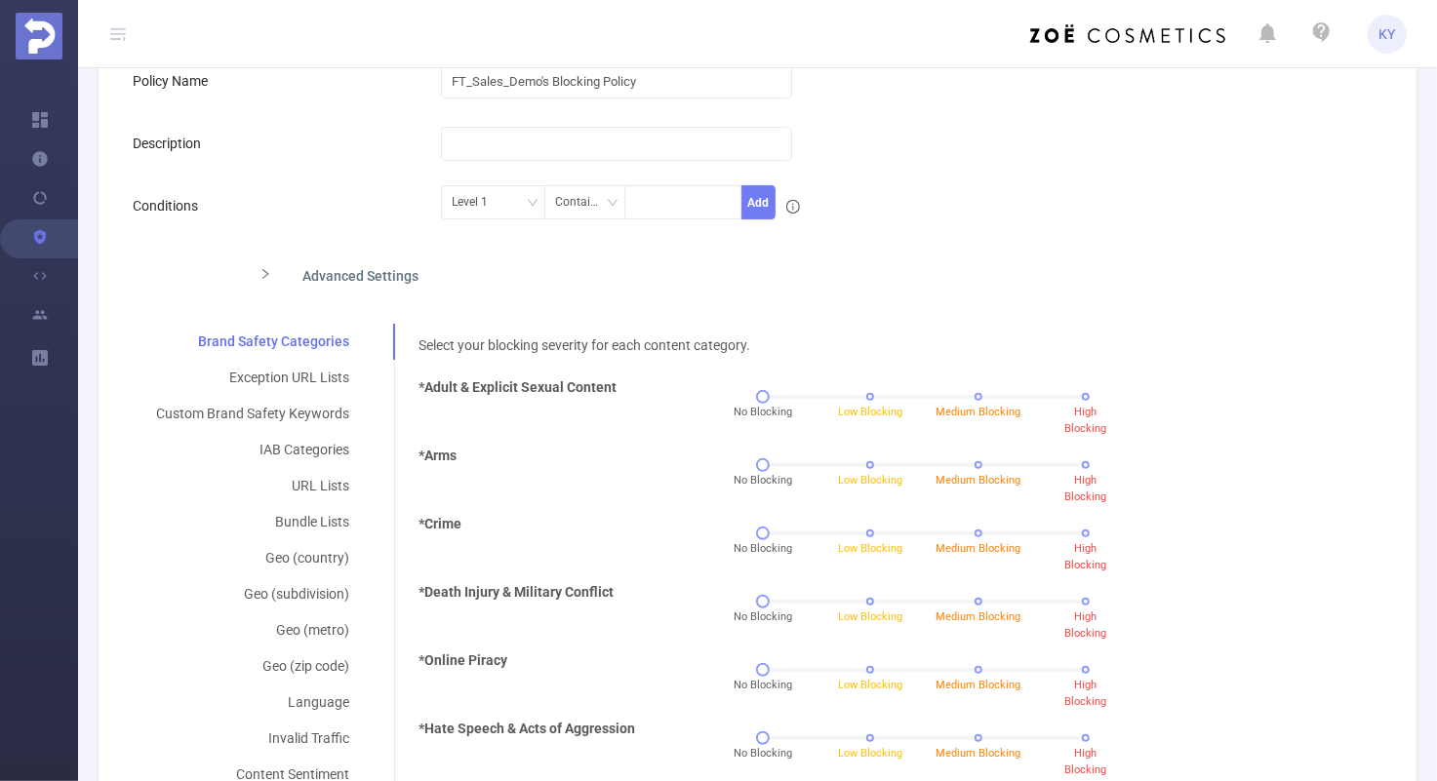
scroll to position [237, 0]
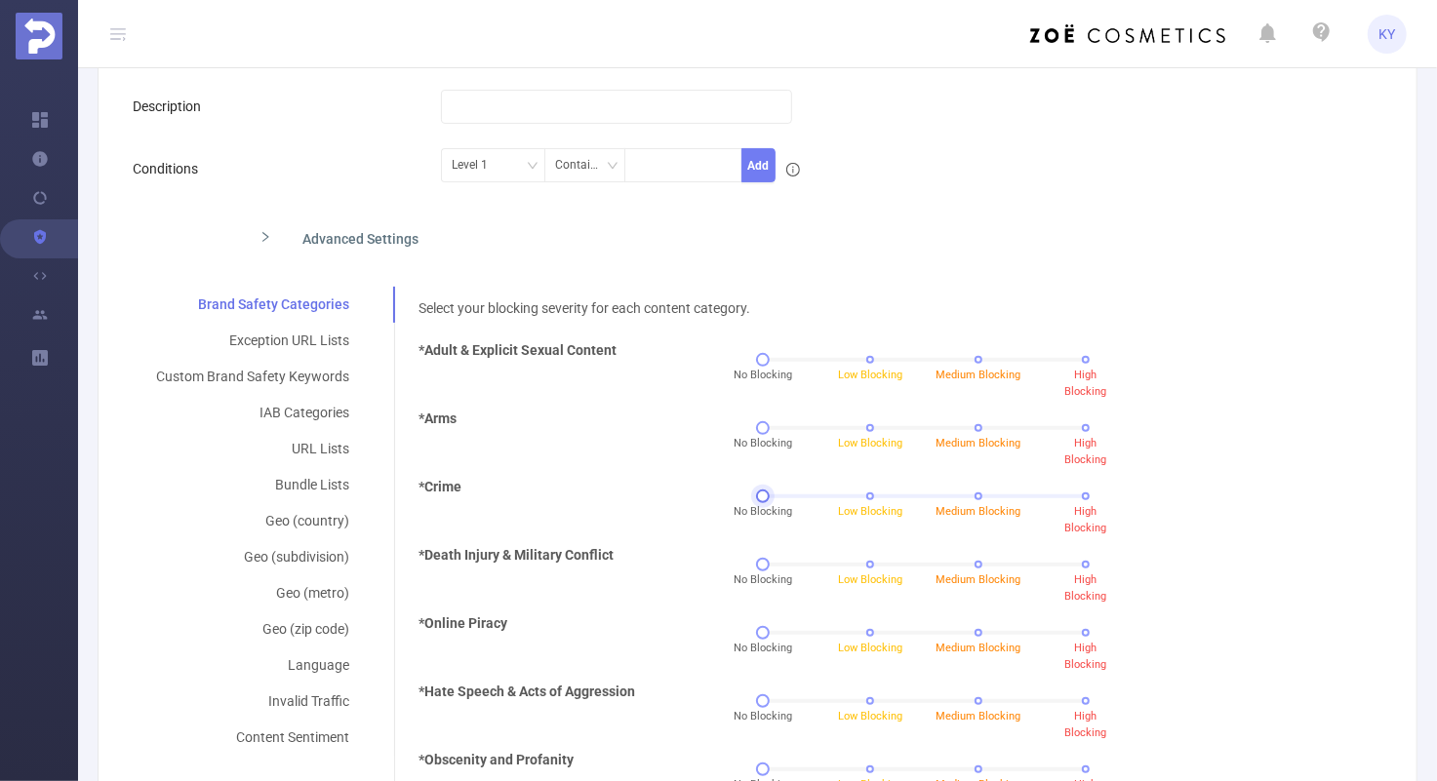
click at [1071, 497] on div "No Blocking Low Blocking Medium Blocking High Blocking" at bounding box center [924, 497] width 323 height 12
click at [1087, 545] on div "*Death Injury & Military Conflict No Blocking Low Blocking Medium Blocking High…" at bounding box center [885, 579] width 948 height 68
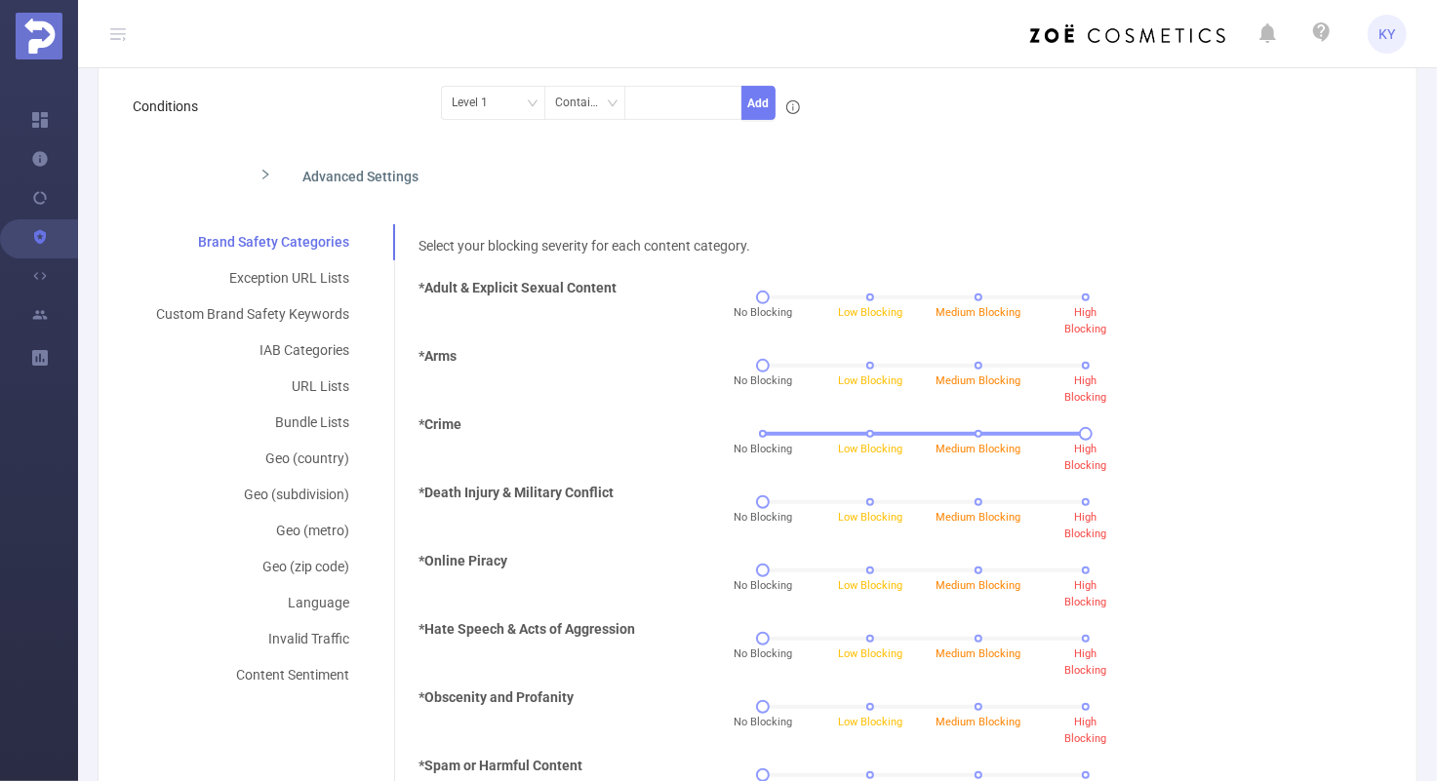
scroll to position [298, 0]
click at [308, 350] on div "IAB Categories" at bounding box center [253, 352] width 240 height 36
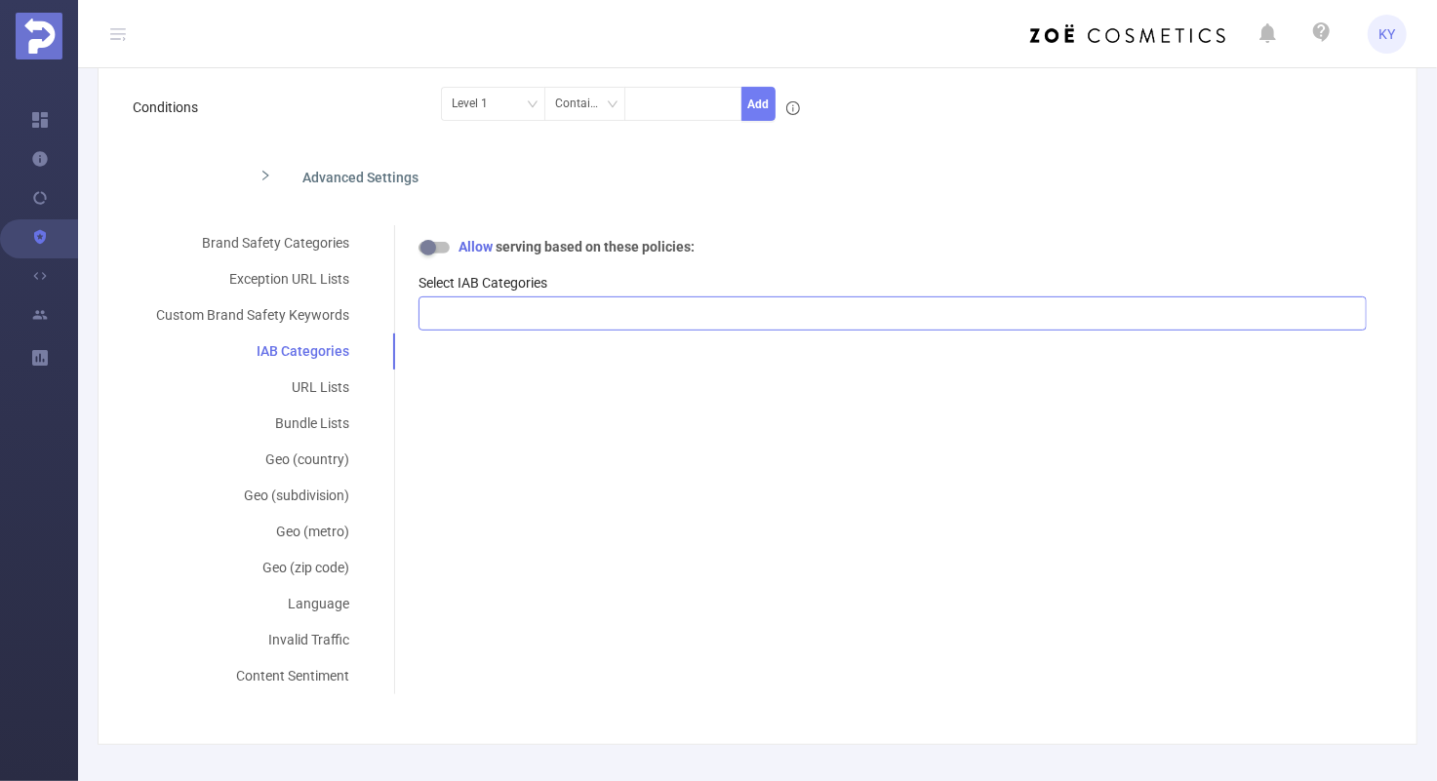
click at [481, 305] on div at bounding box center [892, 313] width 927 height 32
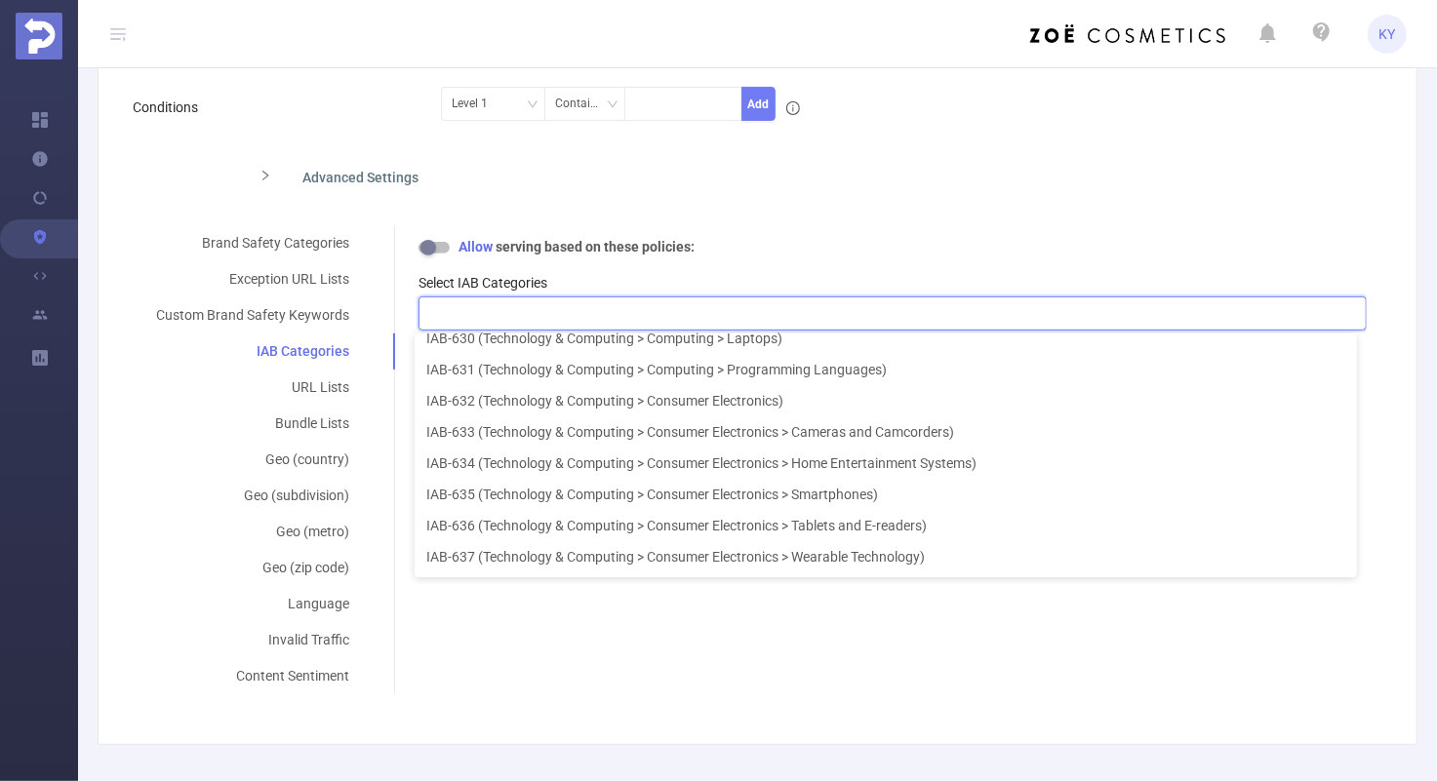
scroll to position [17821, 0]
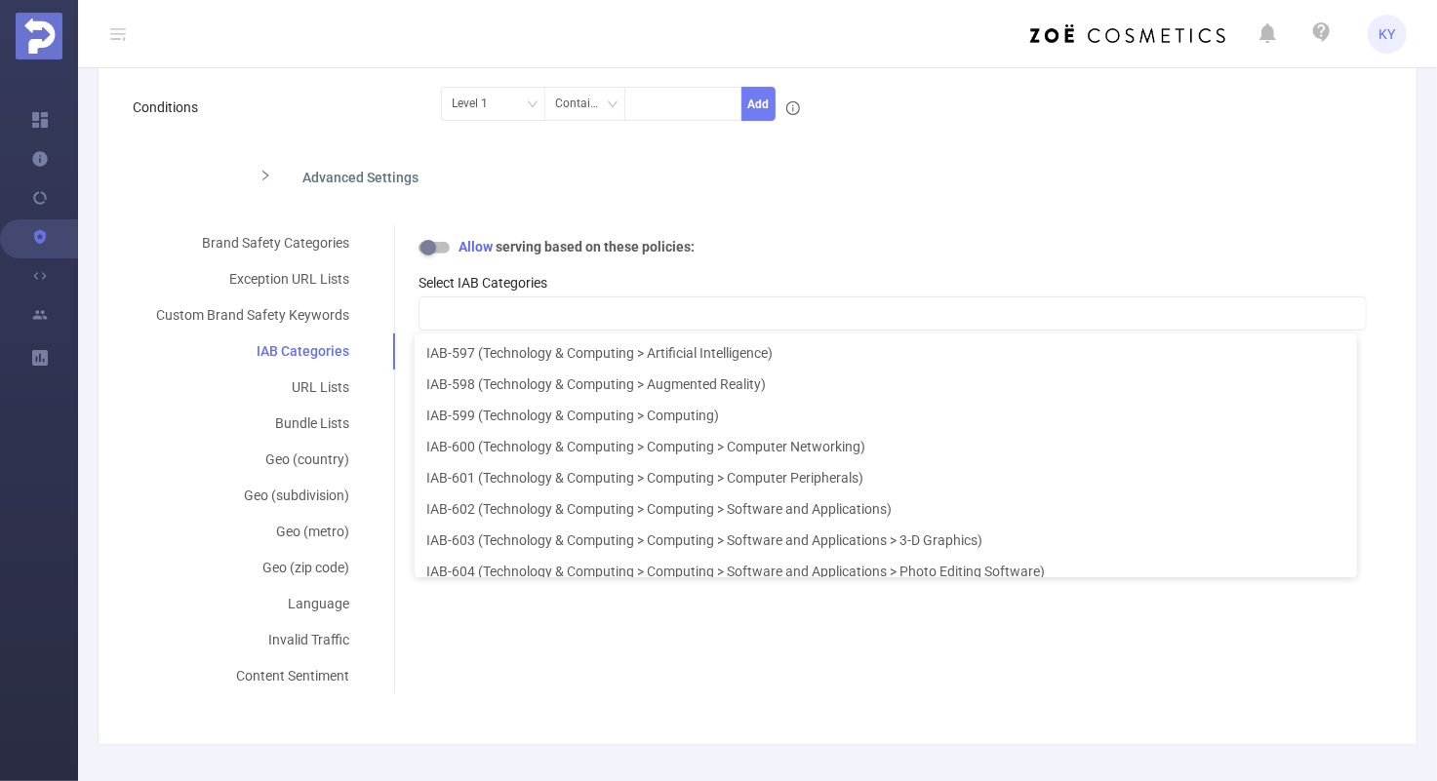
click at [430, 244] on button "button" at bounding box center [433, 248] width 31 height 12
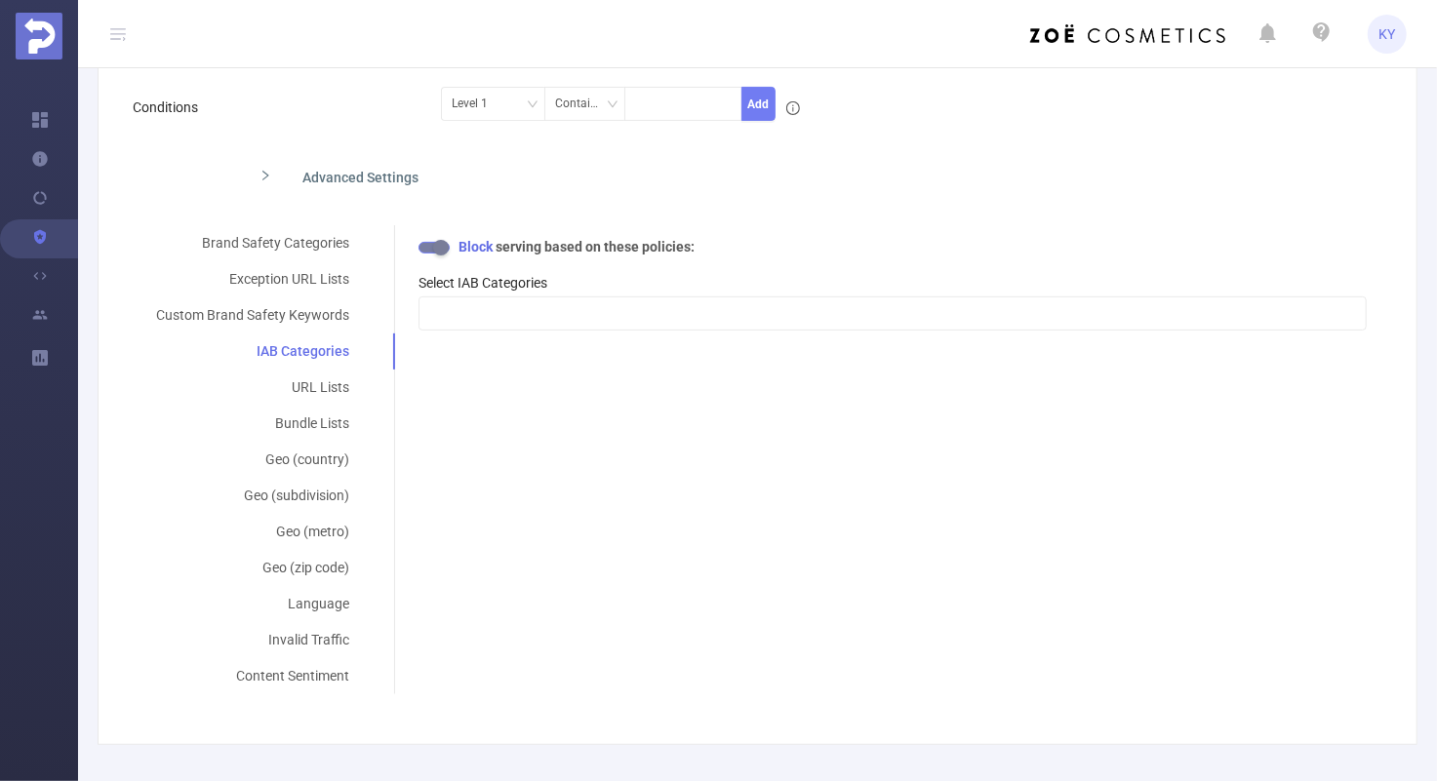
click at [435, 246] on button "button" at bounding box center [433, 248] width 31 height 12
click at [433, 246] on button "button" at bounding box center [433, 248] width 31 height 12
click at [602, 301] on div at bounding box center [892, 313] width 927 height 32
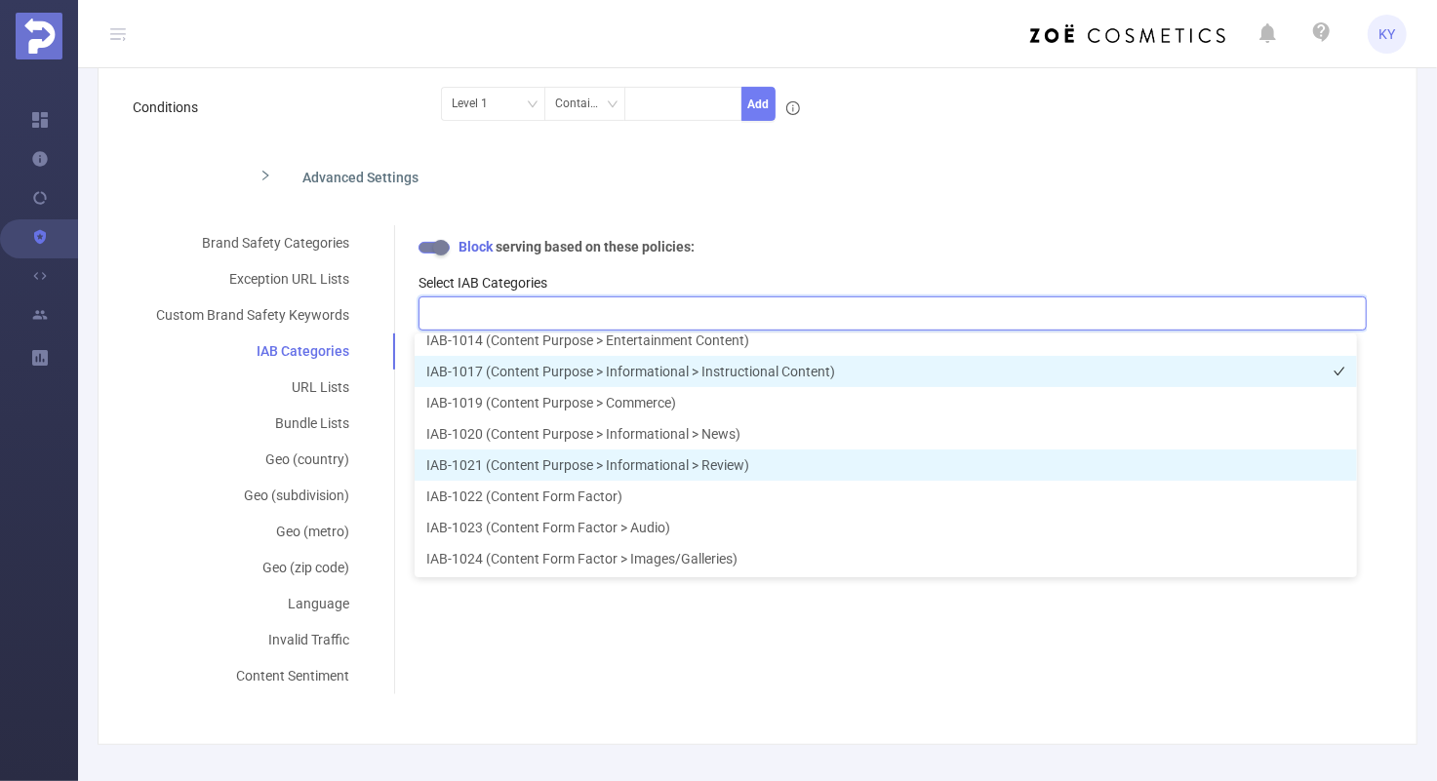
scroll to position [22255, 0]
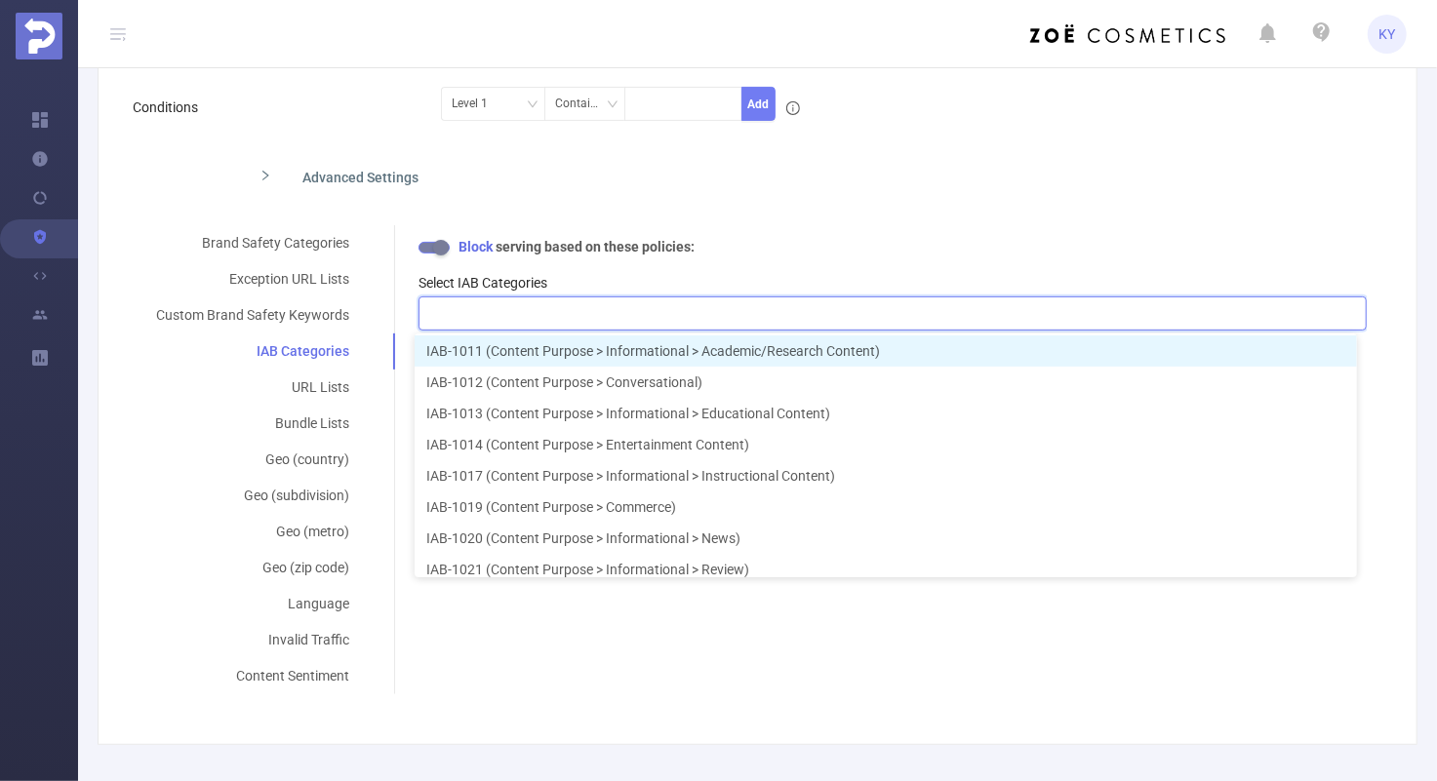
click at [974, 221] on form "Policy Name FT_Sales_Demo's Blocking Policy Description Conditions Level 1 Cont…" at bounding box center [750, 328] width 1234 height 731
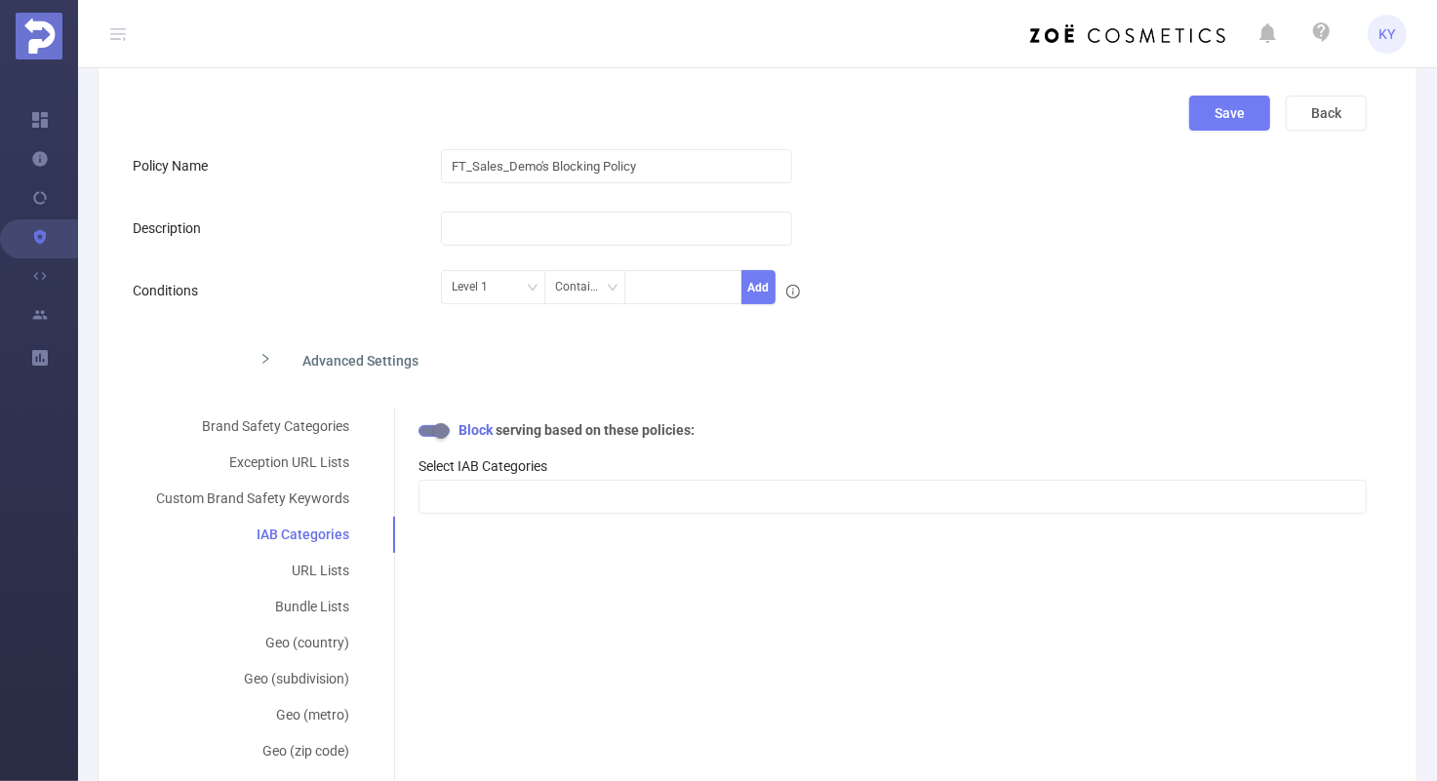
scroll to position [18, 0]
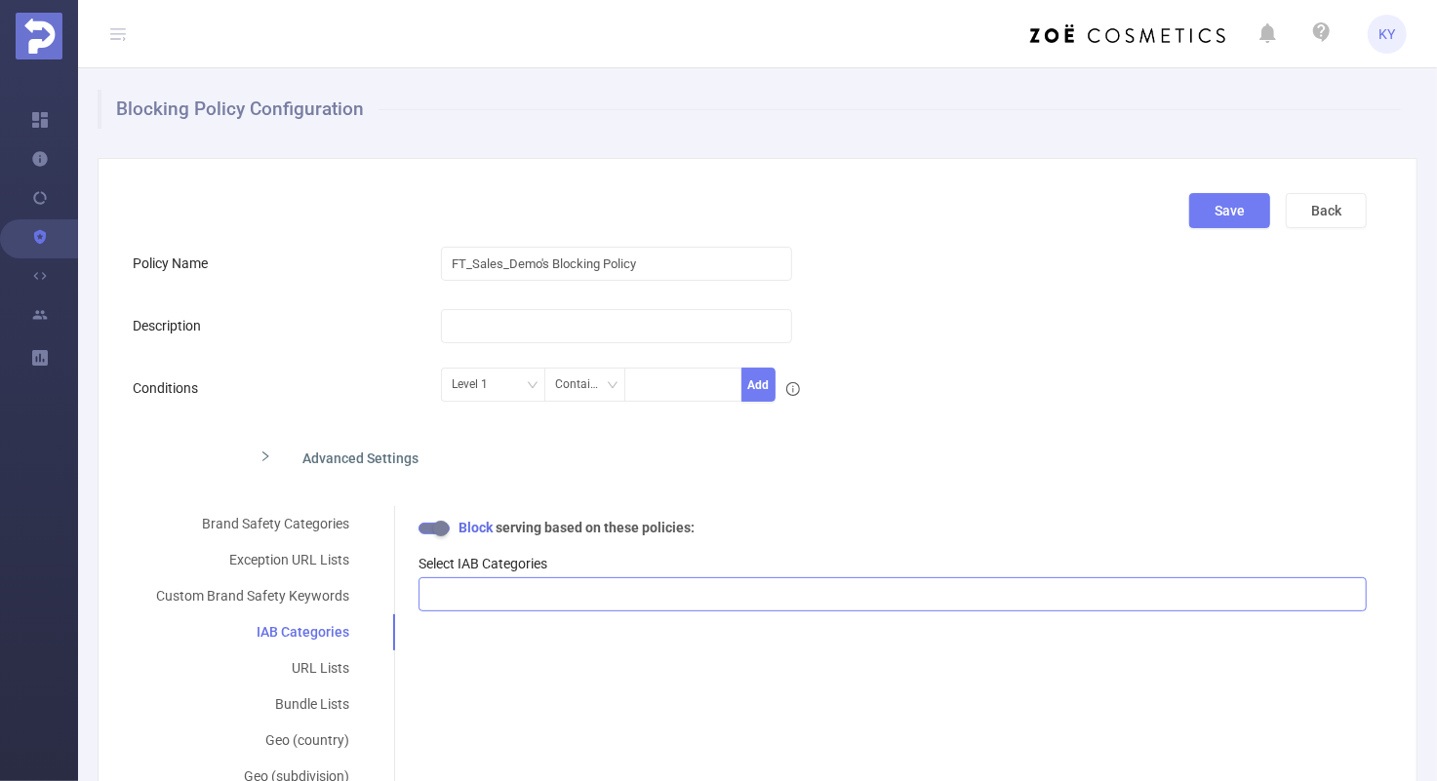
click at [1087, 587] on div at bounding box center [892, 594] width 927 height 32
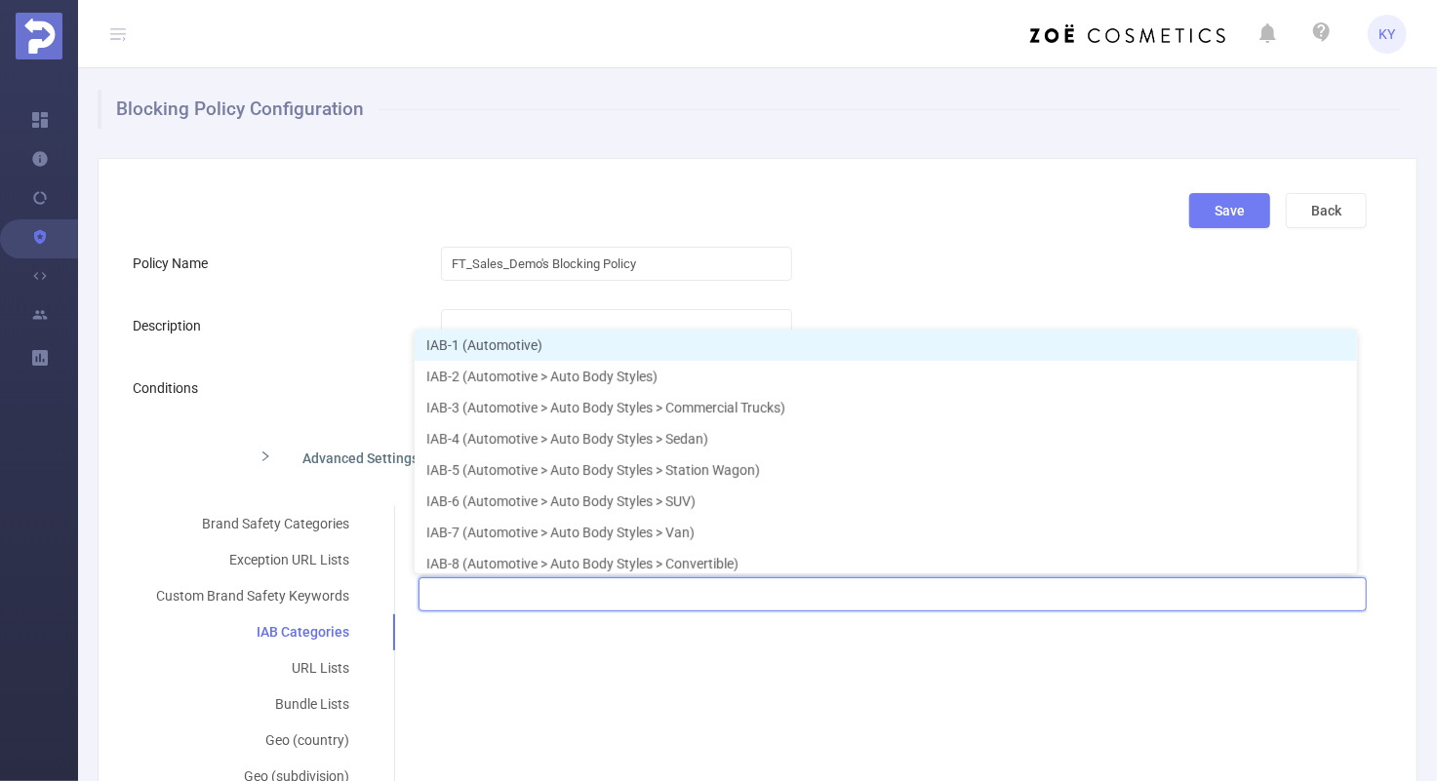
click at [1087, 598] on div at bounding box center [892, 594] width 927 height 32
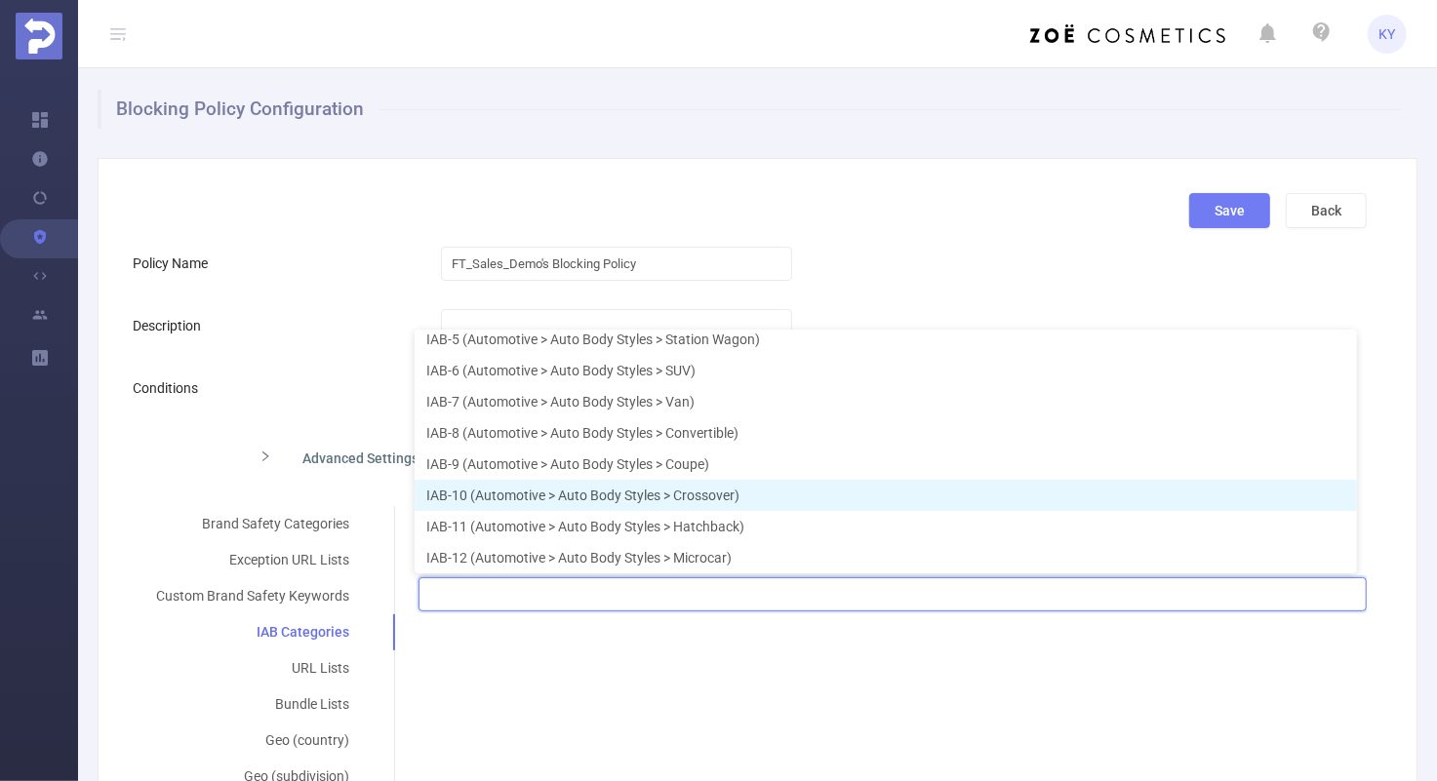
click at [832, 650] on div "Brand Safety Categories Exception URL Lists Custom Brand Safety Keywords IAB Ca…" at bounding box center [750, 740] width 1234 height 469
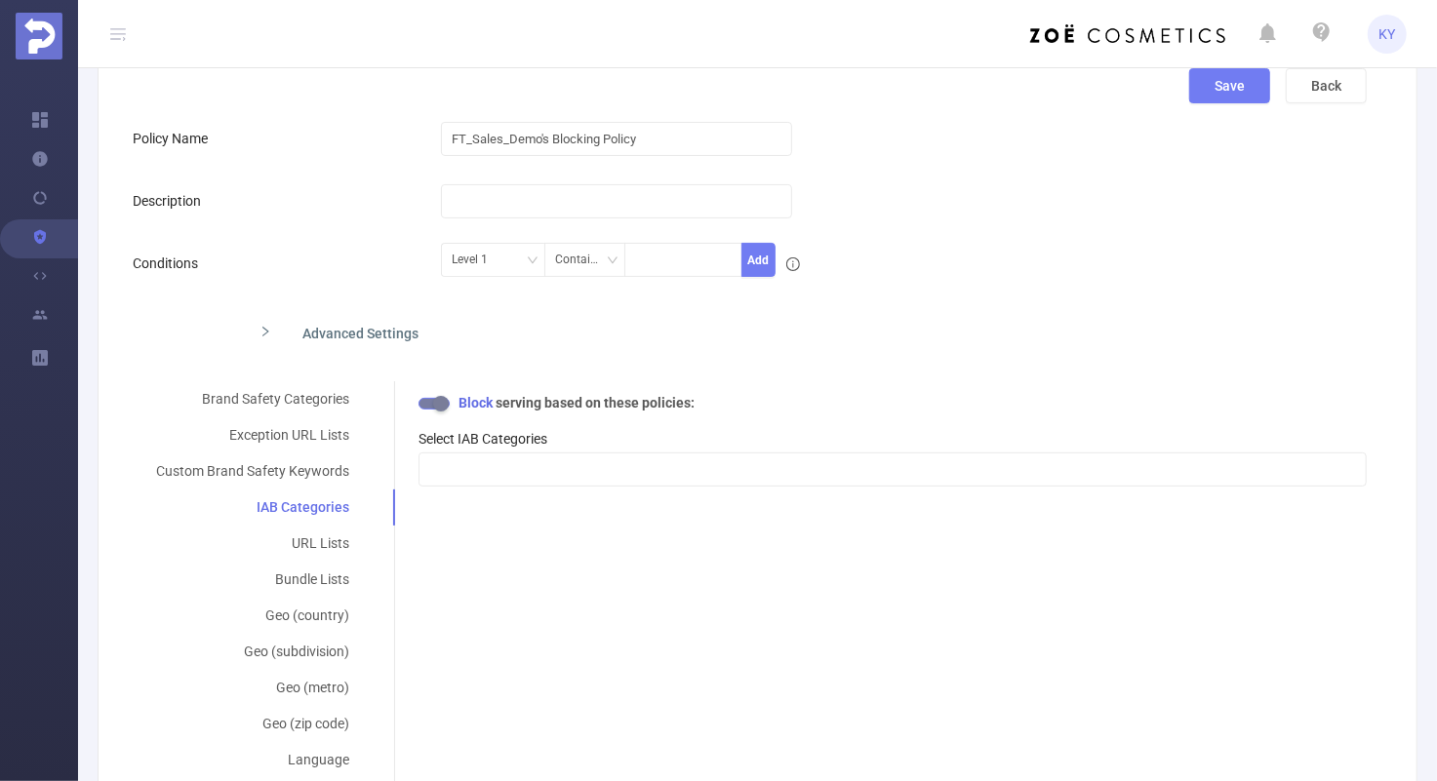
scroll to position [156, 0]
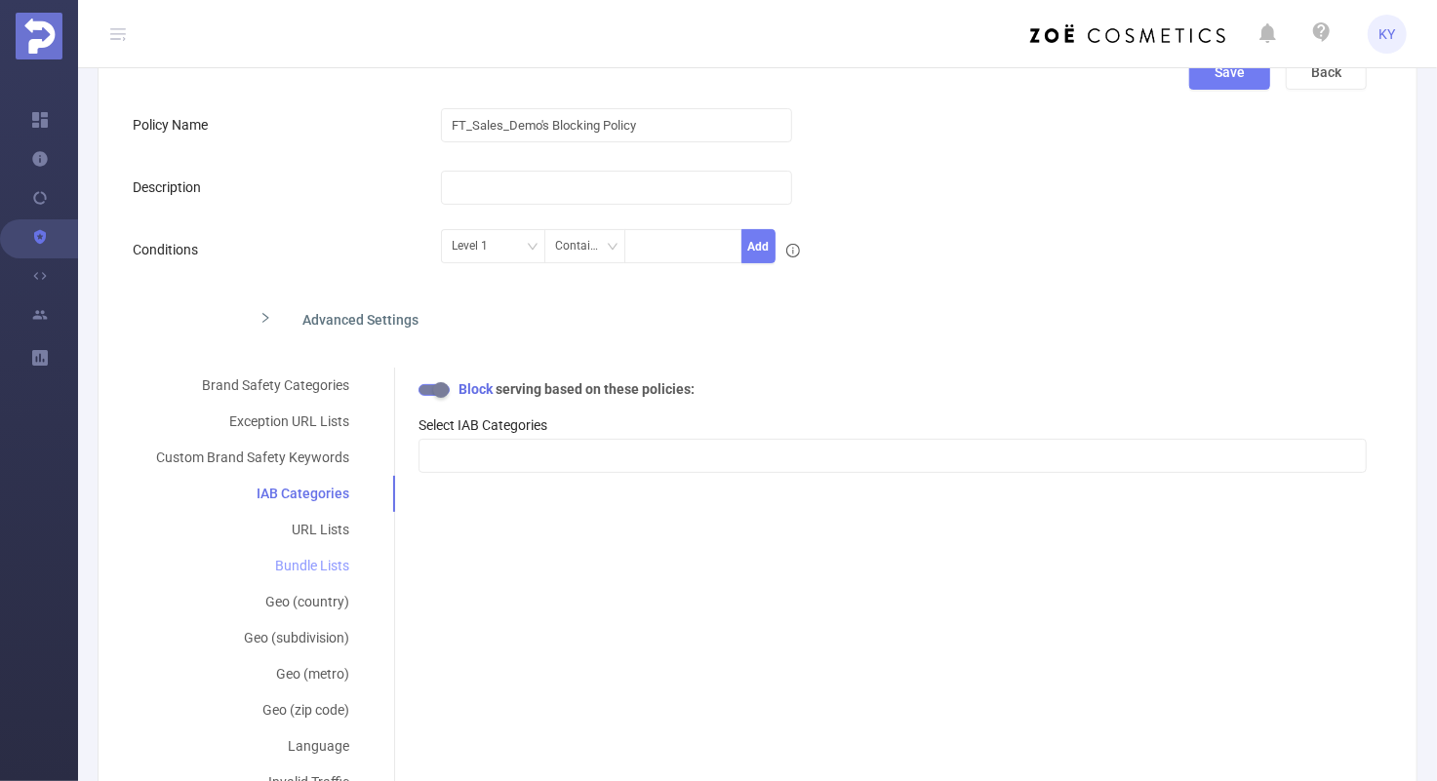
click at [314, 566] on div "Bundle Lists" at bounding box center [253, 566] width 240 height 36
click at [462, 390] on b "Allow" at bounding box center [475, 389] width 40 height 16
click at [443, 390] on button "button" at bounding box center [433, 390] width 31 height 12
click at [325, 537] on div "URL Lists" at bounding box center [253, 530] width 240 height 36
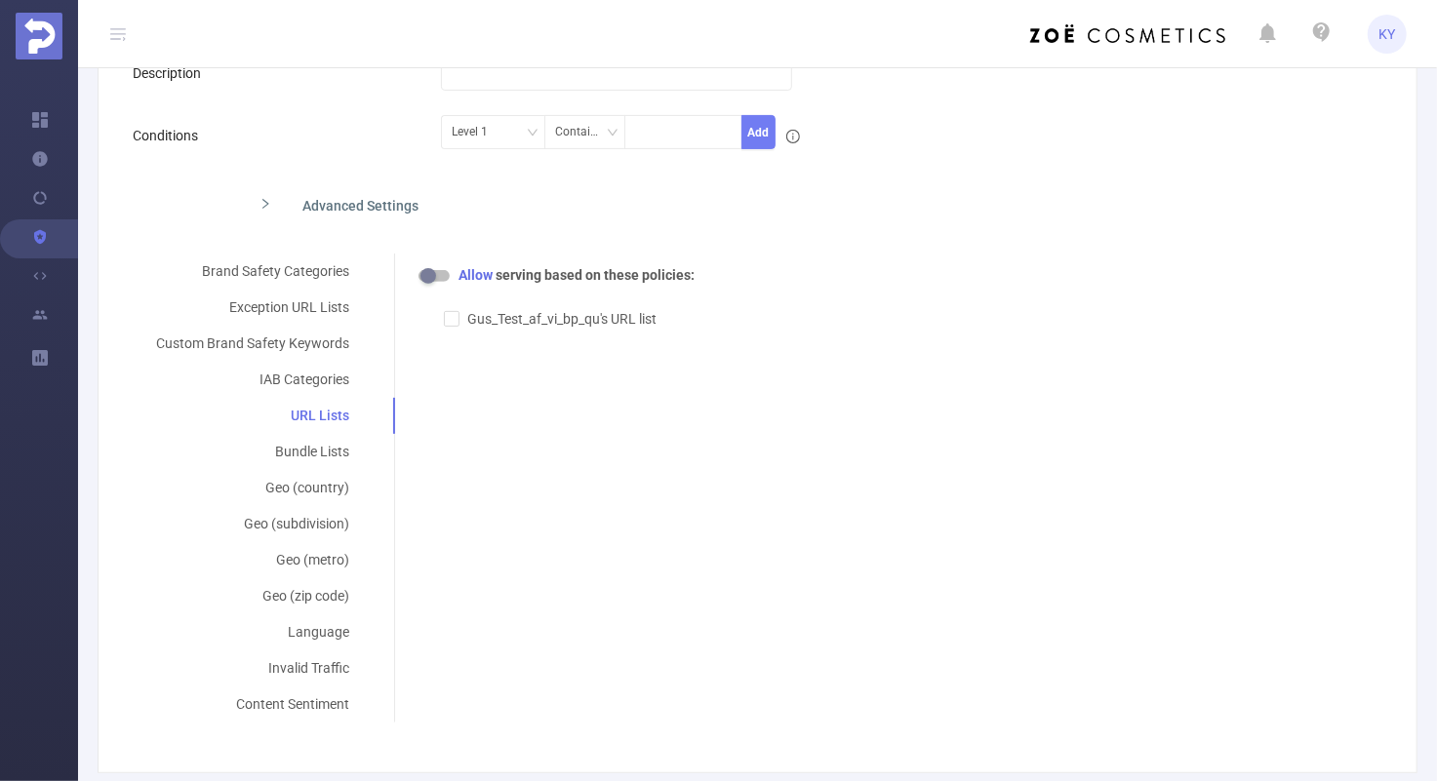
scroll to position [271, 0]
click at [440, 269] on div "Allow serving based on these policies:" at bounding box center [892, 274] width 948 height 20
click at [442, 279] on button "button" at bounding box center [433, 275] width 31 height 12
click at [323, 312] on div "Exception URL Lists" at bounding box center [253, 307] width 240 height 36
click at [309, 495] on div "Geo (country)" at bounding box center [253, 487] width 240 height 36
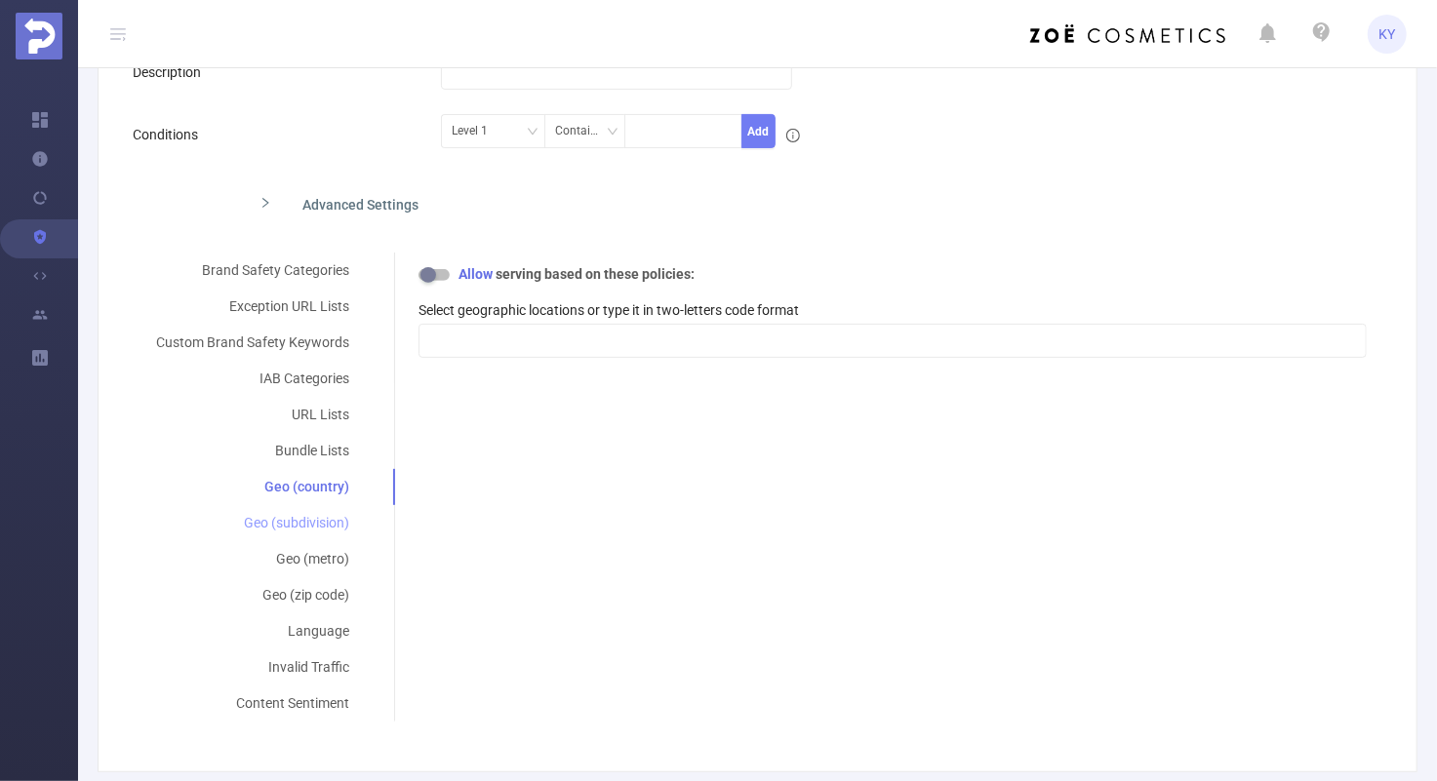
click at [310, 521] on div "Geo (subdivision)" at bounding box center [253, 523] width 240 height 36
click at [316, 564] on div "Geo (metro)" at bounding box center [253, 559] width 240 height 36
click at [313, 599] on div "Geo (zip code)" at bounding box center [253, 595] width 240 height 36
click at [329, 632] on div "Language" at bounding box center [253, 631] width 240 height 36
click at [334, 660] on div "Invalid Traffic" at bounding box center [253, 668] width 240 height 36
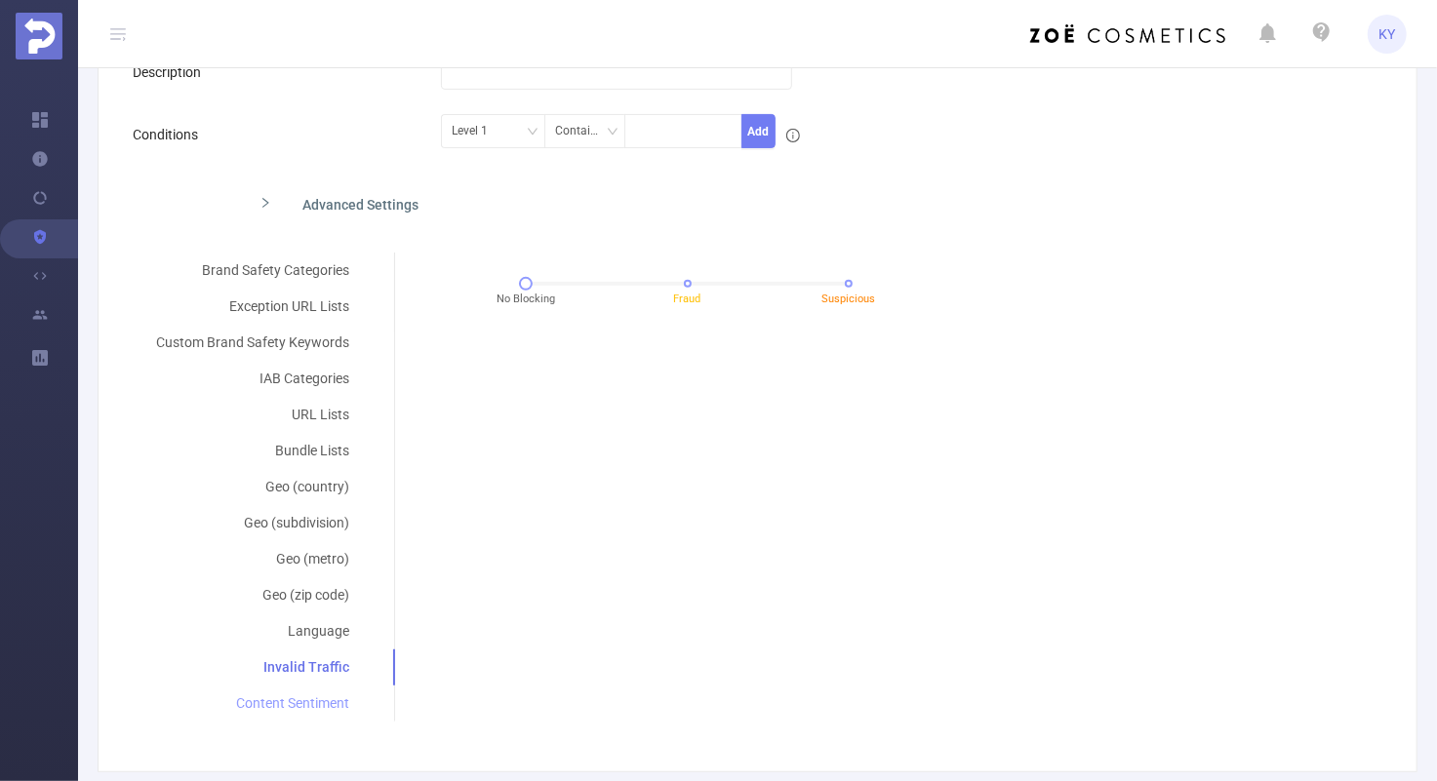
click at [323, 701] on div "Content Sentiment" at bounding box center [253, 704] width 240 height 36
click at [296, 378] on div "IAB Categories" at bounding box center [253, 379] width 240 height 36
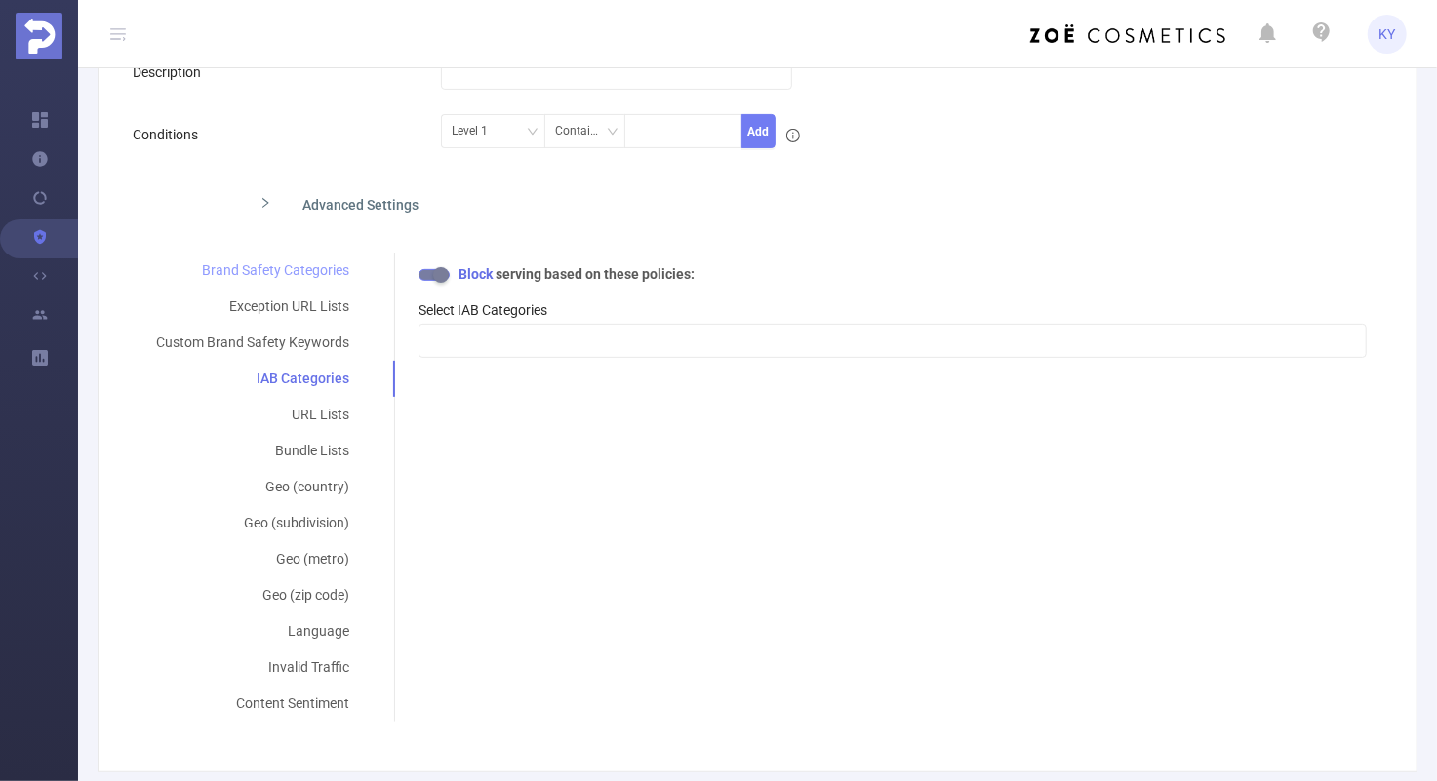
click at [282, 268] on div "Brand Safety Categories" at bounding box center [253, 271] width 240 height 36
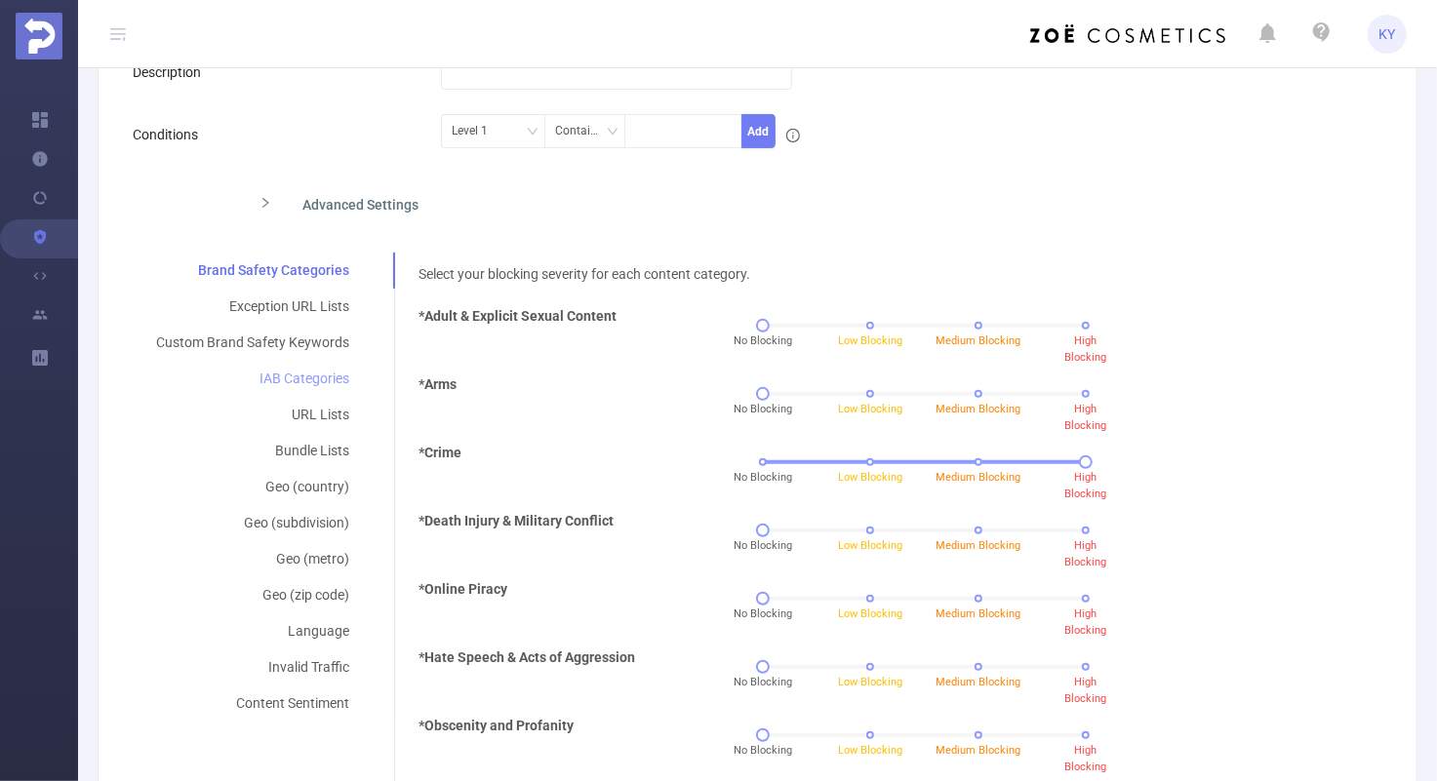
click at [312, 377] on div "IAB Categories" at bounding box center [253, 379] width 240 height 36
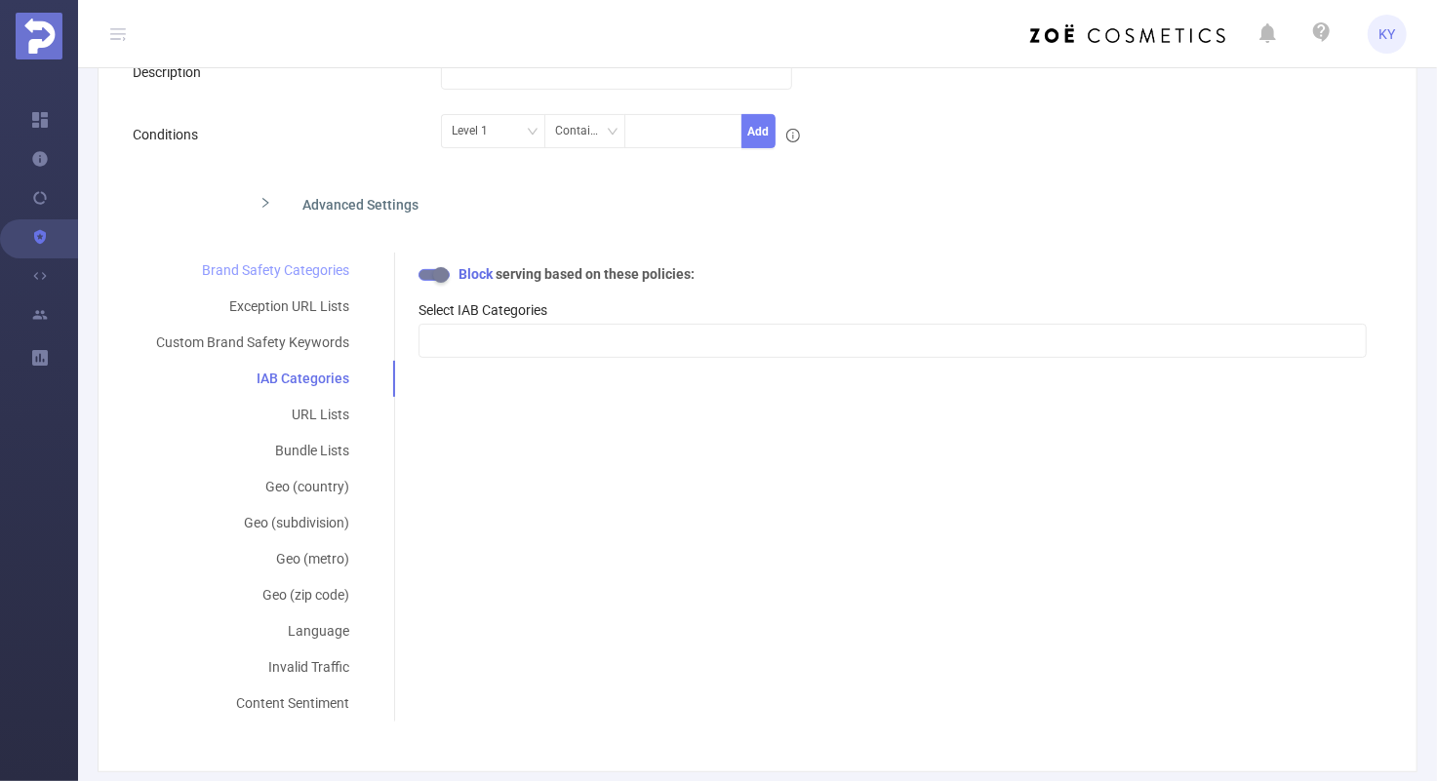
click at [315, 273] on div "Brand Safety Categories" at bounding box center [253, 271] width 240 height 36
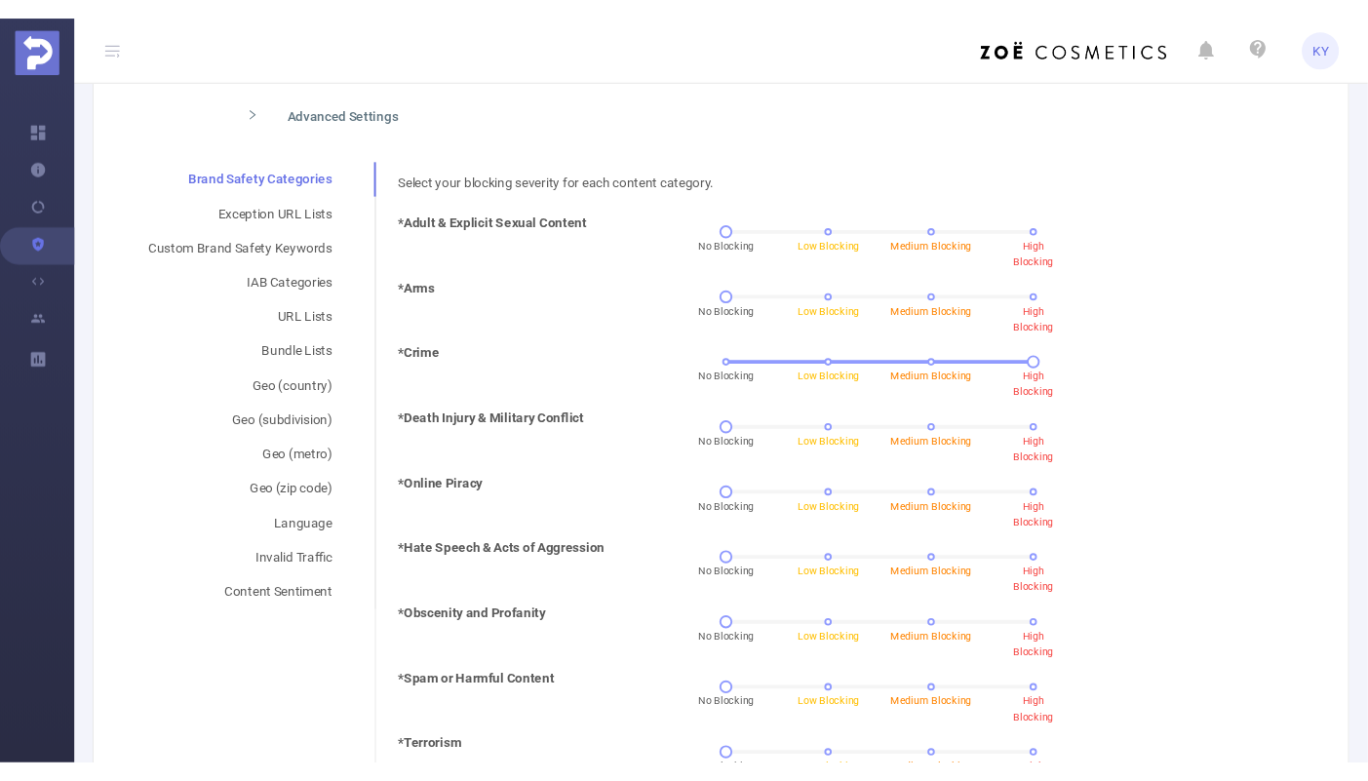
scroll to position [406, 0]
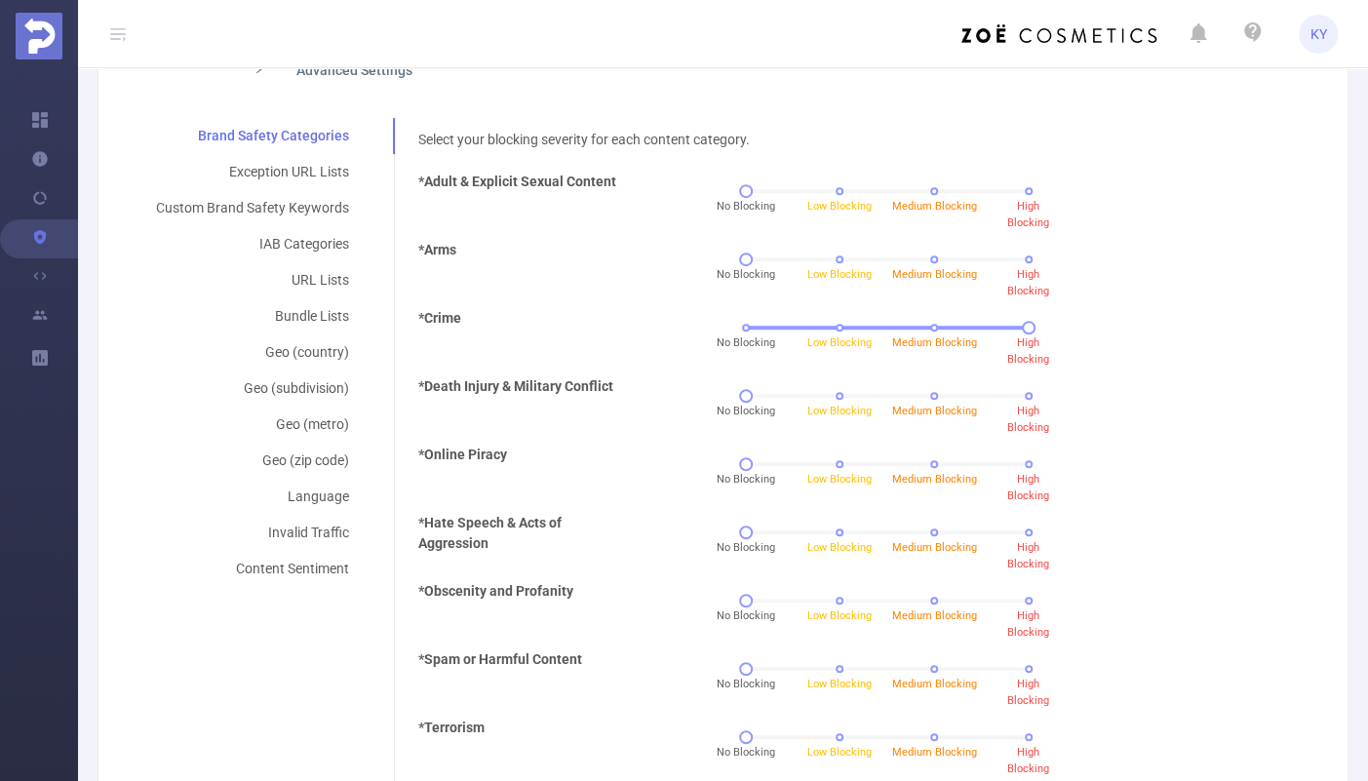
click at [1087, 348] on div "*Crime No Blocking Low Blocking Medium Blocking High Blocking" at bounding box center [851, 342] width 880 height 68
click at [1087, 134] on div "Select your blocking severity for each content category. *Adult & Explicit Sexu…" at bounding box center [858, 629] width 880 height 998
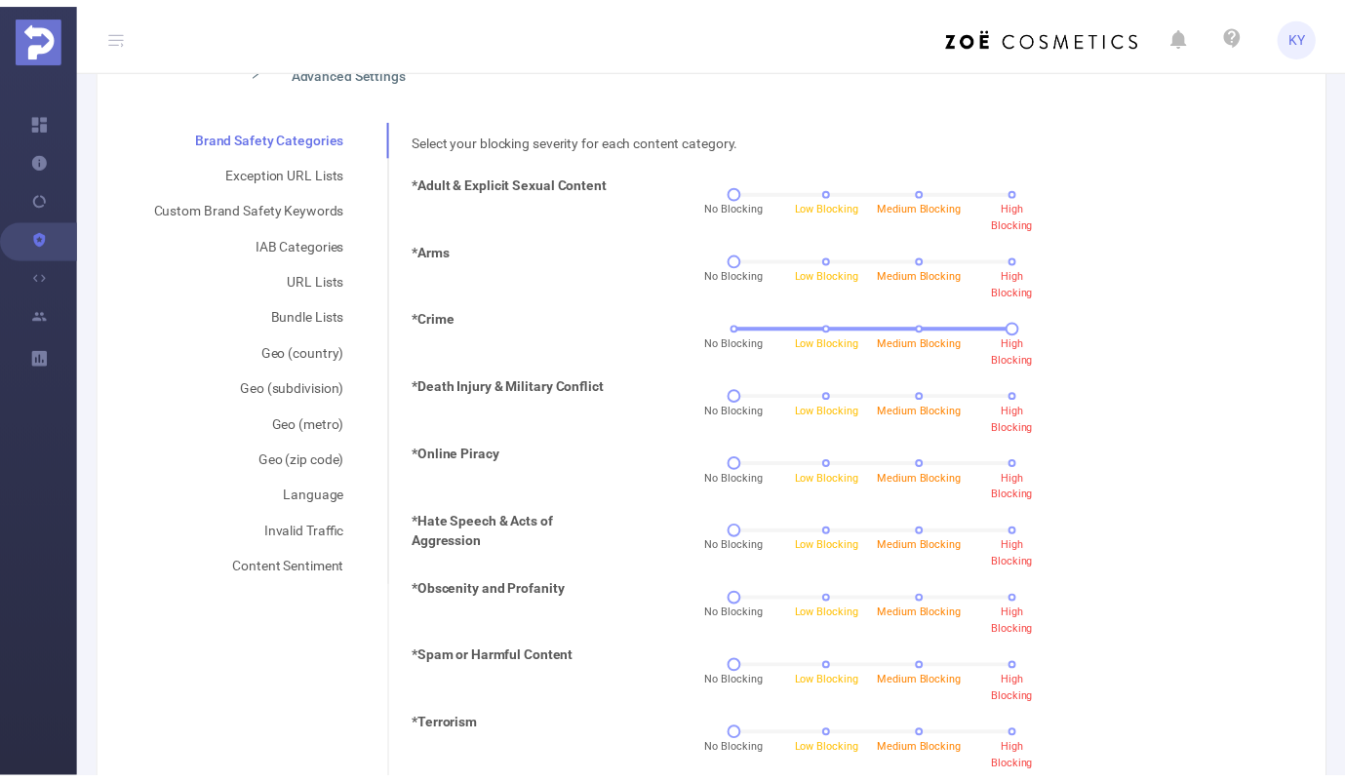
scroll to position [59, 0]
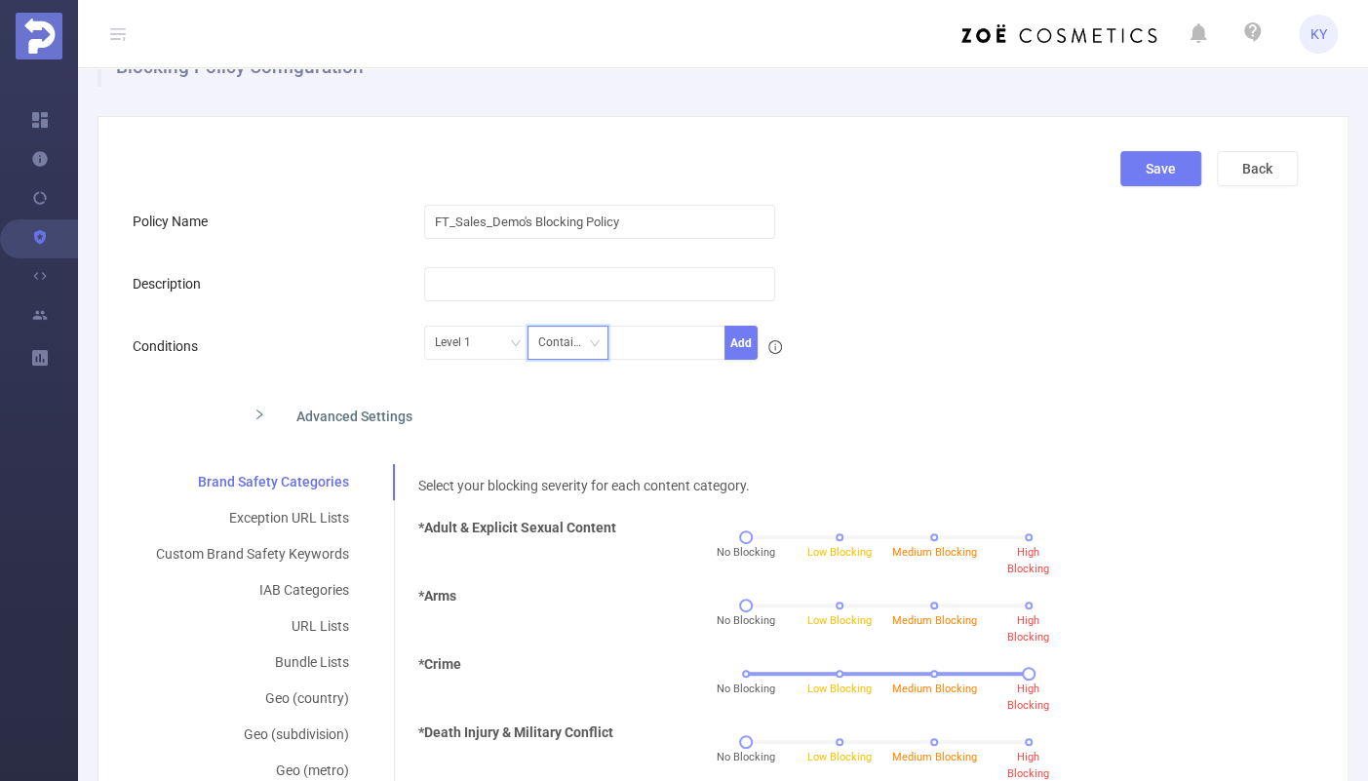
click at [562, 339] on div "Contains" at bounding box center [567, 343] width 59 height 32
click at [614, 470] on li "Does Not Contain" at bounding box center [590, 475] width 130 height 31
drag, startPoint x: 850, startPoint y: 388, endPoint x: 966, endPoint y: 385, distance: 115.1
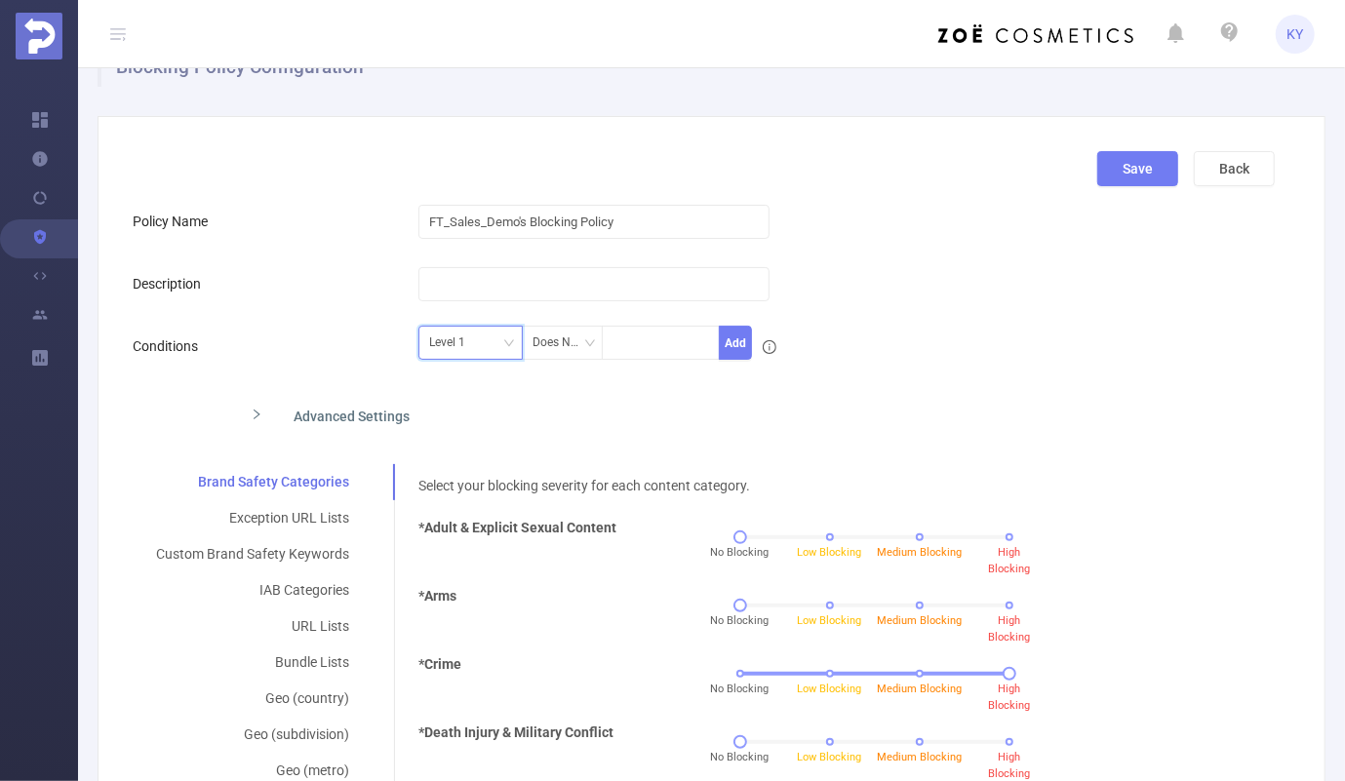
click at [468, 341] on div "Level 1" at bounding box center [454, 343] width 50 height 32
drag, startPoint x: 475, startPoint y: 439, endPoint x: 506, endPoint y: 423, distance: 34.9
click at [475, 440] on li "Level 2" at bounding box center [467, 444] width 104 height 31
click at [619, 352] on div at bounding box center [661, 343] width 97 height 32
type input "Hulu"
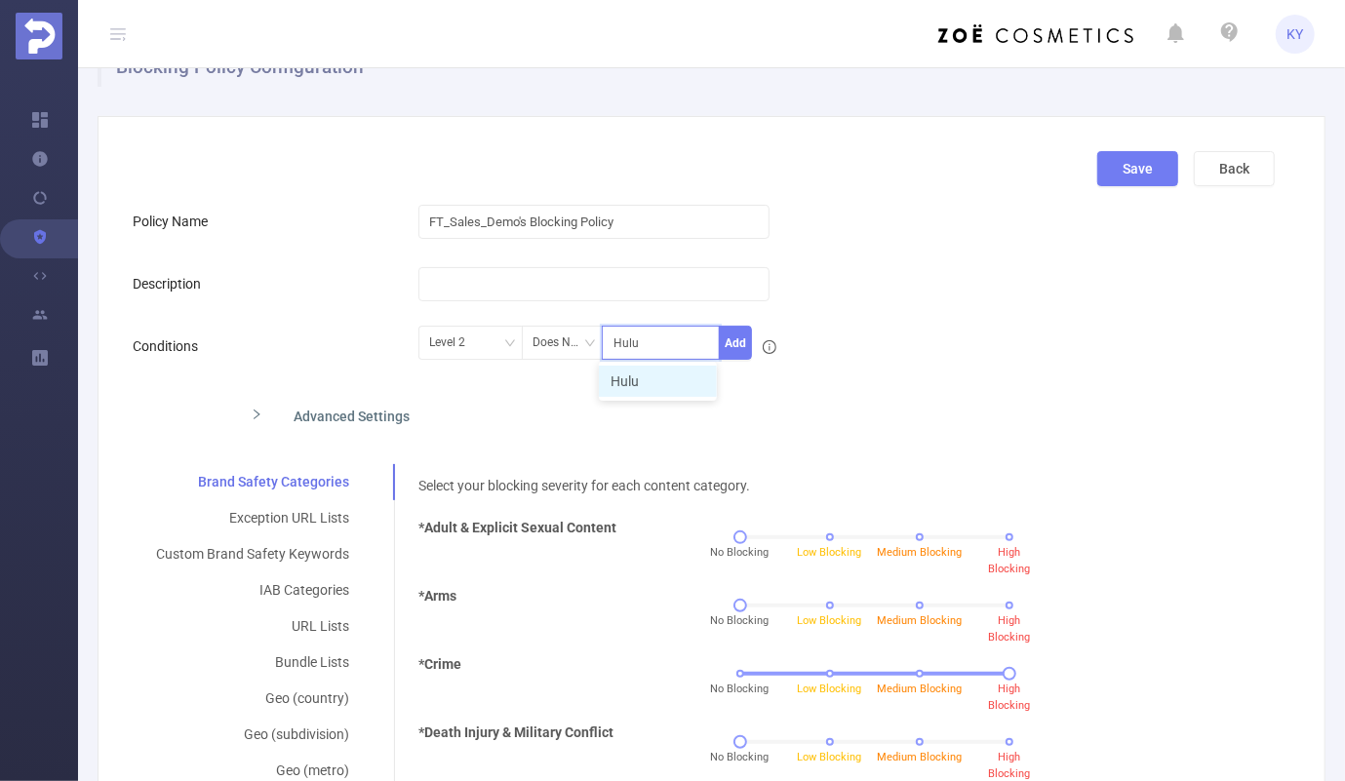
click at [651, 376] on li "Hulu" at bounding box center [658, 381] width 118 height 31
click at [740, 348] on button "Add" at bounding box center [736, 343] width 34 height 34
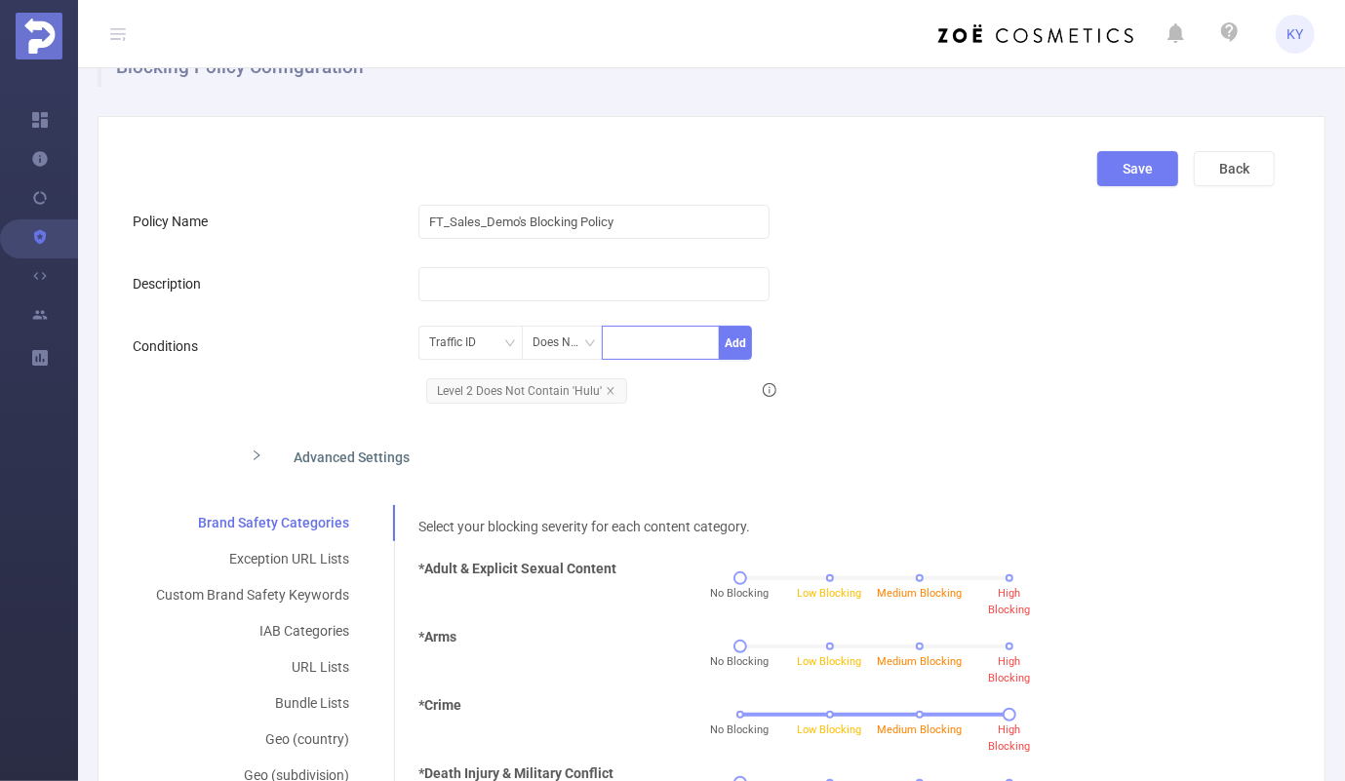
click at [646, 350] on div at bounding box center [661, 343] width 97 height 32
click at [449, 340] on div "Traffic ID" at bounding box center [459, 343] width 60 height 32
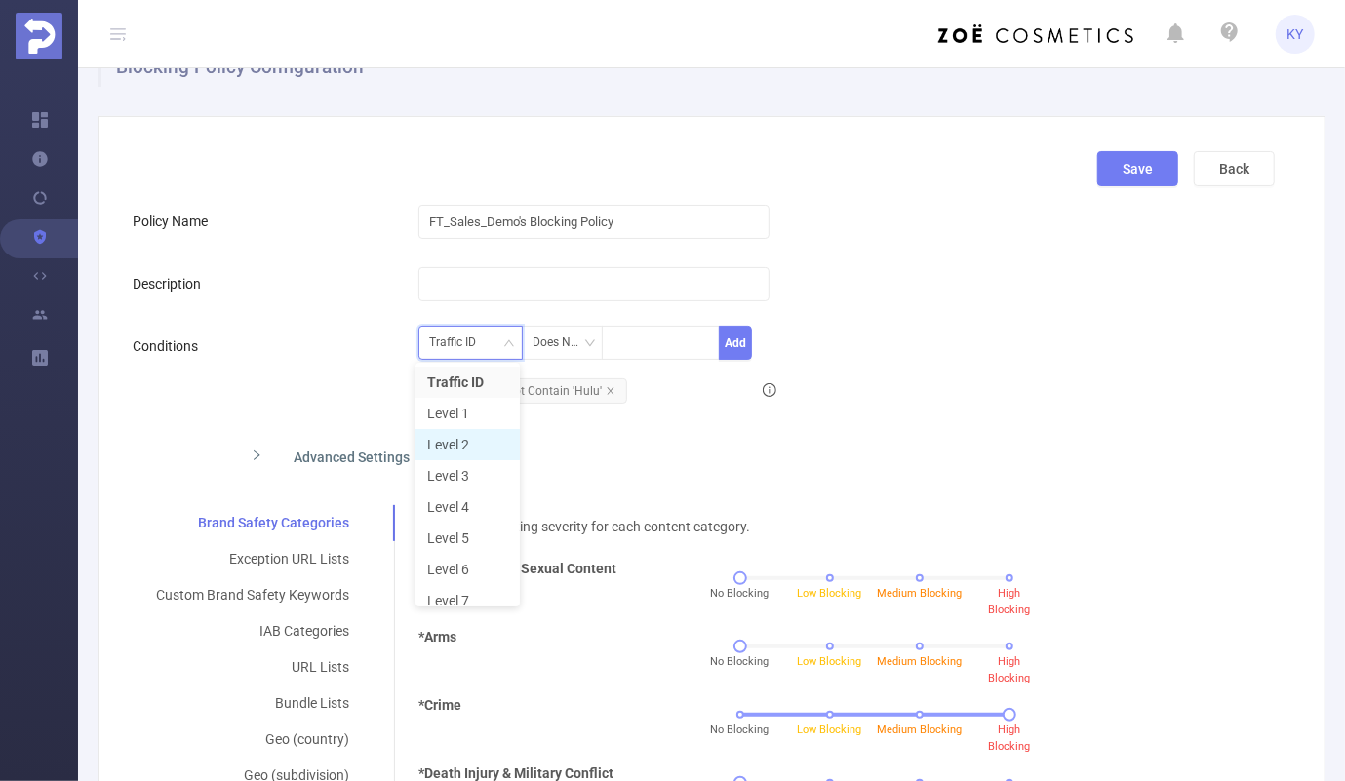
click at [471, 451] on li "Level 2" at bounding box center [467, 444] width 104 height 31
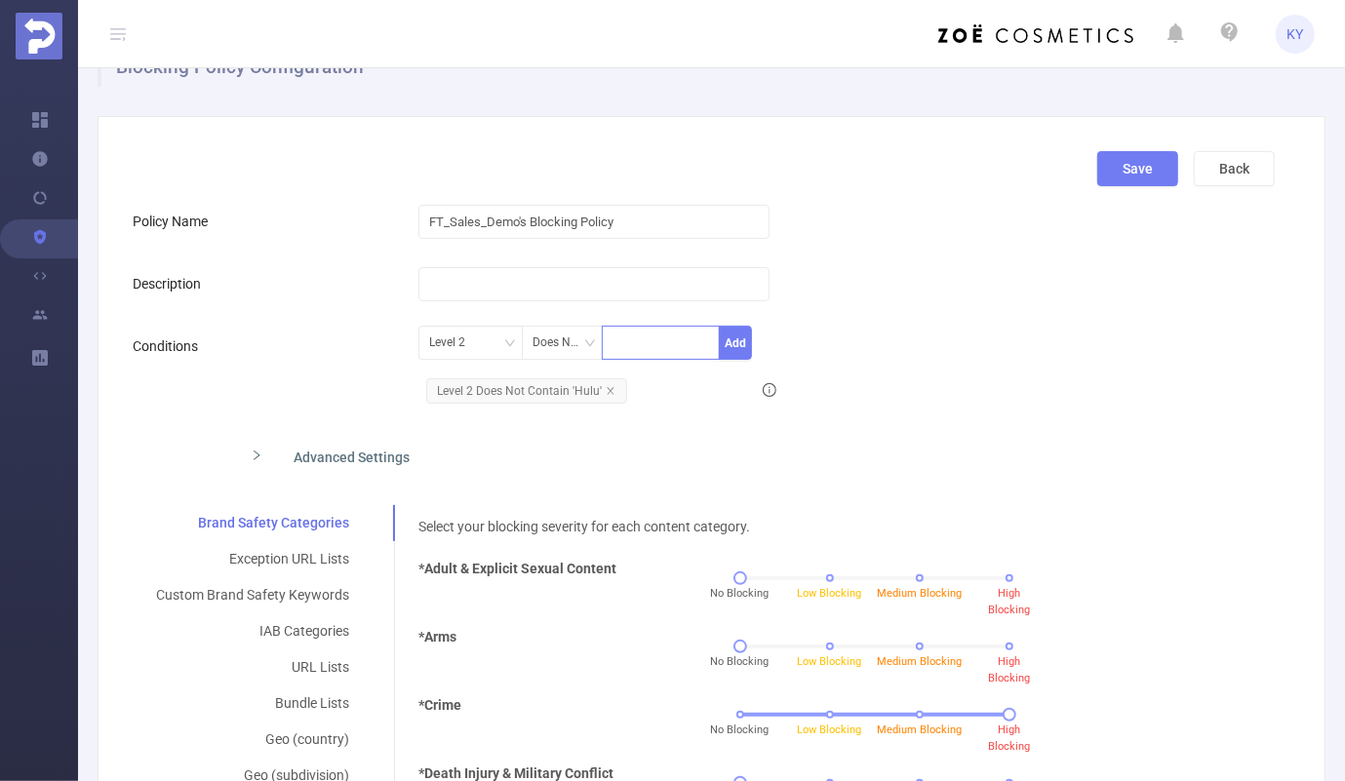
click at [634, 348] on div at bounding box center [661, 343] width 97 height 32
type input "WebMD"
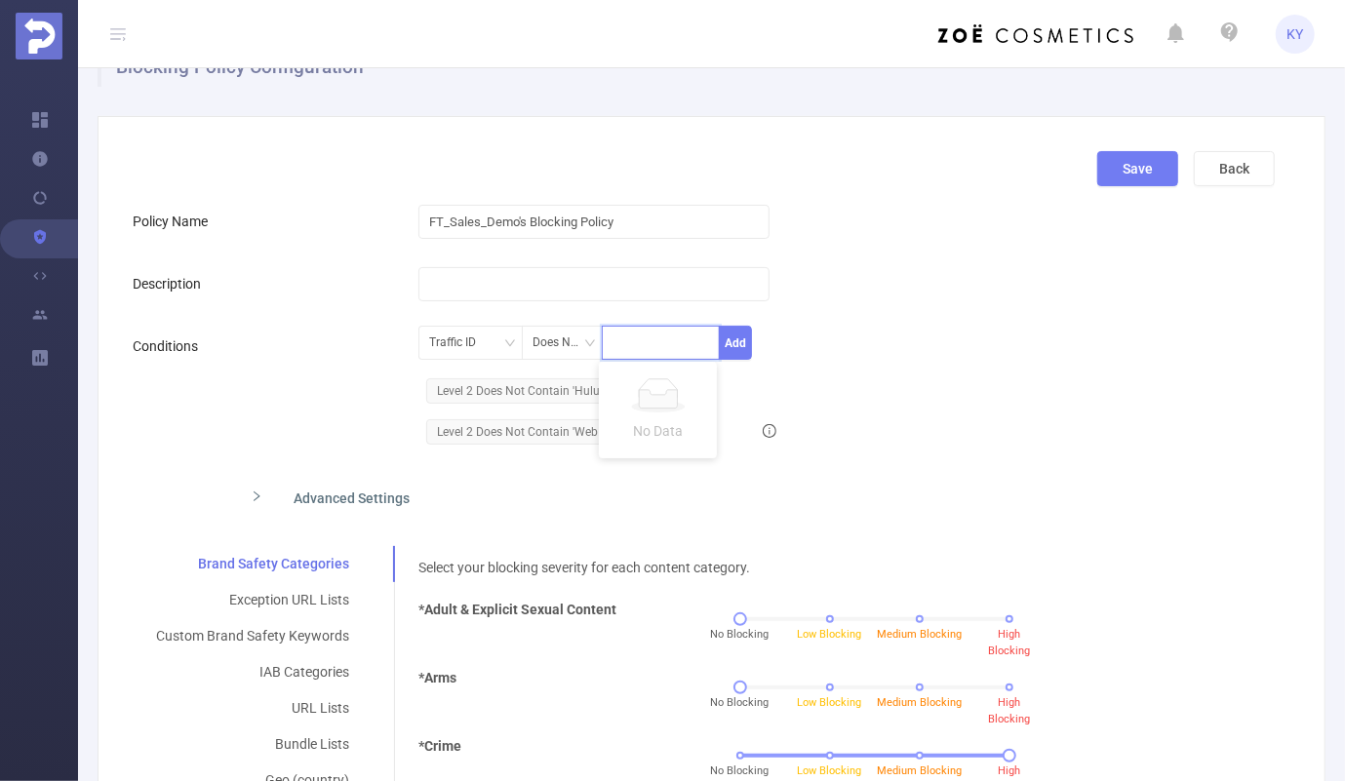
click at [1003, 378] on div "Traffic ID Does Not Contain Add Level 2 Does Not Contain 'Hulu' and Level 2 Doe…" at bounding box center [751, 390] width 666 height 126
click at [630, 424] on span "Level 2 Does Not Contain 'WebMD'" at bounding box center [534, 431] width 217 height 25
click at [603, 396] on span "Level 2 Does Not Contain 'Hulu'" at bounding box center [526, 390] width 201 height 25
click at [606, 391] on icon "icon: close" at bounding box center [611, 391] width 10 height 10
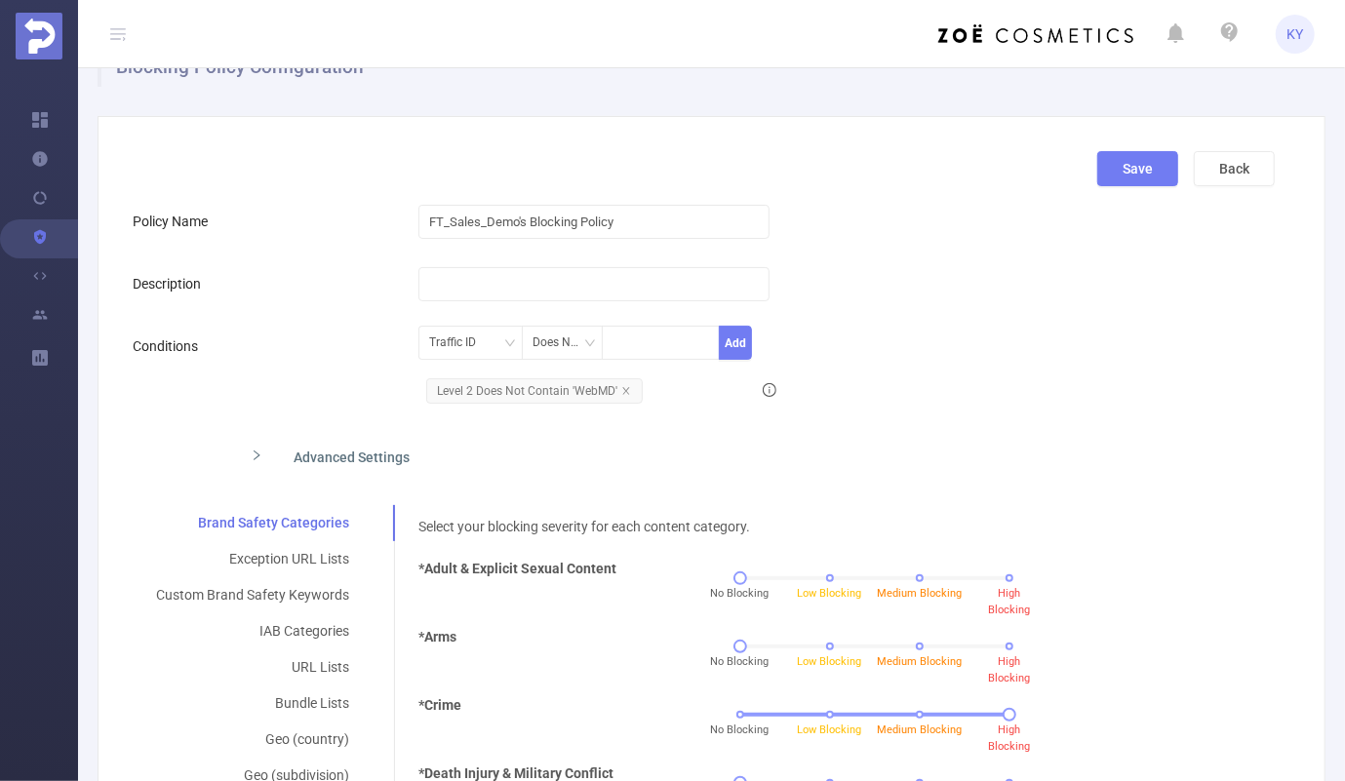
click at [615, 389] on span "Level 2 Does Not Contain 'WebMD'" at bounding box center [534, 390] width 217 height 25
click at [621, 391] on icon "icon: close" at bounding box center [626, 391] width 10 height 10
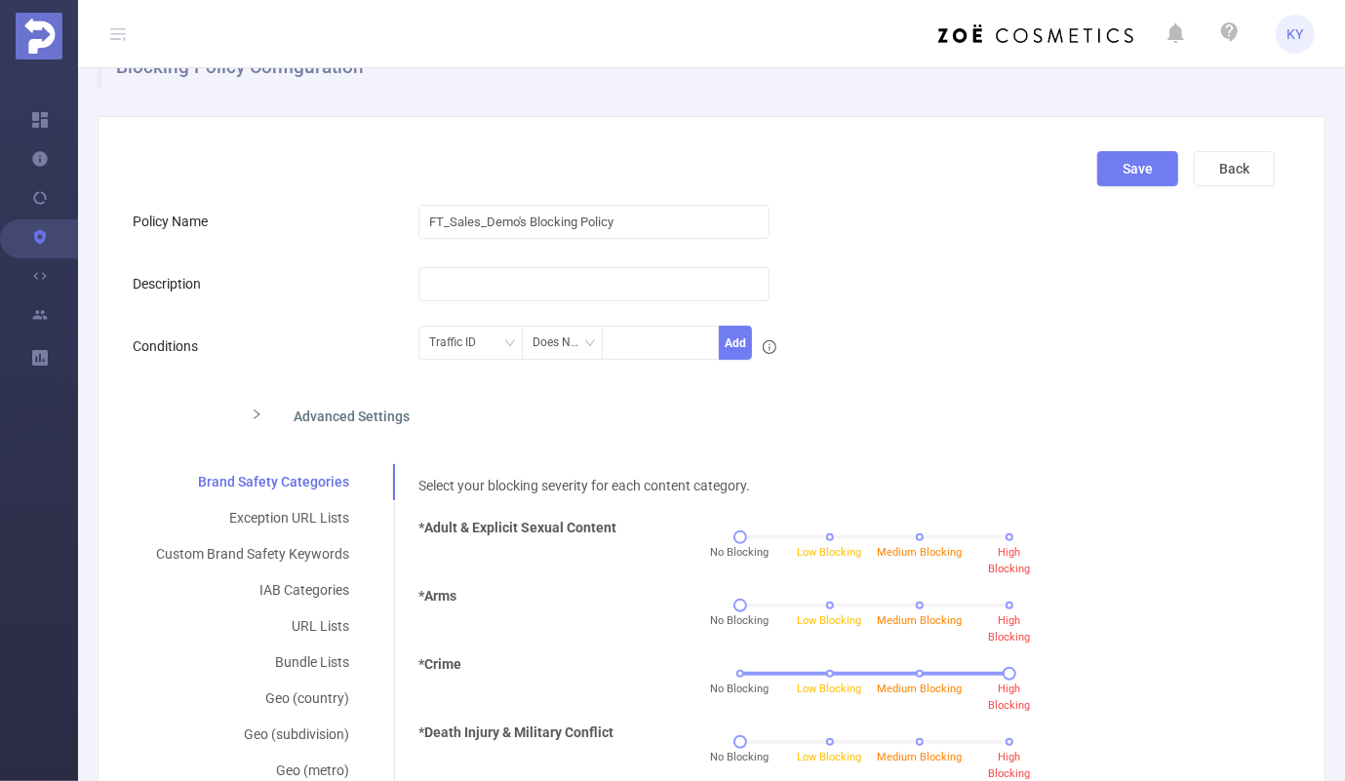
drag, startPoint x: 1131, startPoint y: 395, endPoint x: 1203, endPoint y: 408, distance: 72.3
click at [1087, 395] on div "Advanced Settings" at bounding box center [704, 414] width 1142 height 41
click at [675, 429] on div "Advanced Settings" at bounding box center [578, 414] width 686 height 41
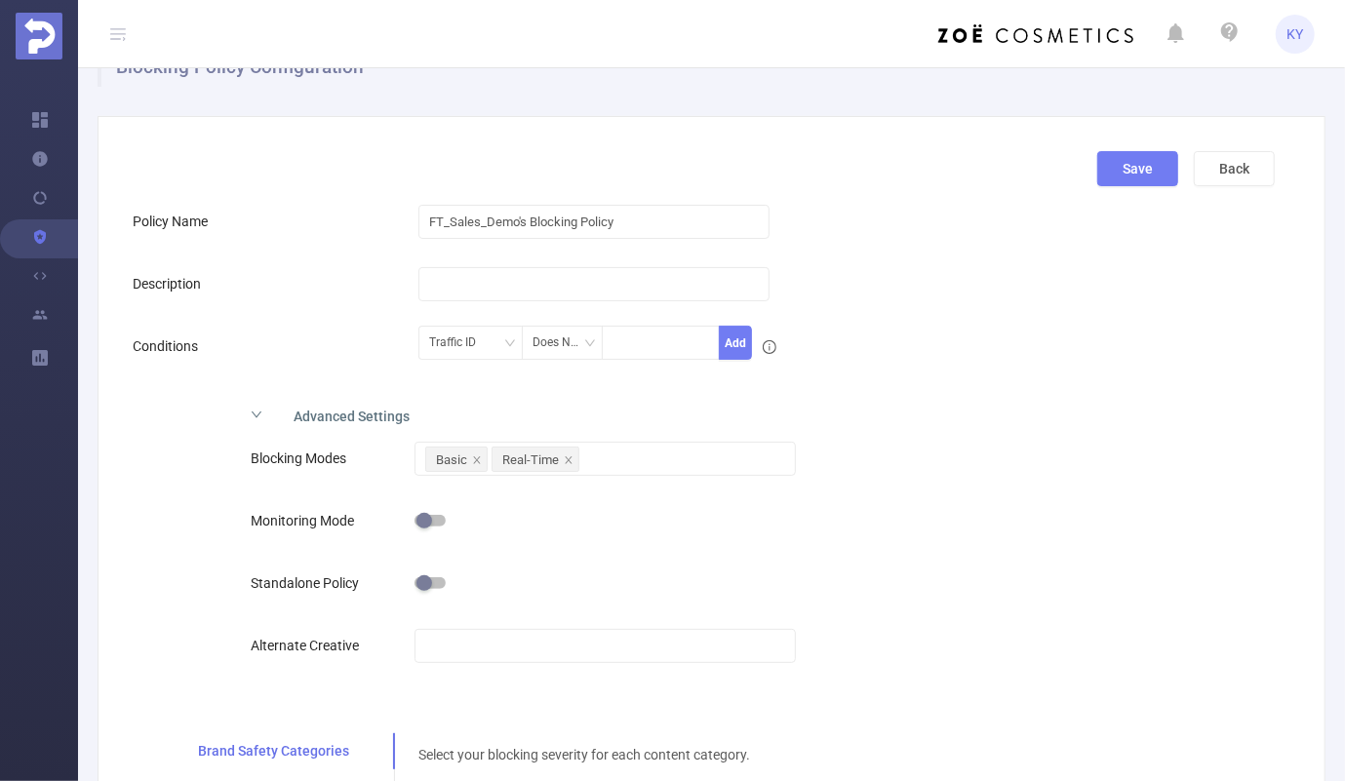
click at [287, 405] on div "Advanced Settings" at bounding box center [578, 414] width 686 height 41
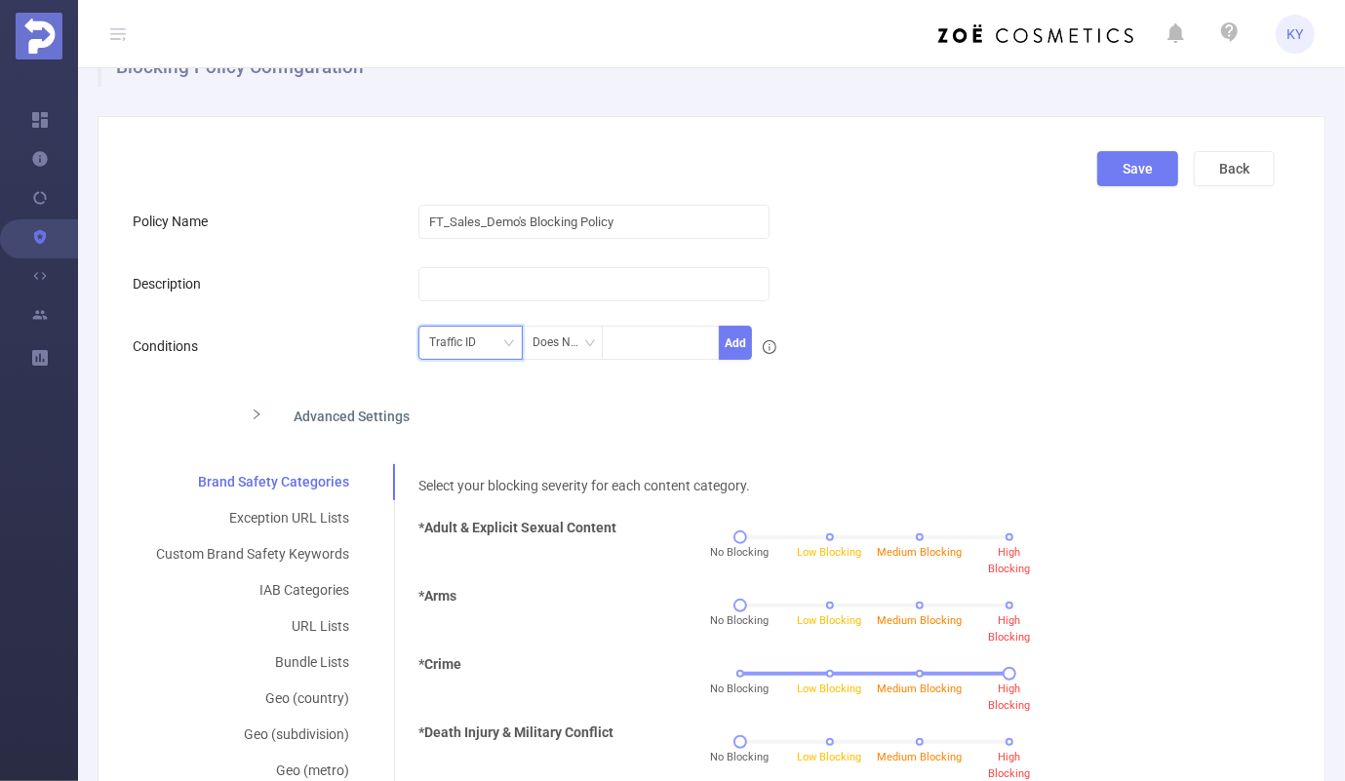
click at [477, 351] on div "Traffic ID" at bounding box center [459, 343] width 60 height 32
click at [496, 436] on li "Level 2" at bounding box center [467, 444] width 104 height 31
click at [995, 347] on div "Level 2 Does Not Contain Add" at bounding box center [751, 349] width 666 height 44
click at [607, 348] on div at bounding box center [661, 343] width 118 height 34
type input "Hulu"
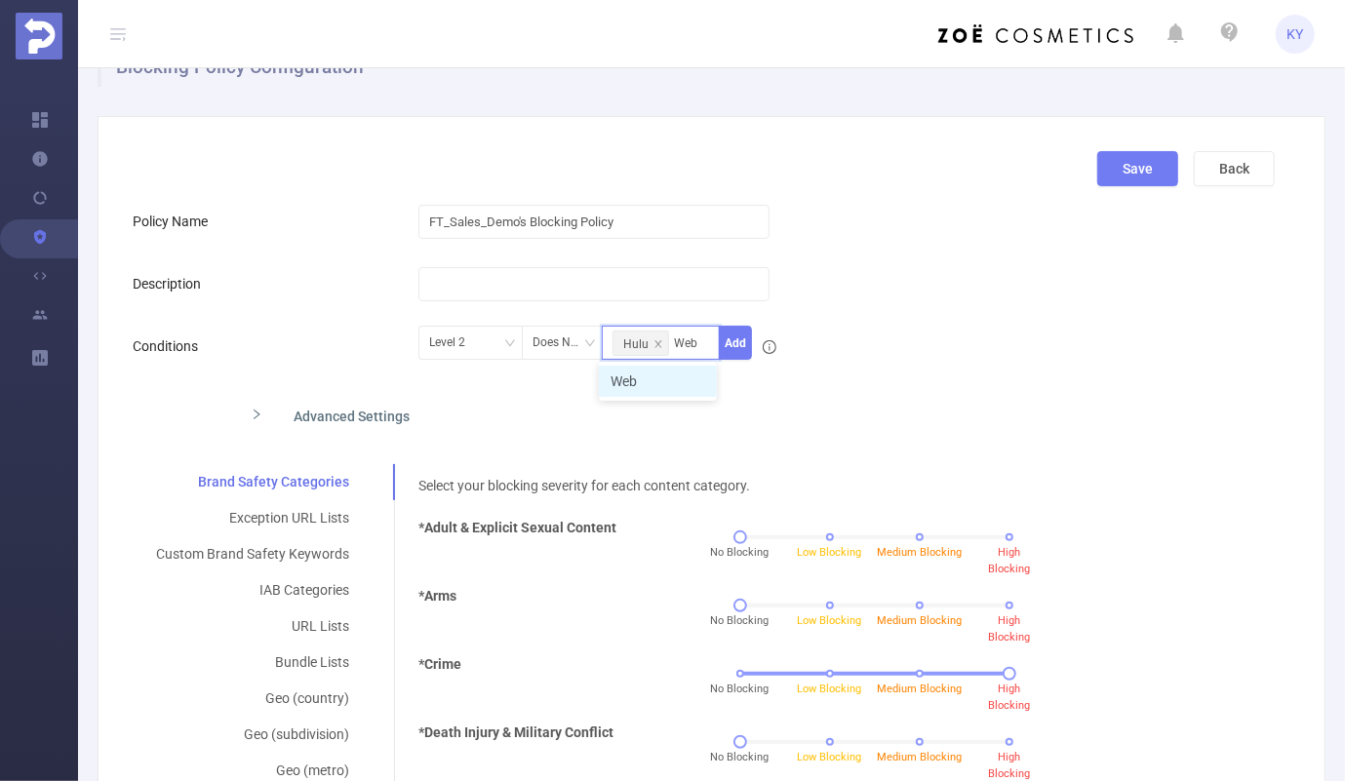
type input "WebMd"
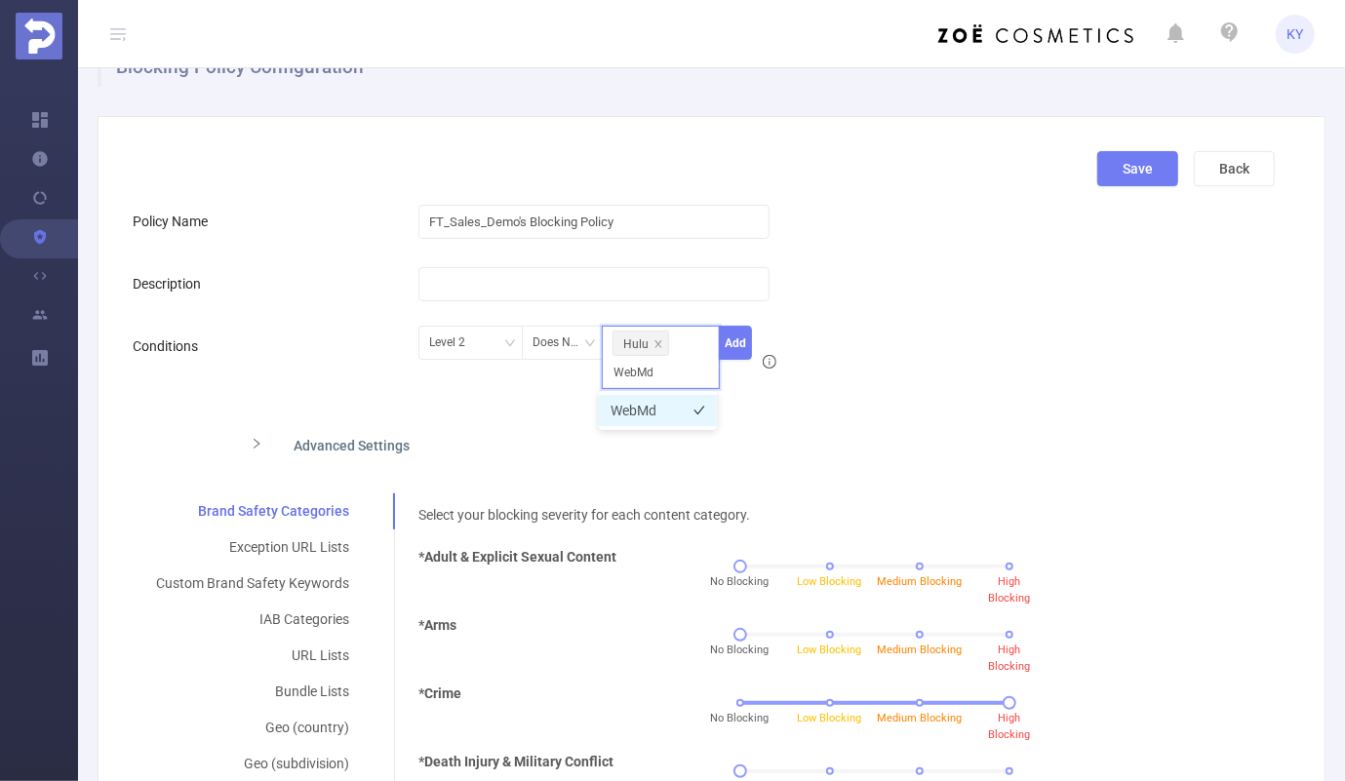
click at [671, 412] on li "WebMd" at bounding box center [658, 410] width 118 height 31
click at [735, 341] on button "Add" at bounding box center [736, 343] width 34 height 34
